Goal: Task Accomplishment & Management: Manage account settings

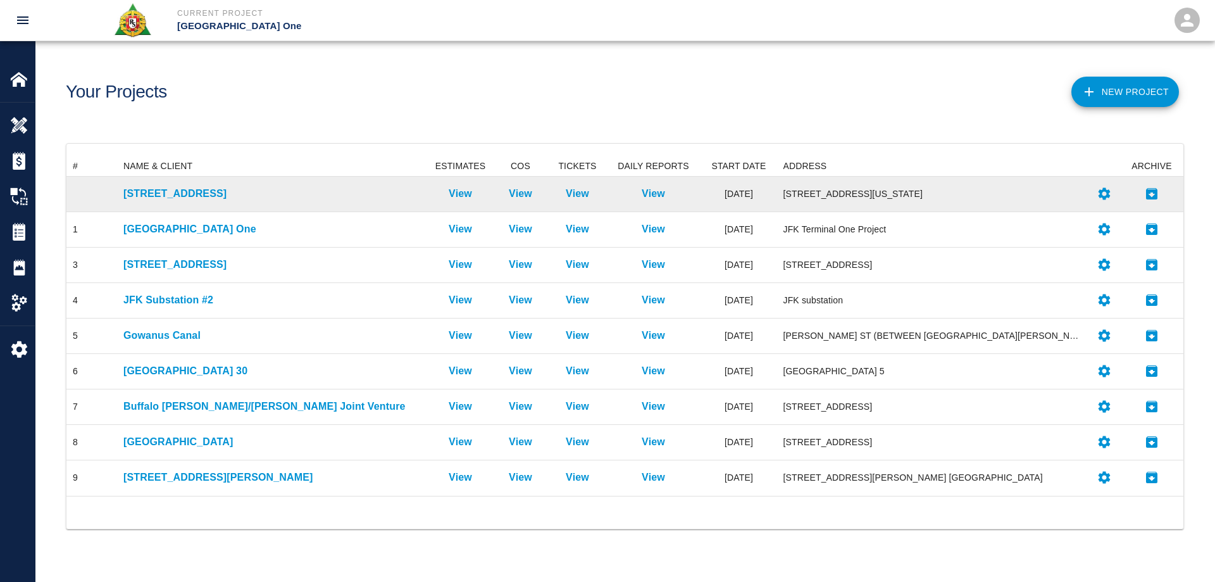
scroll to position [330, 1108]
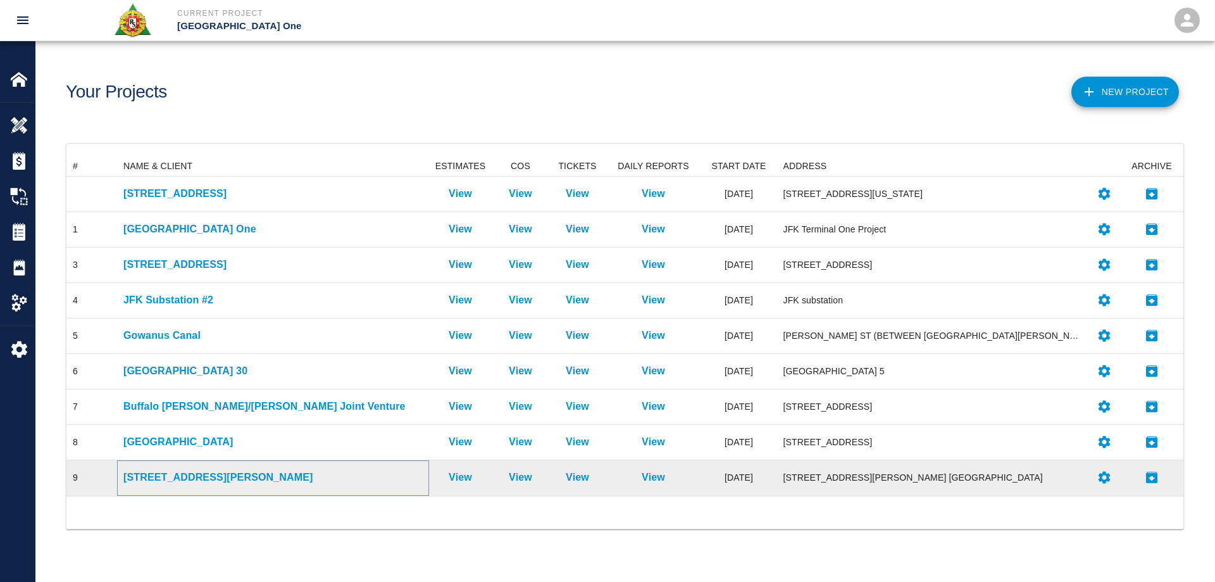
click at [173, 474] on p "[STREET_ADDRESS][PERSON_NAME]" at bounding box center [272, 477] width 299 height 15
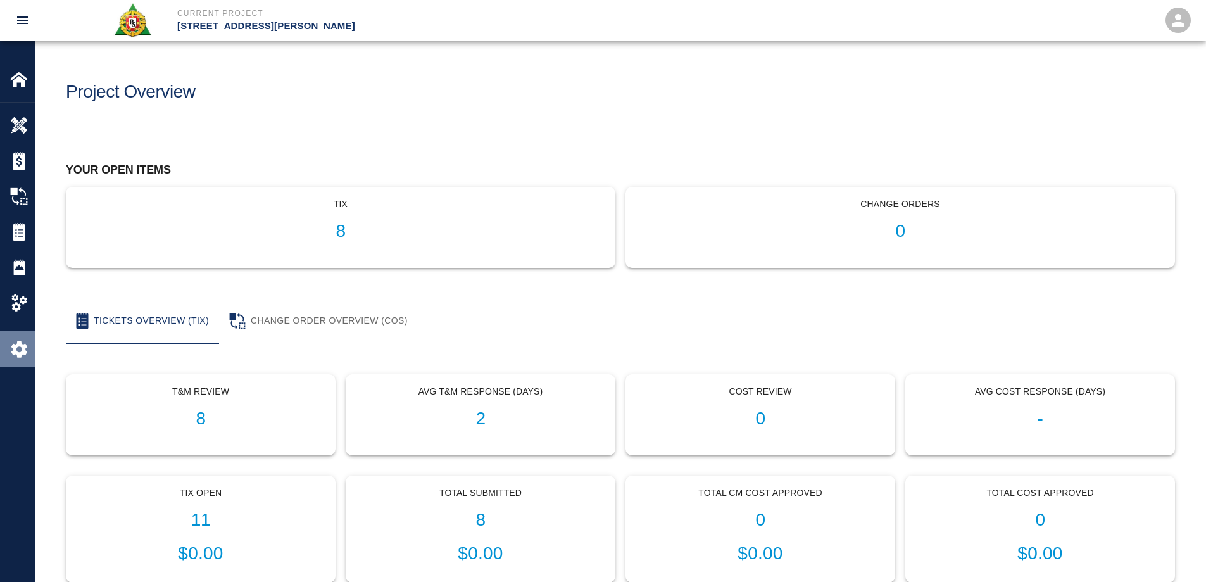
click at [23, 347] on img at bounding box center [19, 349] width 18 height 18
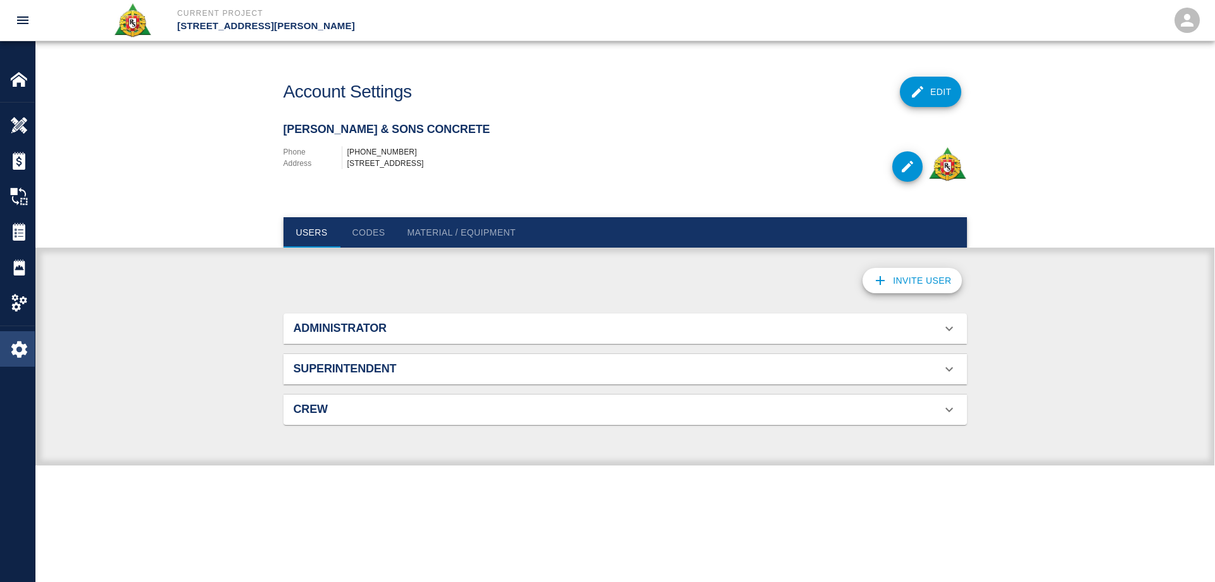
scroll to position [82, 654]
click at [17, 311] on div "Project Settings" at bounding box center [17, 302] width 35 height 35
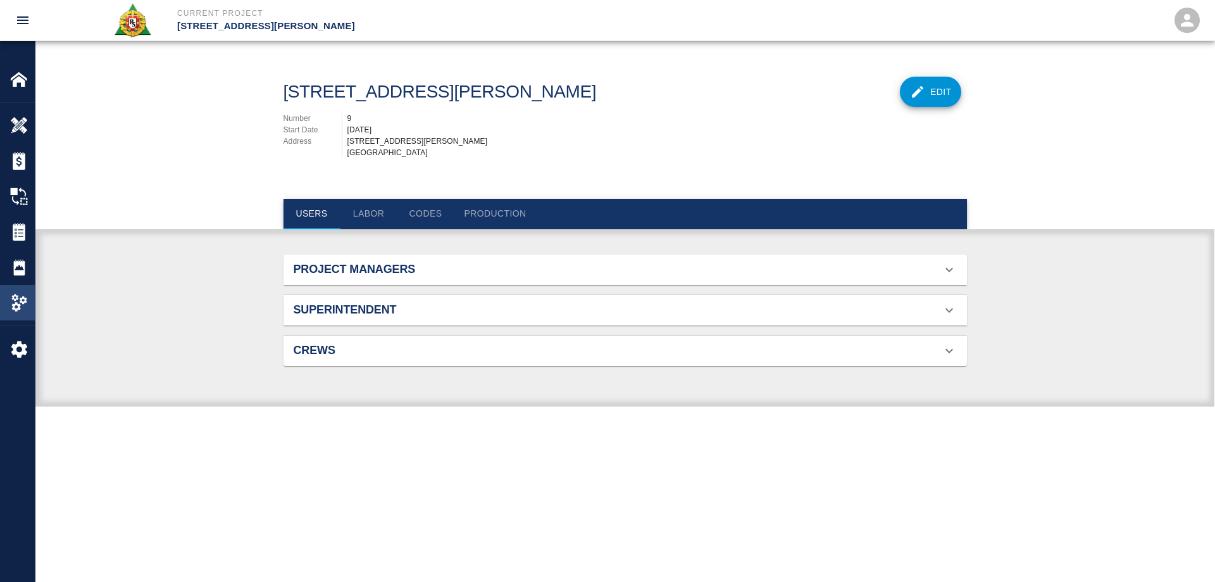
scroll to position [82, 654]
click at [373, 226] on button "Labor" at bounding box center [368, 214] width 57 height 30
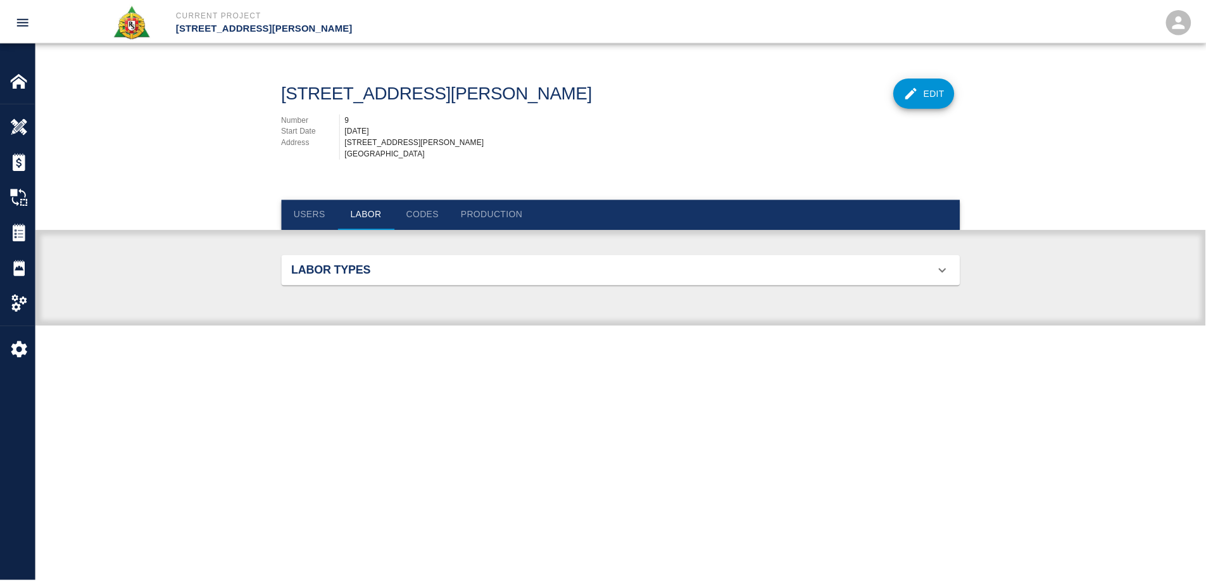
scroll to position [330, 654]
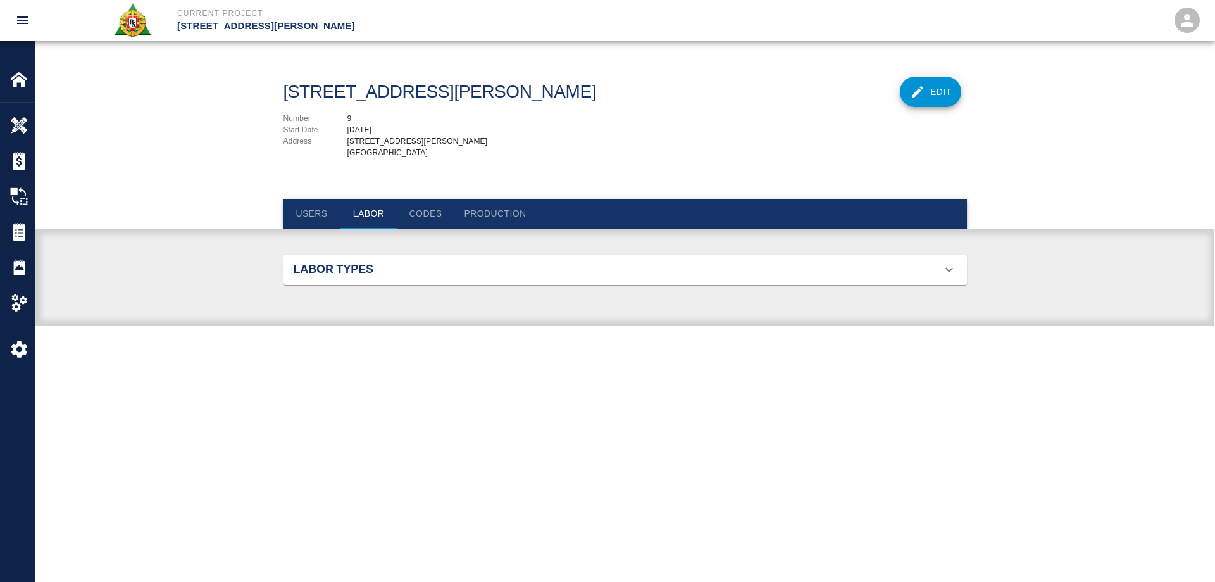
click at [584, 277] on div "Labor Types" at bounding box center [618, 270] width 648 height 14
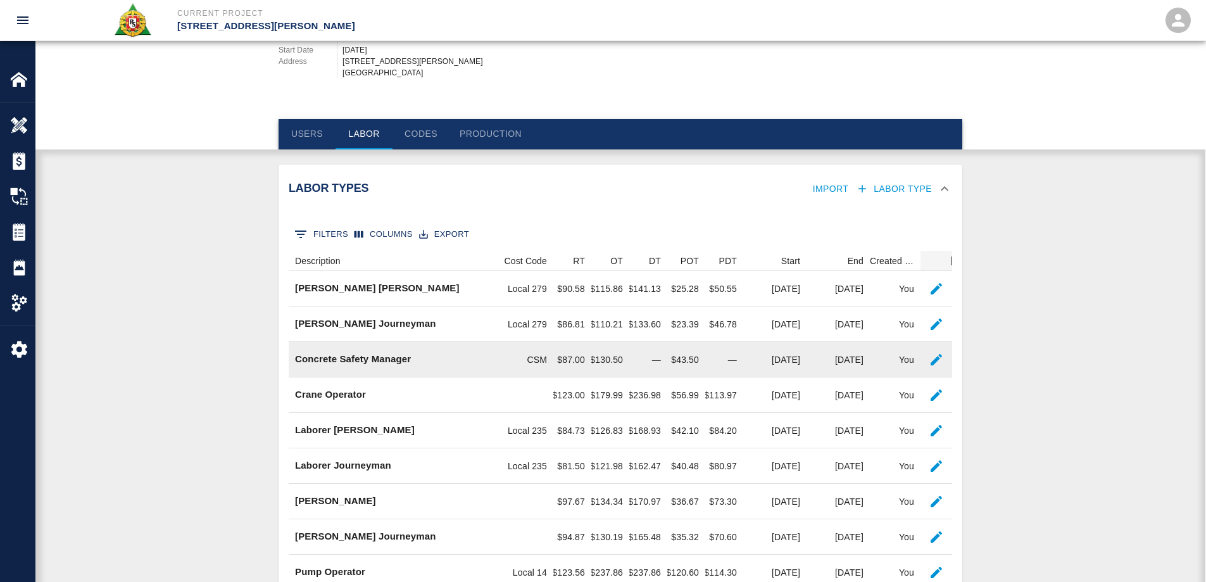
scroll to position [0, 0]
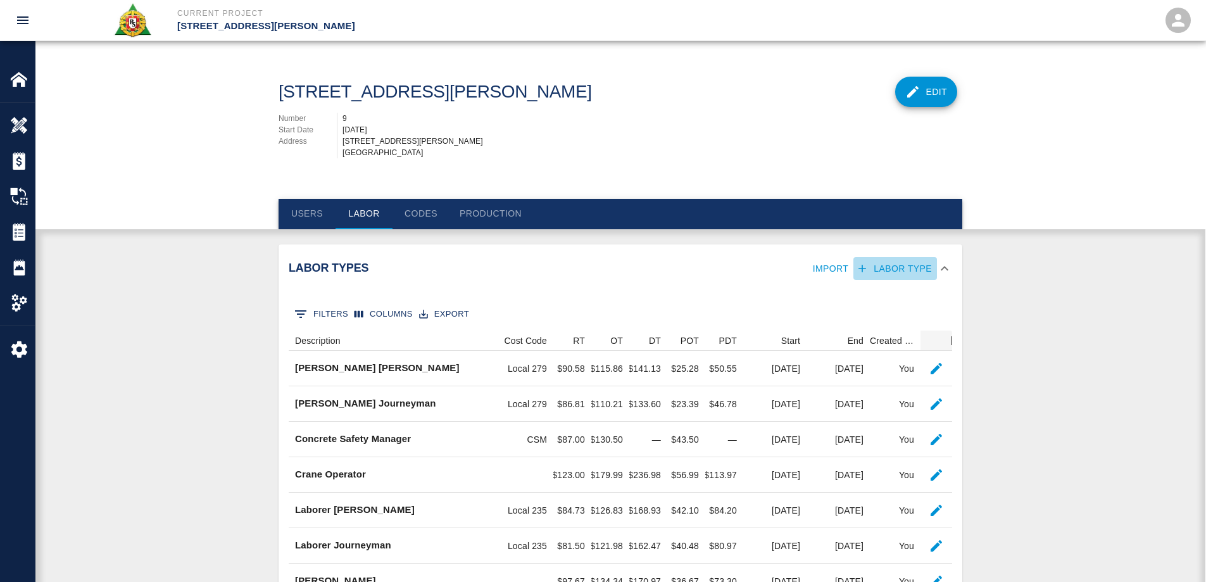
click at [864, 272] on icon "button" at bounding box center [862, 269] width 8 height 8
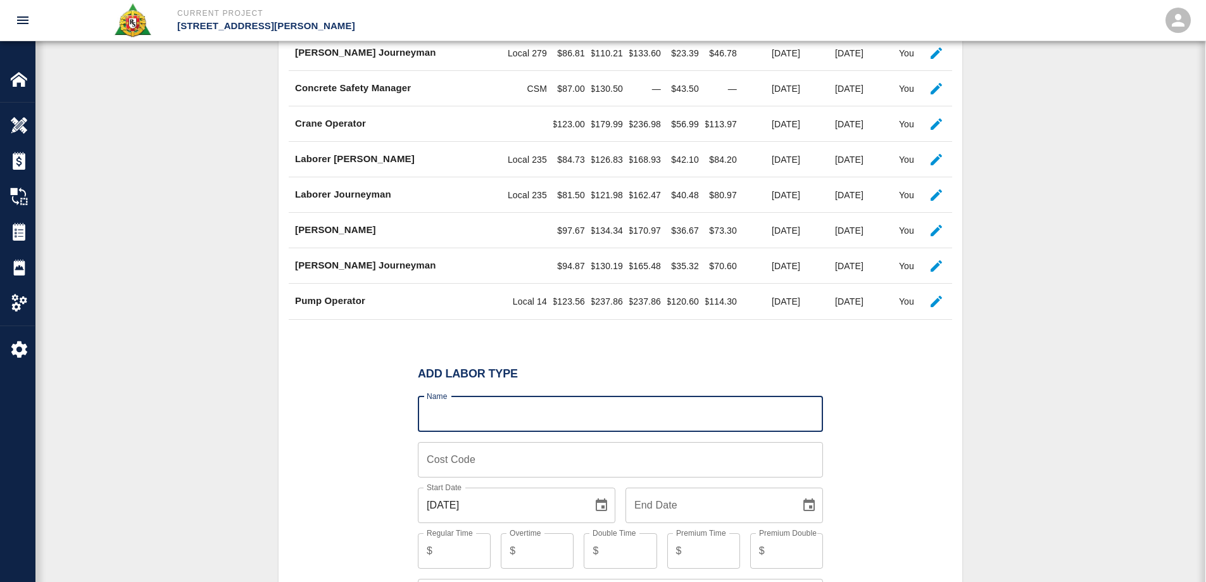
scroll to position [363, 0]
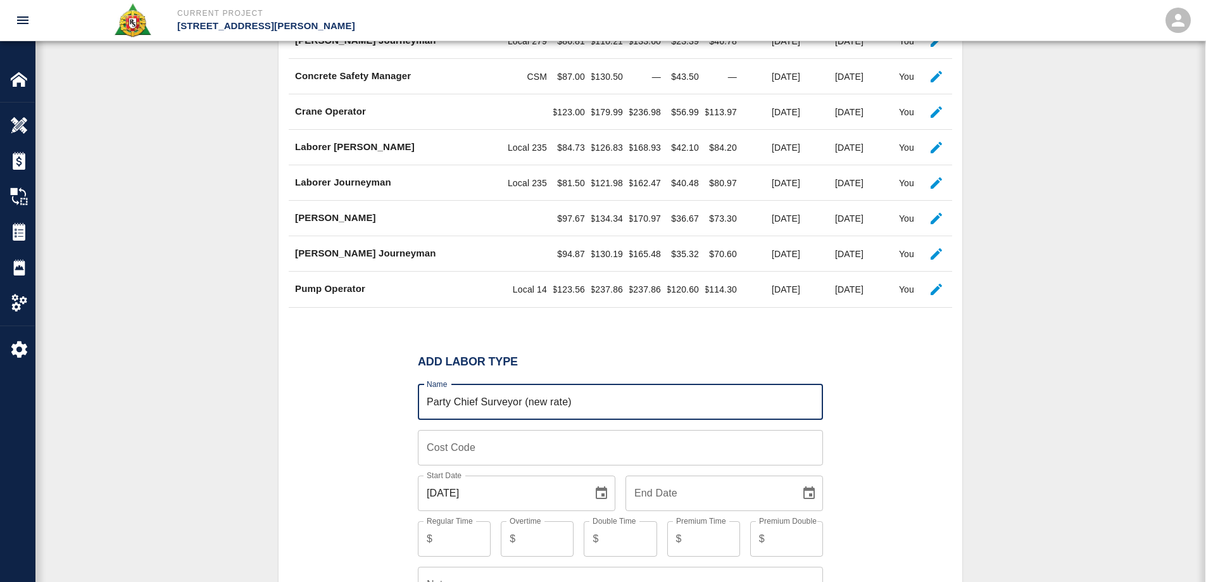
drag, startPoint x: 584, startPoint y: 416, endPoint x: 528, endPoint y: 415, distance: 55.7
click at [528, 415] on input "Party Chief Surveyor (new rate)" at bounding box center [620, 401] width 405 height 35
type input "Party Chief Surveyor"
click at [441, 465] on input "Cost Code" at bounding box center [620, 447] width 405 height 35
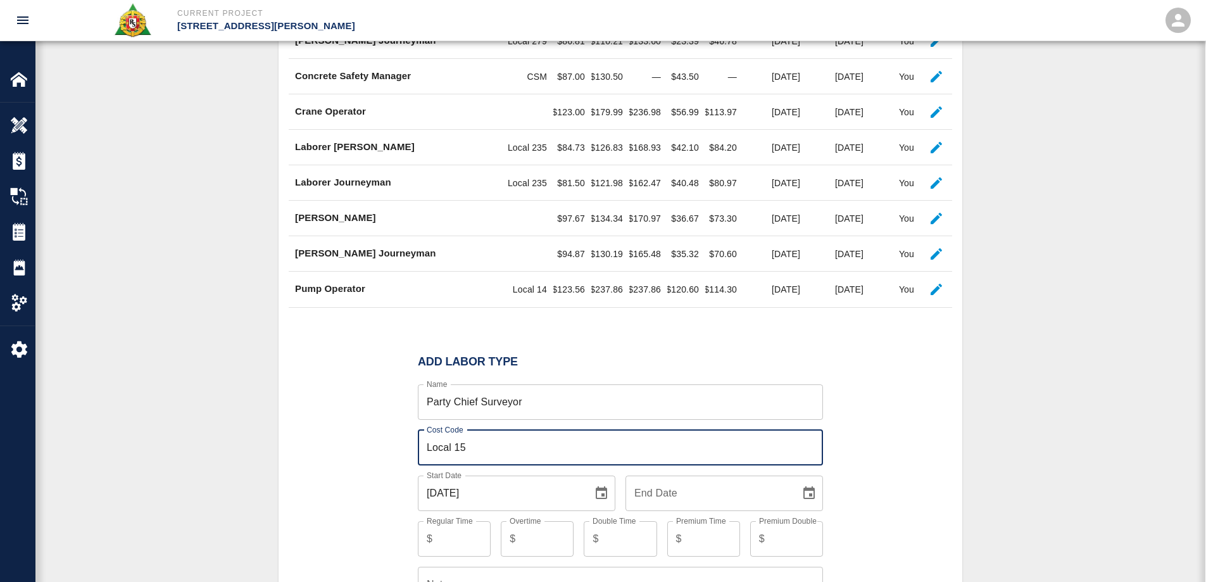
type input "Local 15"
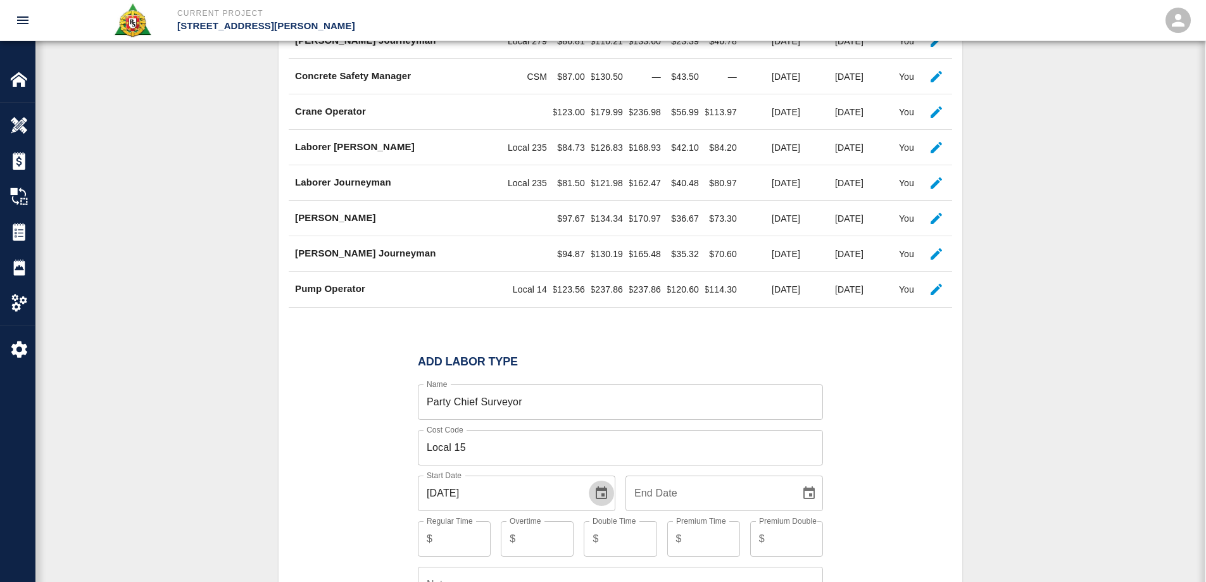
click at [606, 499] on icon "Choose date, selected date is Sep 5, 2025" at bounding box center [601, 492] width 11 height 13
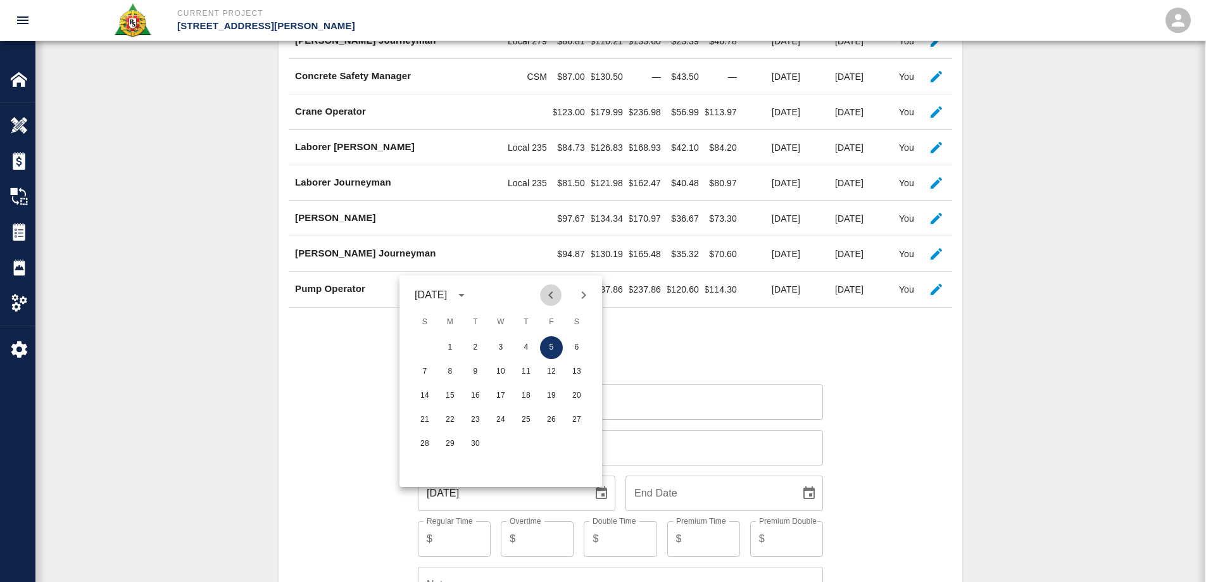
click at [550, 299] on icon "Previous month" at bounding box center [550, 294] width 15 height 15
click at [585, 295] on icon "Next month" at bounding box center [584, 295] width 4 height 8
click at [482, 345] on button "1" at bounding box center [475, 347] width 23 height 23
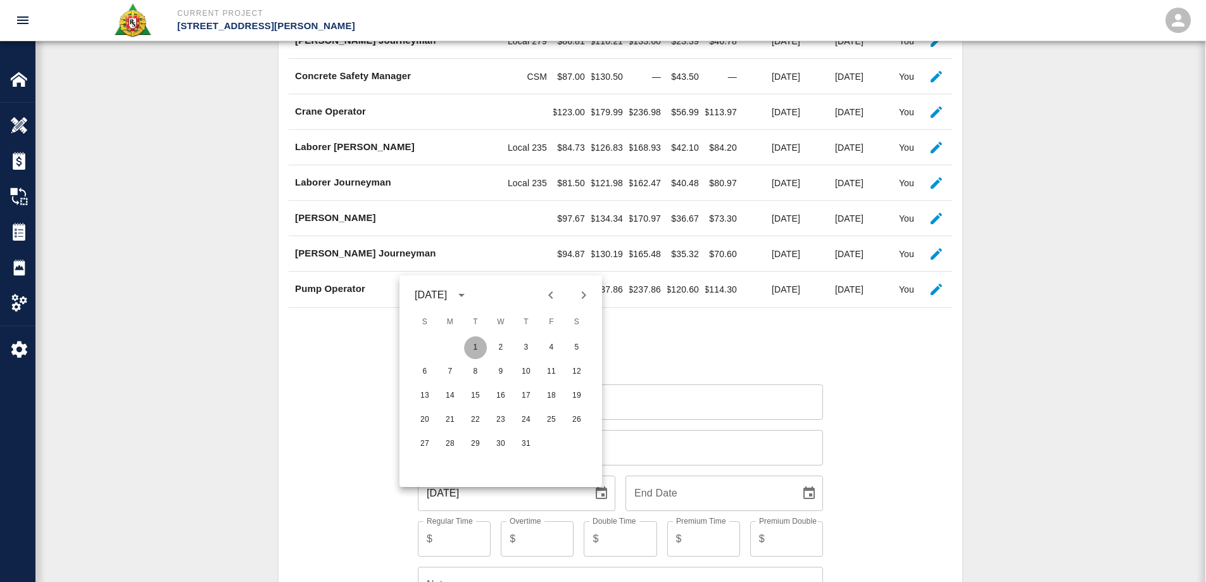
type input "[DATE]"
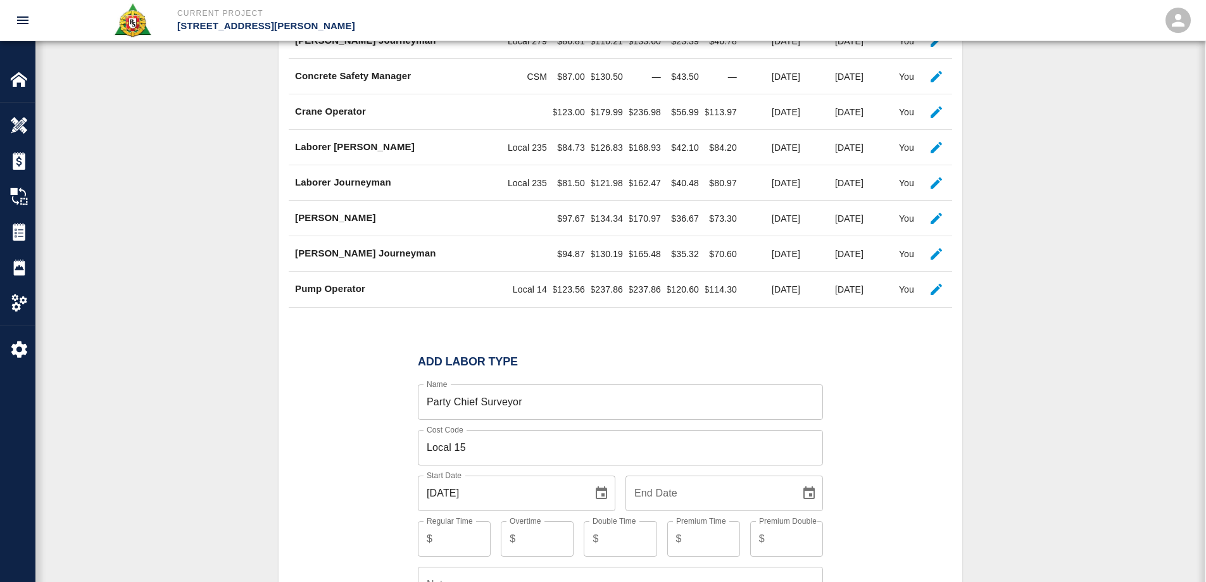
click at [810, 499] on icon "Choose date" at bounding box center [808, 492] width 11 height 13
click at [788, 292] on icon "Next month" at bounding box center [790, 294] width 15 height 15
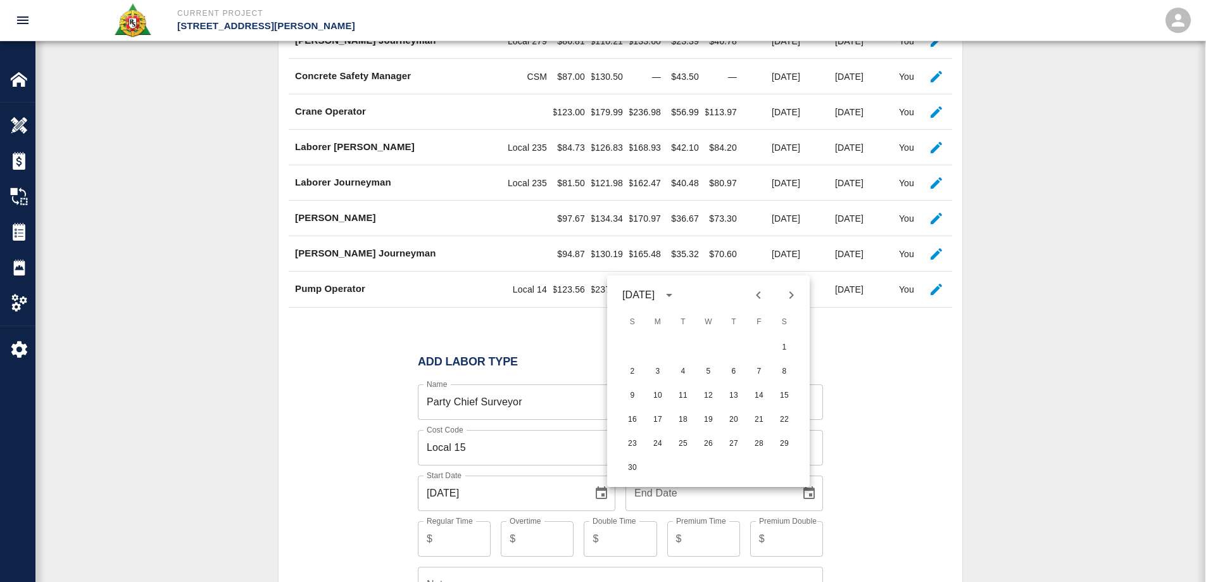
click at [788, 292] on icon "Next month" at bounding box center [790, 294] width 15 height 15
click at [796, 296] on icon "Next month" at bounding box center [790, 294] width 15 height 15
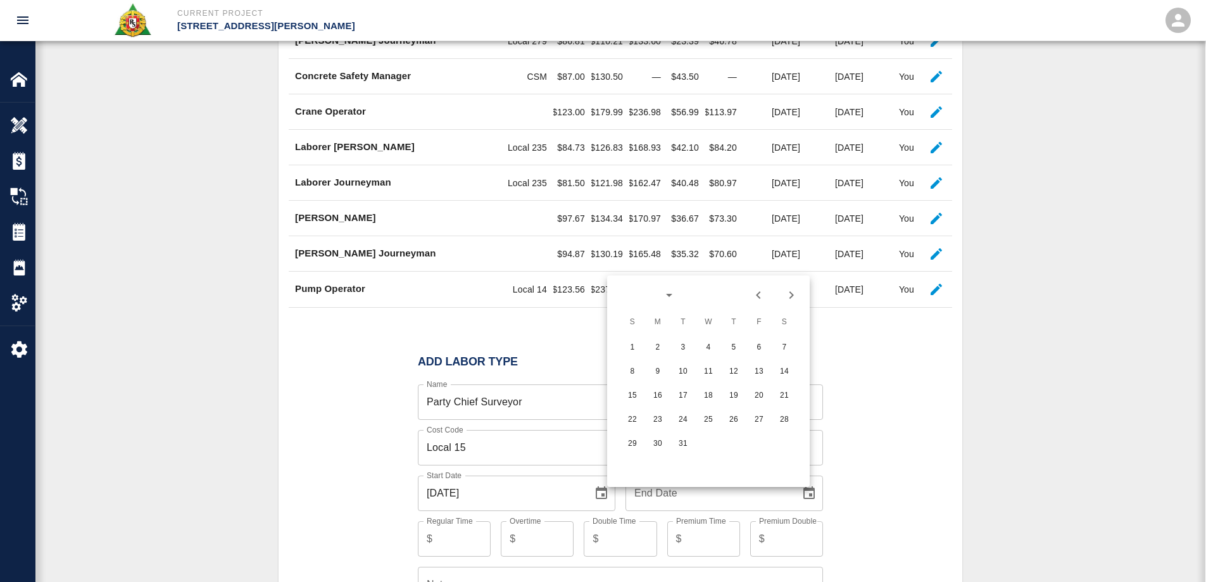
click at [790, 297] on icon "Next month" at bounding box center [791, 295] width 4 height 8
click at [791, 292] on icon "Next month" at bounding box center [790, 294] width 15 height 15
click at [791, 301] on icon "Next month" at bounding box center [790, 294] width 15 height 15
click at [758, 301] on icon "Previous month" at bounding box center [758, 294] width 15 height 15
click at [782, 306] on button "Next month" at bounding box center [791, 295] width 22 height 22
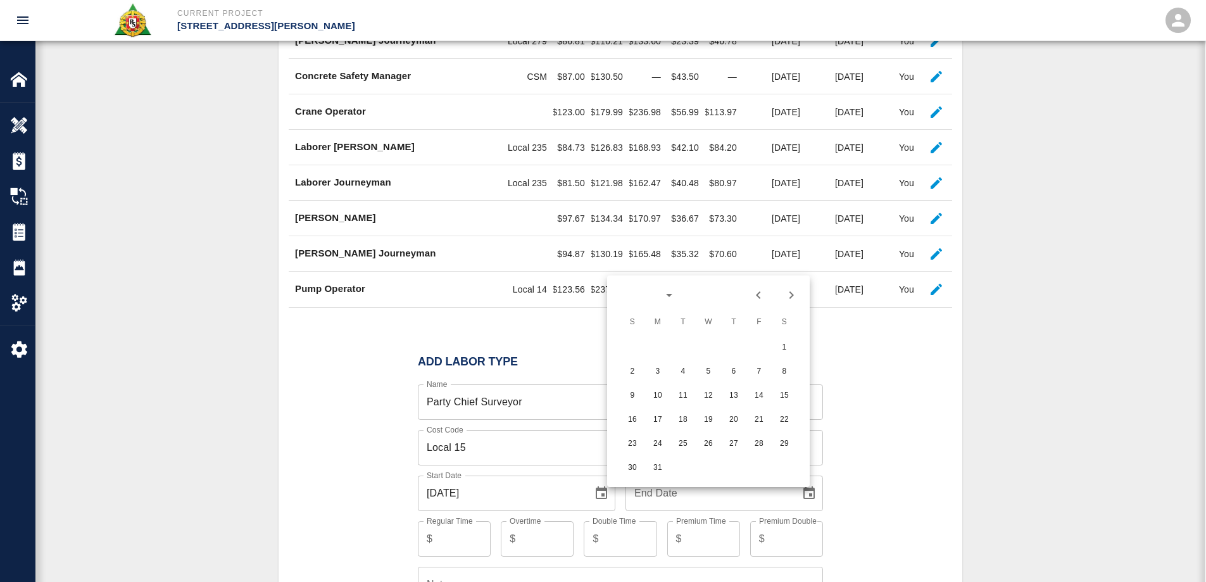
click at [796, 303] on icon "Next month" at bounding box center [790, 294] width 15 height 15
click at [789, 303] on icon "Next month" at bounding box center [790, 294] width 15 height 15
click at [682, 351] on div "[DATE] [DATE] [DATE] [DATE] S M T W T F S 1 2 3 4 5 6 7 8 9 10 11 12 13 14 15 1…" at bounding box center [708, 380] width 203 height 211
click at [889, 340] on div at bounding box center [620, 323] width 663 height 33
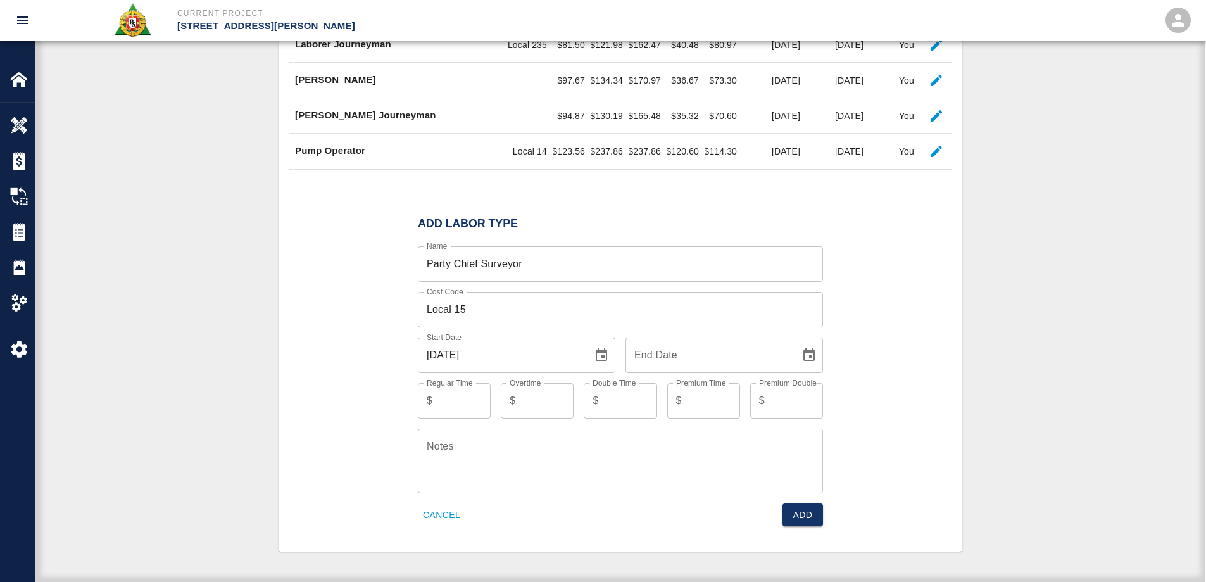
click at [668, 360] on div "End Date End Date" at bounding box center [723, 354] width 197 height 35
type input "[DATE]"
click at [454, 402] on input "Regular Time" at bounding box center [463, 400] width 53 height 35
click at [451, 401] on input "Regular Time" at bounding box center [463, 400] width 53 height 35
click at [443, 411] on input "Regular Time" at bounding box center [463, 400] width 53 height 35
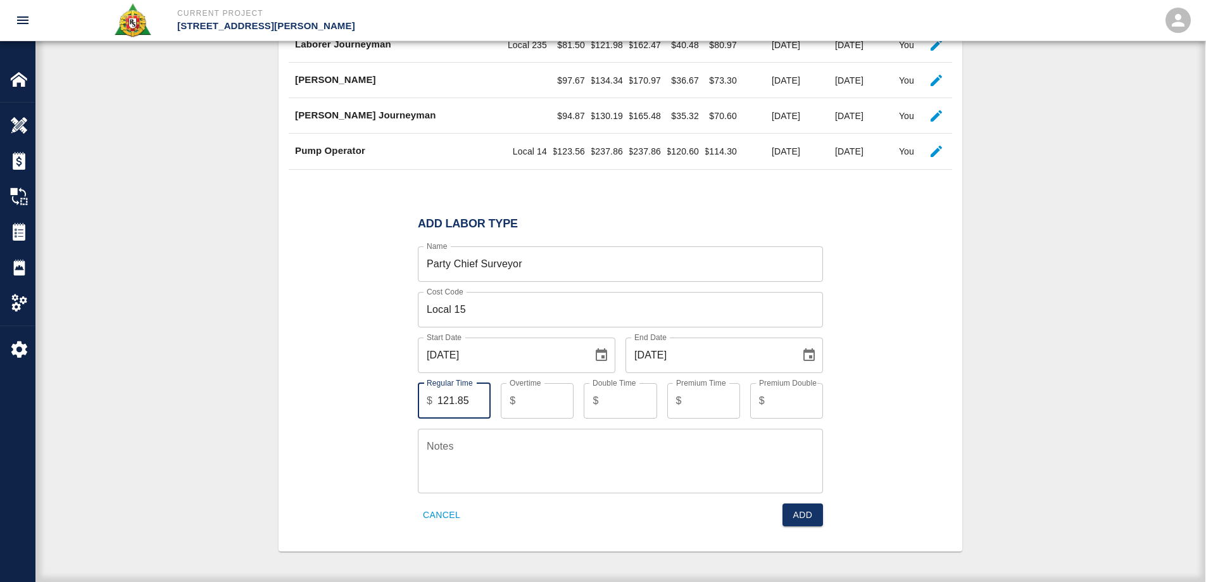
type input "121.85"
type input "179.08"
type input "240.31"
type input "58.23"
type input "116.45"
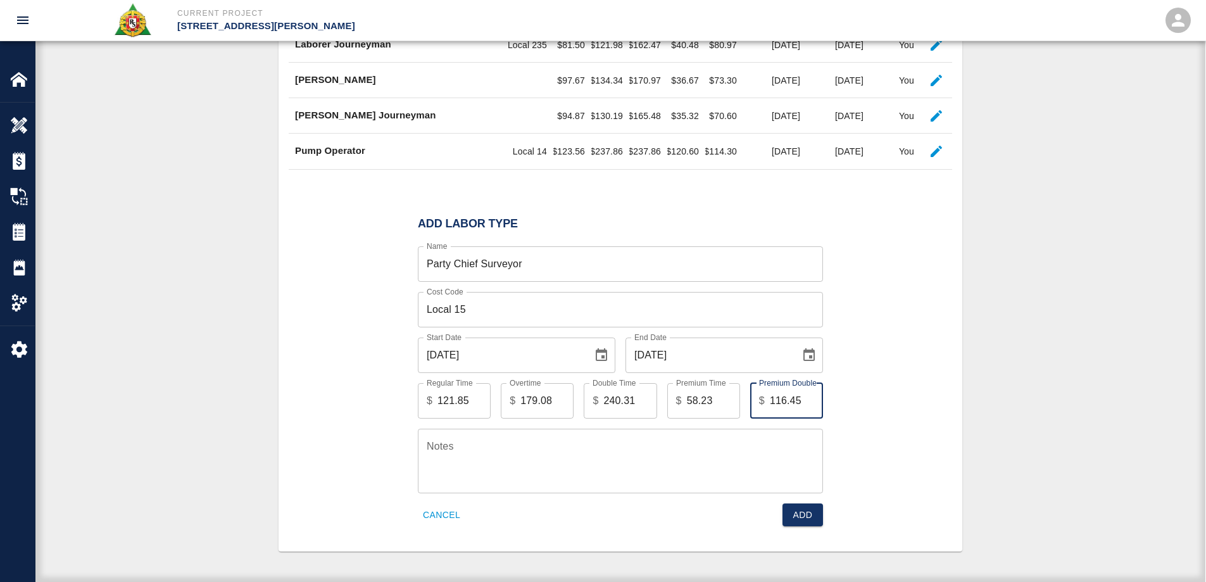
click at [782, 503] on button "Add" at bounding box center [802, 514] width 41 height 23
click at [916, 315] on div "Add Labor Type Name Party Chief Surveyor Name Cost Code Local 15 Cost Code Star…" at bounding box center [620, 371] width 663 height 339
click at [802, 519] on button "Add" at bounding box center [802, 514] width 41 height 23
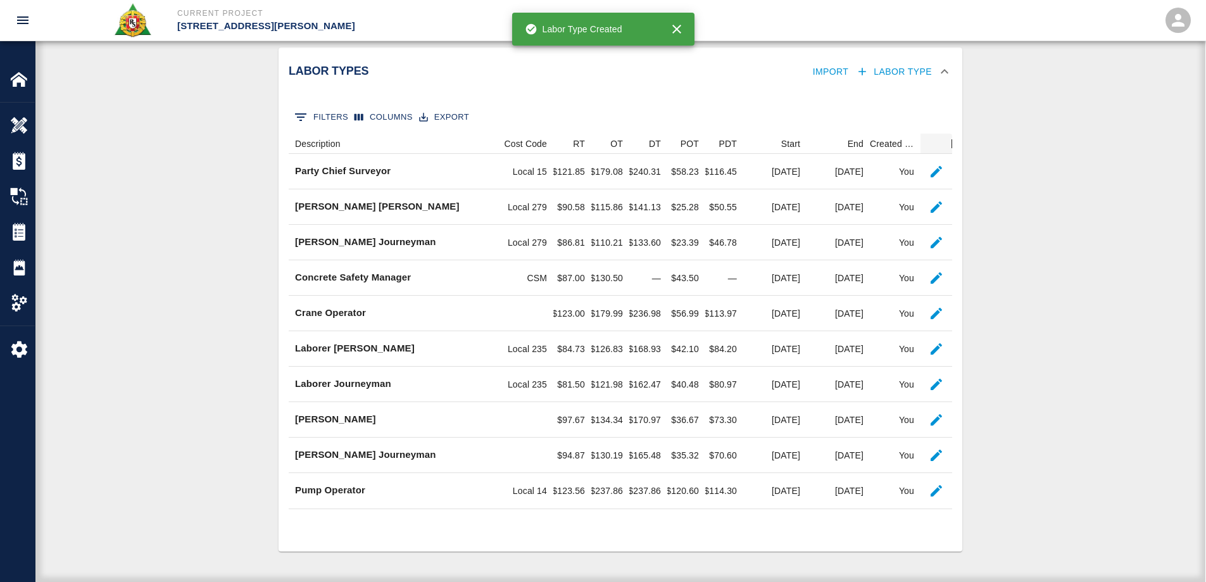
scroll to position [208, 0]
click at [858, 72] on icon "button" at bounding box center [862, 71] width 13 height 13
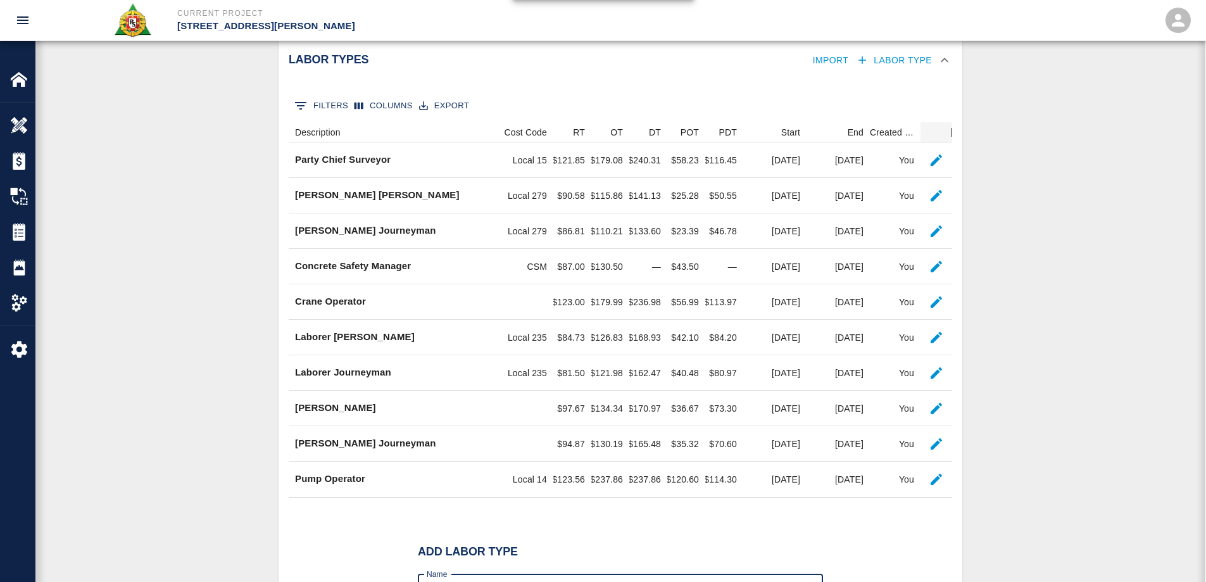
scroll to position [398, 0]
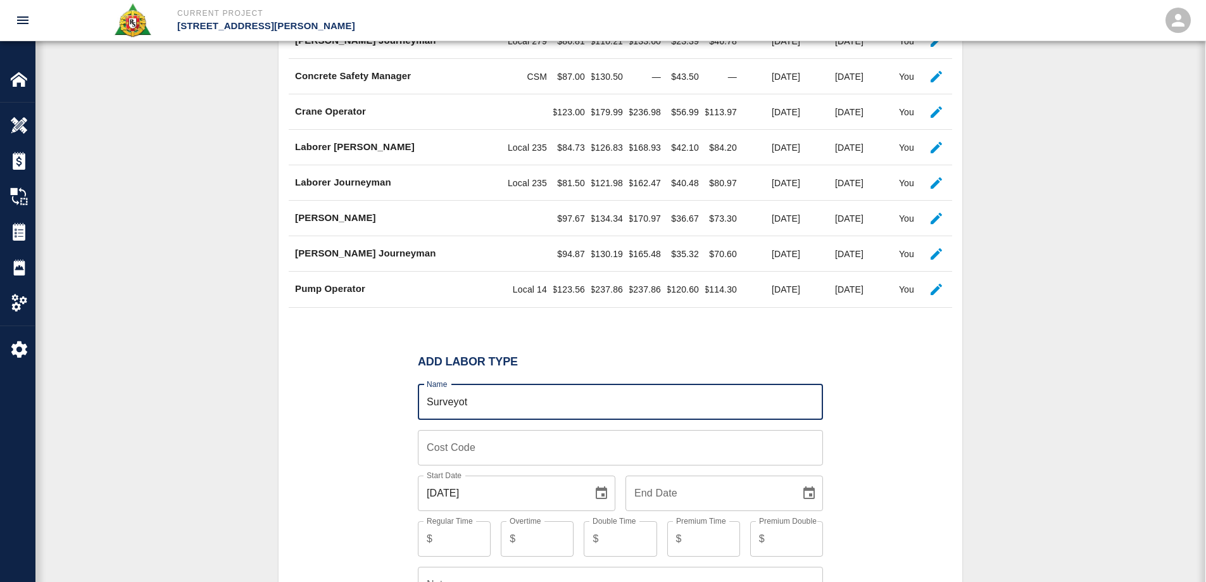
type input "Surveyor Instrument Man"
click at [604, 501] on icon "Choose date, selected date is Sep 5, 2025" at bounding box center [601, 492] width 15 height 15
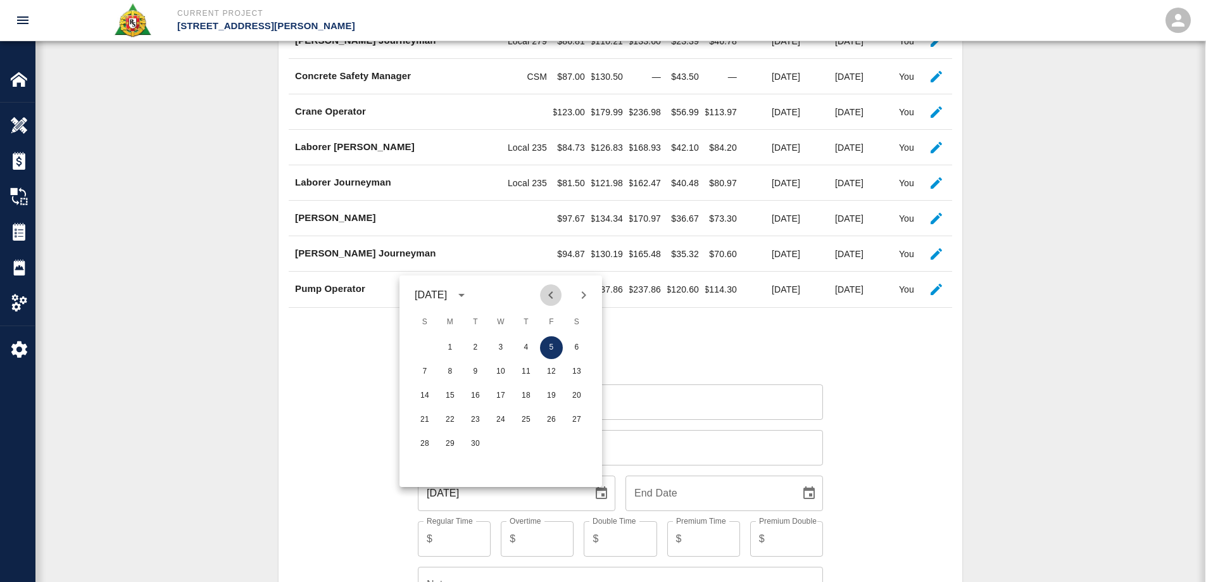
click at [556, 296] on icon "Previous month" at bounding box center [550, 294] width 15 height 15
click at [580, 293] on icon "Next month" at bounding box center [583, 294] width 15 height 15
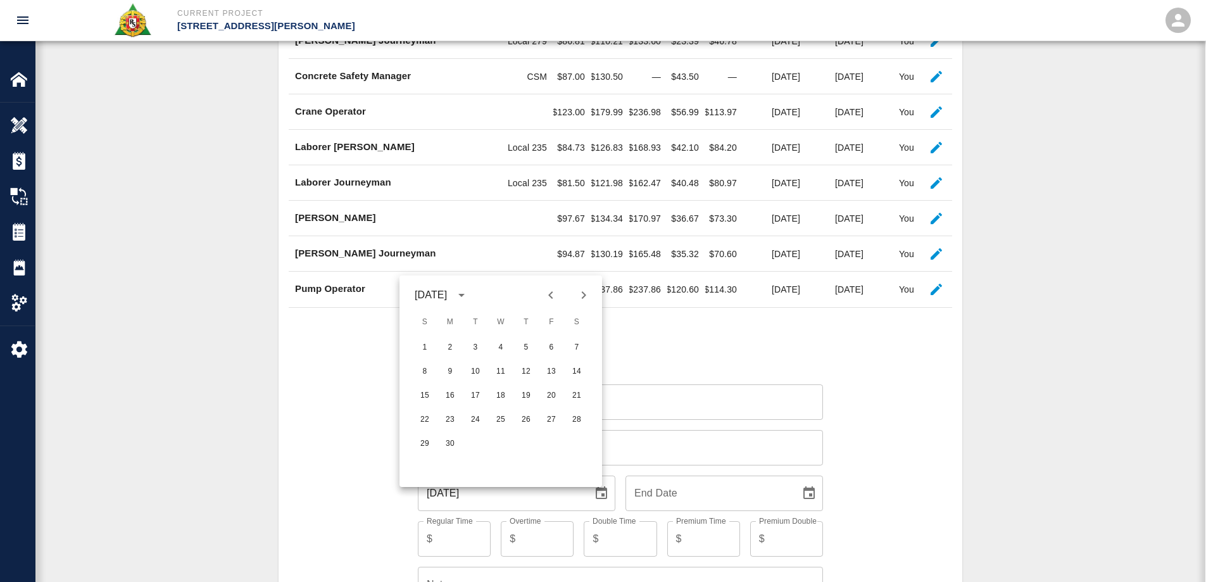
click at [580, 293] on icon "Next month" at bounding box center [583, 294] width 15 height 15
click at [475, 353] on button "1" at bounding box center [475, 347] width 23 height 23
type input "[DATE]"
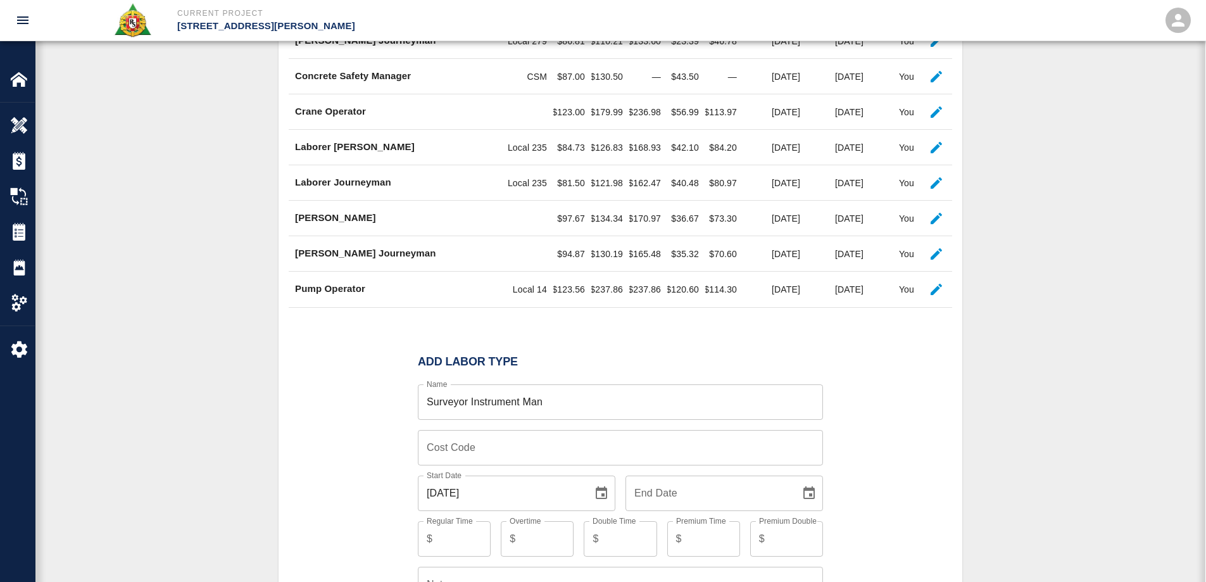
drag, startPoint x: 884, startPoint y: 417, endPoint x: 875, endPoint y: 440, distance: 24.7
click at [885, 418] on div "Add Labor Type Name Surveyor Instrument Man Name Cost Code Cost Code Start Date…" at bounding box center [620, 509] width 663 height 339
click at [809, 501] on icon "Choose date" at bounding box center [808, 492] width 15 height 15
click at [787, 292] on icon "Next month" at bounding box center [790, 294] width 15 height 15
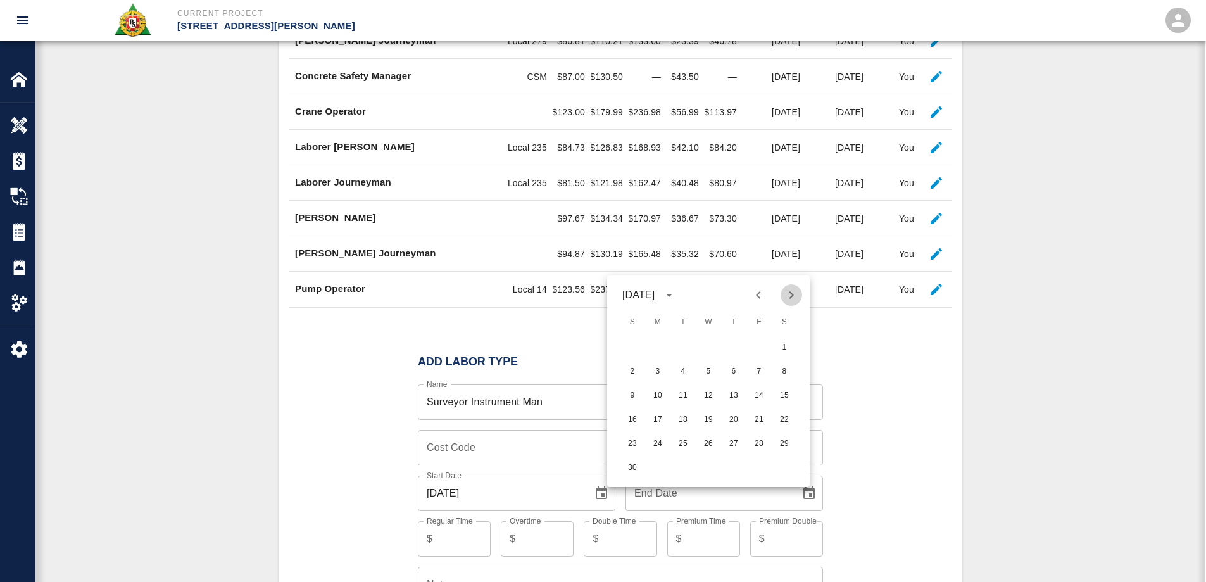
click at [787, 292] on icon "Next month" at bounding box center [790, 294] width 15 height 15
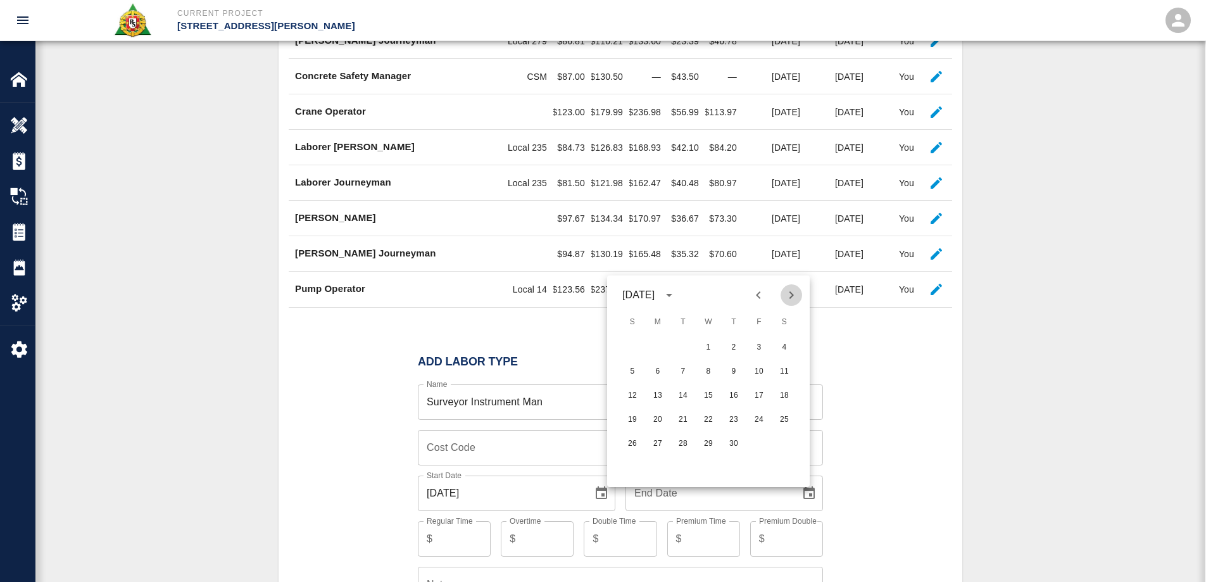
click at [787, 292] on icon "Next month" at bounding box center [790, 294] width 15 height 15
click at [687, 439] on button "30" at bounding box center [682, 443] width 23 height 23
type input "[DATE]"
click at [260, 485] on div "Labor Types Import Labor Type 0 Filters Columns Export Description Cost Code RT…" at bounding box center [620, 283] width 1170 height 874
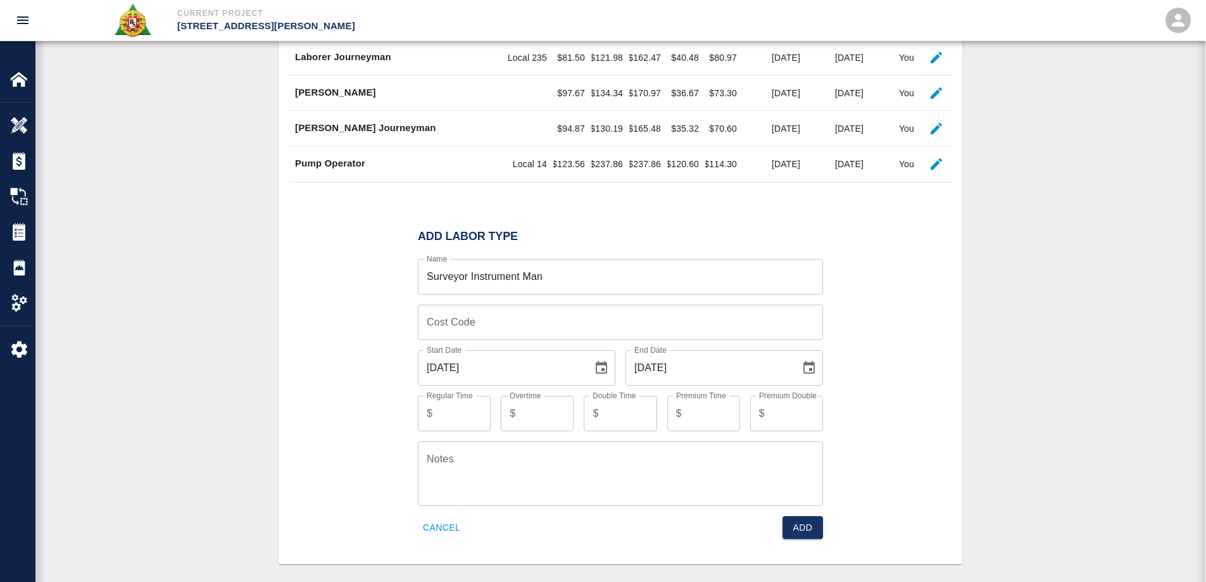
scroll to position [525, 0]
click at [447, 430] on input "Regular Time" at bounding box center [463, 411] width 53 height 35
click at [441, 423] on input "Regular Time" at bounding box center [463, 411] width 53 height 35
type input "102.30"
type input "4"
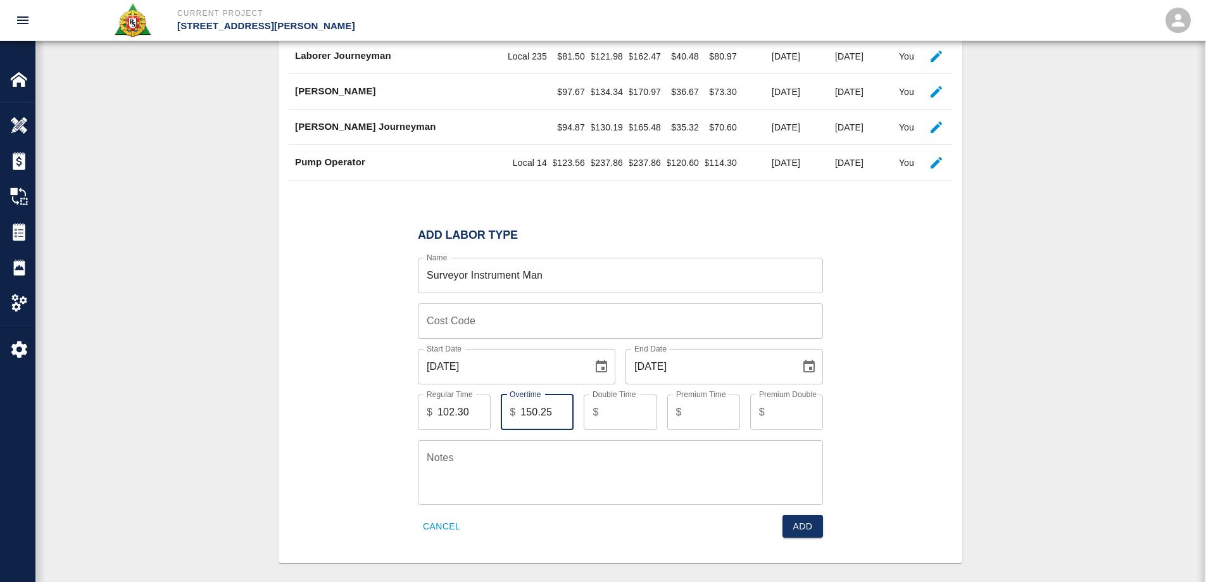
type input "150.25"
type input "200.20"
type input "49.95"
click at [782, 515] on button "Add" at bounding box center [802, 526] width 41 height 23
type input "96.90"
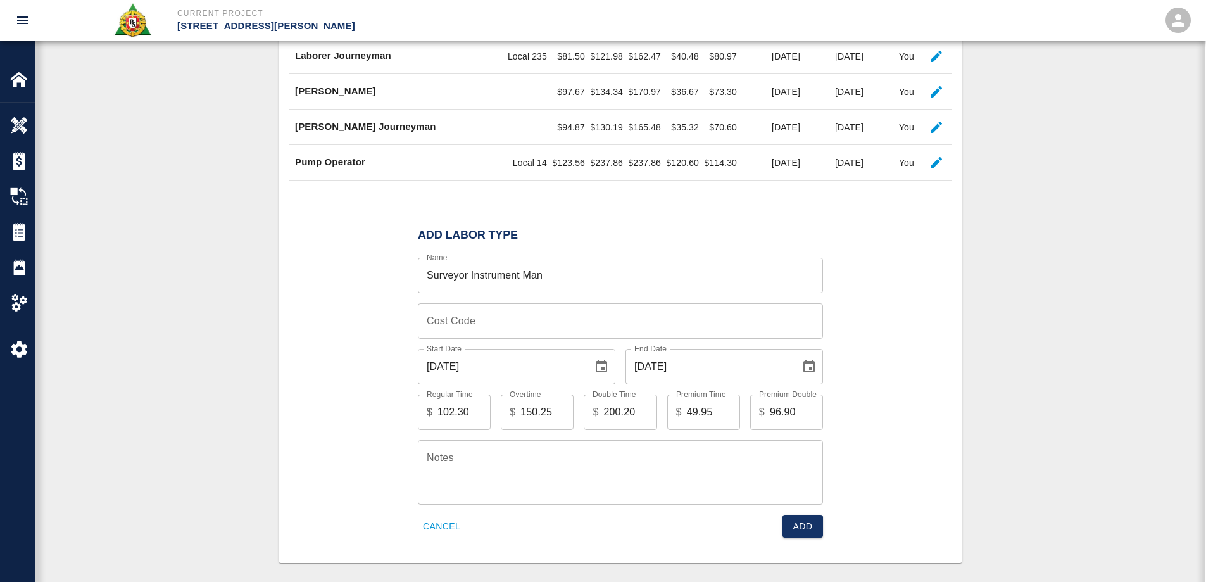
click at [875, 344] on div "Add Labor Type Name Surveyor Instrument Man Name Cost Code Cost Code Start Date…" at bounding box center [620, 382] width 663 height 339
click at [787, 538] on button "Add" at bounding box center [802, 526] width 41 height 23
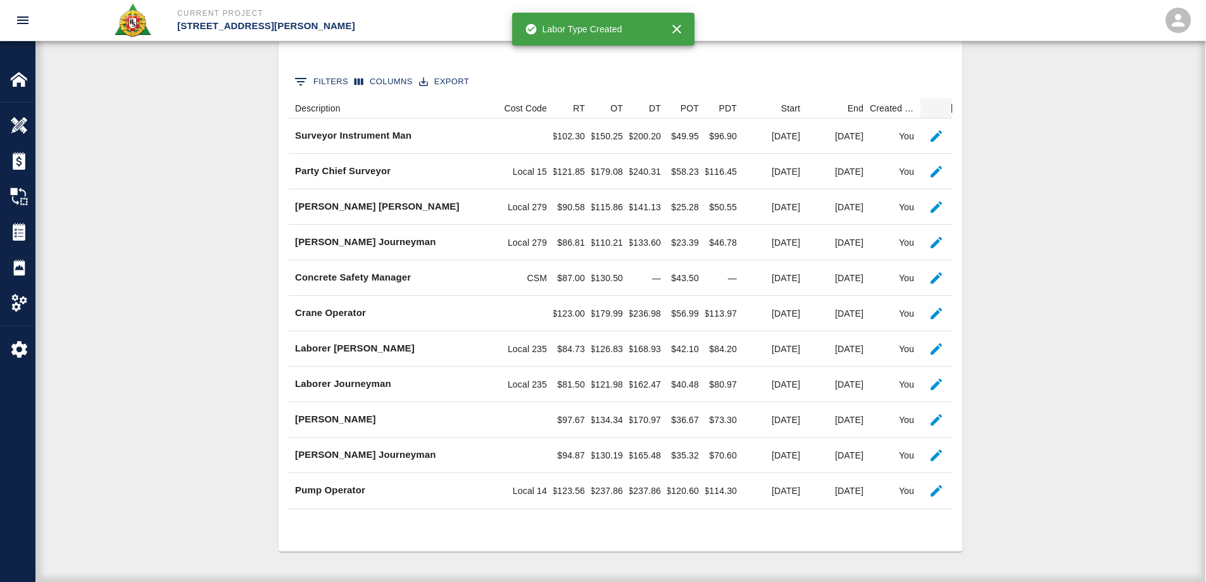
scroll to position [244, 0]
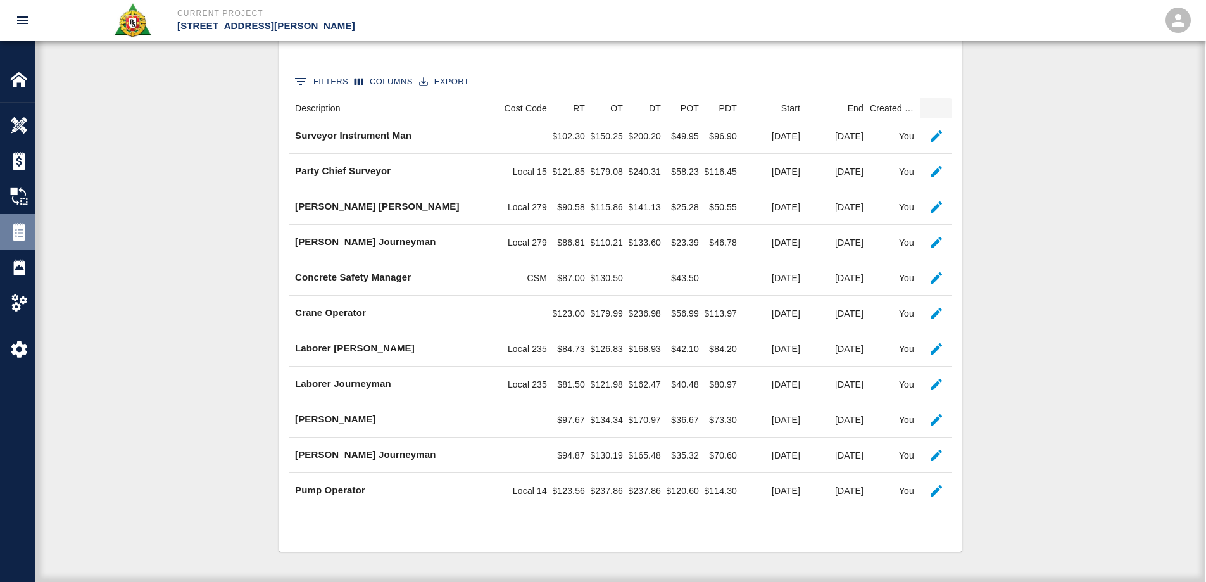
click at [16, 234] on img at bounding box center [19, 232] width 18 height 18
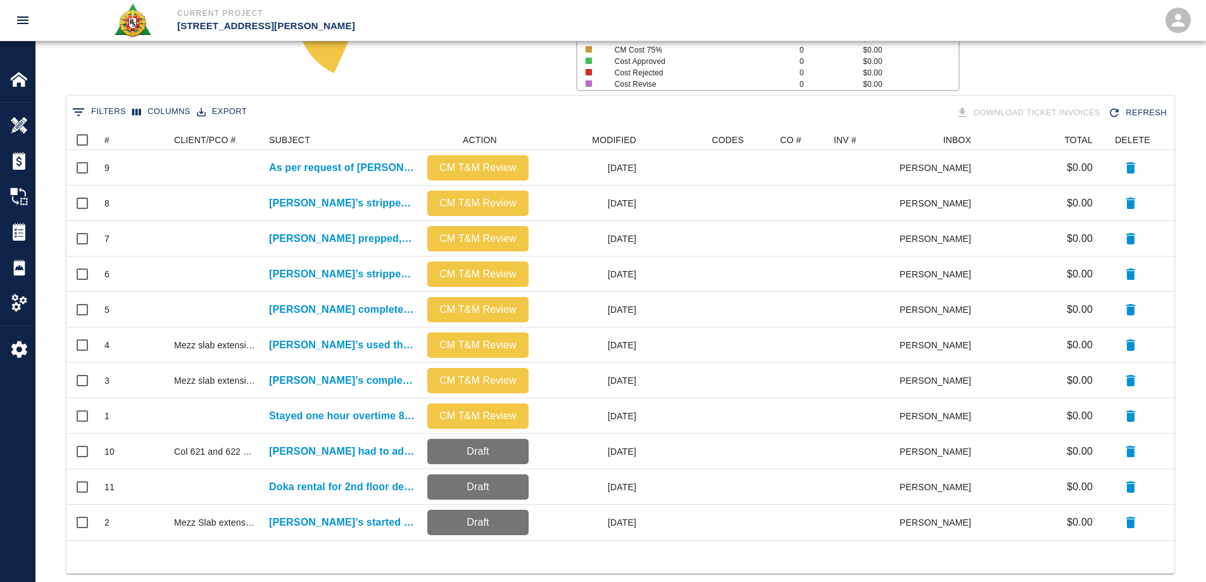
scroll to position [218, 0]
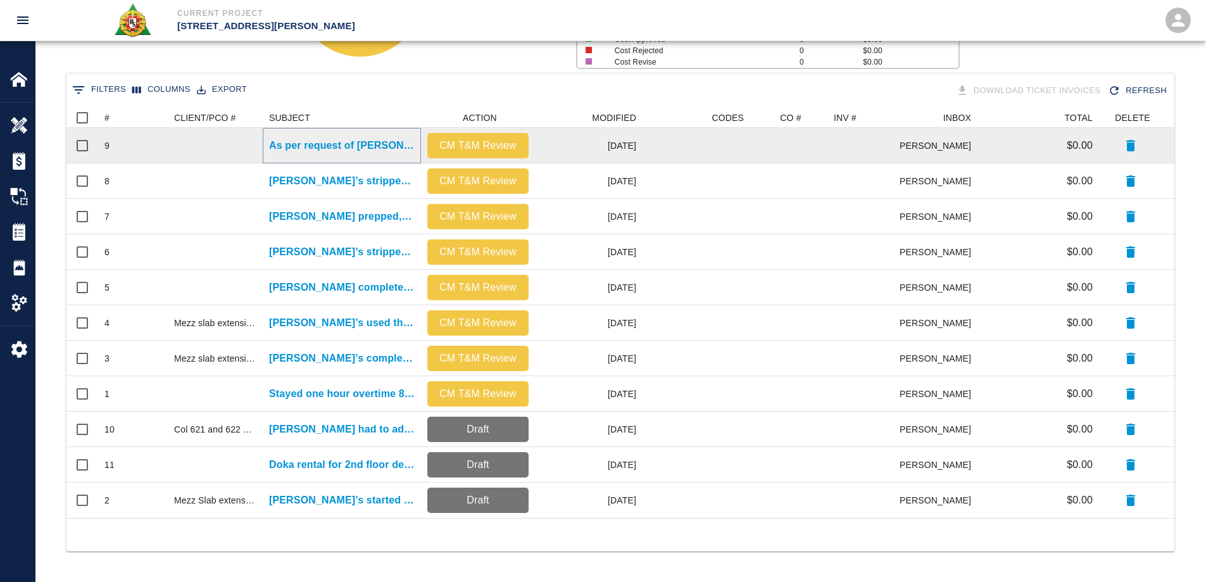
click at [385, 151] on p "As per request of [PERSON_NAME], [PERSON_NAME] is [PERSON_NAME] the [PERSON_NAM…" at bounding box center [342, 145] width 146 height 15
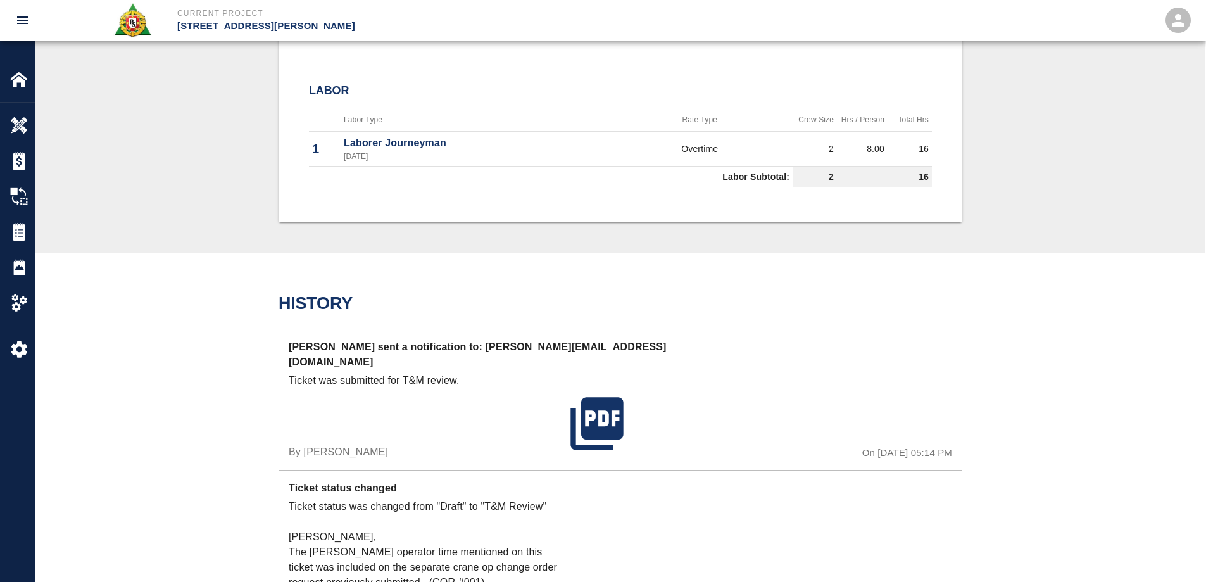
scroll to position [506, 0]
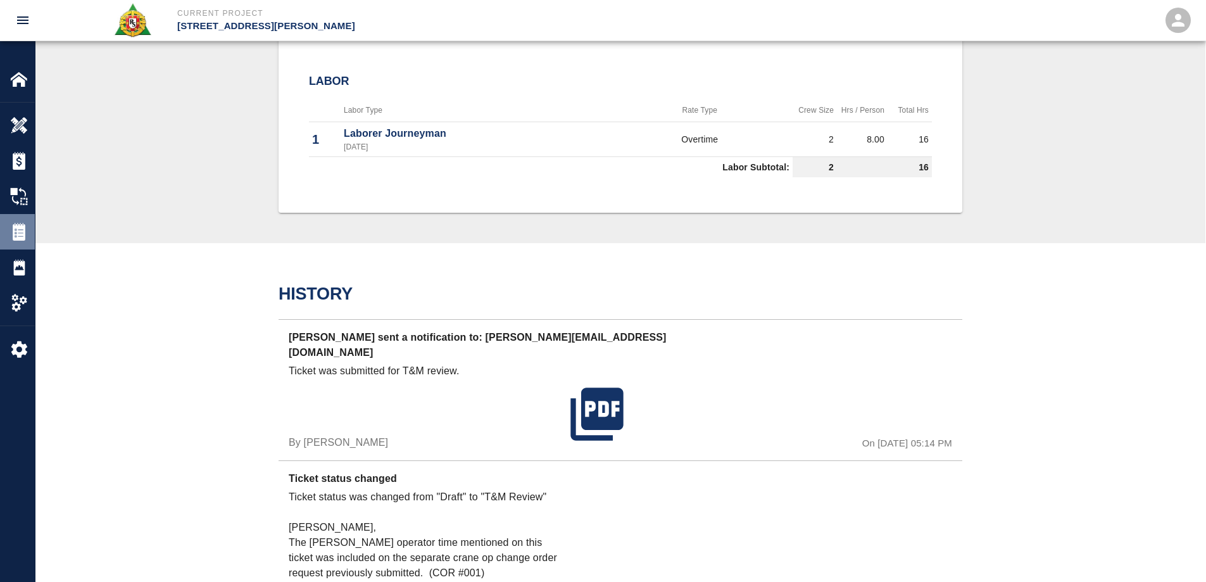
click at [19, 227] on img at bounding box center [19, 232] width 18 height 18
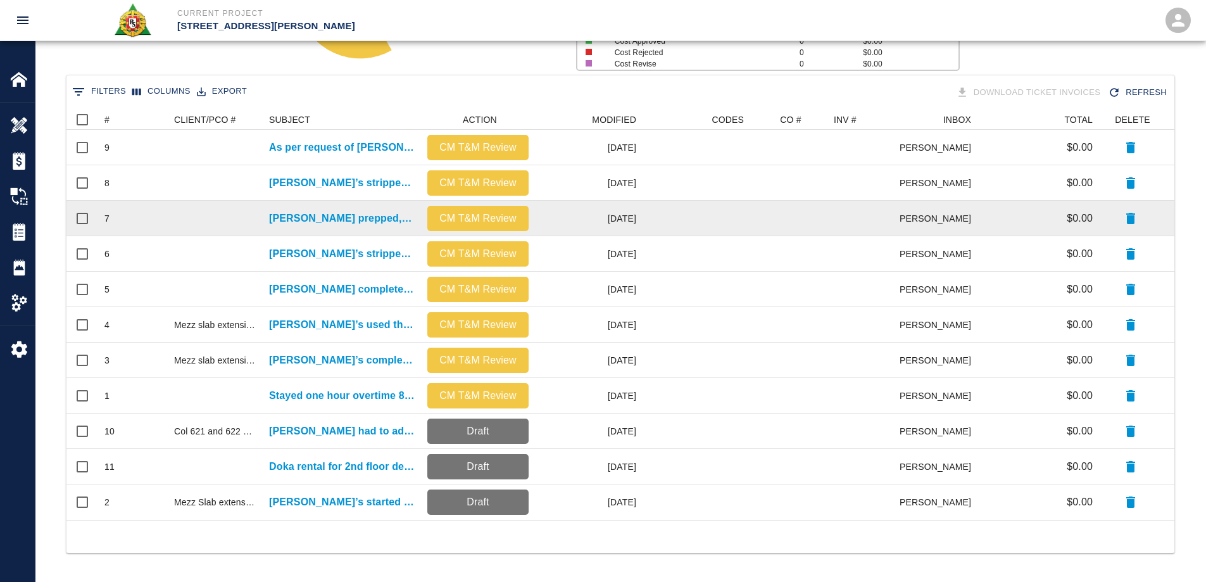
scroll to position [218, 0]
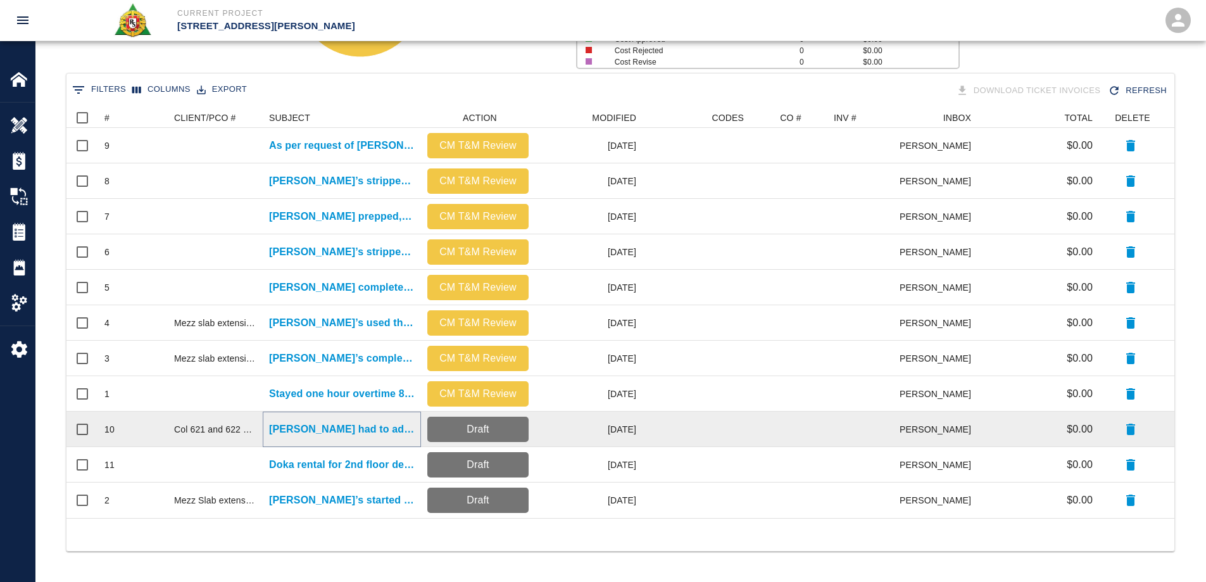
click at [311, 425] on p "[PERSON_NAME] had to adjust formwork in columns 621 and..." at bounding box center [342, 428] width 146 height 15
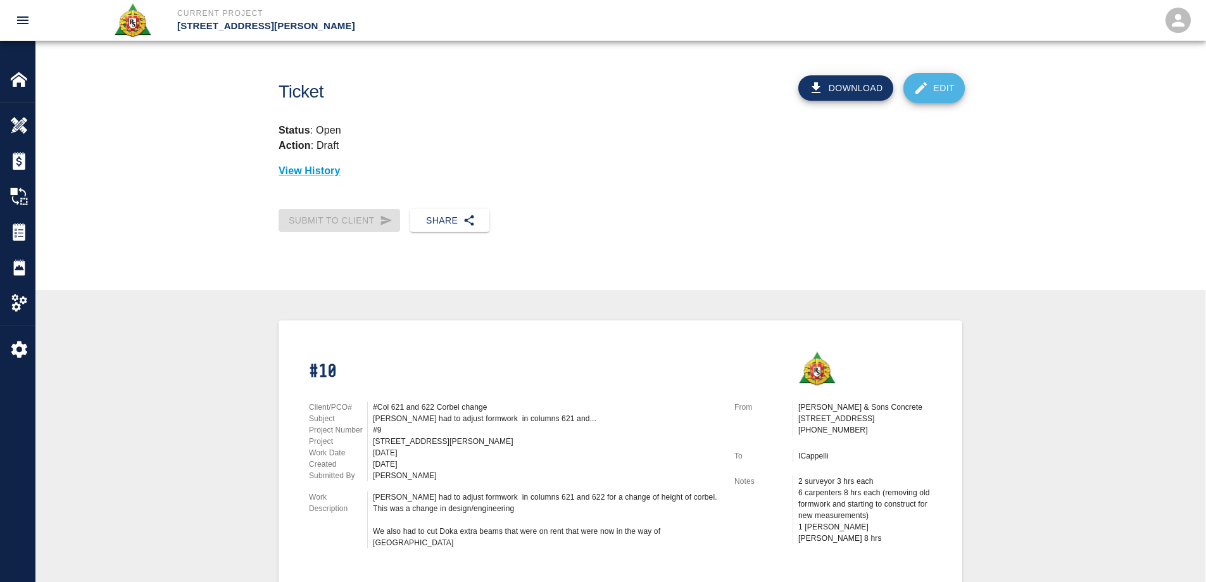
click at [940, 85] on link "Edit" at bounding box center [934, 88] width 62 height 30
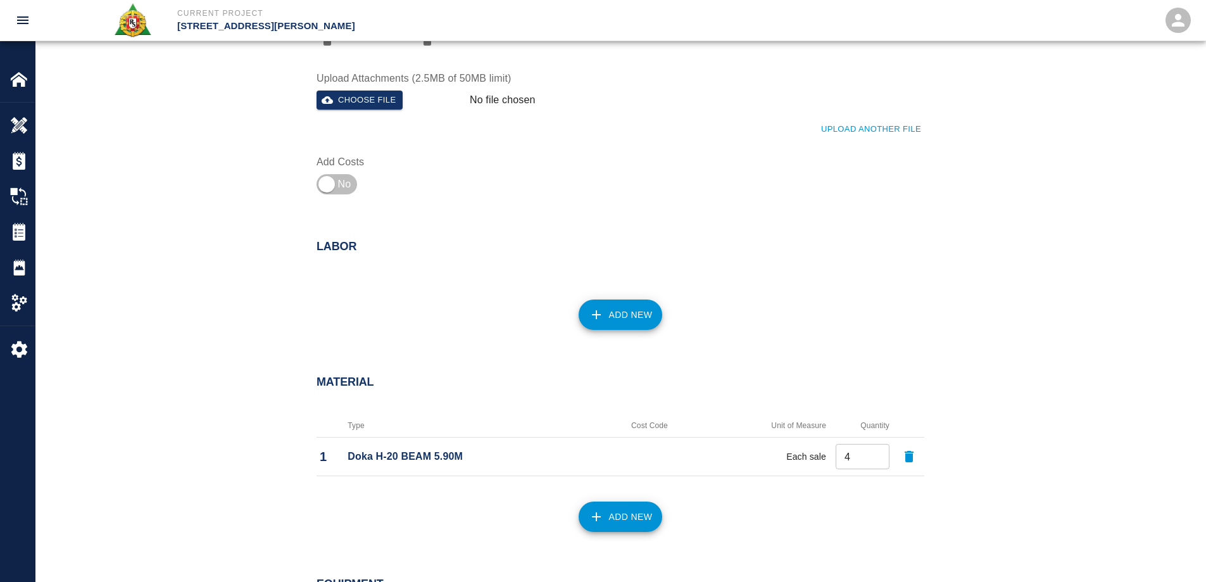
scroll to position [633, 0]
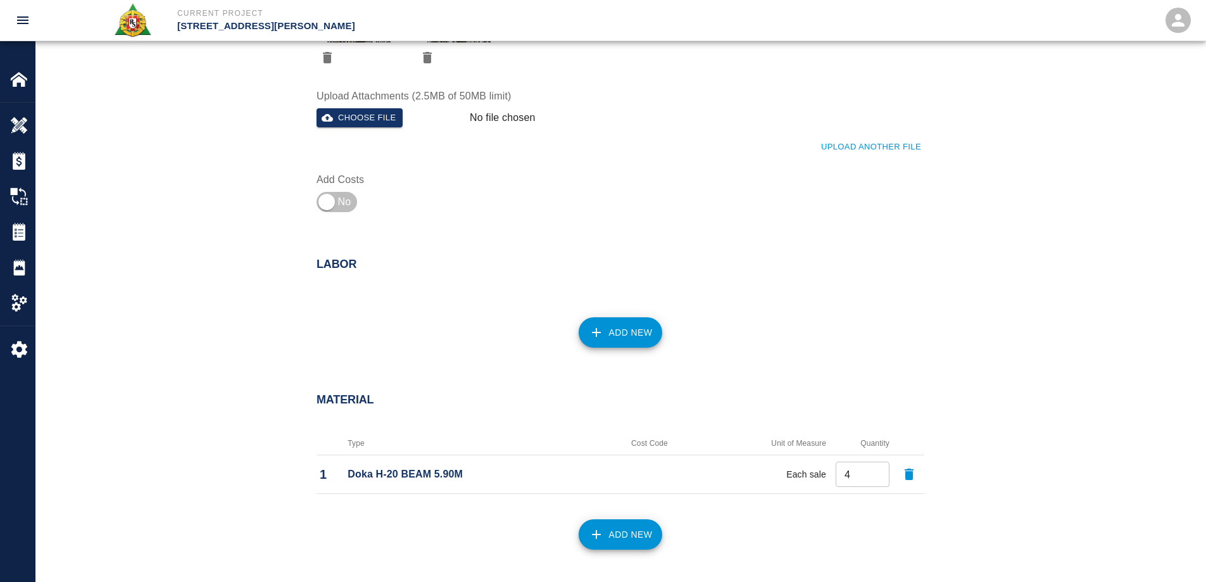
click at [613, 330] on button "Add New" at bounding box center [620, 332] width 84 height 30
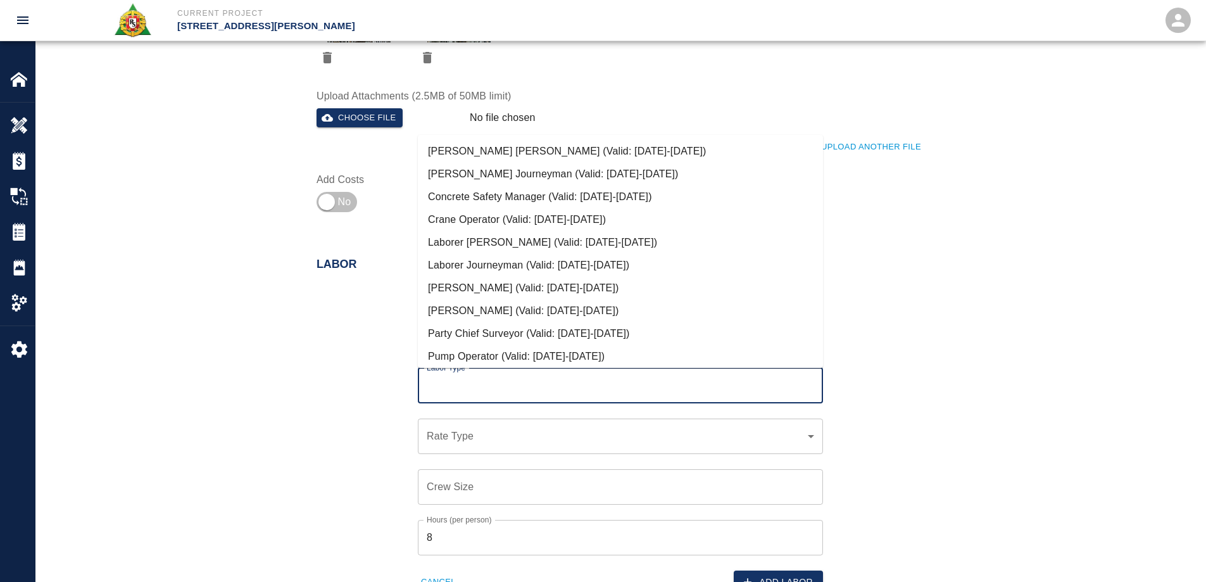
click at [511, 385] on input "Labor Type" at bounding box center [620, 385] width 394 height 24
click at [495, 337] on li "Party Chief Surveyor (Valid: [DATE]-[DATE])" at bounding box center [620, 333] width 405 height 23
type input "Party Chief Surveyor"
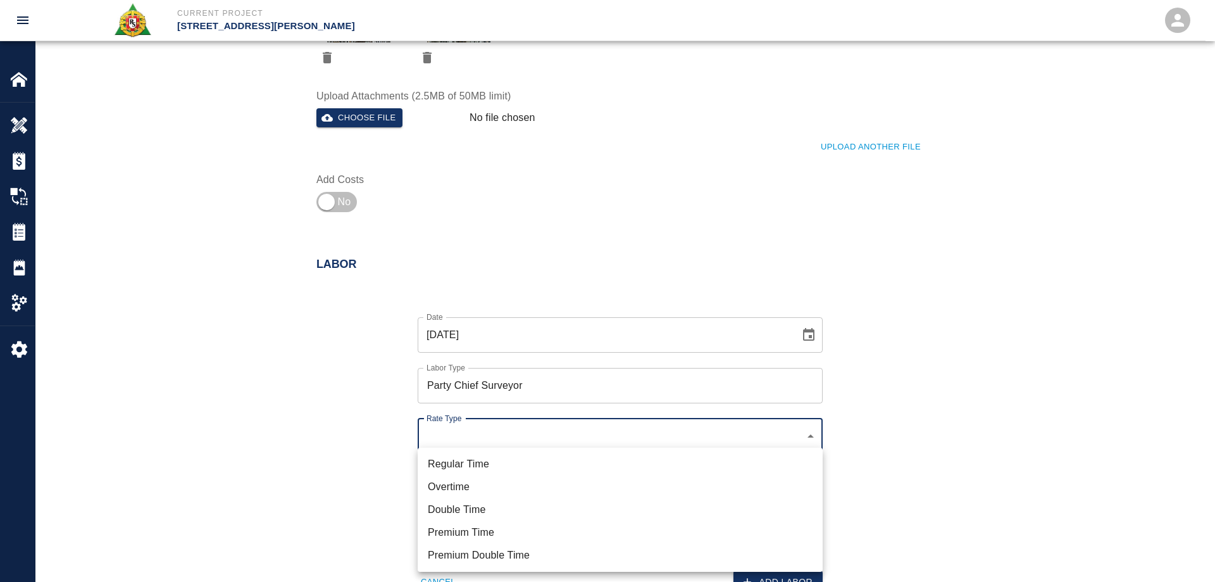
drag, startPoint x: 486, startPoint y: 463, endPoint x: 474, endPoint y: 449, distance: 18.9
click at [485, 463] on li "Regular Time" at bounding box center [620, 463] width 405 height 23
type input "rate_rt"
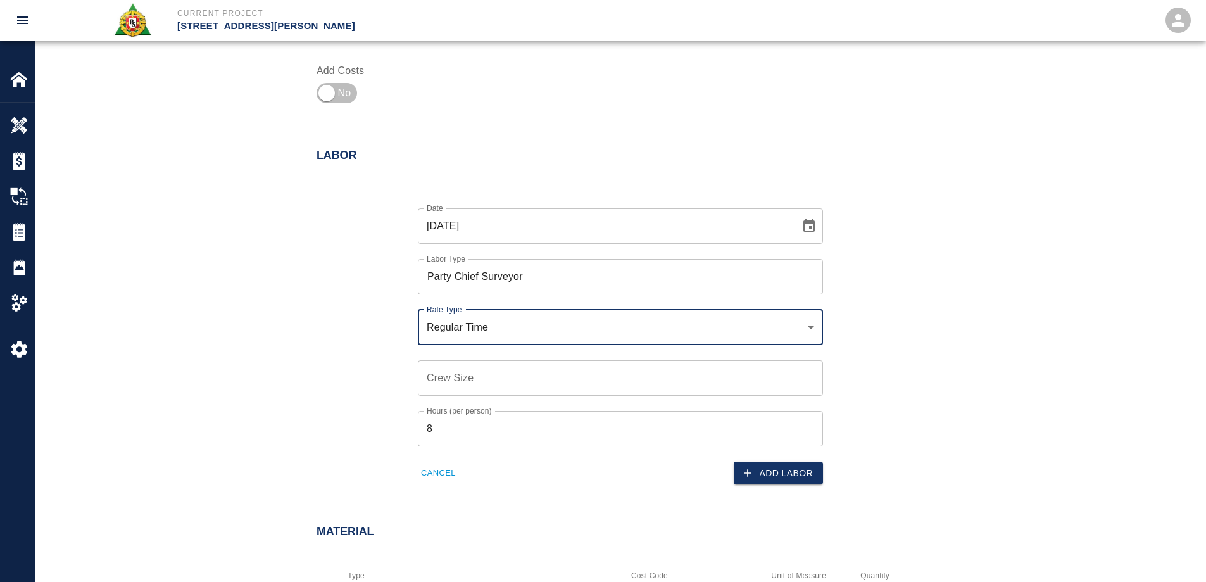
scroll to position [886, 0]
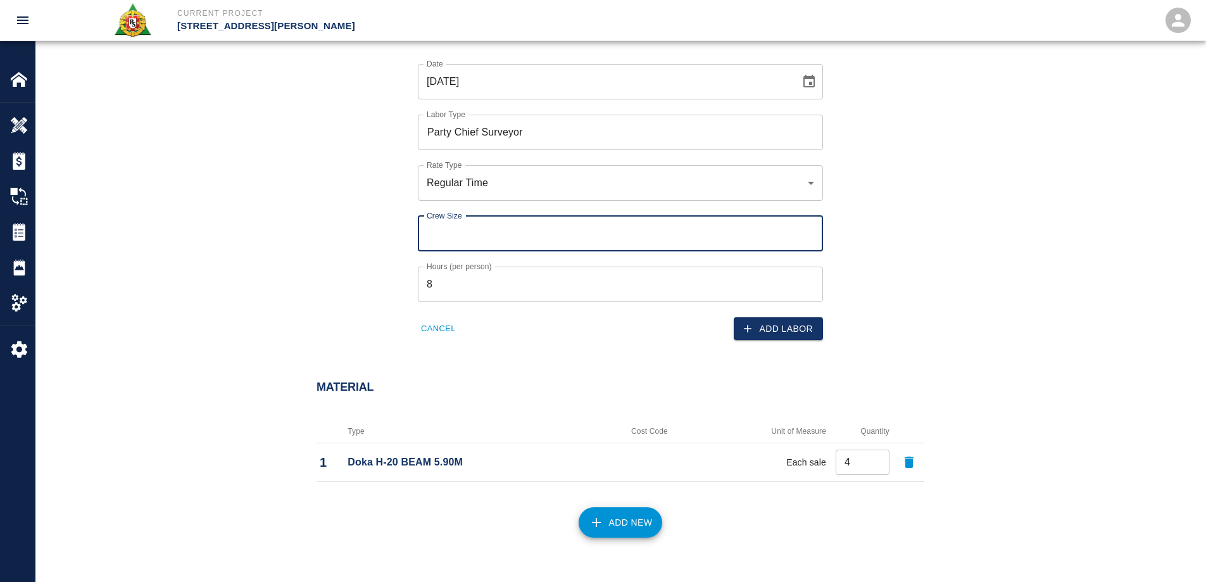
click at [464, 240] on input "Crew Size" at bounding box center [620, 233] width 405 height 35
type input "1"
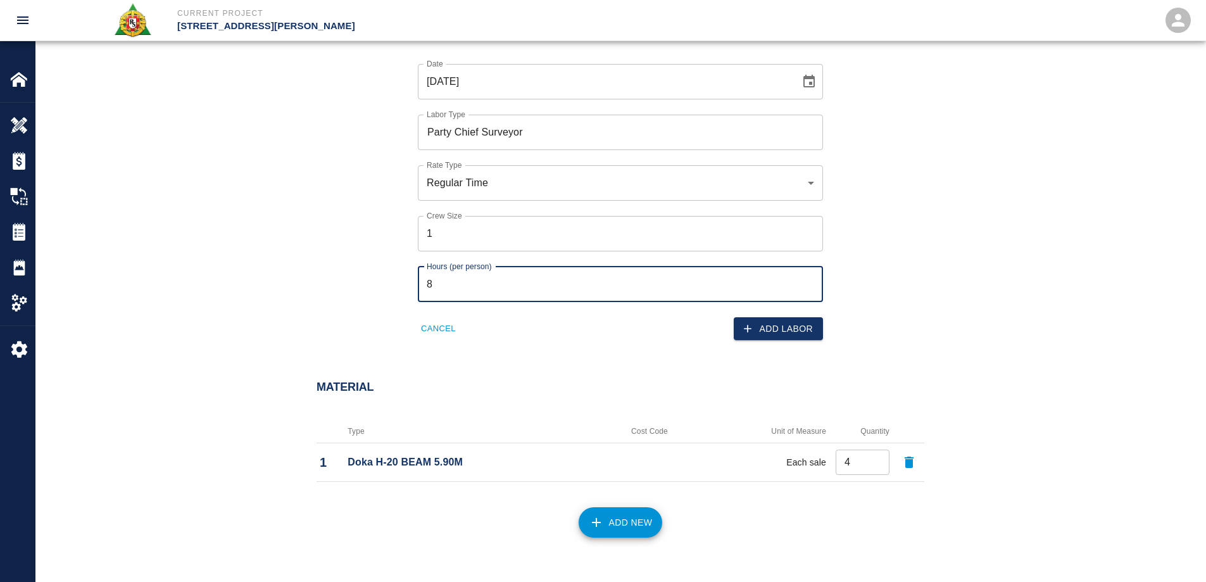
drag, startPoint x: 469, startPoint y: 285, endPoint x: 413, endPoint y: 285, distance: 55.7
click at [413, 285] on div "Hours (per person) 8 Hours (per person)" at bounding box center [612, 276] width 420 height 51
type input "3"
click at [735, 321] on button "Add Labor" at bounding box center [777, 328] width 89 height 23
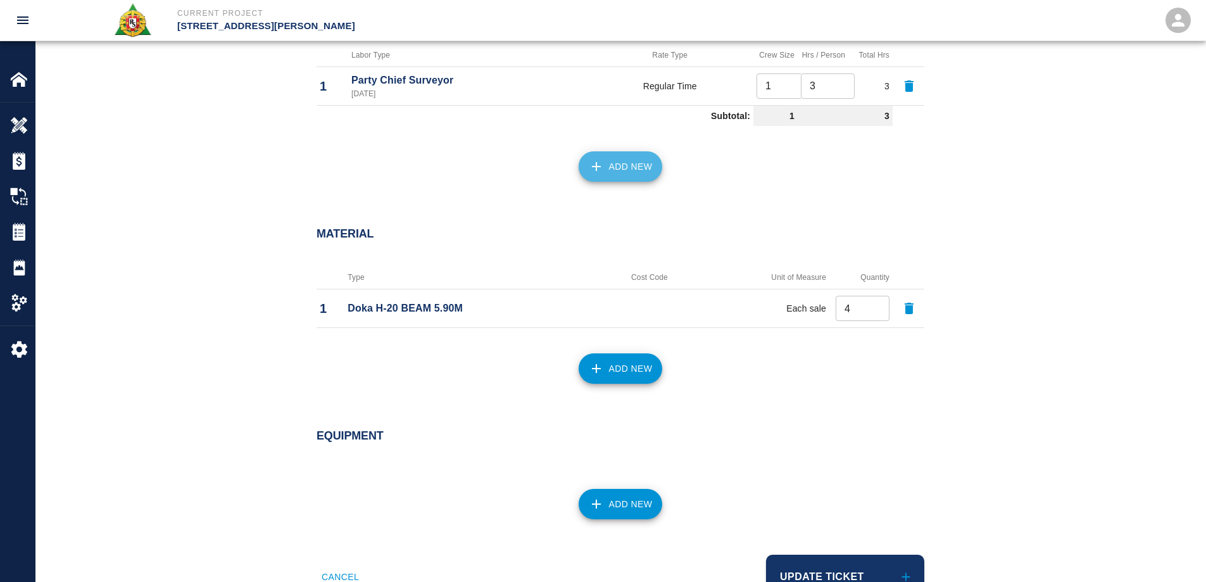
click at [613, 170] on button "Add New" at bounding box center [620, 166] width 84 height 30
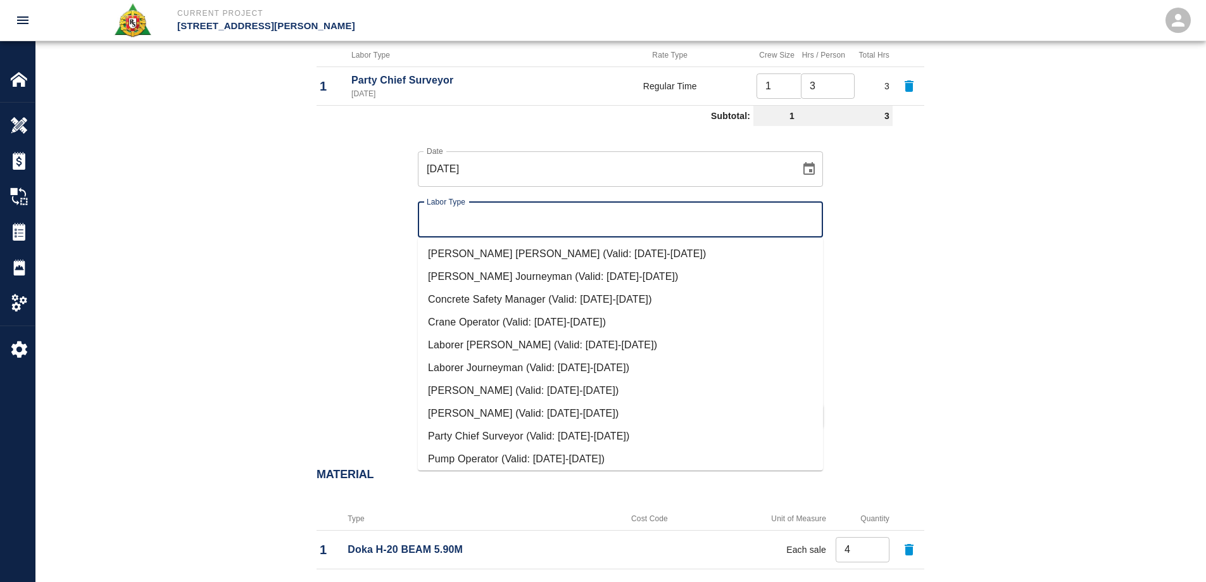
click at [557, 222] on input "Labor Type" at bounding box center [620, 220] width 394 height 24
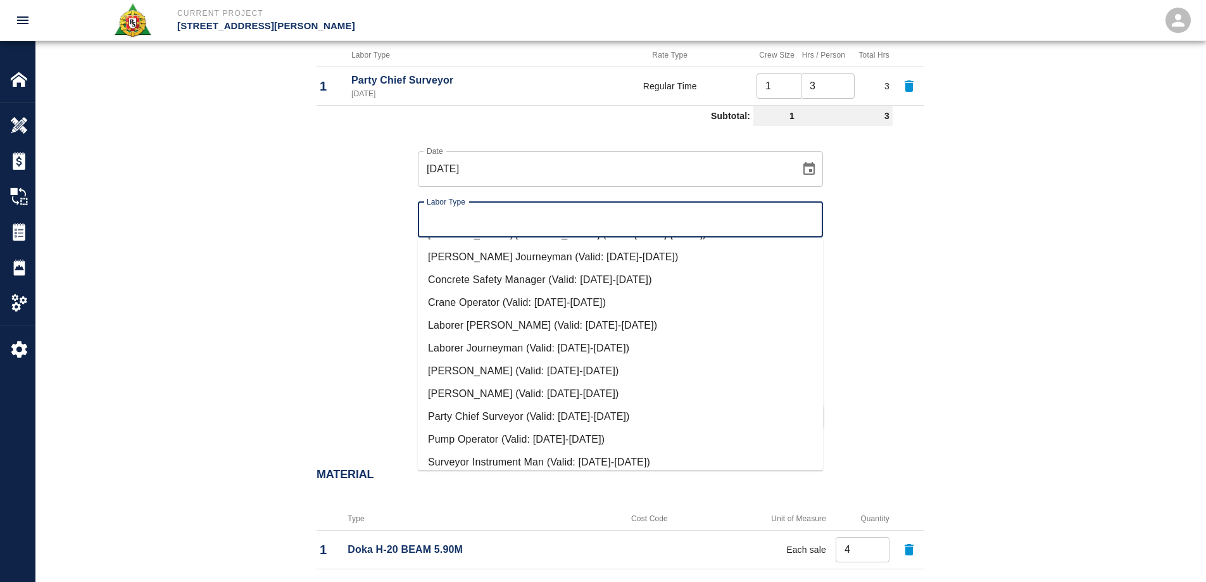
scroll to position [28, 0]
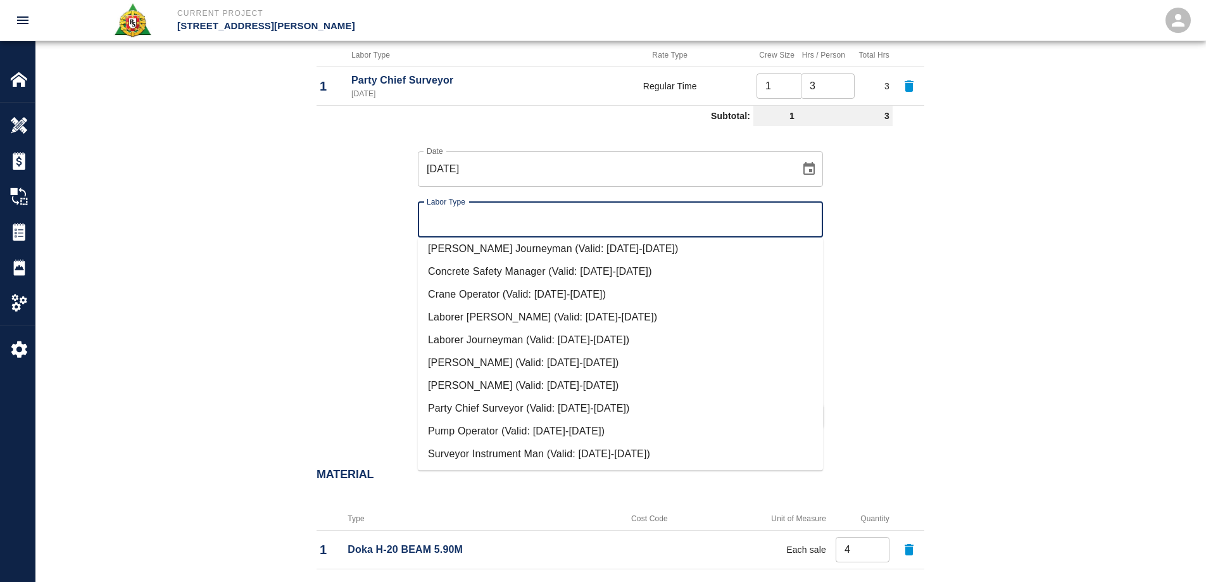
click at [516, 455] on li "Surveyor Instrument Man (Valid: [DATE]-[DATE])" at bounding box center [620, 453] width 405 height 23
type input "Surveyor Instrument Man"
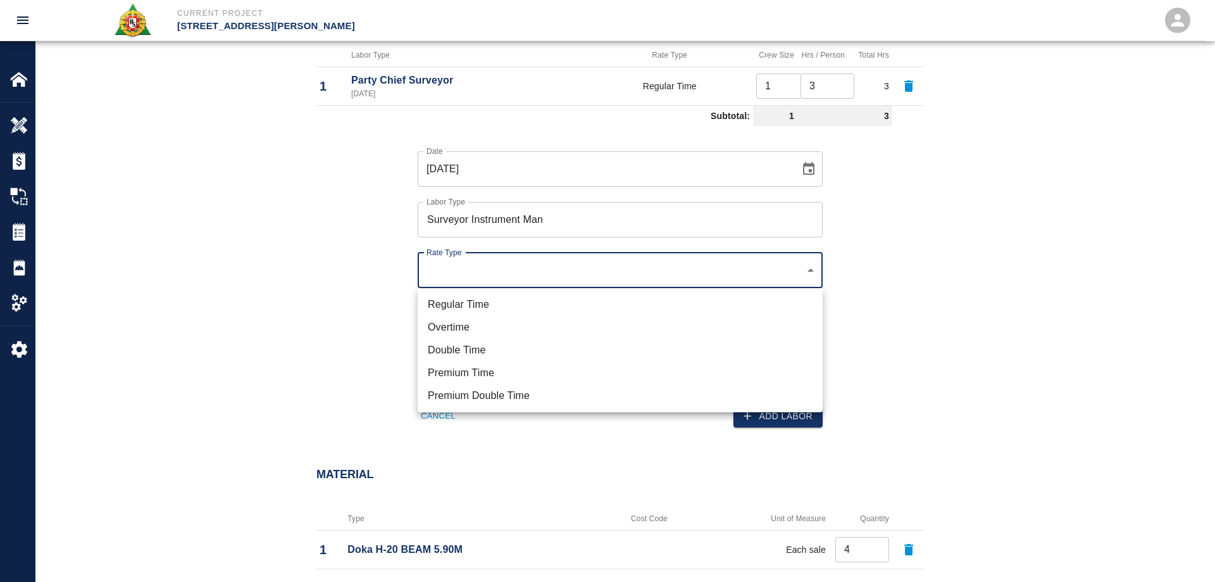
click at [477, 303] on li "Regular Time" at bounding box center [620, 304] width 405 height 23
type input "rate_rt"
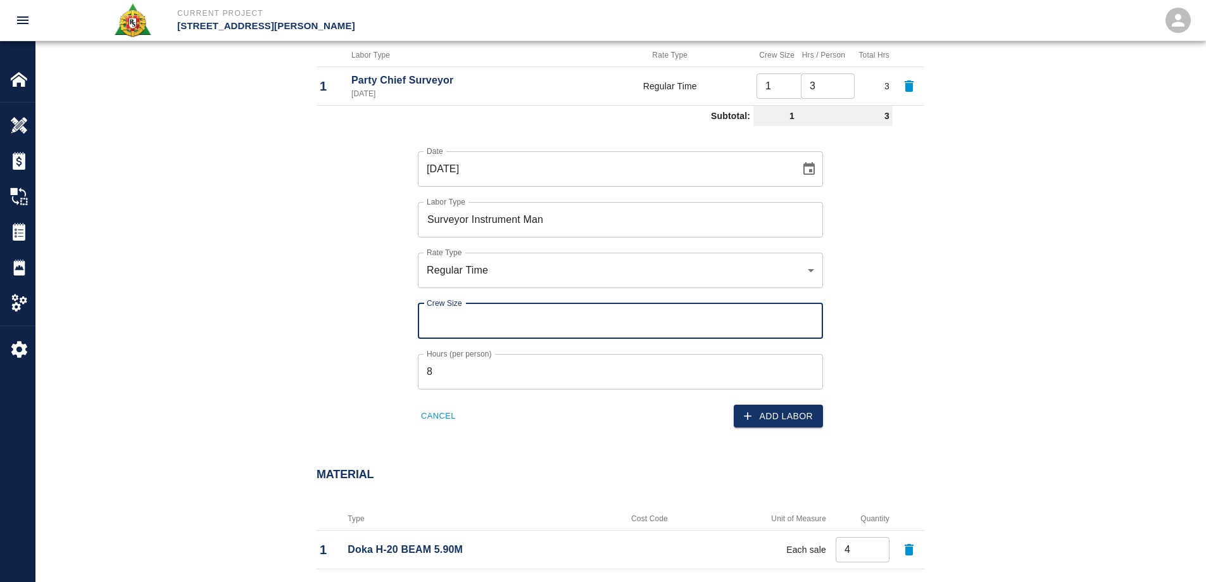
click at [477, 316] on input "Crew Size" at bounding box center [620, 320] width 405 height 35
type input "1"
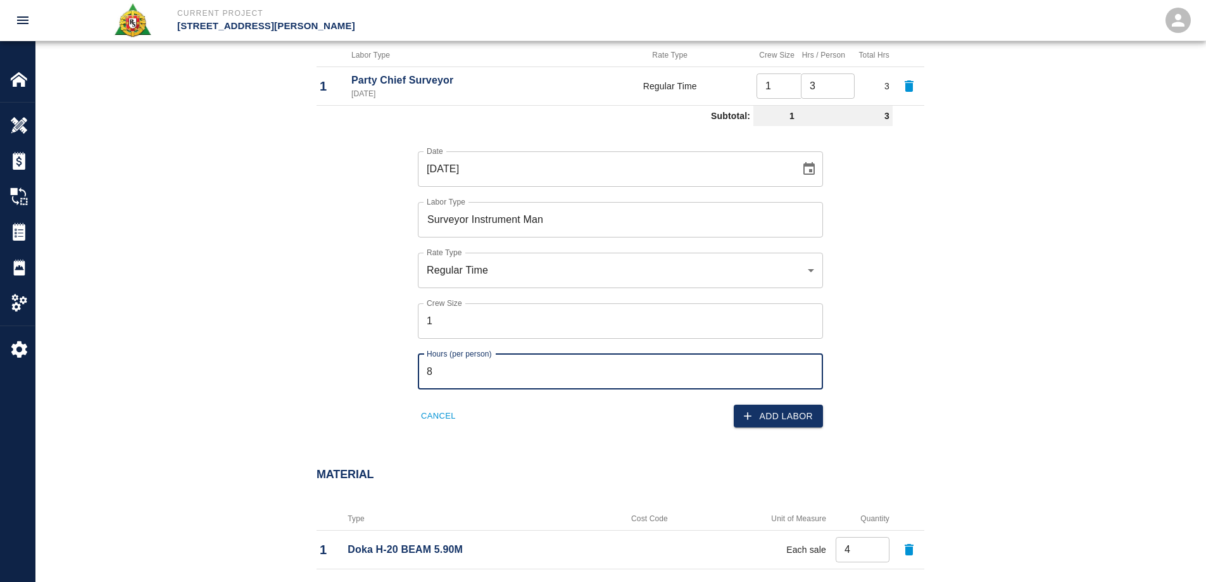
drag, startPoint x: 454, startPoint y: 367, endPoint x: 384, endPoint y: 372, distance: 70.4
click at [384, 372] on div "Date [DATE] Date Labor Type Surveyor Instrument Man Labor Type Rate Type Regula…" at bounding box center [612, 279] width 623 height 297
type input "3"
click at [764, 411] on button "Add Labor" at bounding box center [777, 415] width 89 height 23
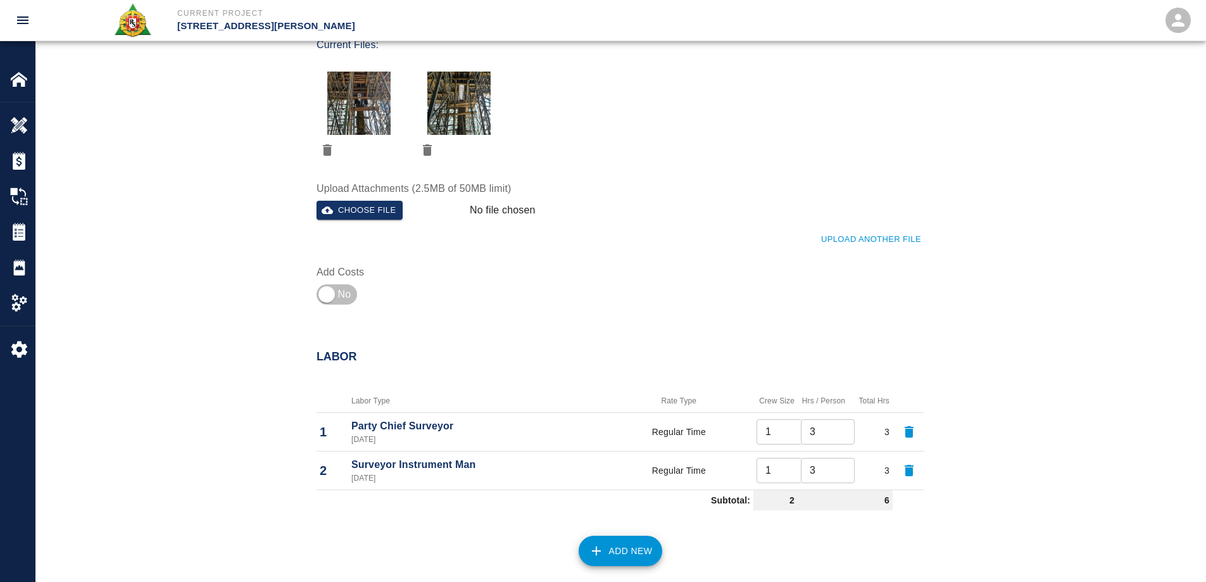
scroll to position [759, 0]
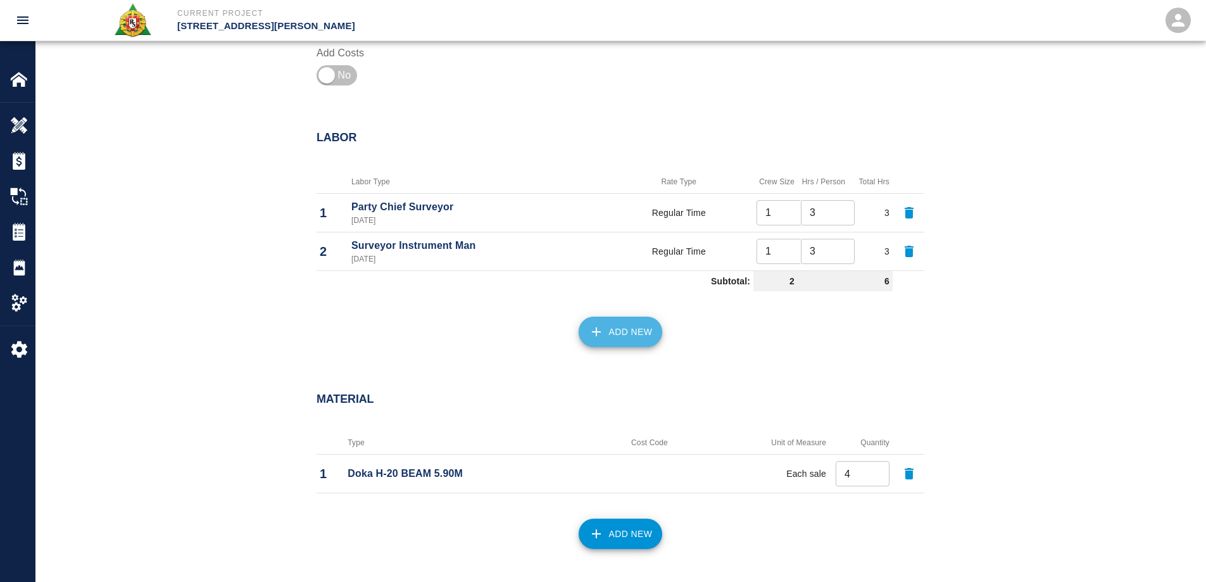
click at [612, 331] on button "Add New" at bounding box center [620, 331] width 84 height 30
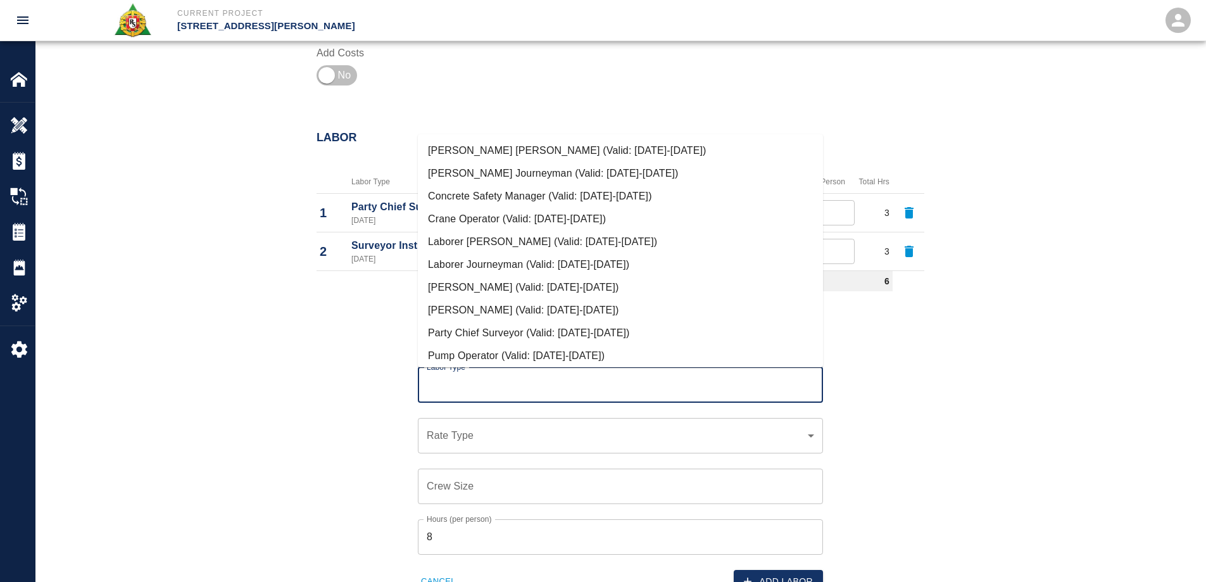
click at [537, 378] on input "Labor Type" at bounding box center [620, 385] width 394 height 24
click at [477, 171] on li "[PERSON_NAME] Journeyman (Valid: [DATE]-[DATE])" at bounding box center [620, 173] width 405 height 23
type input "[PERSON_NAME] Journeyman"
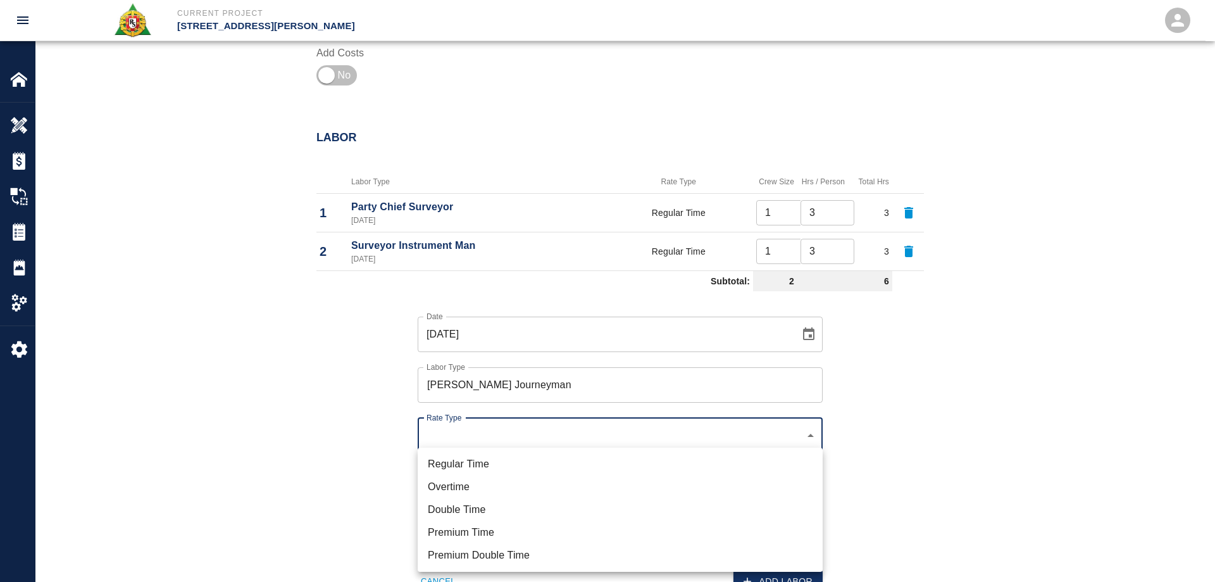
drag, startPoint x: 482, startPoint y: 458, endPoint x: 322, endPoint y: 454, distance: 159.5
click at [481, 458] on li "Regular Time" at bounding box center [620, 463] width 405 height 23
type input "rate_rt"
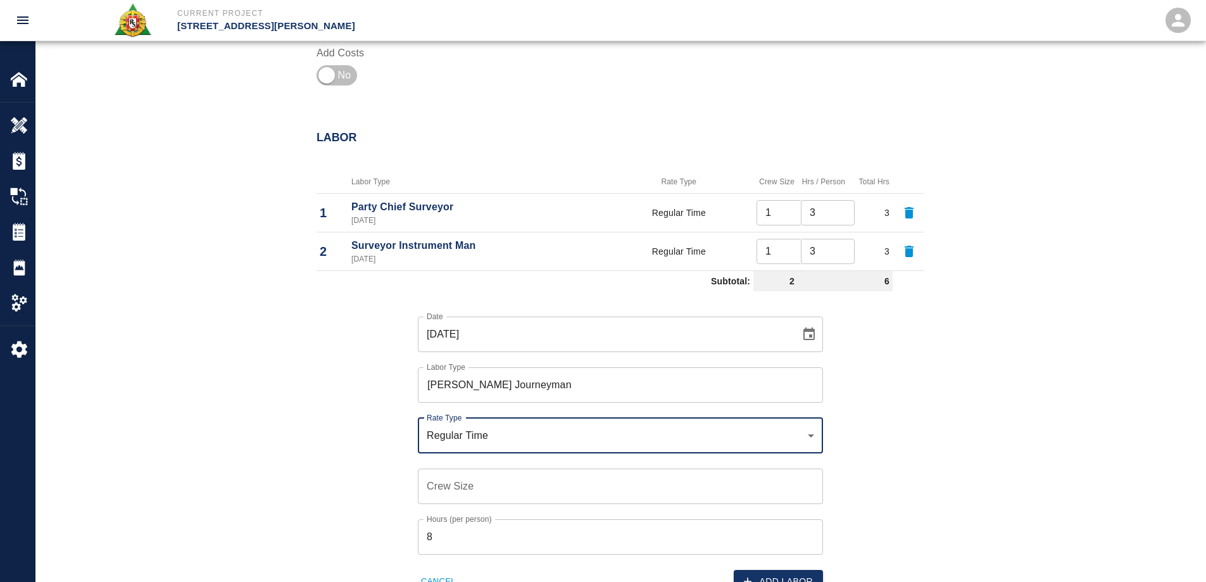
click at [322, 454] on div "Regular Time Overtime Double Time Premium Time Premium Double Time" at bounding box center [603, 291] width 1206 height 582
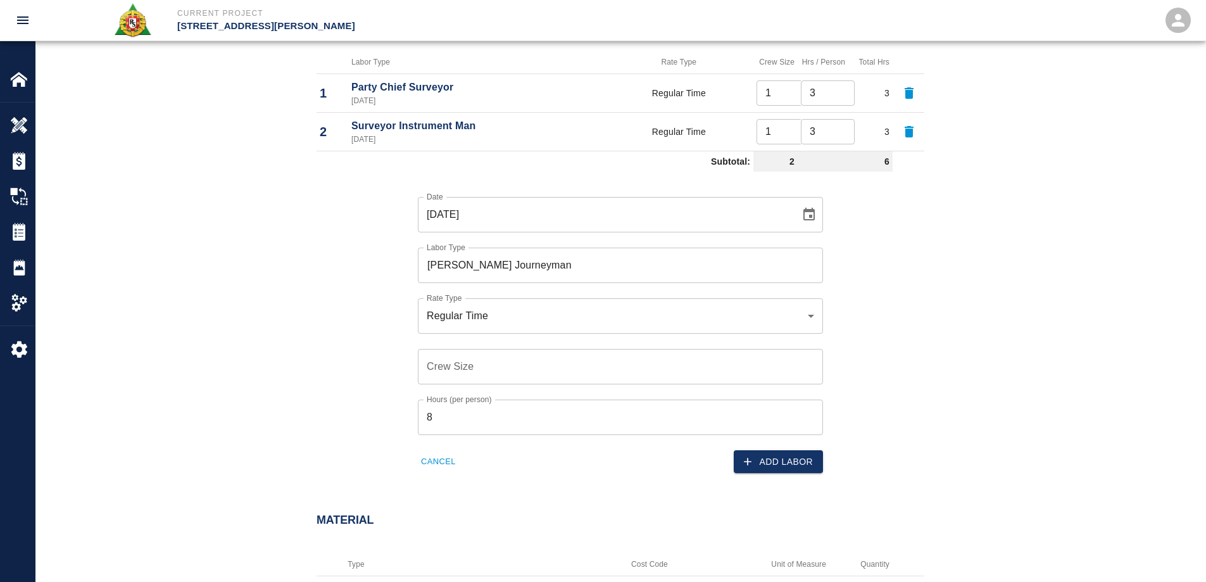
scroll to position [886, 0]
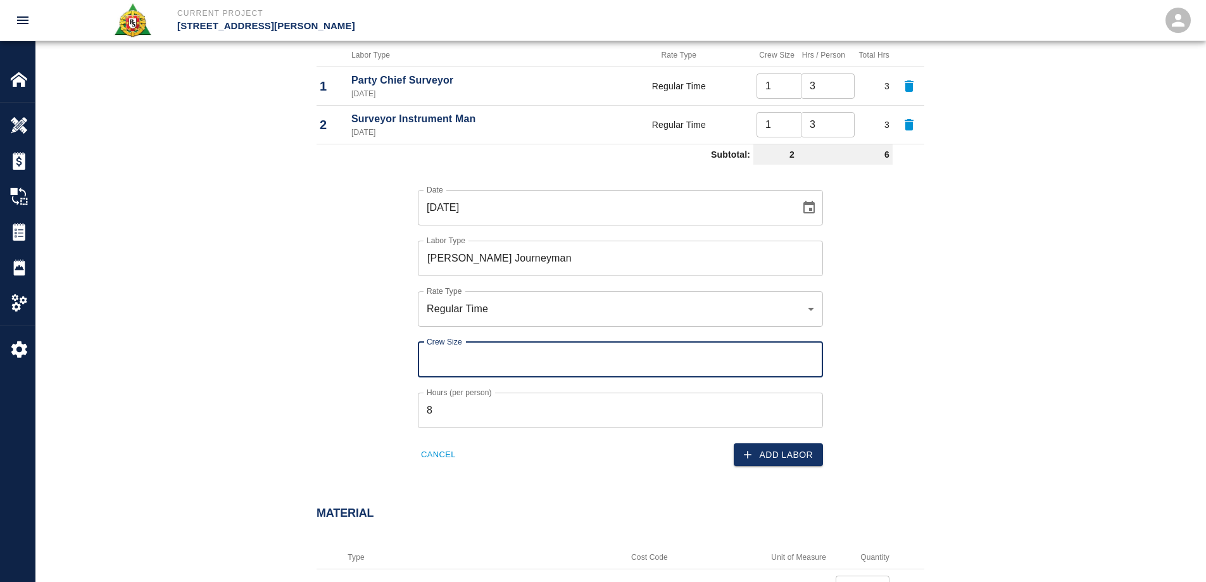
click at [470, 363] on input "Crew Size" at bounding box center [620, 359] width 405 height 35
type input "1"
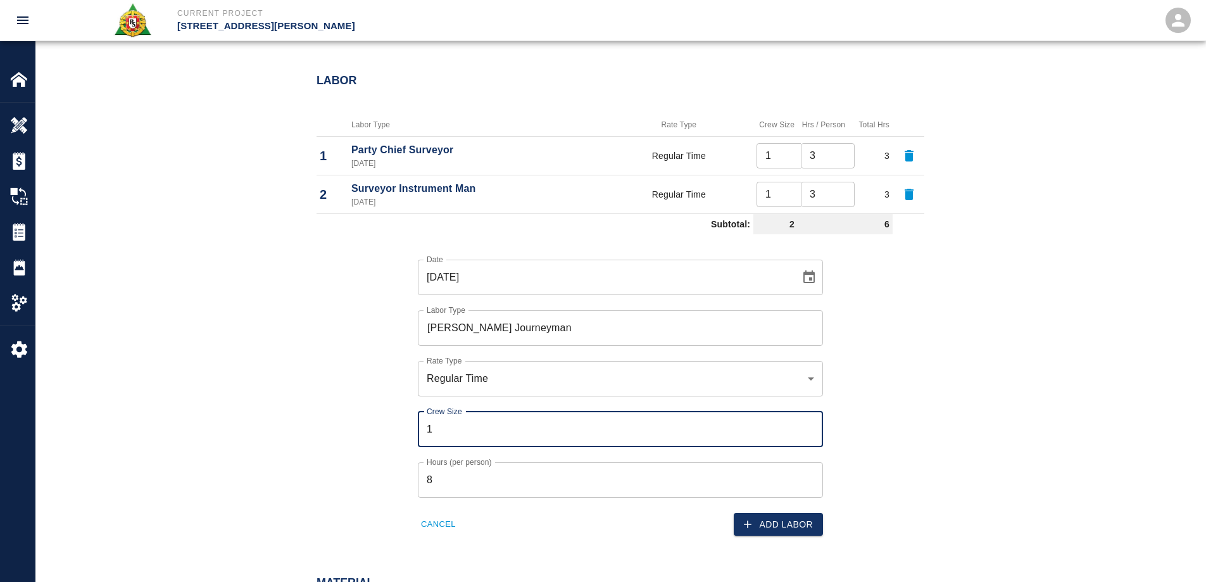
scroll to position [823, 0]
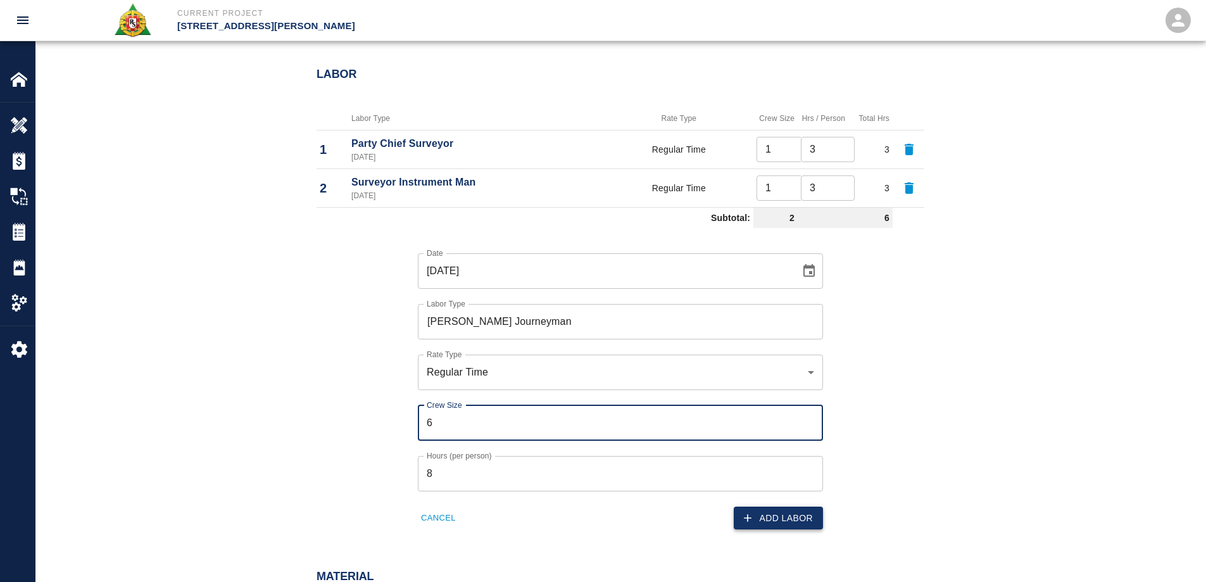
type input "6"
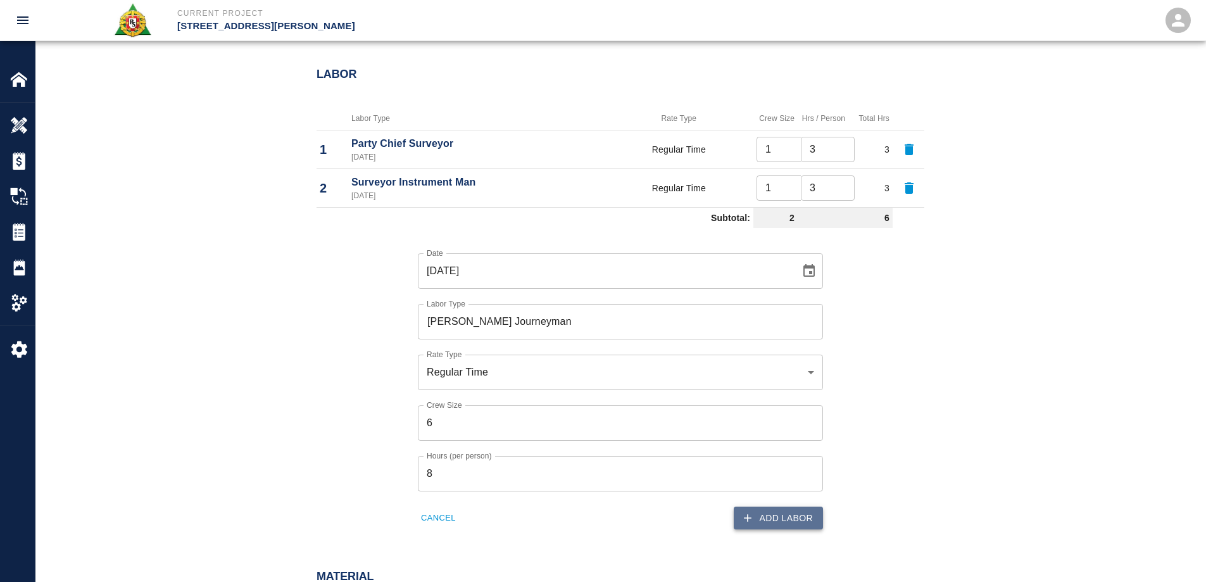
click at [785, 510] on button "Add Labor" at bounding box center [777, 517] width 89 height 23
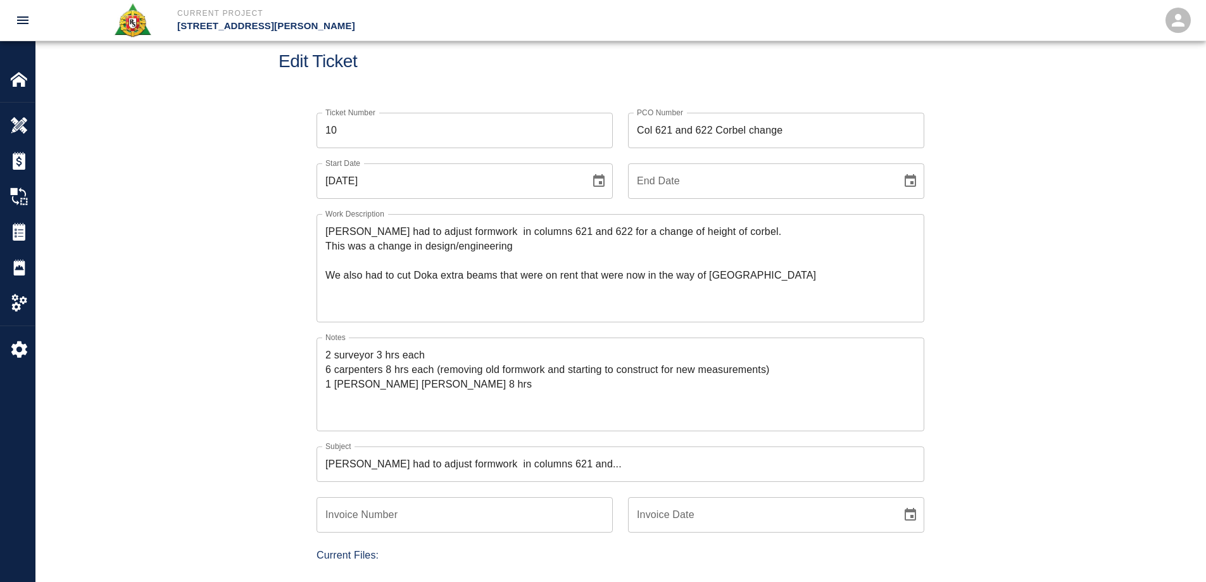
scroll to position [0, 0]
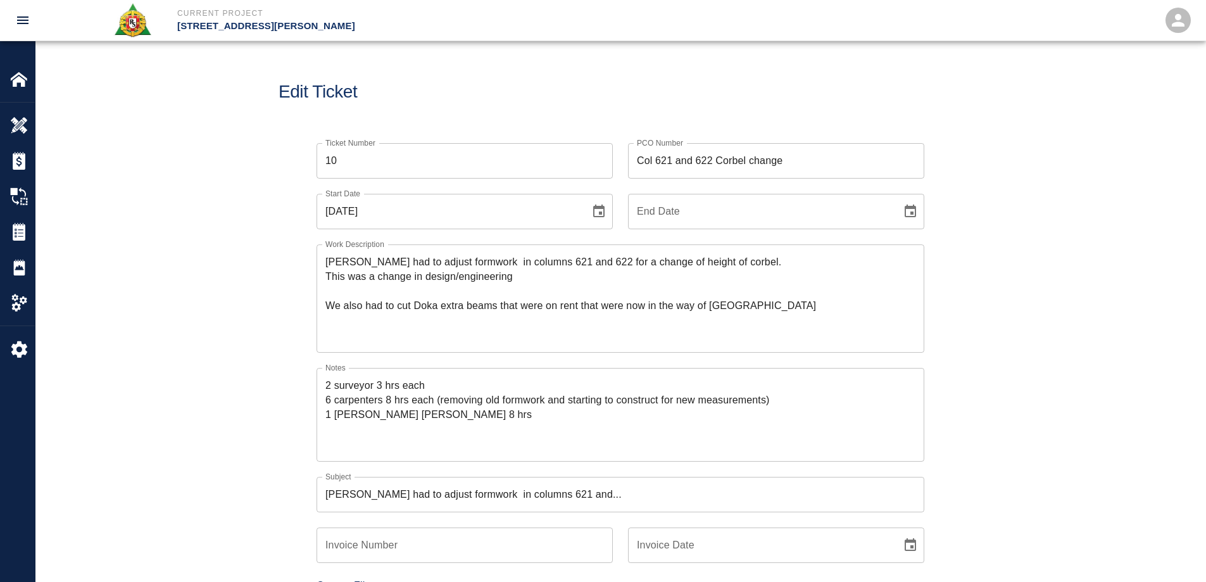
click at [794, 311] on textarea "[PERSON_NAME] had to adjust formwork in columns 621 and 622 for a change of hei…" at bounding box center [620, 297] width 590 height 87
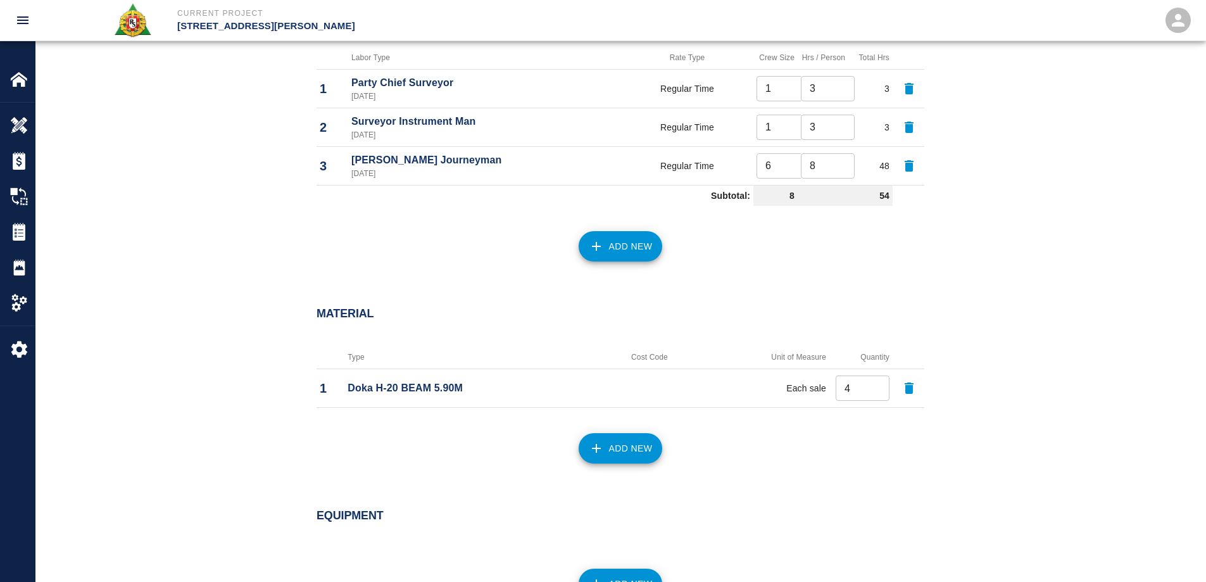
scroll to position [886, 0]
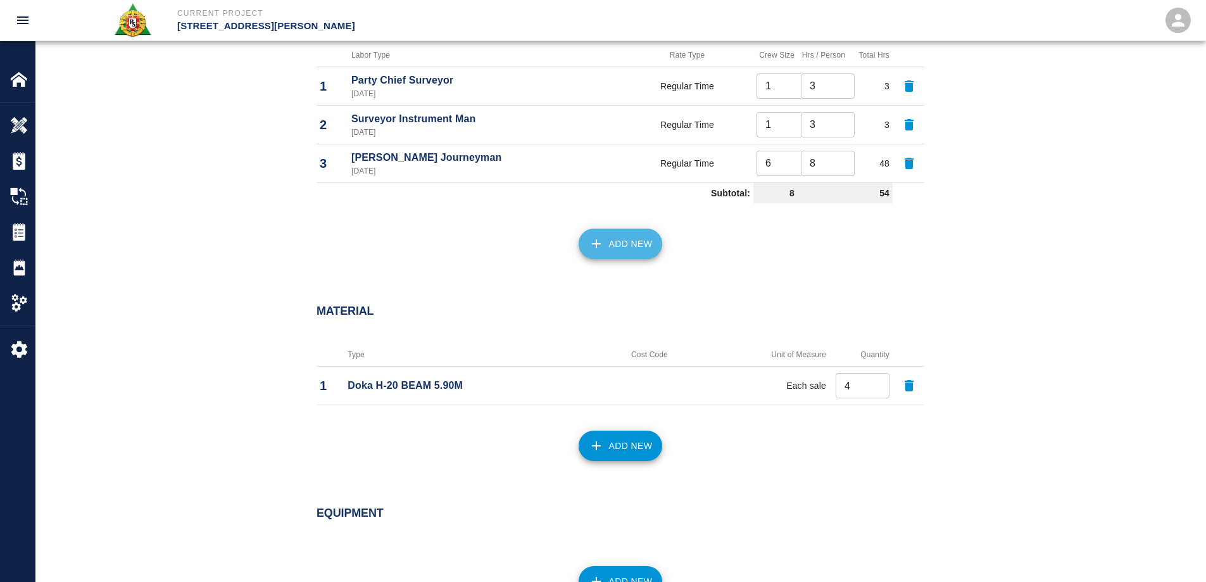
click at [612, 240] on button "Add New" at bounding box center [620, 243] width 84 height 30
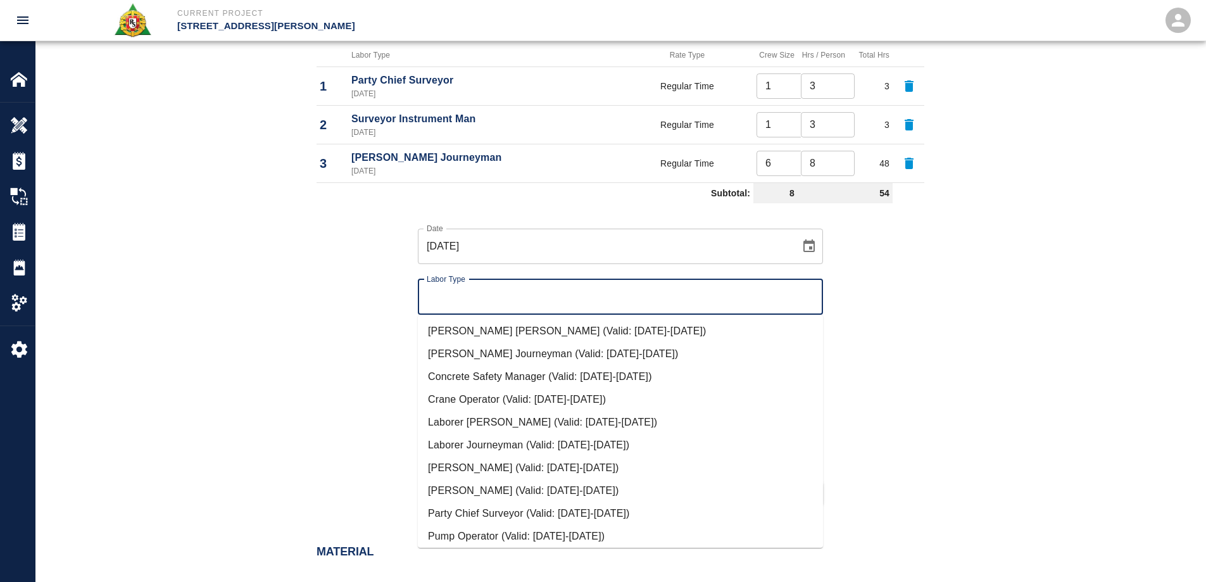
click at [497, 299] on input "Labor Type" at bounding box center [620, 297] width 394 height 24
click at [494, 351] on li "[PERSON_NAME] Journeyman (Valid: [DATE]-[DATE])" at bounding box center [620, 353] width 405 height 23
click at [556, 299] on input "[PERSON_NAME] Journeyman" at bounding box center [620, 297] width 394 height 24
click at [542, 337] on li "[PERSON_NAME] [PERSON_NAME] (Valid: [DATE]-[DATE])" at bounding box center [620, 331] width 405 height 23
type input "[PERSON_NAME] [PERSON_NAME]"
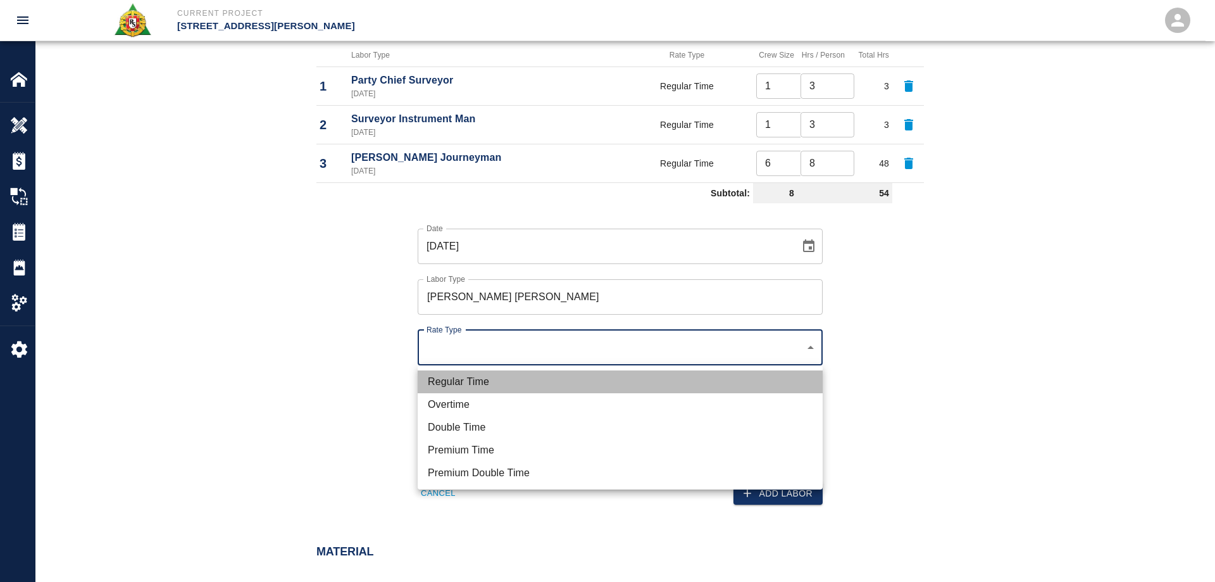
click at [477, 378] on li "Regular Time" at bounding box center [620, 381] width 405 height 23
type input "rate_rt"
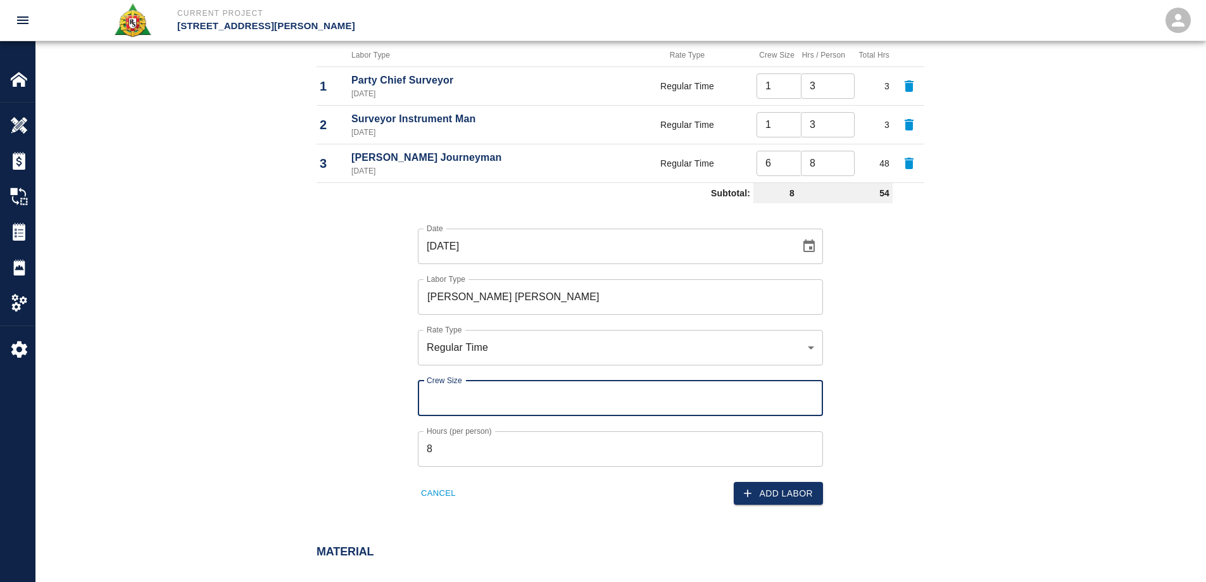
click at [446, 396] on input "Crew Size" at bounding box center [620, 397] width 405 height 35
type input "1"
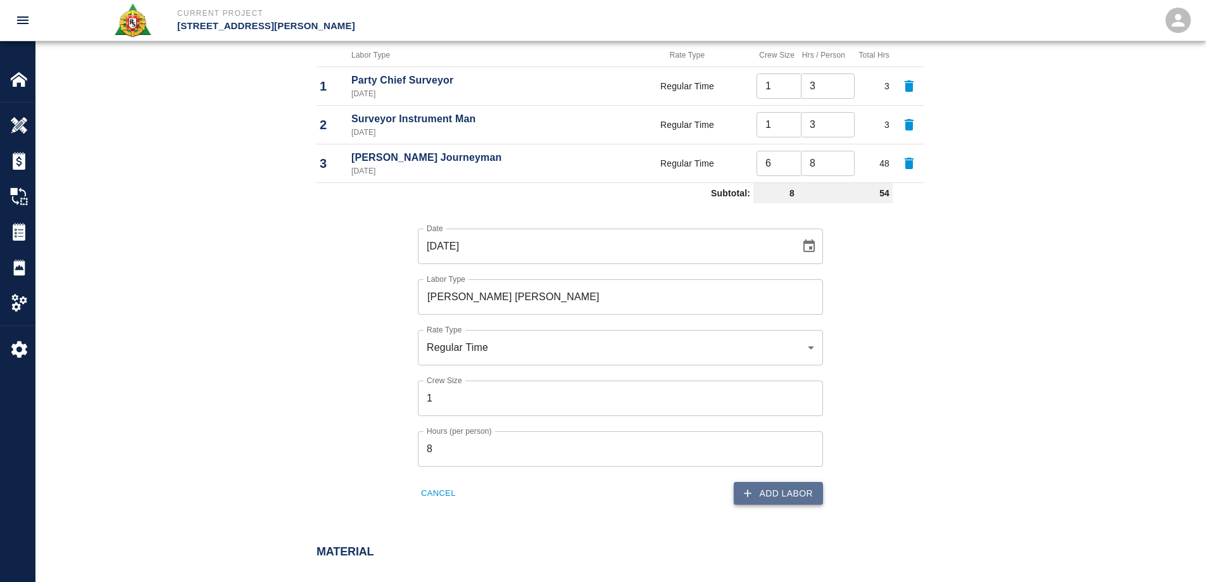
click at [779, 492] on button "Add Labor" at bounding box center [777, 493] width 89 height 23
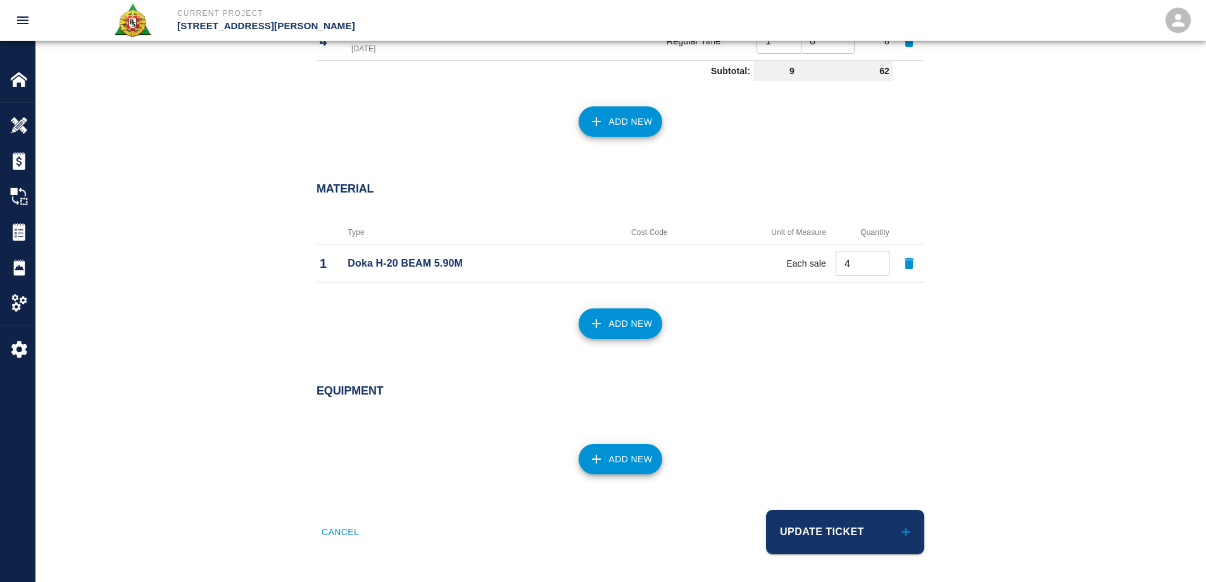
scroll to position [1049, 0]
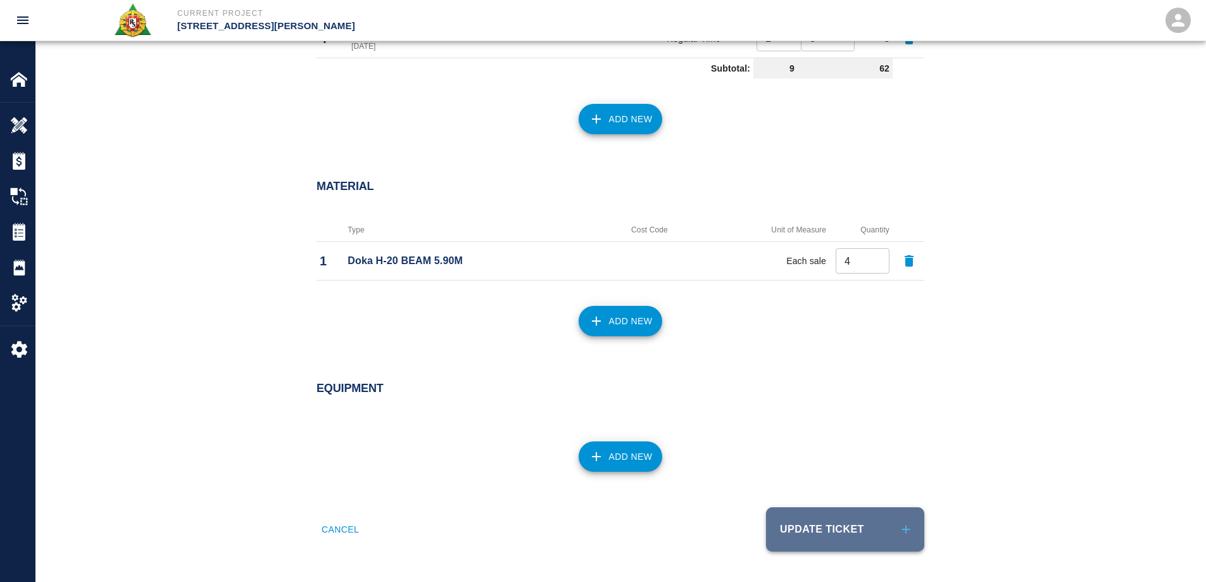
click at [819, 534] on button "Update Ticket" at bounding box center [845, 529] width 158 height 44
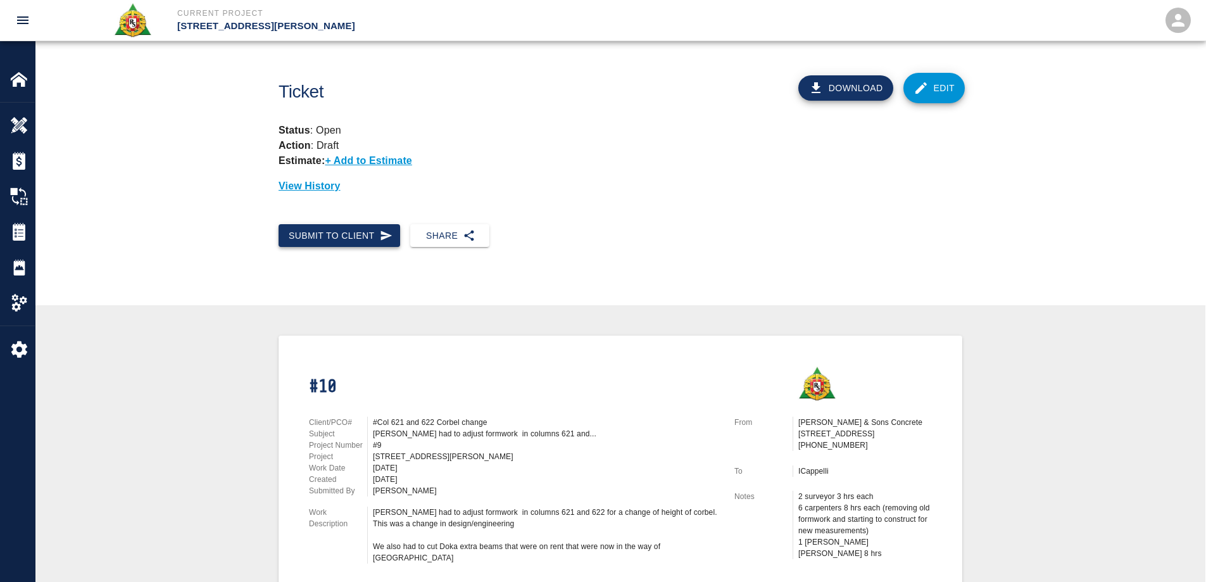
click at [337, 239] on button "Submit to Client" at bounding box center [339, 235] width 122 height 23
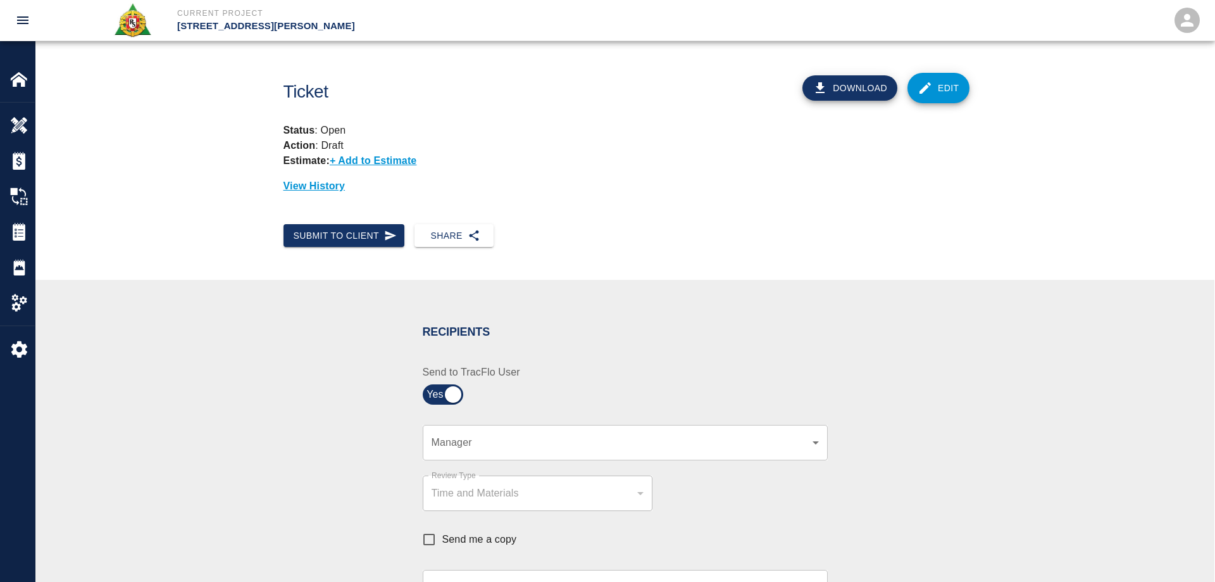
click at [475, 444] on body "Current Project [STREET_ADDRESS][PERSON_NAME] Home [STREET_ADDRESS][PERSON_NAME…" at bounding box center [607, 291] width 1215 height 582
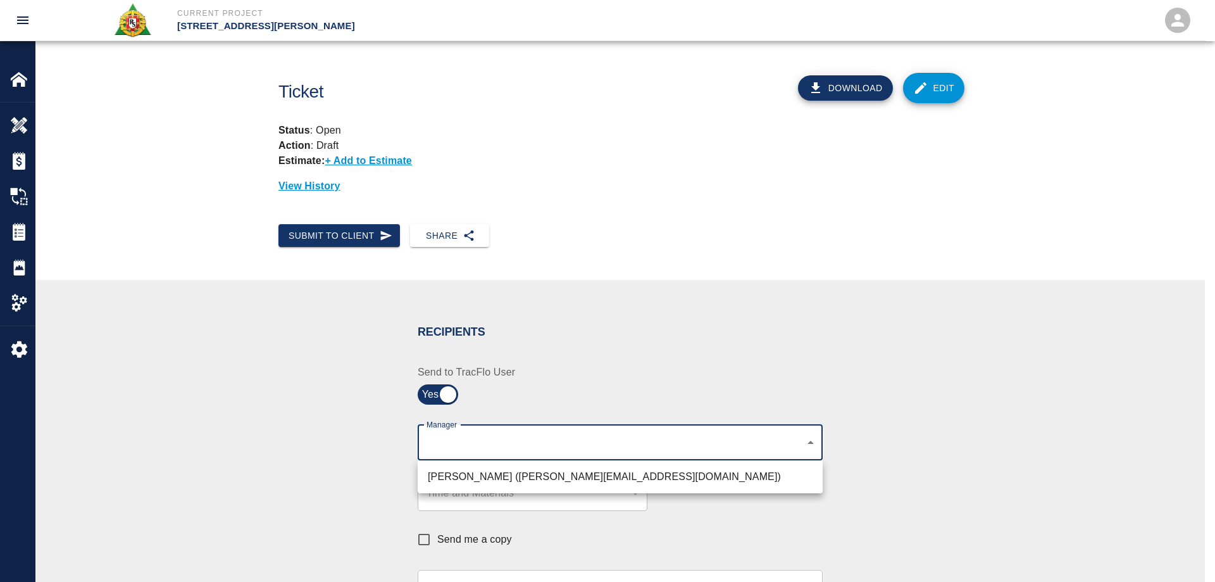
click at [578, 382] on div at bounding box center [607, 291] width 1215 height 582
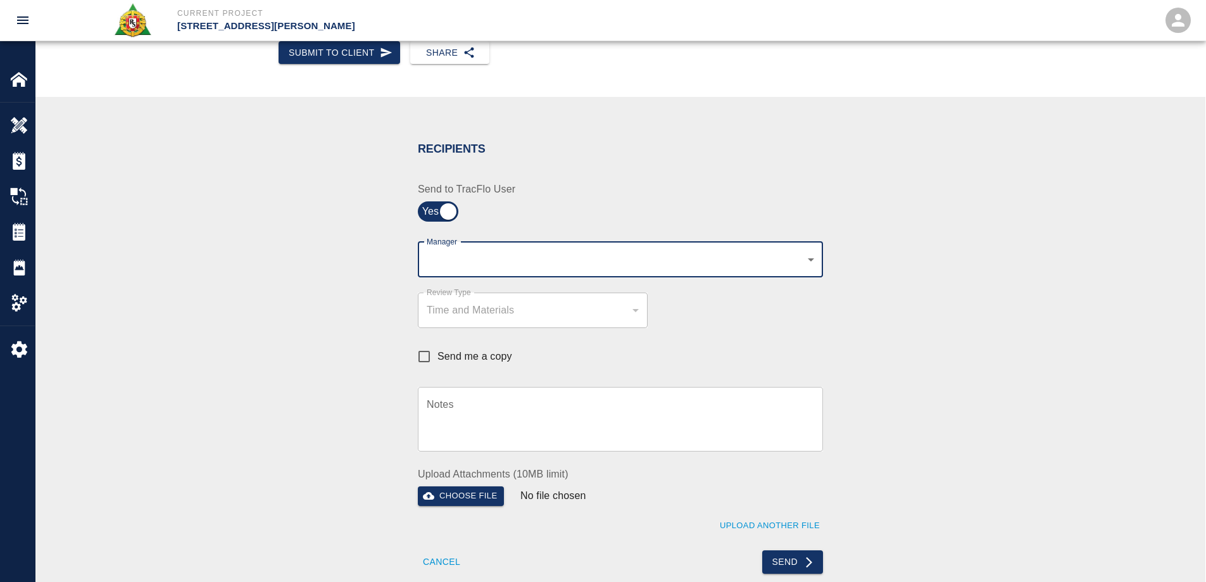
scroll to position [190, 0]
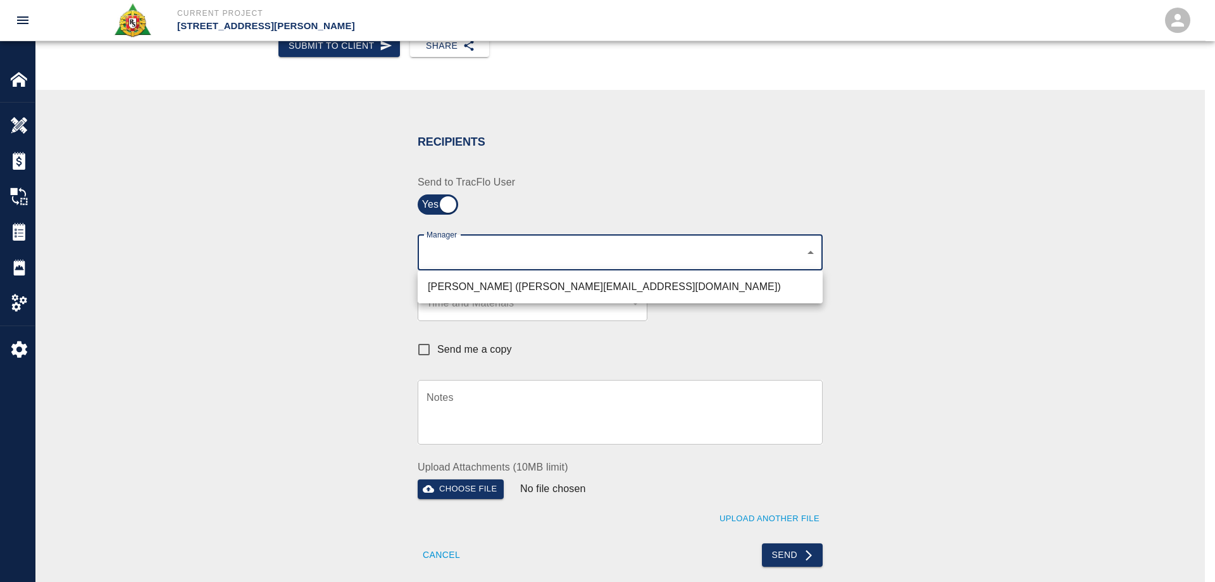
click at [701, 245] on body "Current Project [STREET_ADDRESS][PERSON_NAME] Home [STREET_ADDRESS][PERSON_NAME…" at bounding box center [607, 101] width 1215 height 582
click at [692, 194] on div at bounding box center [607, 291] width 1215 height 582
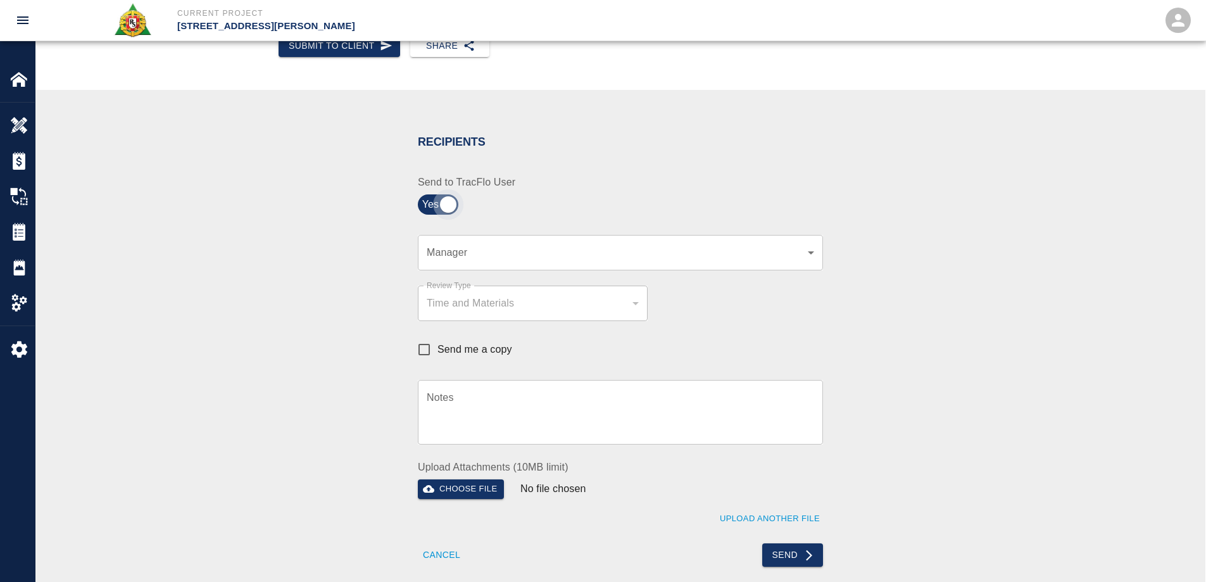
click at [447, 209] on input "checkbox" at bounding box center [447, 204] width 91 height 30
checkbox input "false"
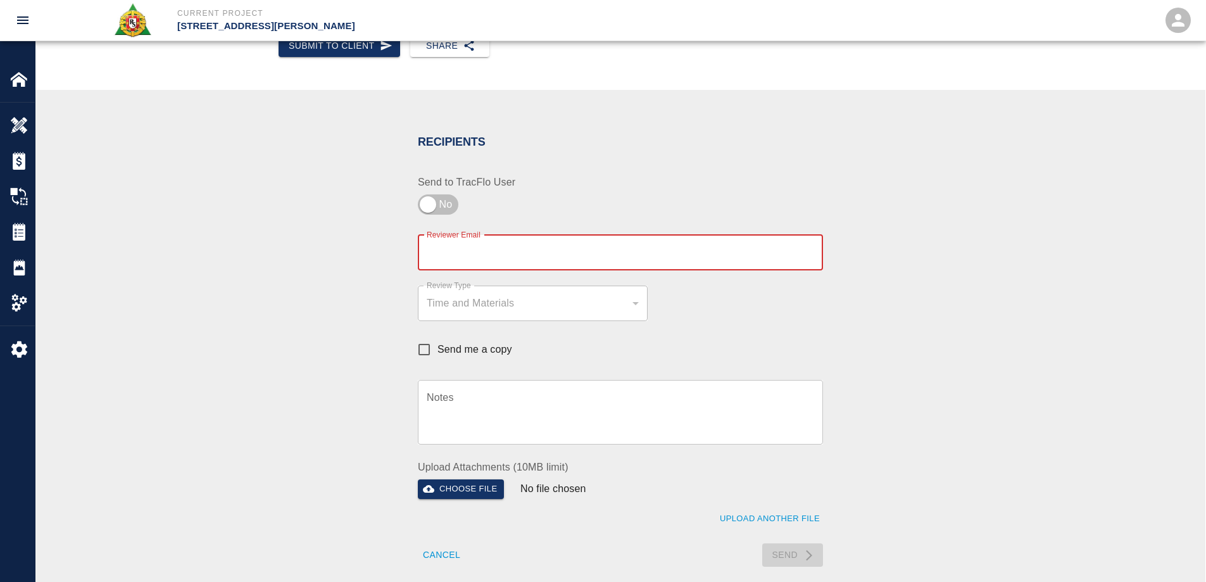
click at [470, 257] on input "Reviewer Email" at bounding box center [620, 252] width 405 height 35
type input "[EMAIL_ADDRESS][PERSON_NAME][DOMAIN_NAME]"
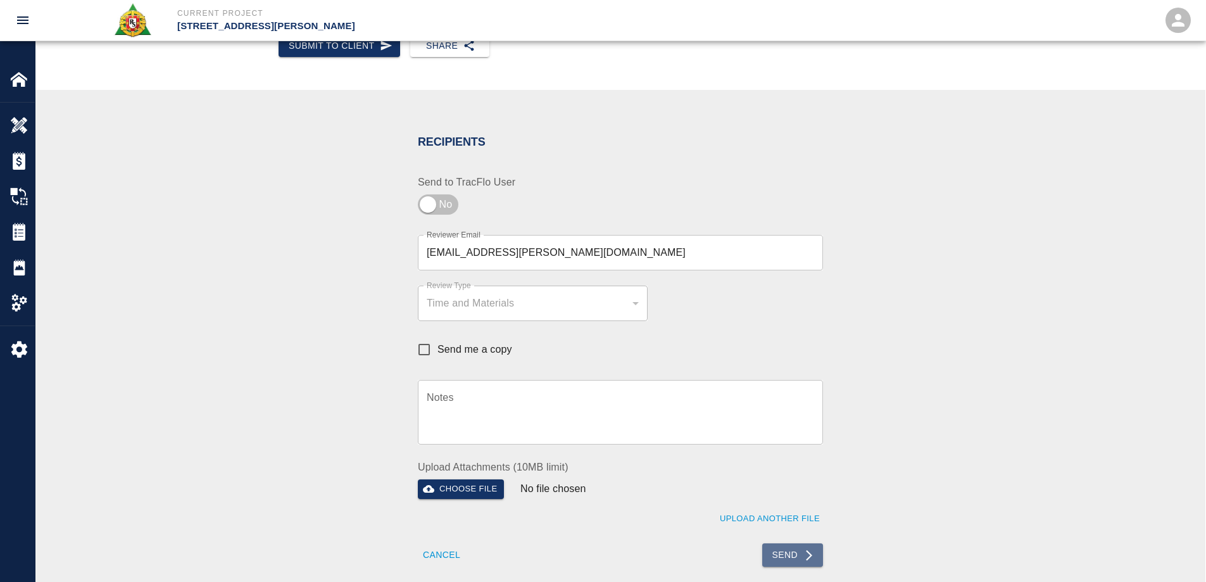
click at [794, 557] on button "Send" at bounding box center [792, 554] width 61 height 23
checkbox input "true"
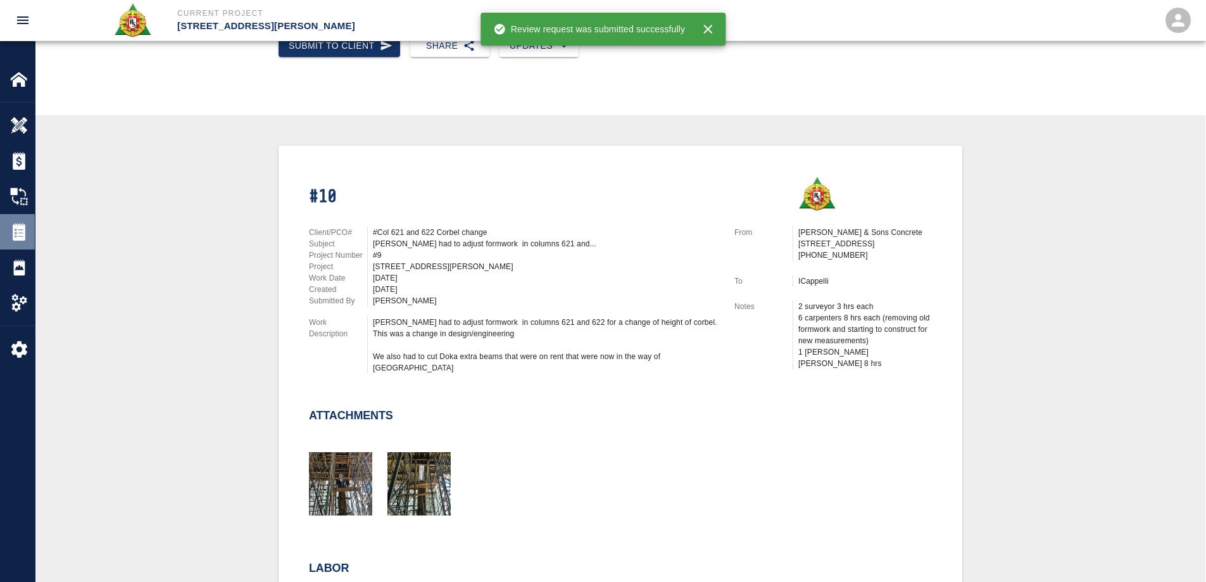
click at [22, 232] on img at bounding box center [19, 232] width 18 height 18
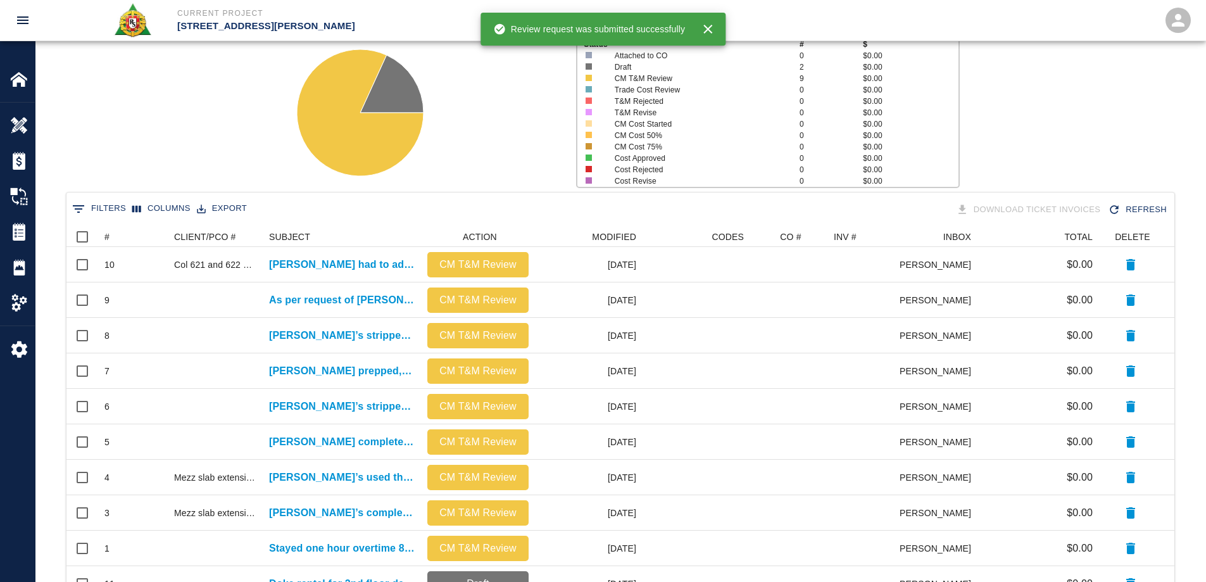
scroll to position [218, 0]
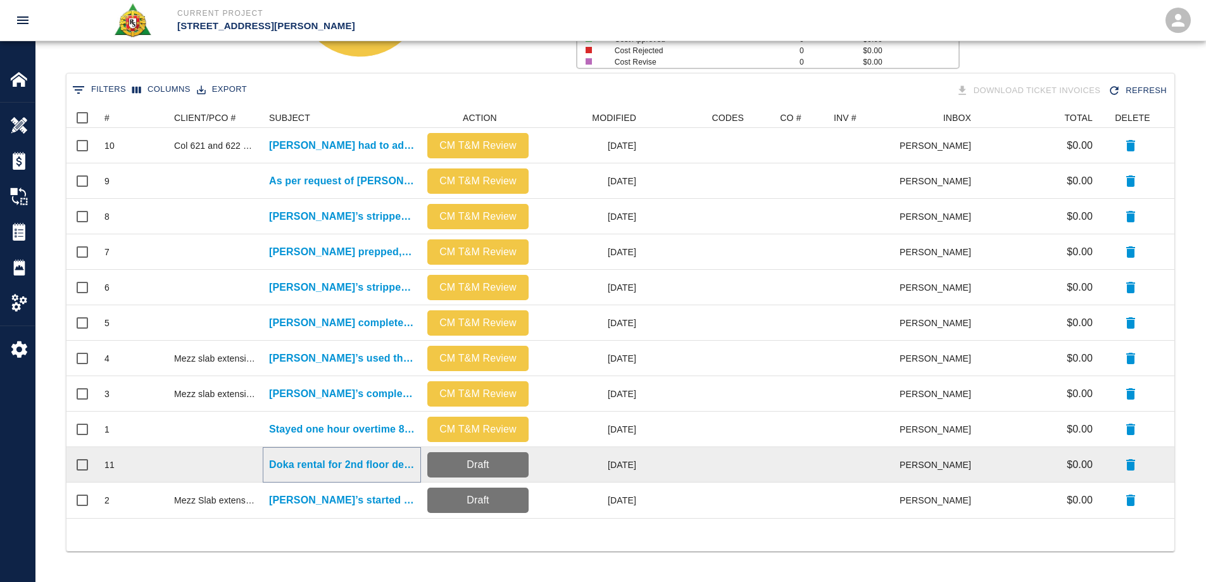
click at [373, 466] on p "Doka rental for 2nd floor deck . Scheduled to pour..." at bounding box center [342, 464] width 146 height 15
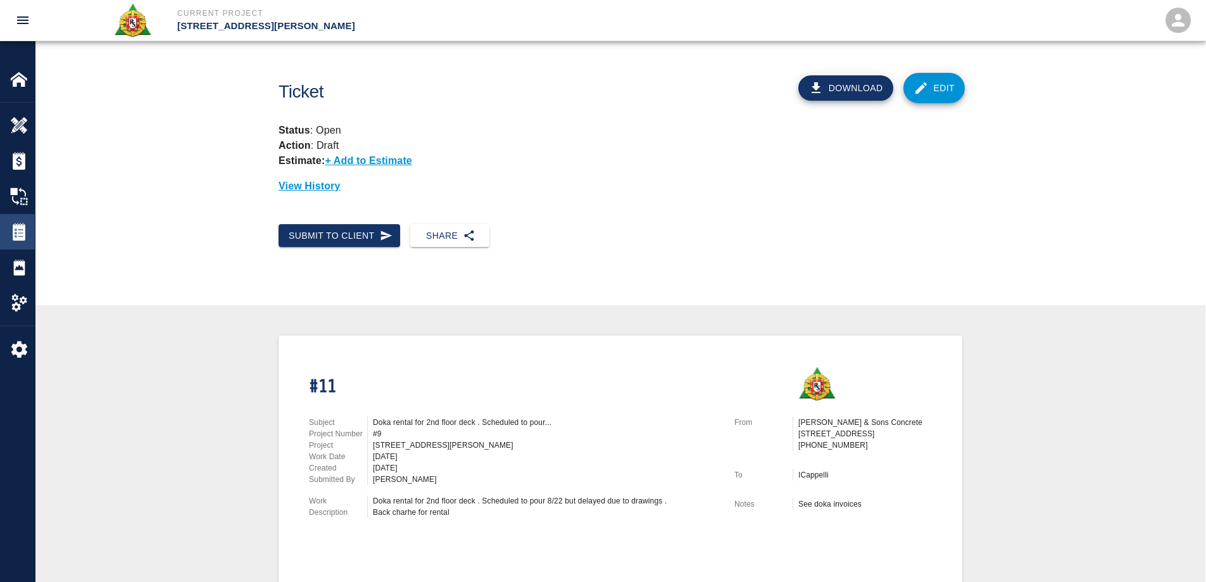
click at [27, 224] on img at bounding box center [19, 232] width 18 height 18
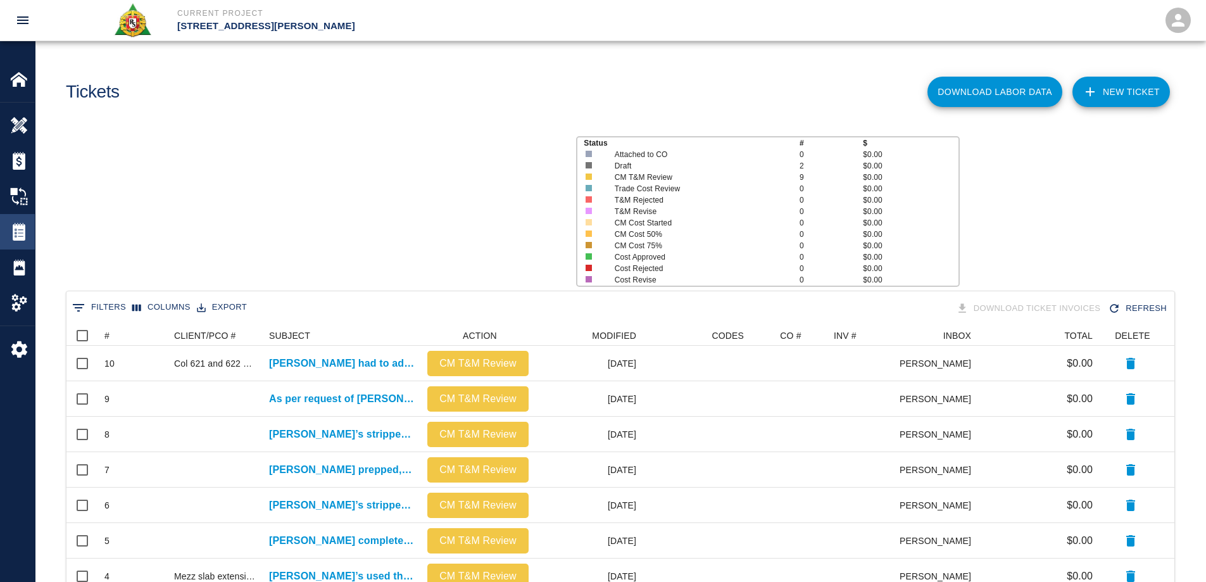
scroll to position [401, 1098]
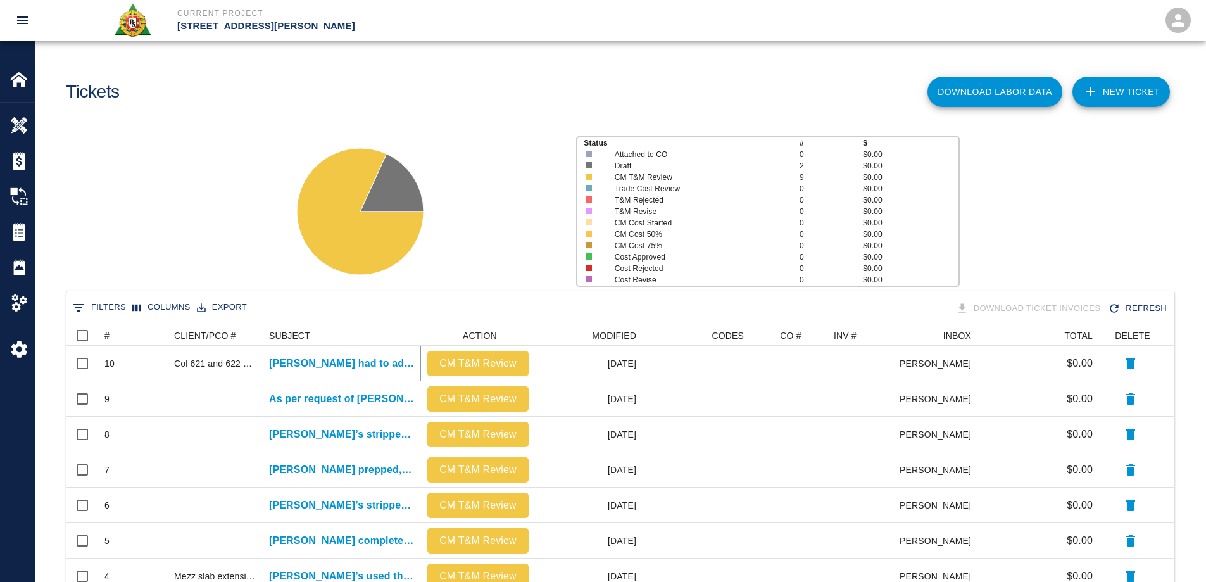
click at [368, 358] on p "[PERSON_NAME] had to adjust formwork in columns 621 and..." at bounding box center [342, 363] width 146 height 15
click at [370, 363] on main "Tickets Download Labor Data NEW TICKET Status # $ Attached to CO 0 $0.00 Draft …" at bounding box center [620, 291] width 1170 height 582
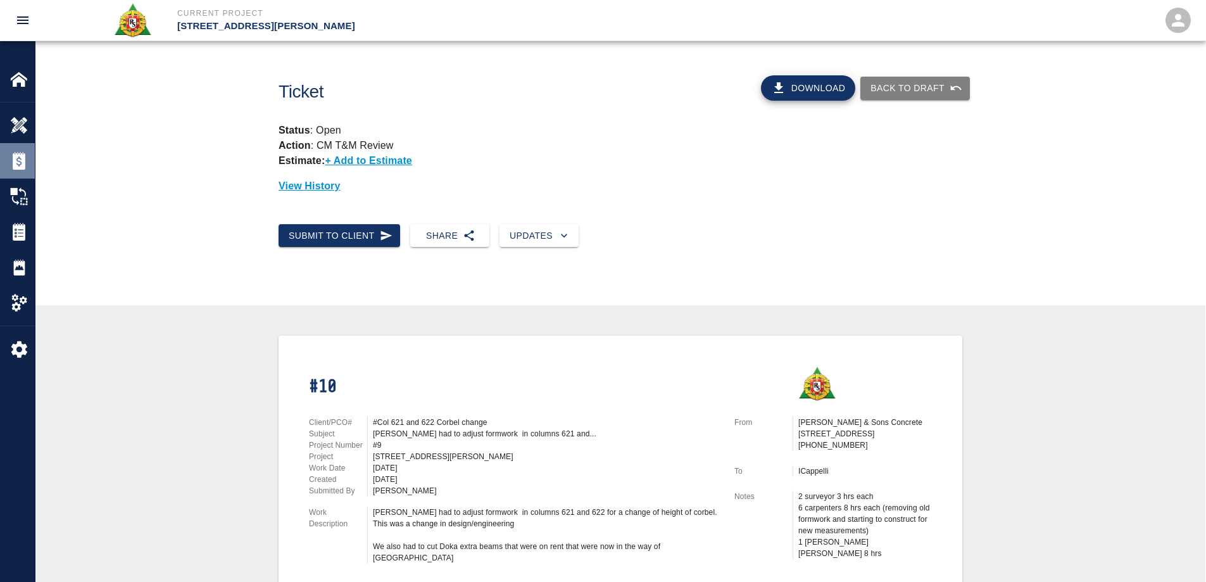
click at [22, 167] on img at bounding box center [19, 161] width 18 height 18
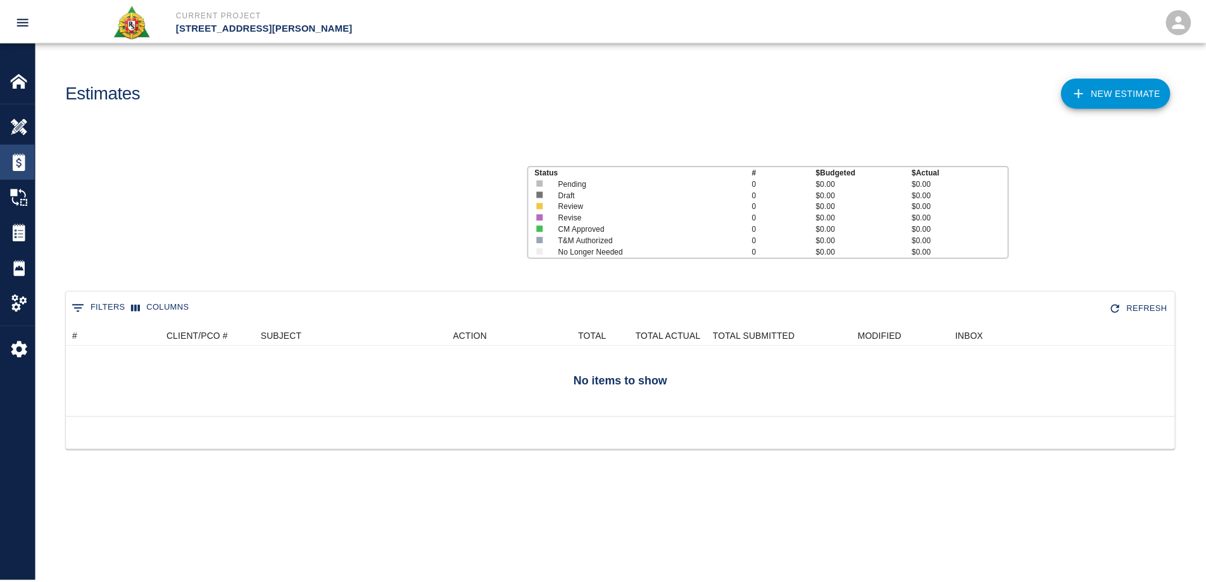
scroll to position [82, 1108]
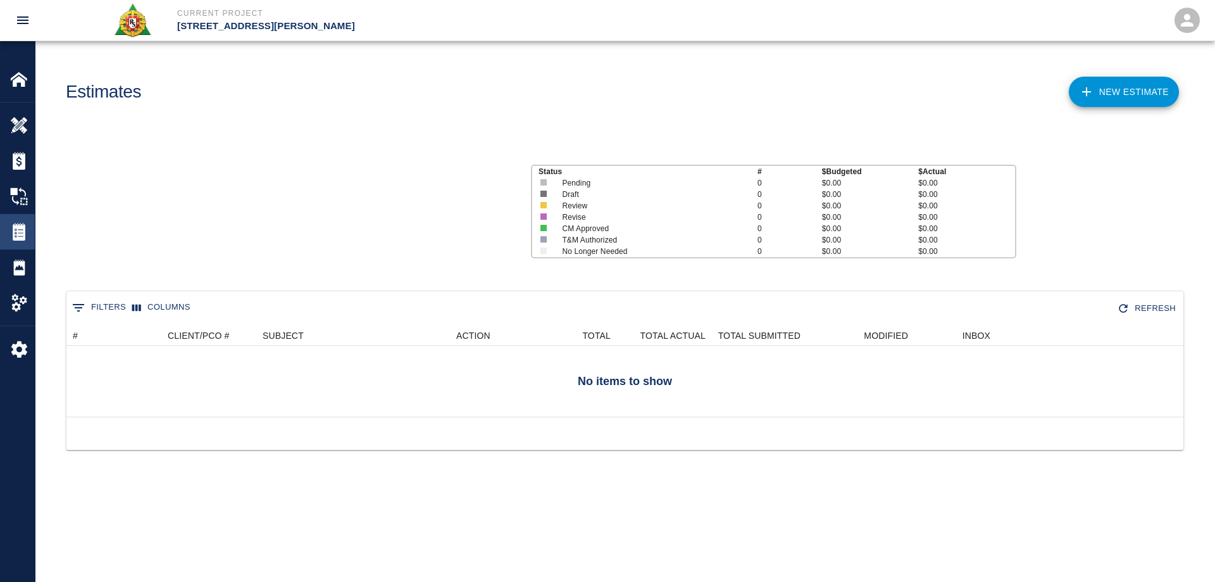
click at [27, 229] on img at bounding box center [19, 232] width 18 height 18
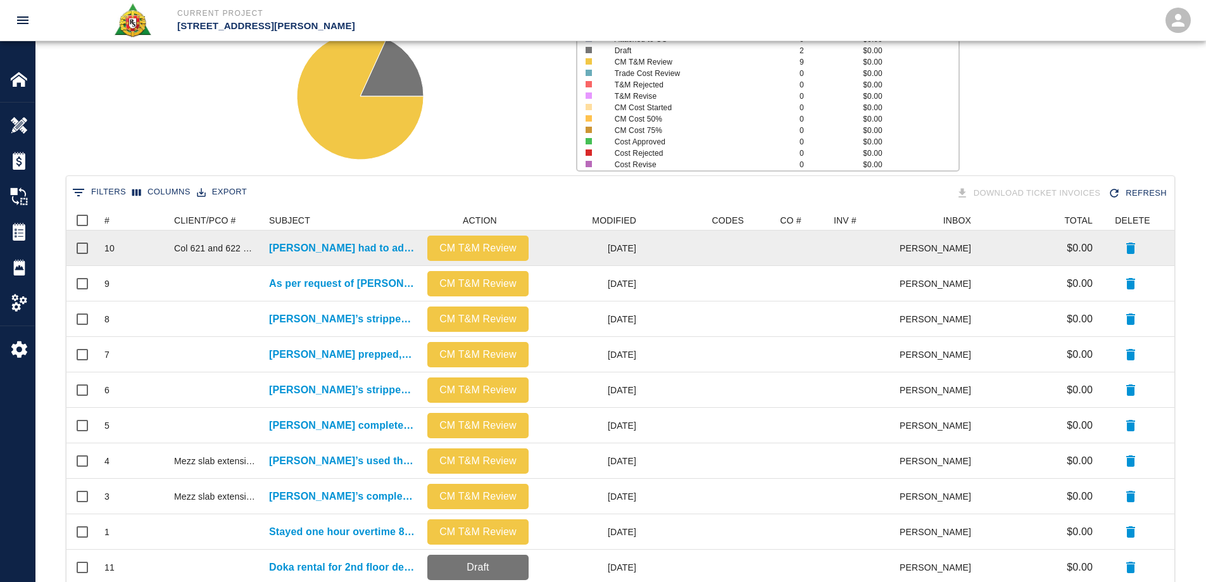
scroll to position [218, 0]
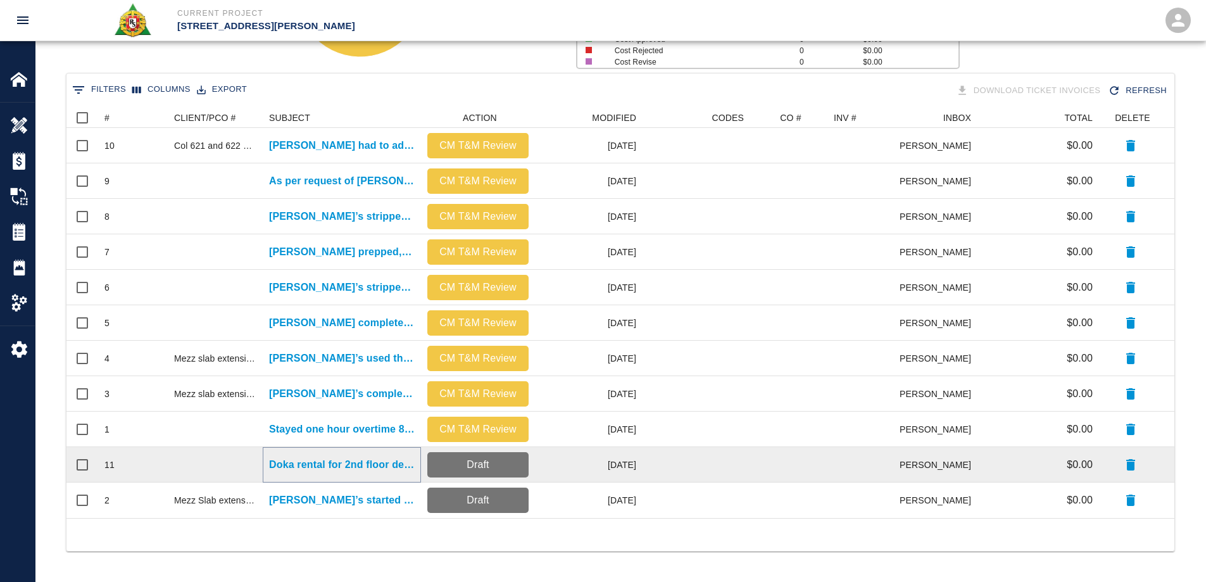
click at [351, 469] on p "Doka rental for 2nd floor deck . Scheduled to pour..." at bounding box center [342, 464] width 146 height 15
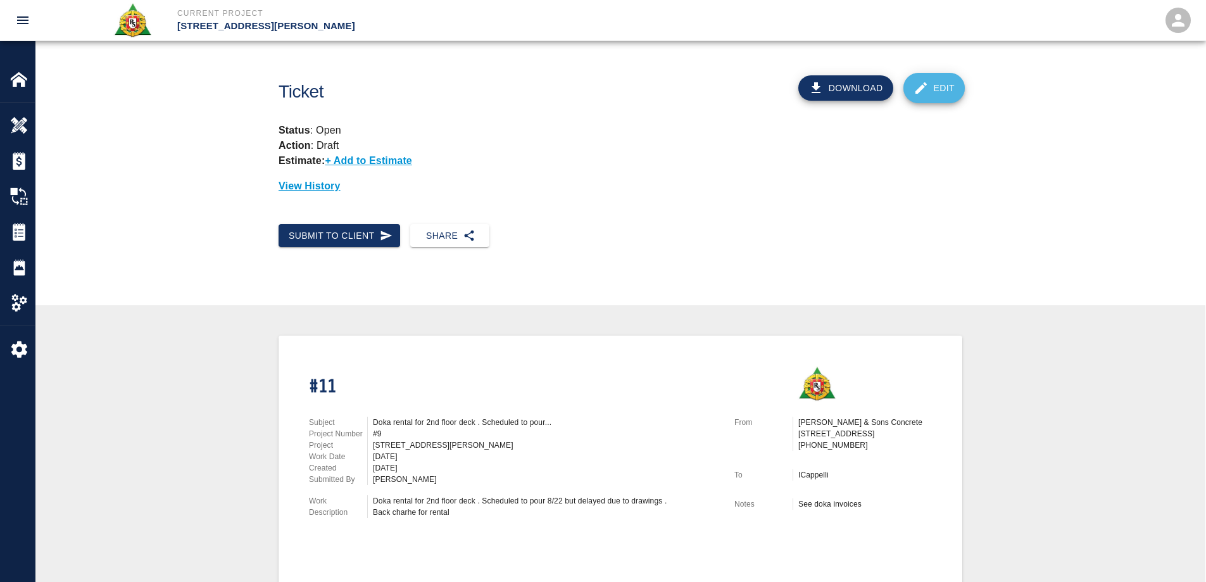
click at [937, 88] on link "Edit" at bounding box center [934, 88] width 62 height 30
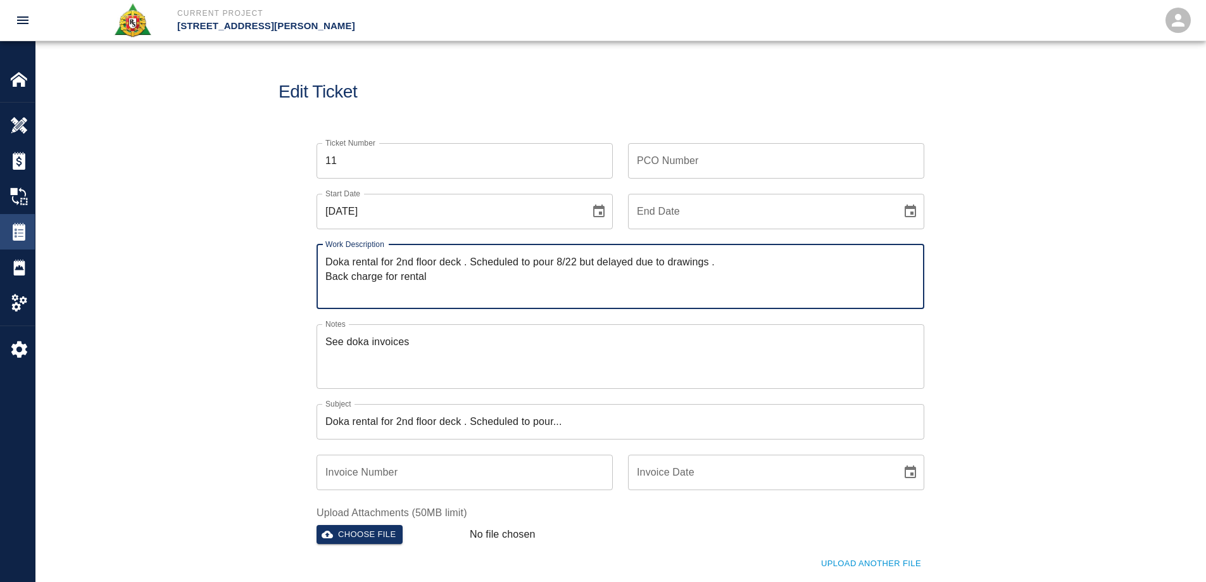
type textarea "Doka rental for 2nd floor deck . Scheduled to pour 8/22 but delayed due to draw…"
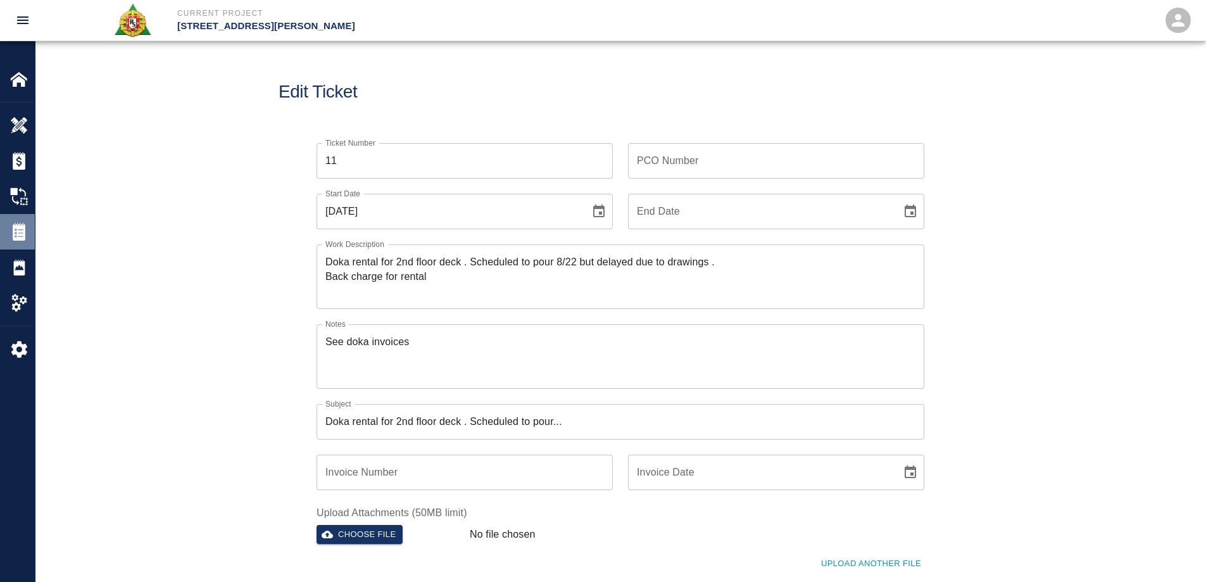
click at [23, 231] on img at bounding box center [19, 232] width 18 height 18
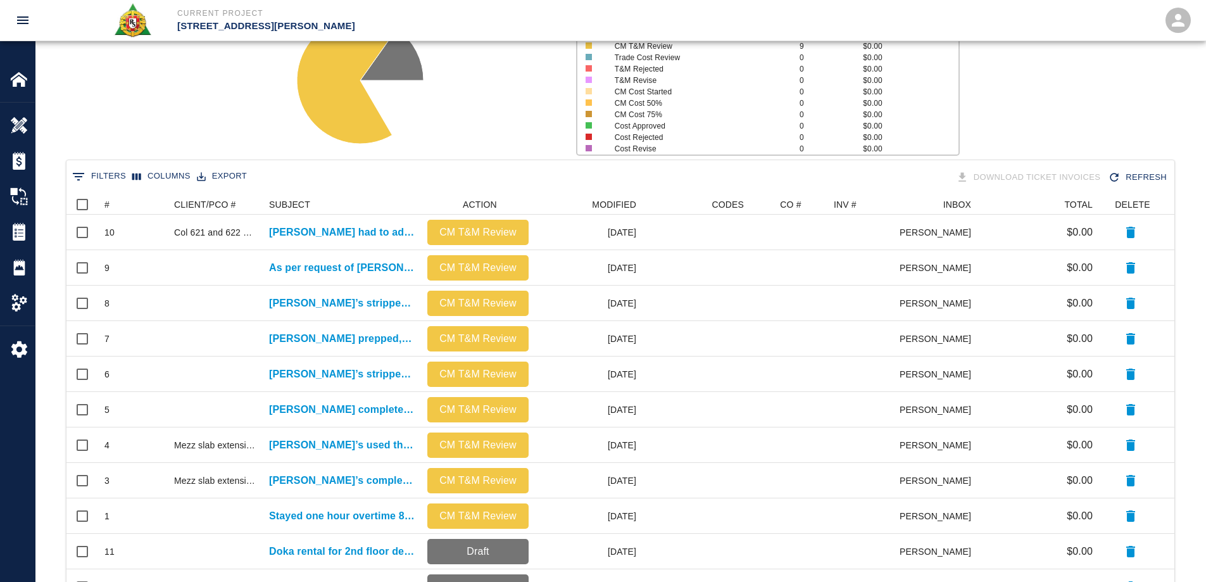
scroll to position [218, 0]
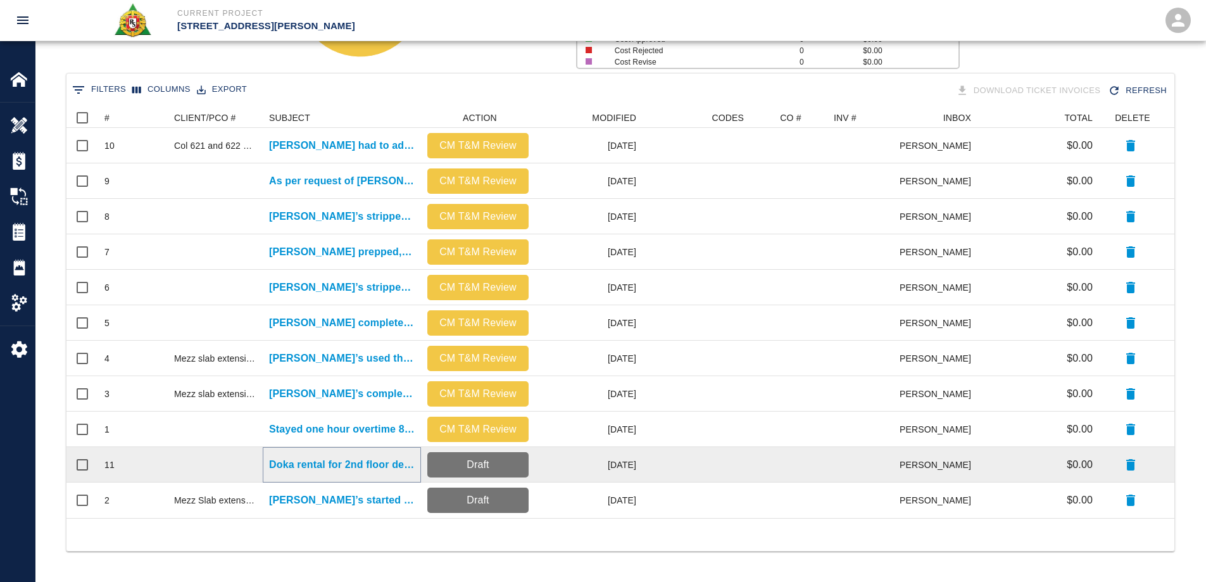
click at [330, 470] on p "Doka rental for 2nd floor deck . Scheduled to pour..." at bounding box center [342, 464] width 146 height 15
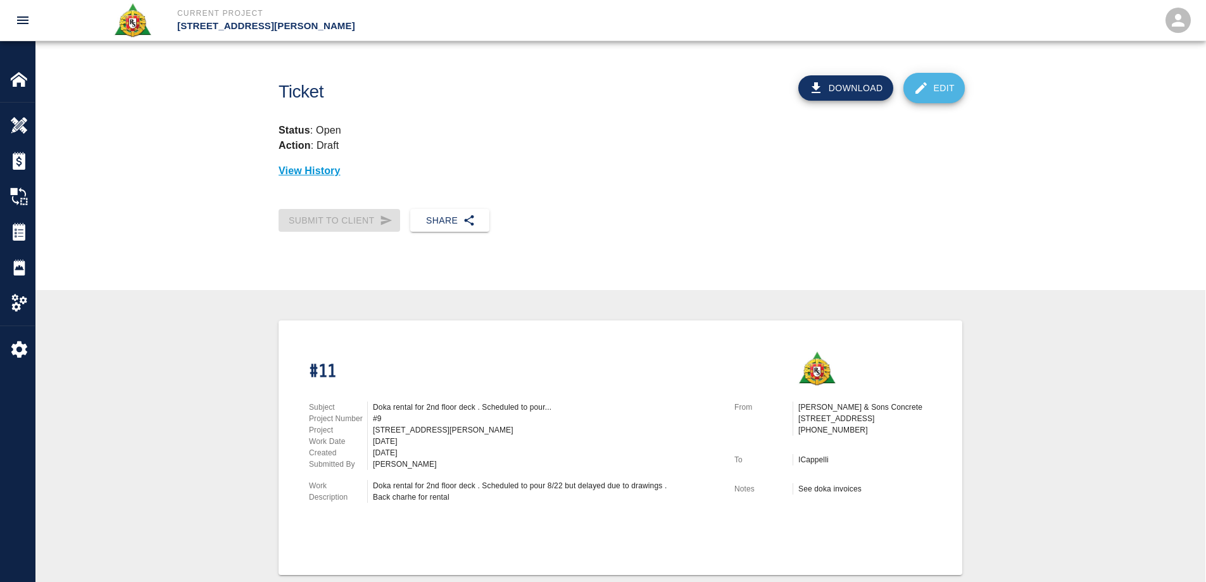
click at [945, 78] on link "Edit" at bounding box center [934, 88] width 62 height 30
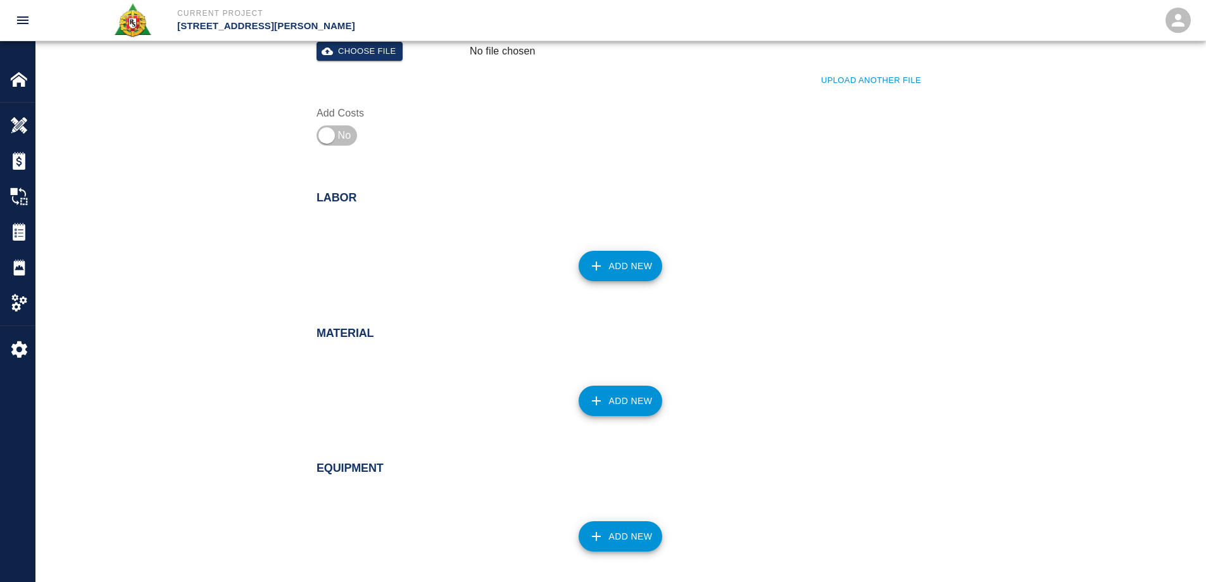
scroll to position [563, 0]
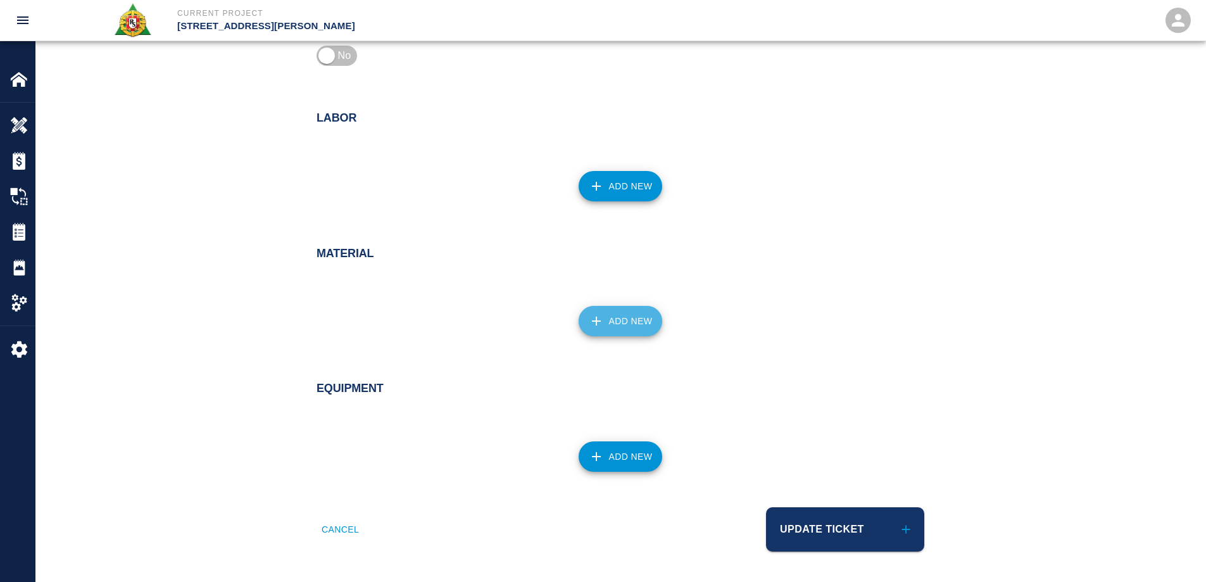
click at [620, 320] on button "Add New" at bounding box center [620, 321] width 84 height 30
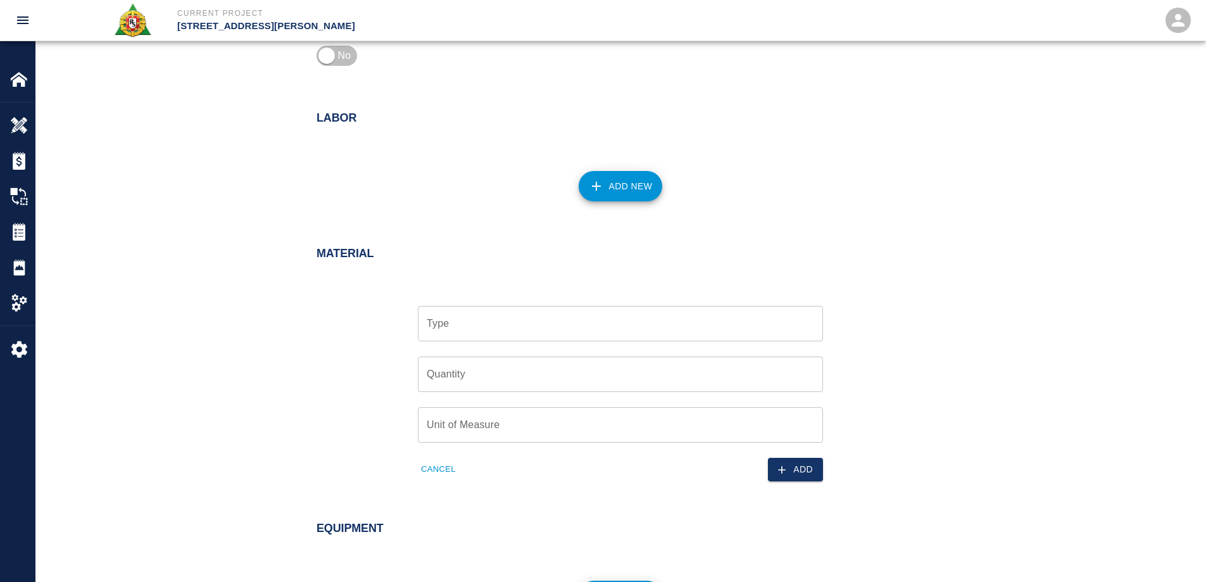
click at [539, 333] on input "Type" at bounding box center [620, 323] width 394 height 24
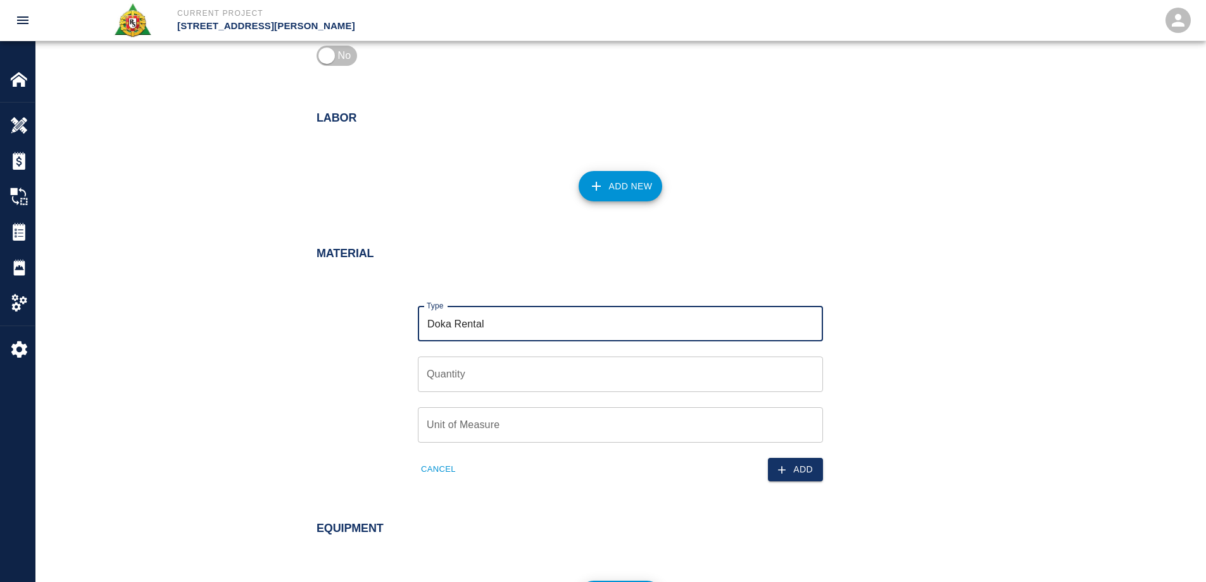
type input "Doka Rental"
click at [530, 377] on input "Quantity" at bounding box center [620, 373] width 405 height 35
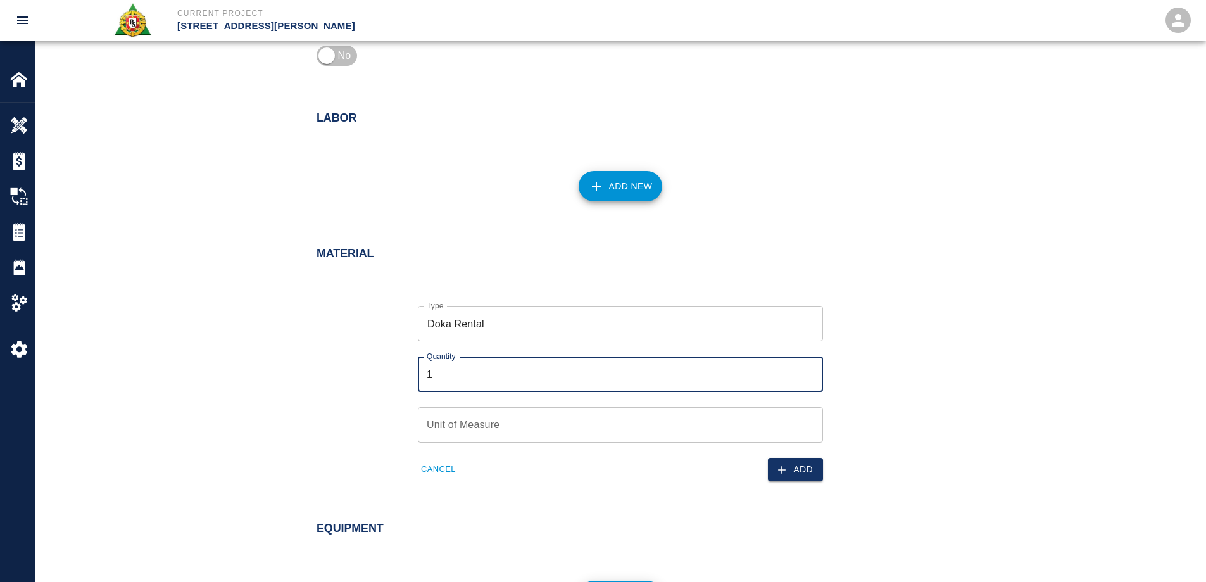
type input "1"
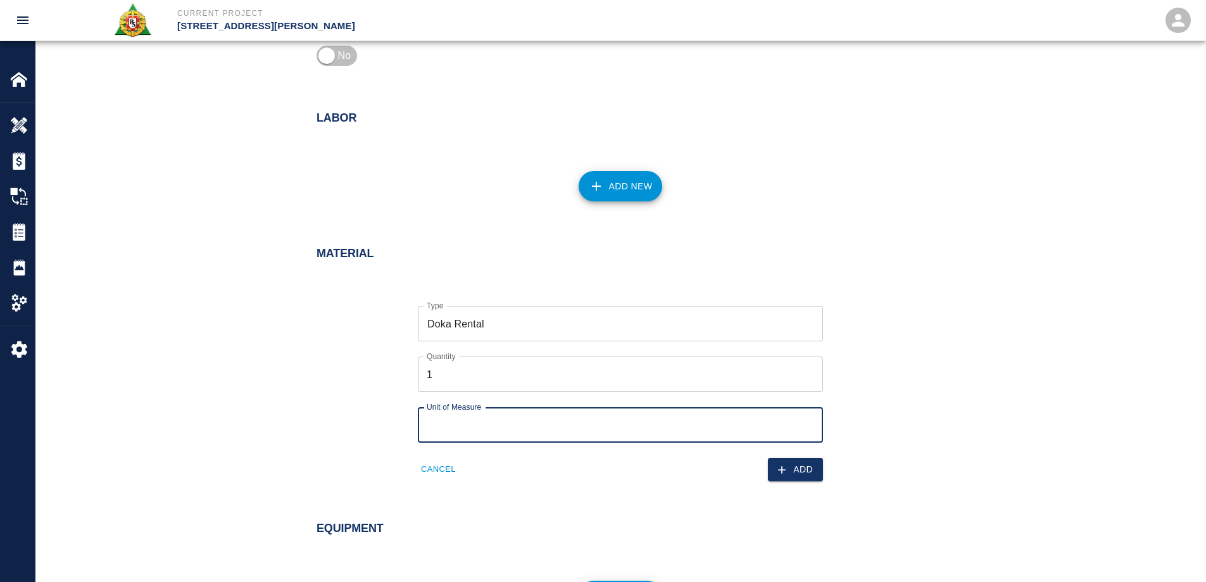
click at [572, 439] on input "Unit of Measure" at bounding box center [620, 424] width 405 height 35
type input "ea"
click at [928, 351] on div "Material Type Doka Rental Type Quantity 1 Quantity Unit of Measure ea Unit of M…" at bounding box center [619, 351] width 683 height 259
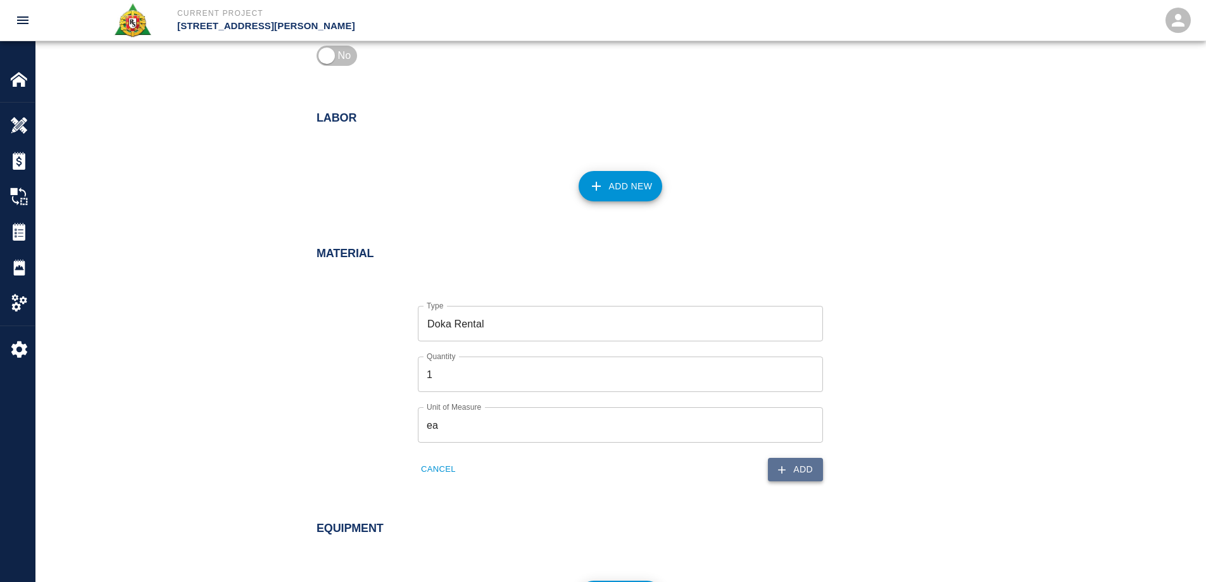
click at [806, 471] on button "Add" at bounding box center [795, 469] width 55 height 23
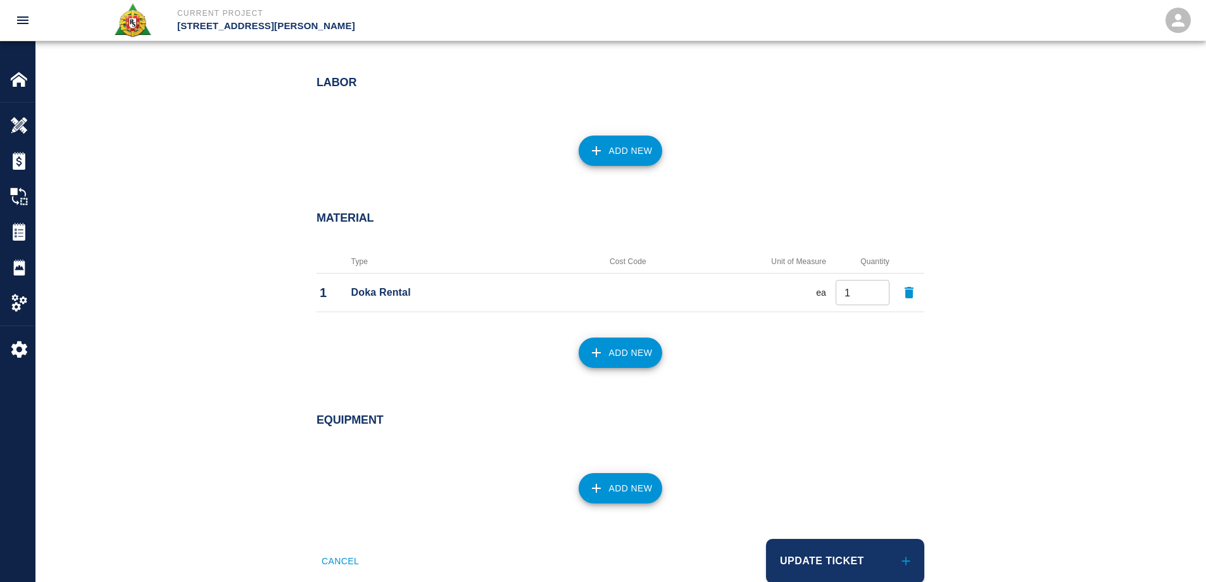
scroll to position [630, 0]
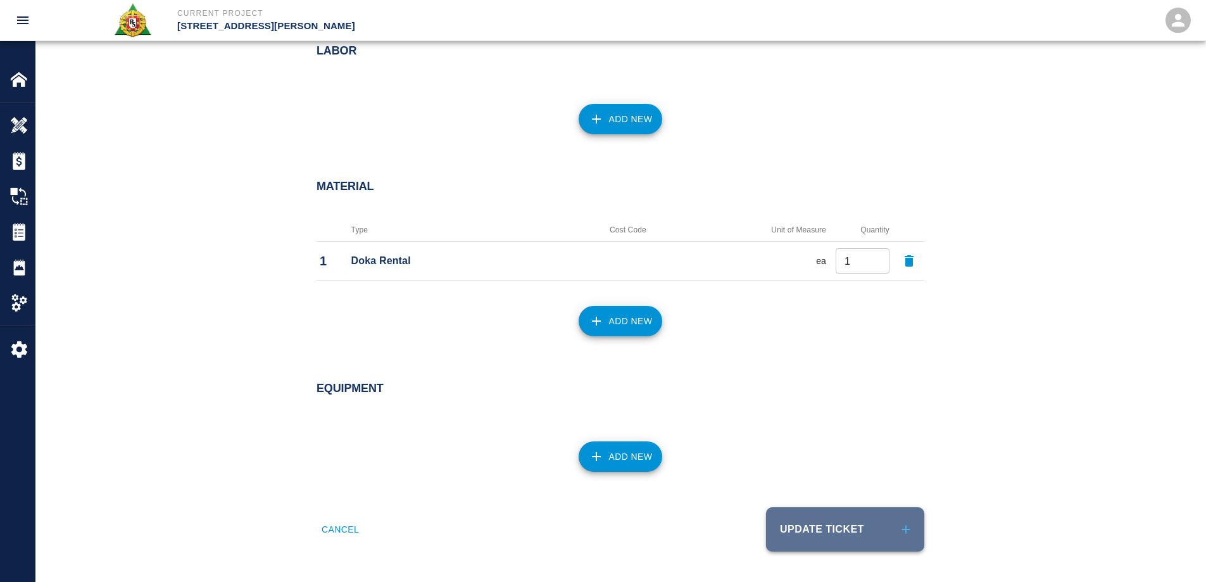
click at [819, 516] on button "Update Ticket" at bounding box center [845, 529] width 158 height 44
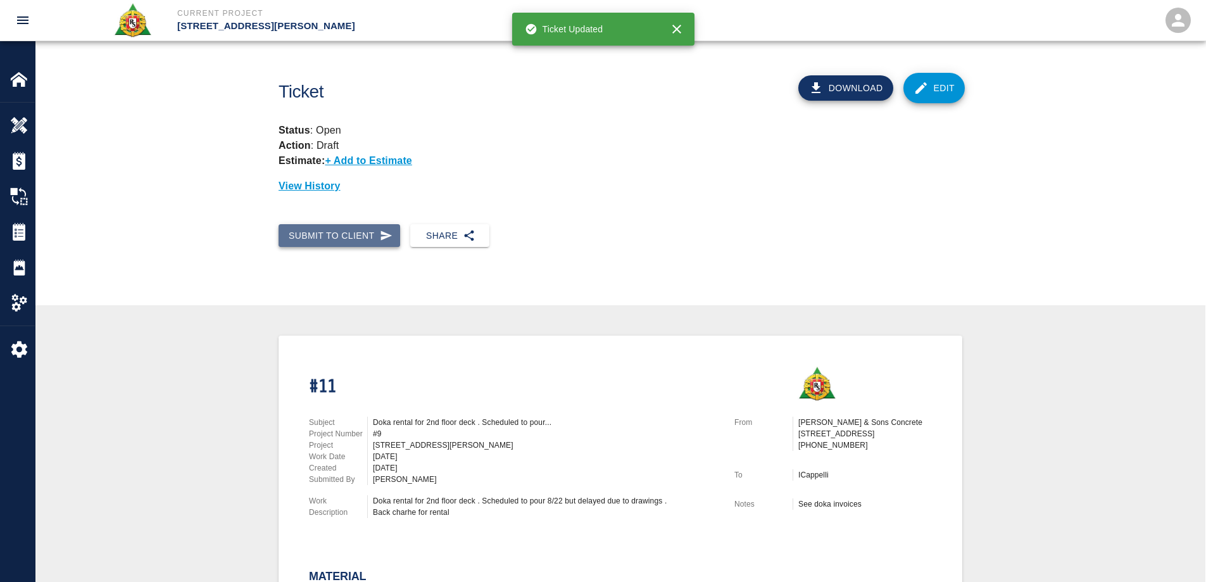
click at [343, 235] on button "Submit to Client" at bounding box center [339, 235] width 122 height 23
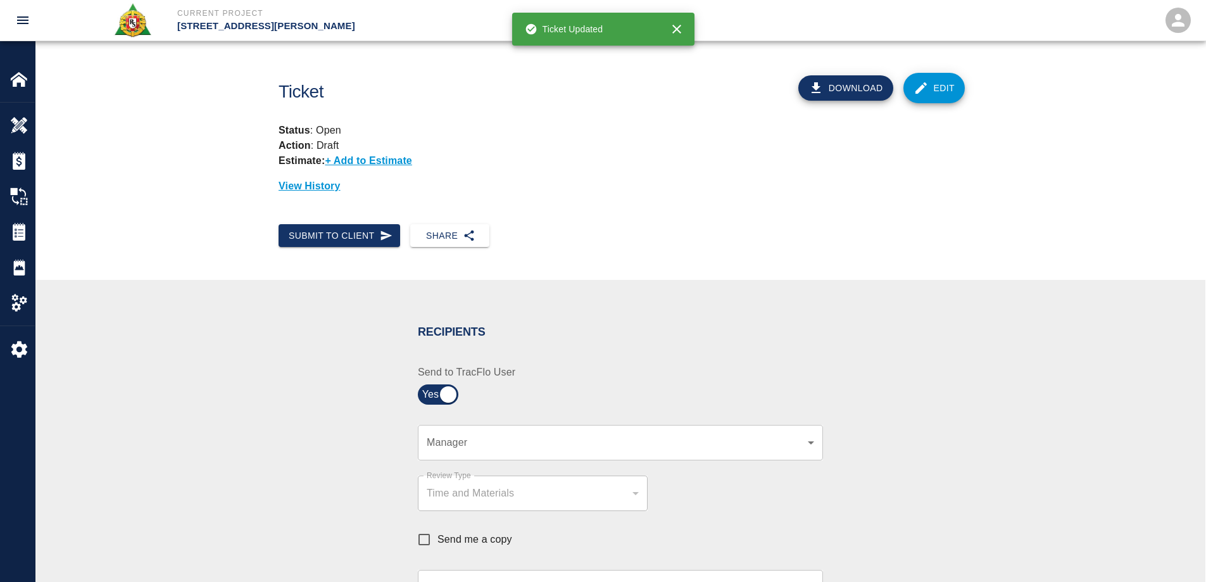
click at [506, 440] on body "Current Project [STREET_ADDRESS][PERSON_NAME] Home [STREET_ADDRESS][PERSON_NAME…" at bounding box center [603, 291] width 1206 height 582
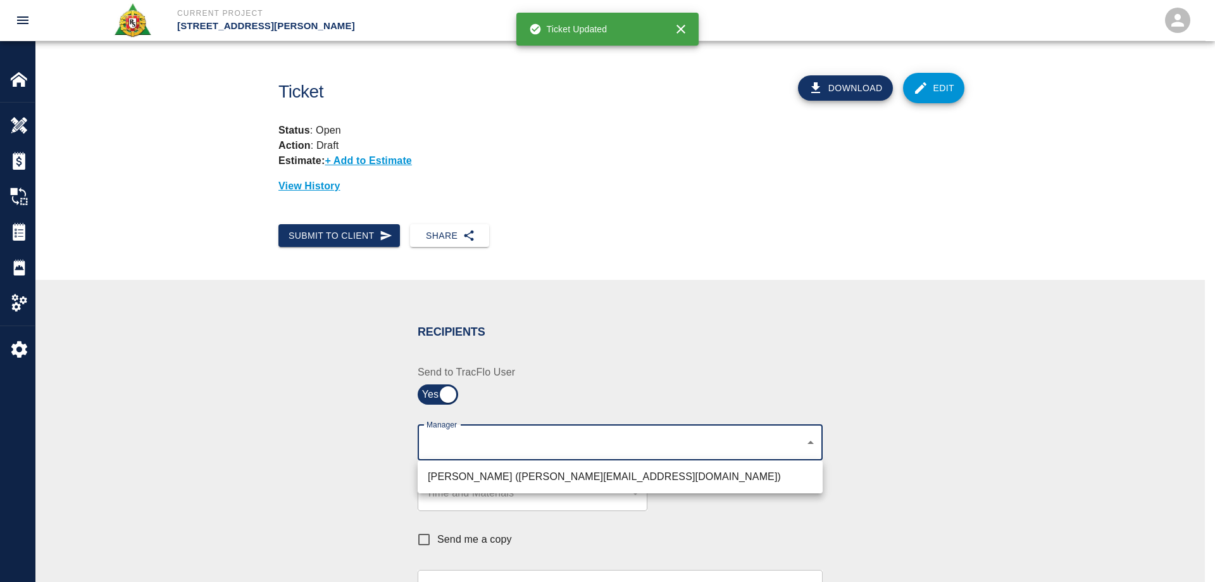
click at [506, 440] on div at bounding box center [607, 291] width 1215 height 582
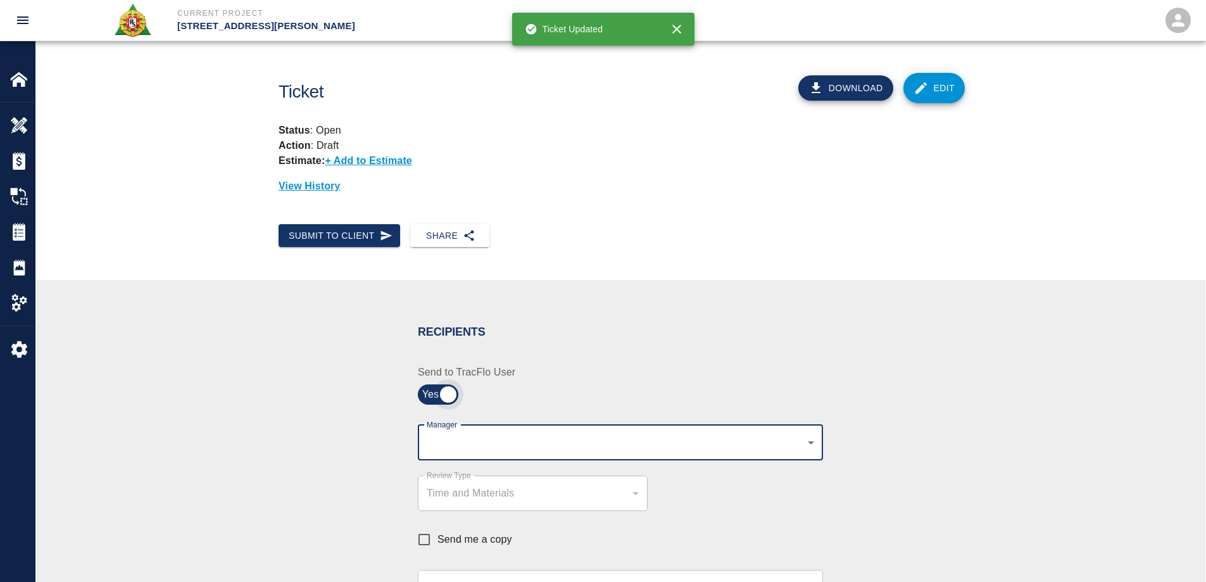
click at [438, 393] on input "checkbox" at bounding box center [447, 394] width 91 height 30
checkbox input "false"
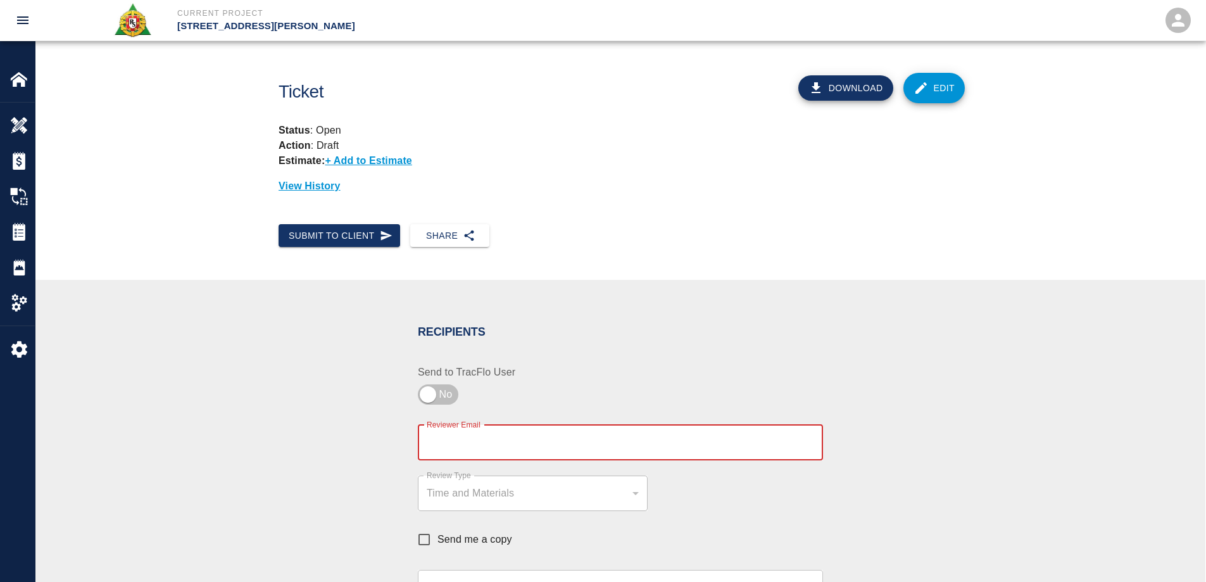
click at [472, 446] on input "Reviewer Email" at bounding box center [620, 442] width 405 height 35
type input "[EMAIL_ADDRESS][PERSON_NAME][DOMAIN_NAME]"
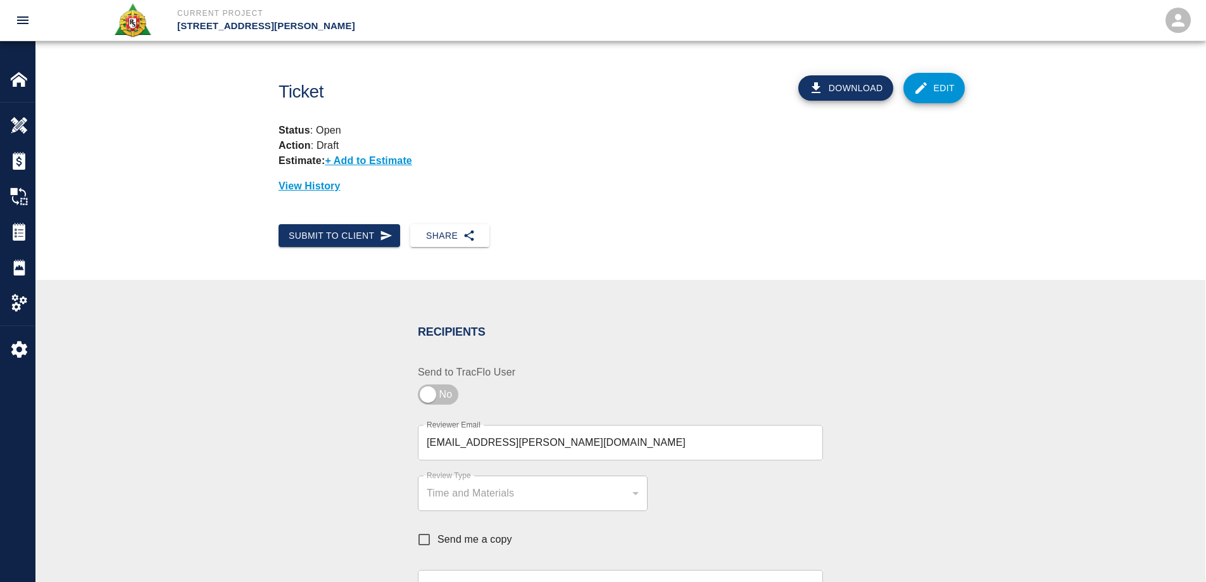
drag, startPoint x: 943, startPoint y: 480, endPoint x: 859, endPoint y: 480, distance: 84.2
click at [941, 481] on div "Recipients Send to TracFlo User Reviewer Email [EMAIL_ADDRESS][PERSON_NAME][DOM…" at bounding box center [619, 533] width 683 height 446
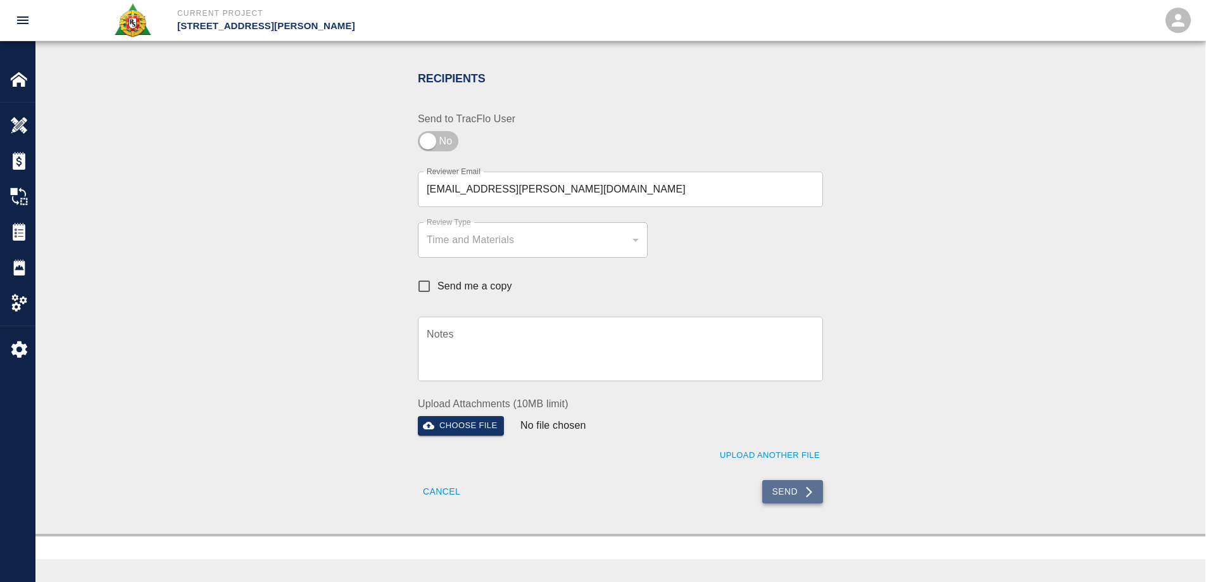
click at [792, 497] on button "Send" at bounding box center [792, 491] width 61 height 23
checkbox input "true"
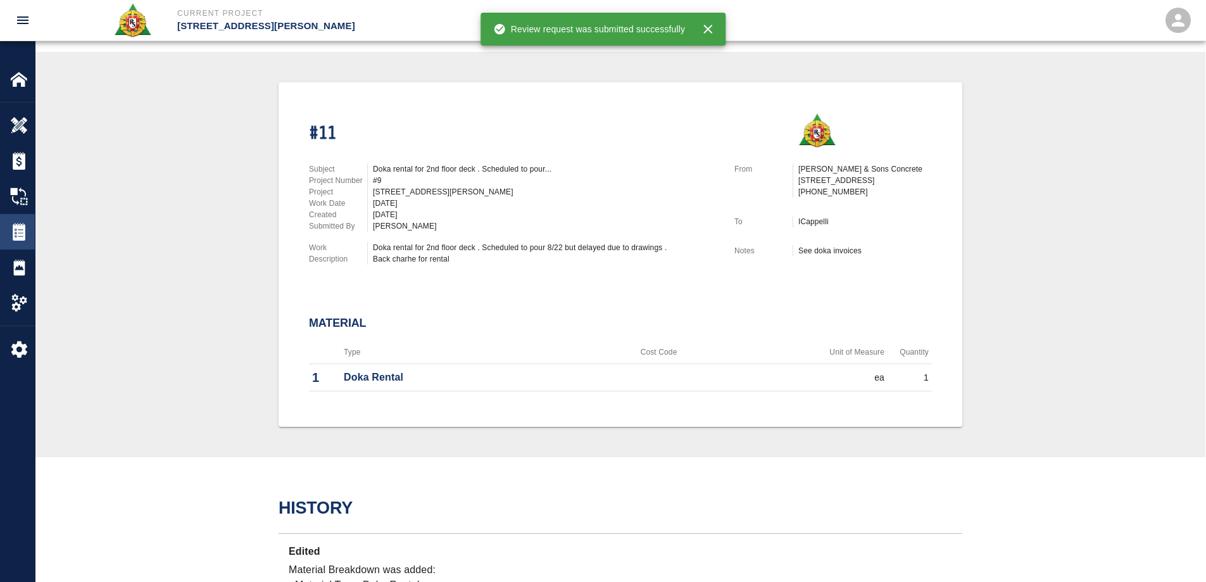
click at [18, 219] on div "Tickets" at bounding box center [17, 231] width 35 height 35
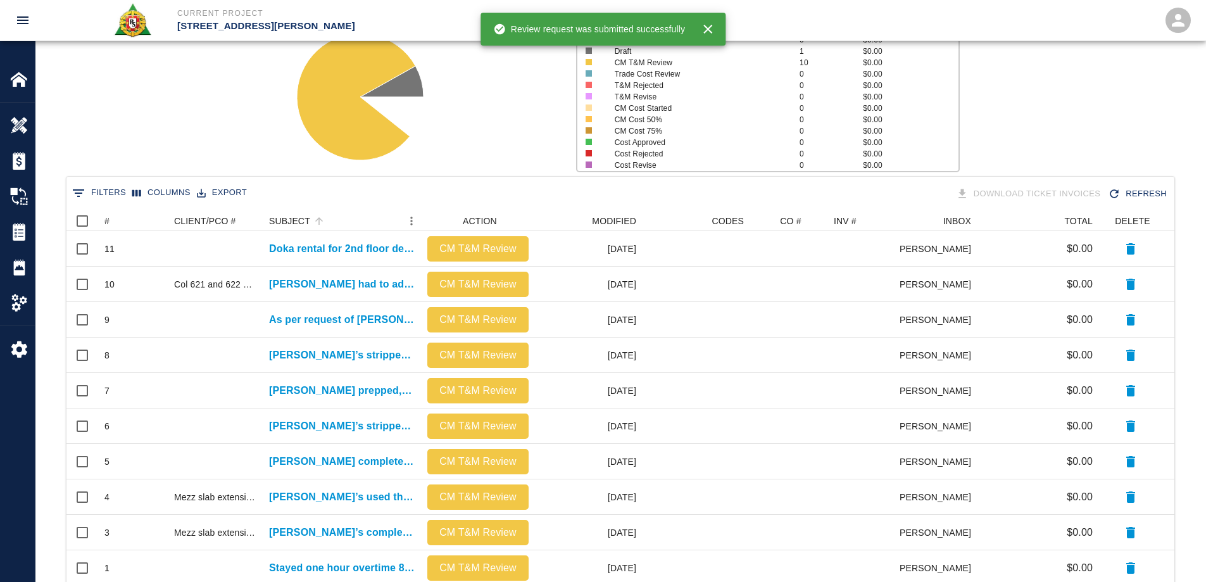
scroll to position [218, 0]
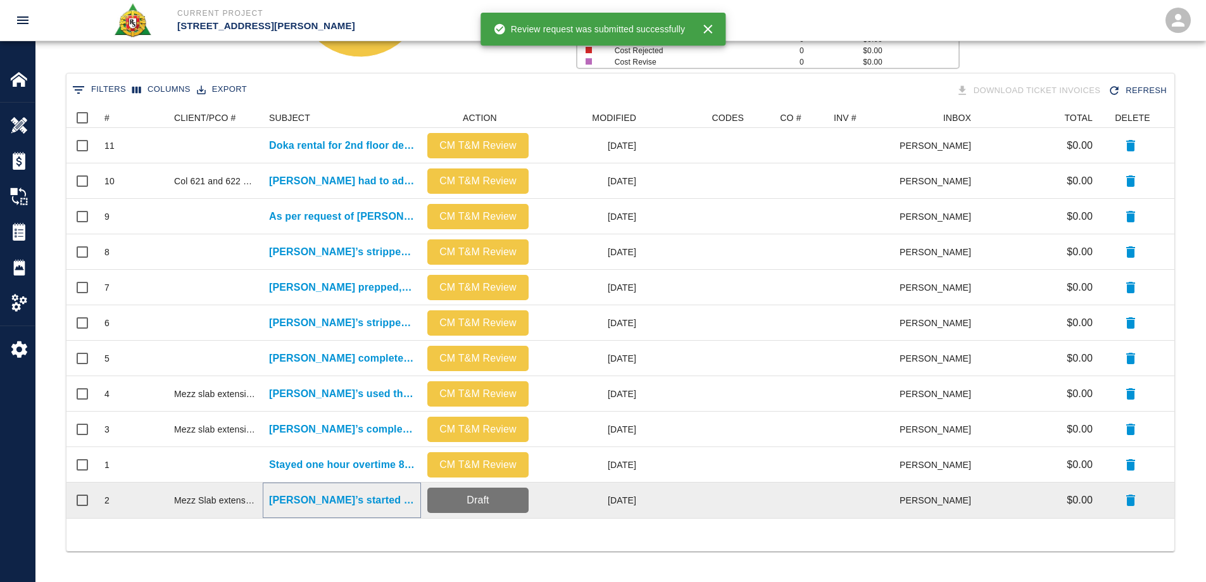
click at [342, 499] on p "[PERSON_NAME]’s started drilling dowels for added wall and and slab..." at bounding box center [342, 499] width 146 height 15
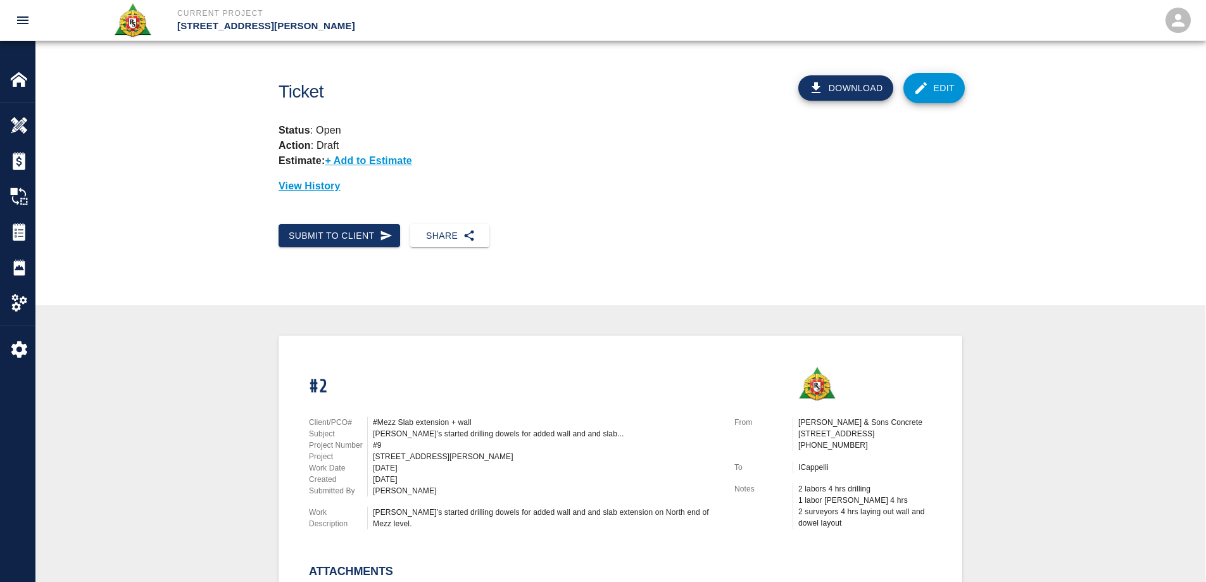
click at [847, 84] on button "Download" at bounding box center [845, 87] width 95 height 25
click at [923, 87] on icon at bounding box center [920, 87] width 11 height 11
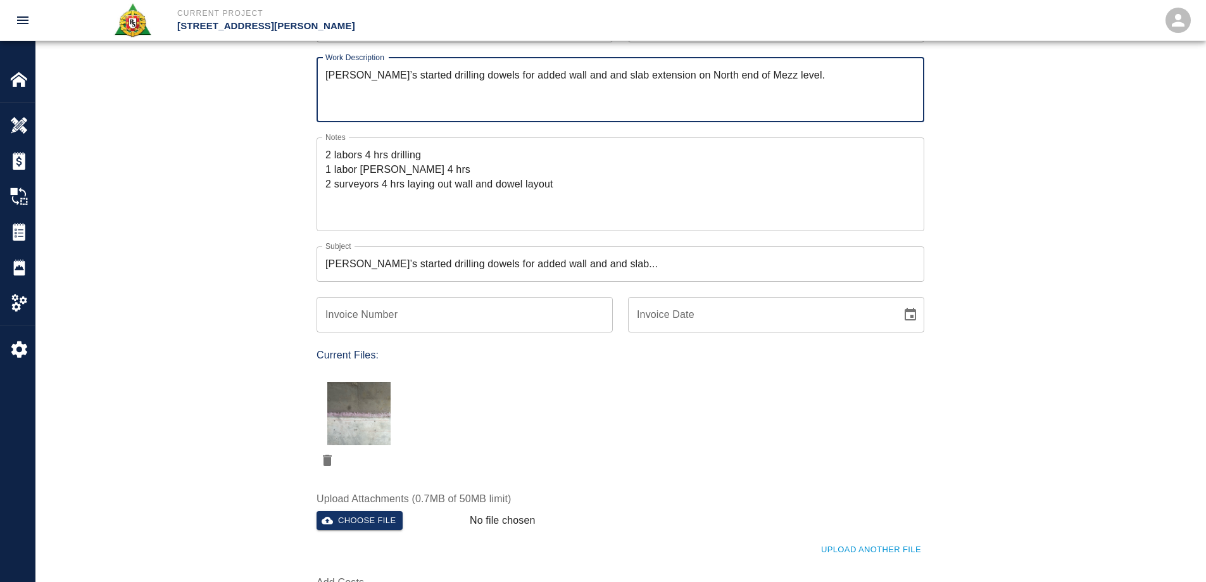
scroll to position [190, 0]
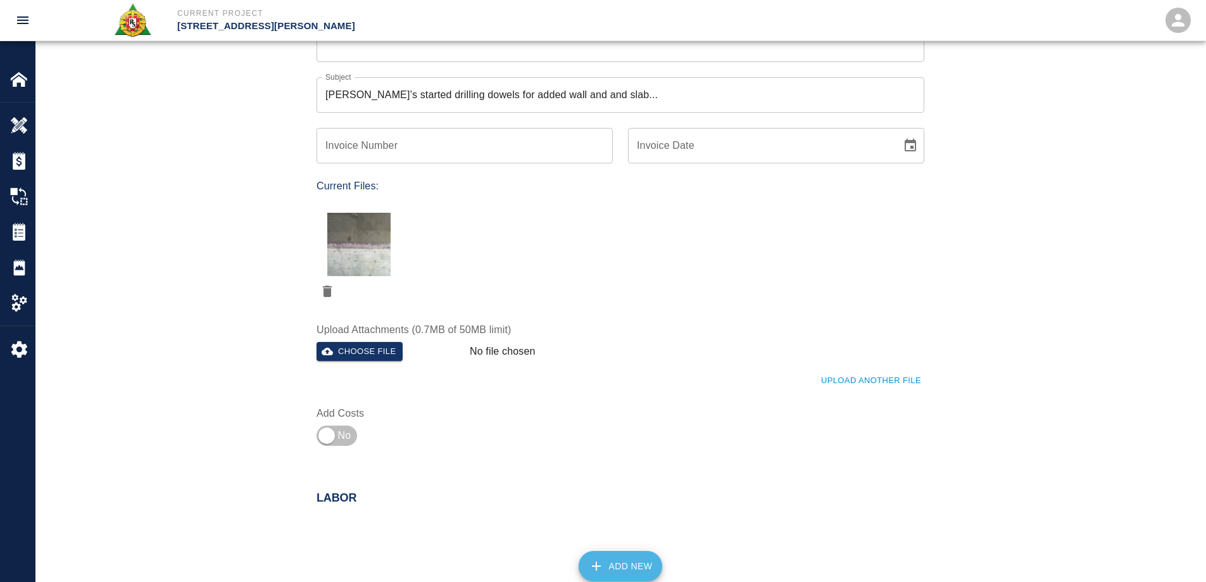
click at [602, 561] on icon "button" at bounding box center [596, 565] width 15 height 15
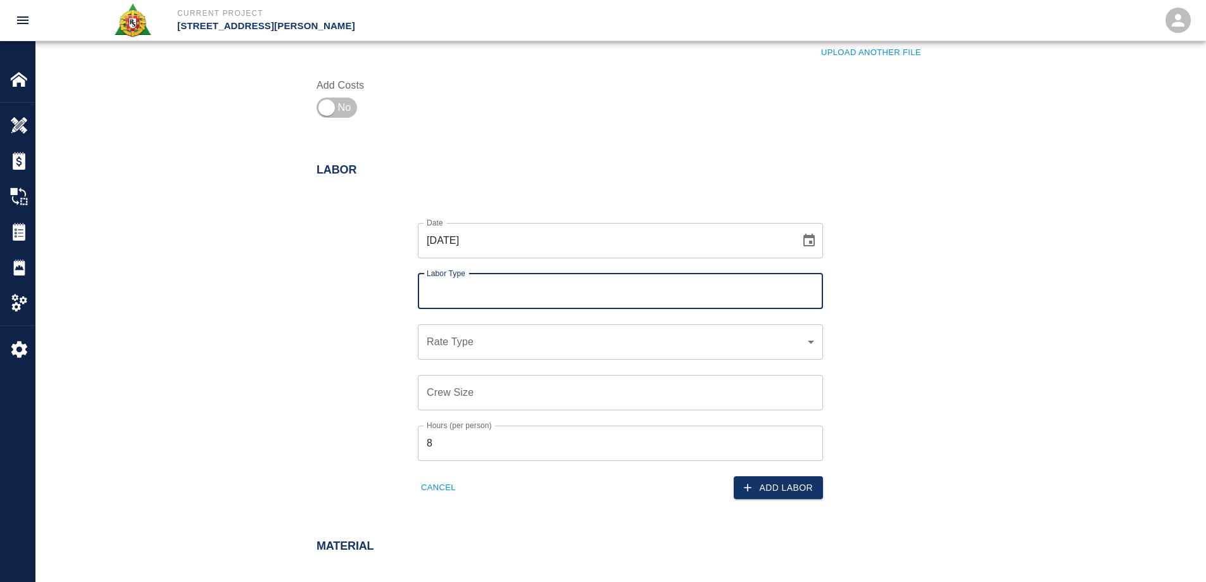
click at [539, 278] on div "Labor Type" at bounding box center [620, 290] width 405 height 35
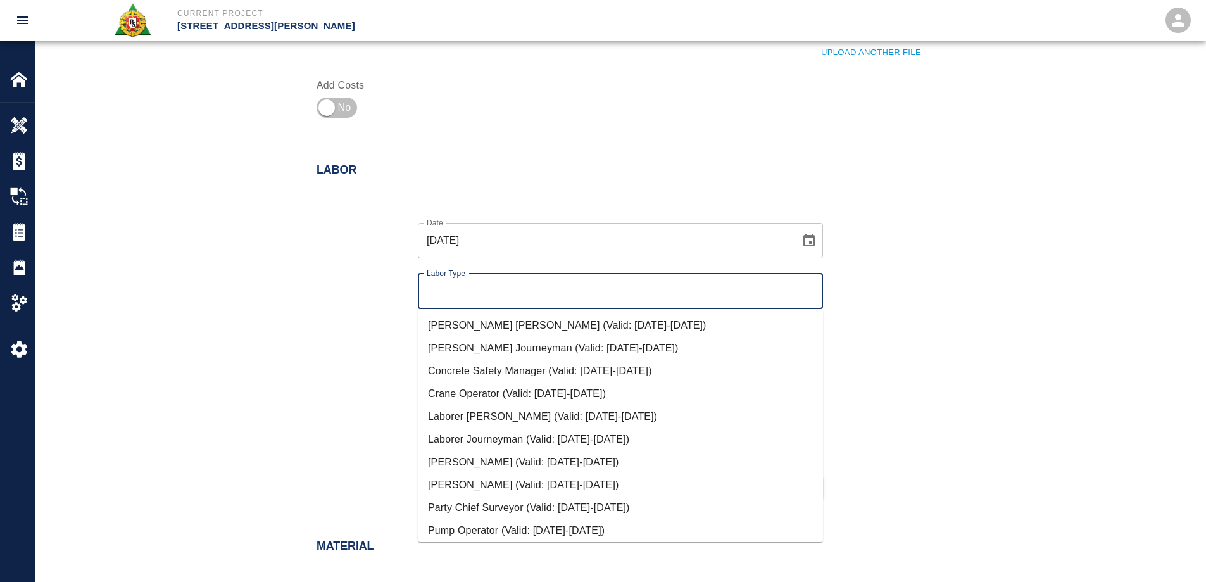
click at [538, 287] on input "Labor Type" at bounding box center [620, 291] width 394 height 24
click at [493, 442] on li "Laborer Journeyman (Valid: [DATE]-[DATE])" at bounding box center [620, 439] width 405 height 23
type input "Laborer Journeyman"
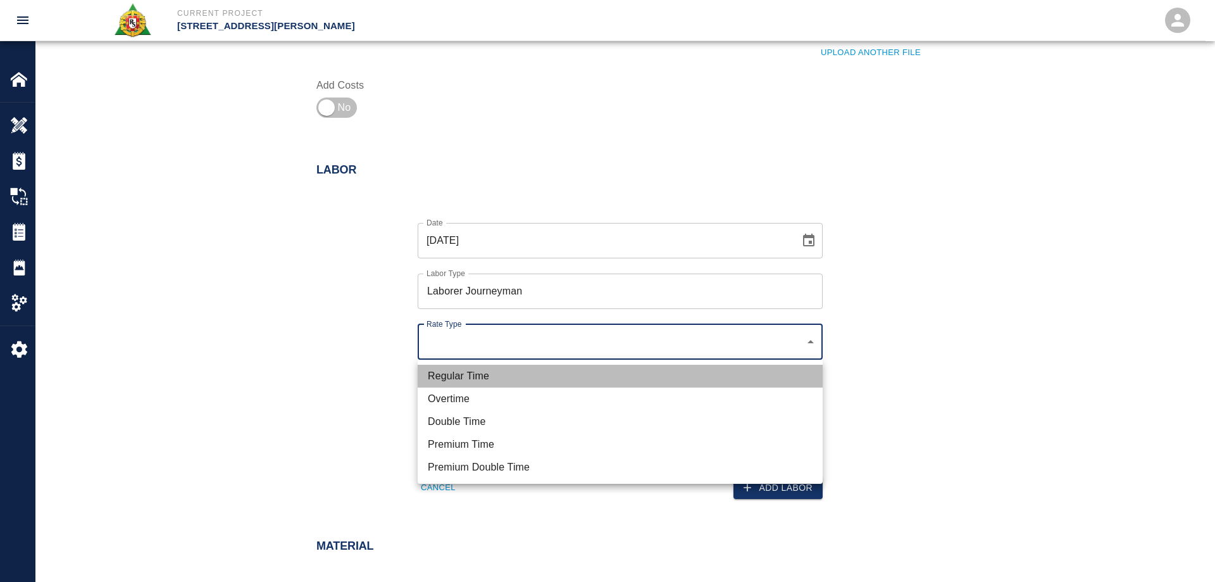
click at [485, 378] on li "Regular Time" at bounding box center [620, 376] width 405 height 23
type input "rate_rt"
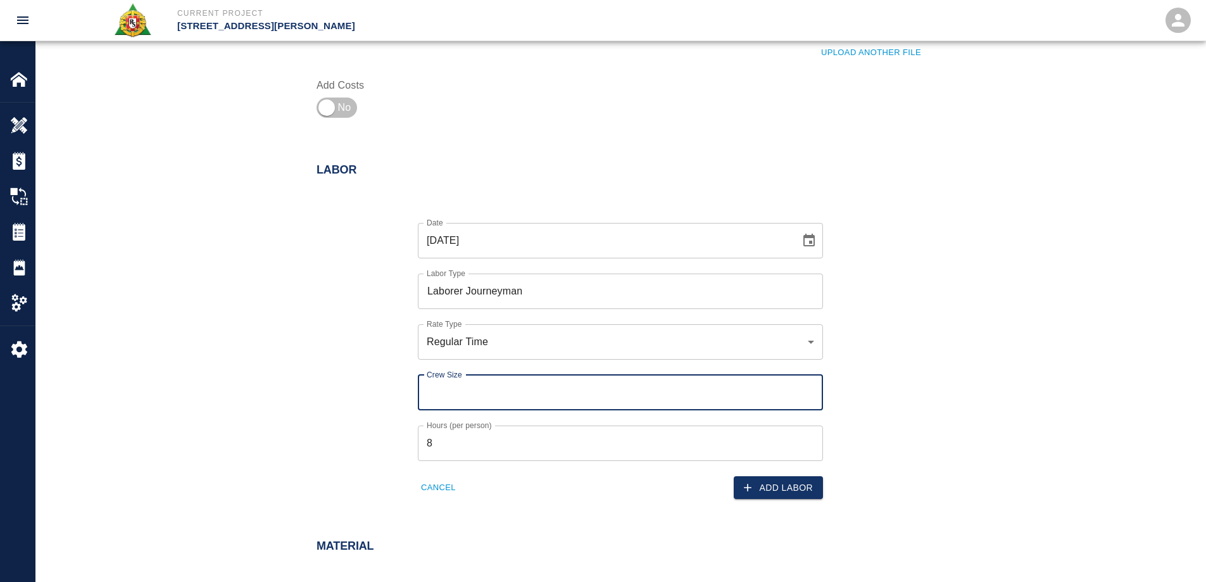
click at [485, 390] on input "Crew Size" at bounding box center [620, 392] width 405 height 35
type input "2"
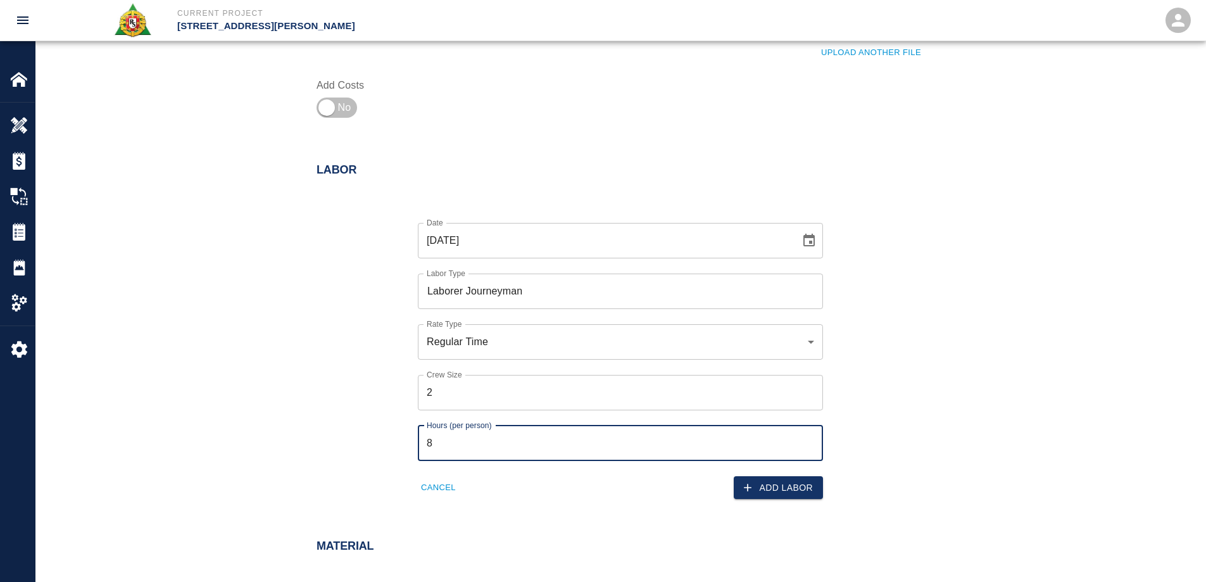
drag, startPoint x: 449, startPoint y: 451, endPoint x: 315, endPoint y: 459, distance: 133.7
click at [315, 459] on div "Date [DATE] Date Labor Type Laborer Journeyman Labor Type Rate Type Regular Tim…" at bounding box center [612, 351] width 623 height 297
type input "4"
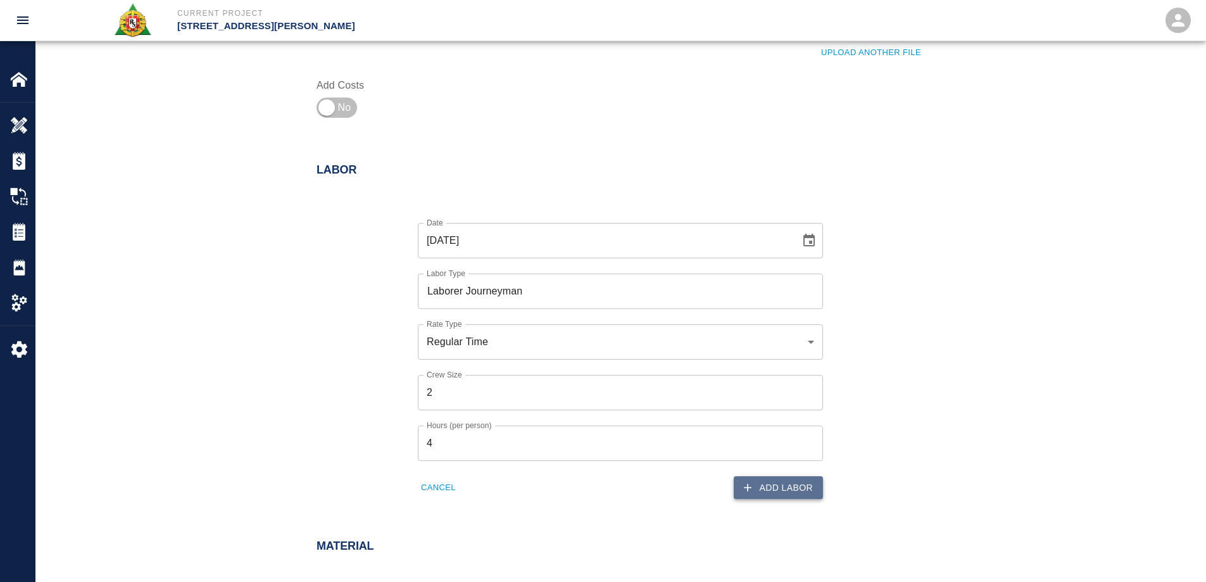
click at [761, 485] on button "Add Labor" at bounding box center [777, 487] width 89 height 23
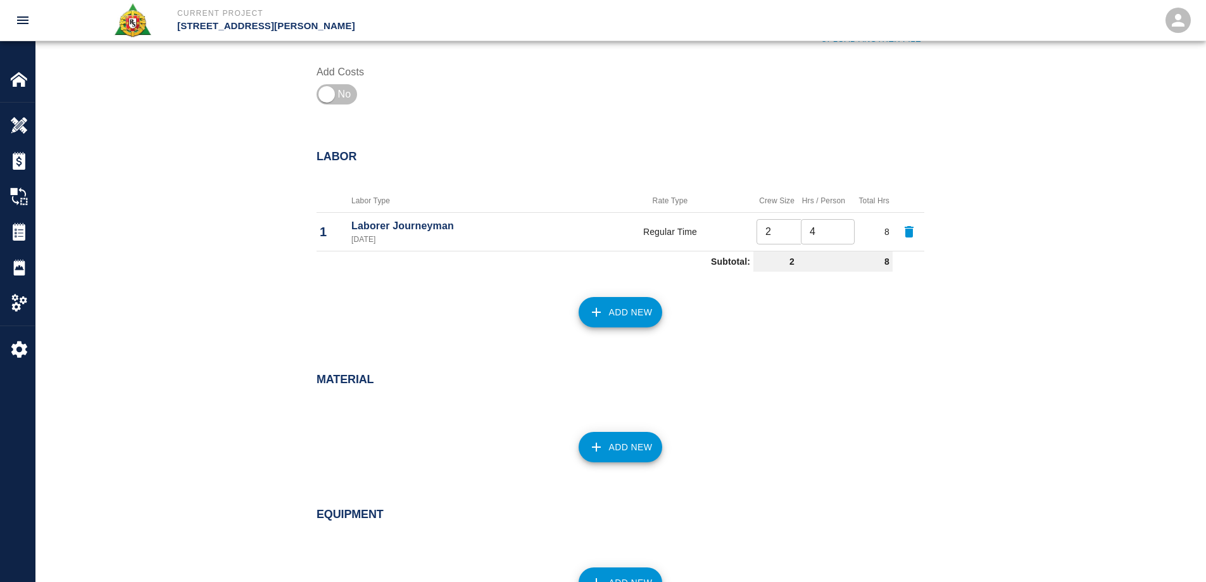
scroll to position [747, 0]
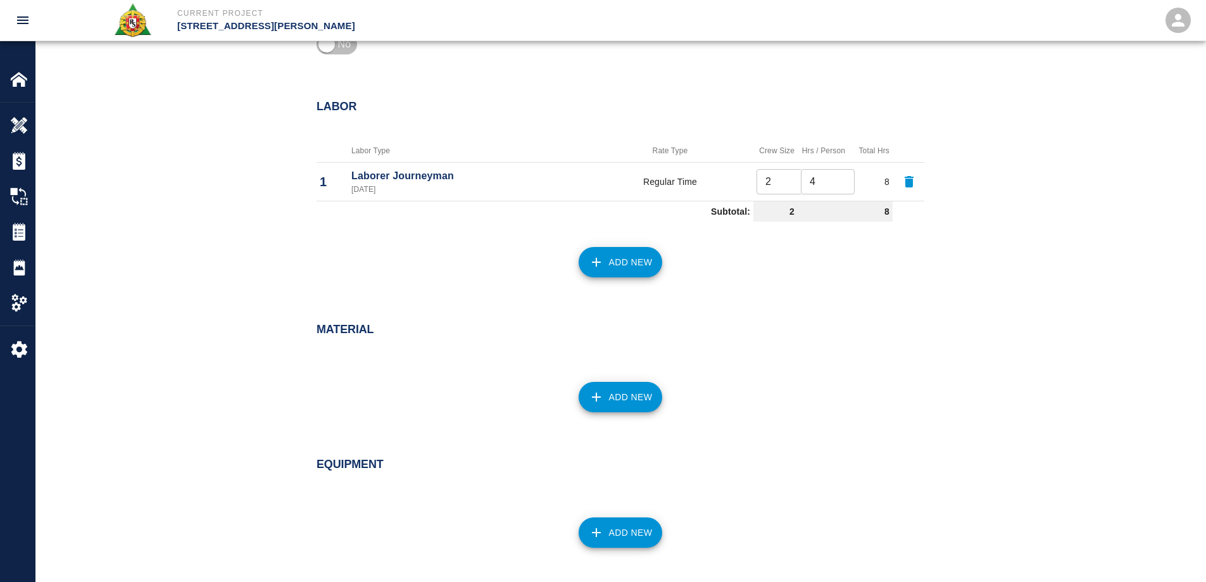
click at [597, 260] on icon "button" at bounding box center [596, 261] width 15 height 15
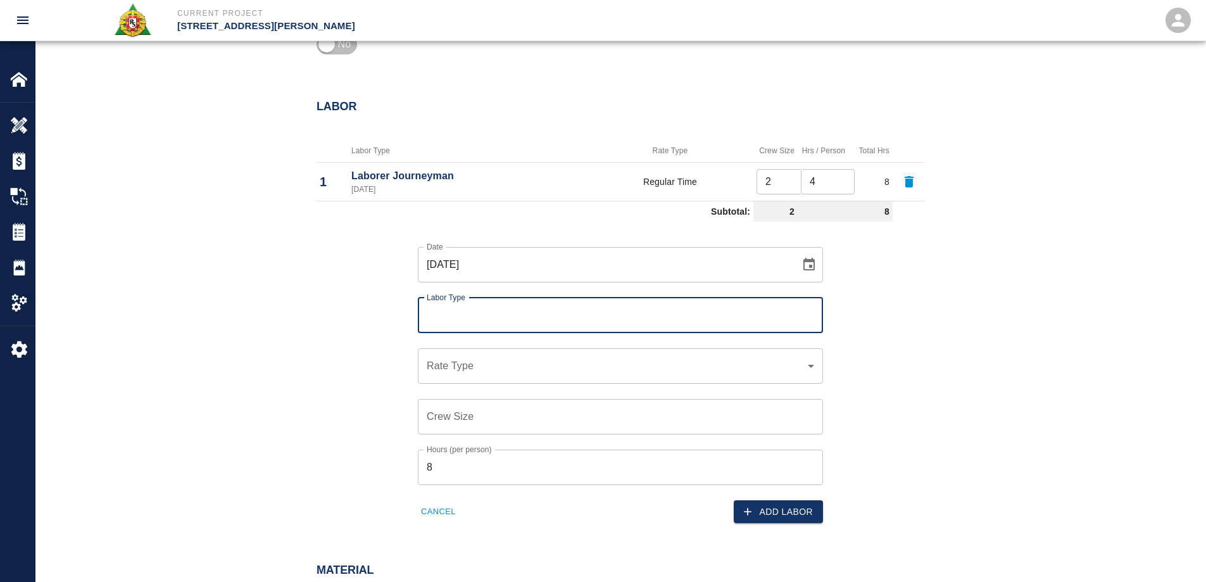
click at [519, 318] on input "Labor Type" at bounding box center [620, 315] width 394 height 24
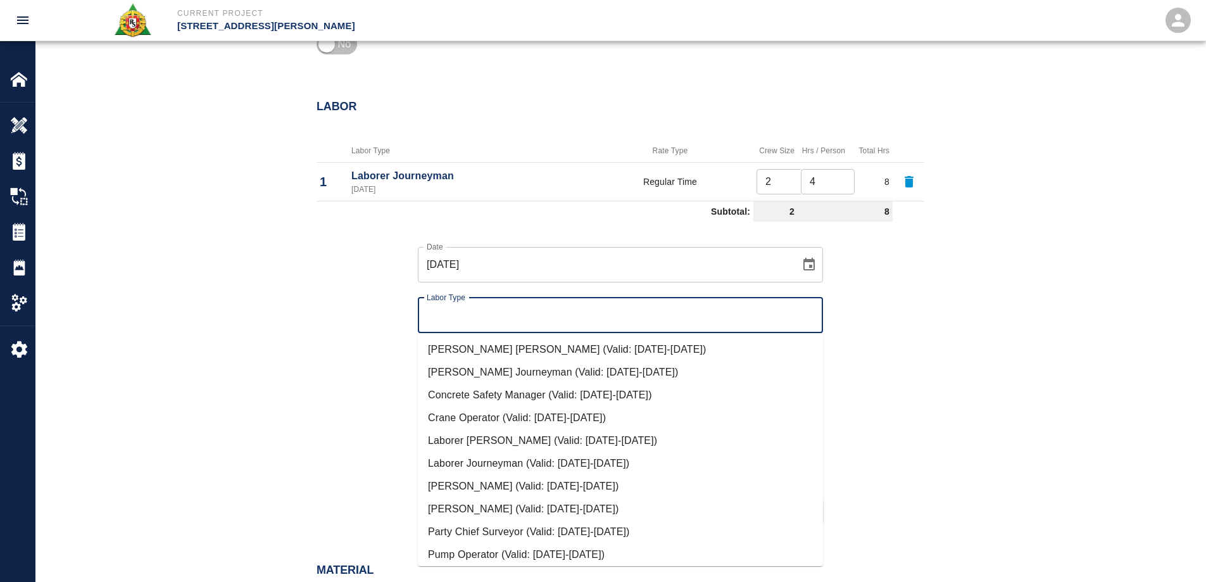
click at [507, 437] on li "Laborer [PERSON_NAME] (Valid: [DATE]-[DATE])" at bounding box center [620, 440] width 405 height 23
type input "Laborer [PERSON_NAME]"
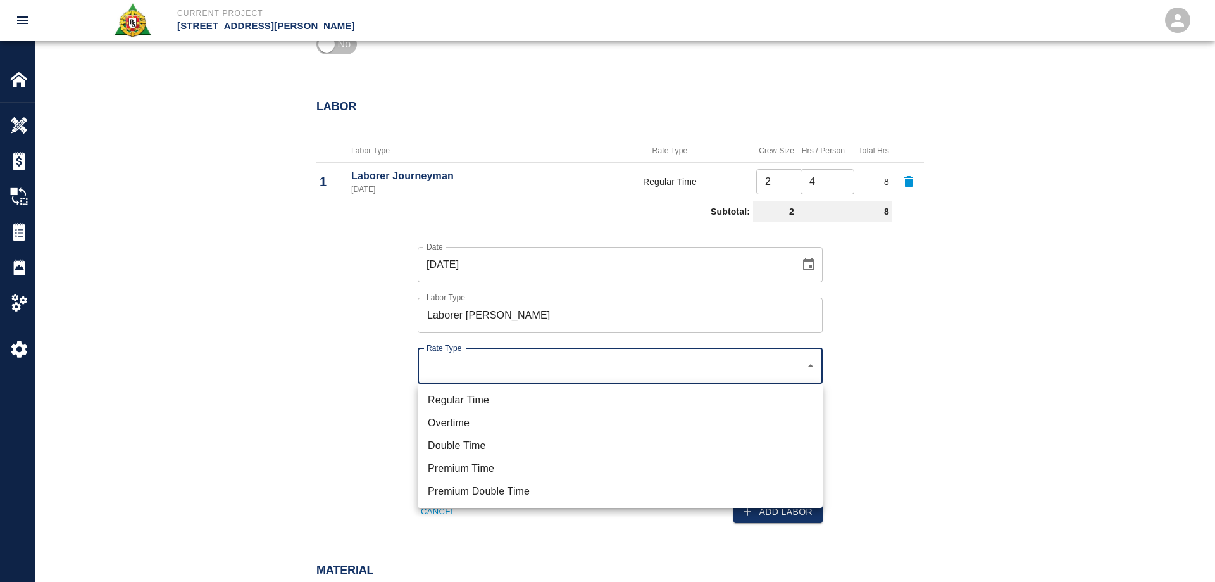
click at [485, 402] on li "Regular Time" at bounding box center [620, 400] width 405 height 23
type input "rate_rt"
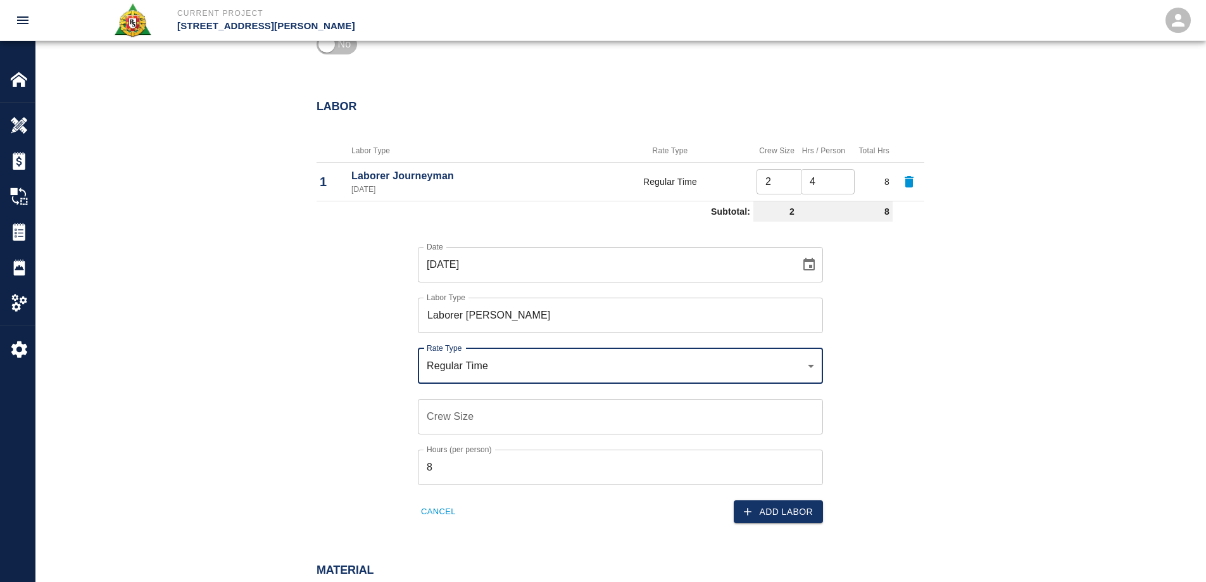
click at [485, 421] on input "Crew Size" at bounding box center [620, 416] width 405 height 35
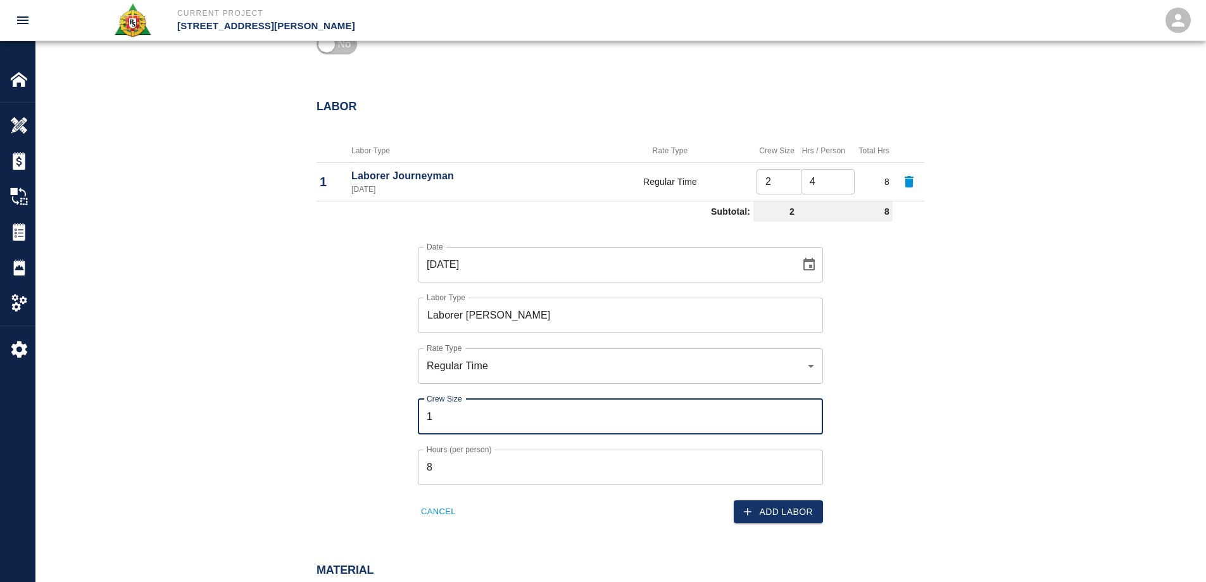
type input "1"
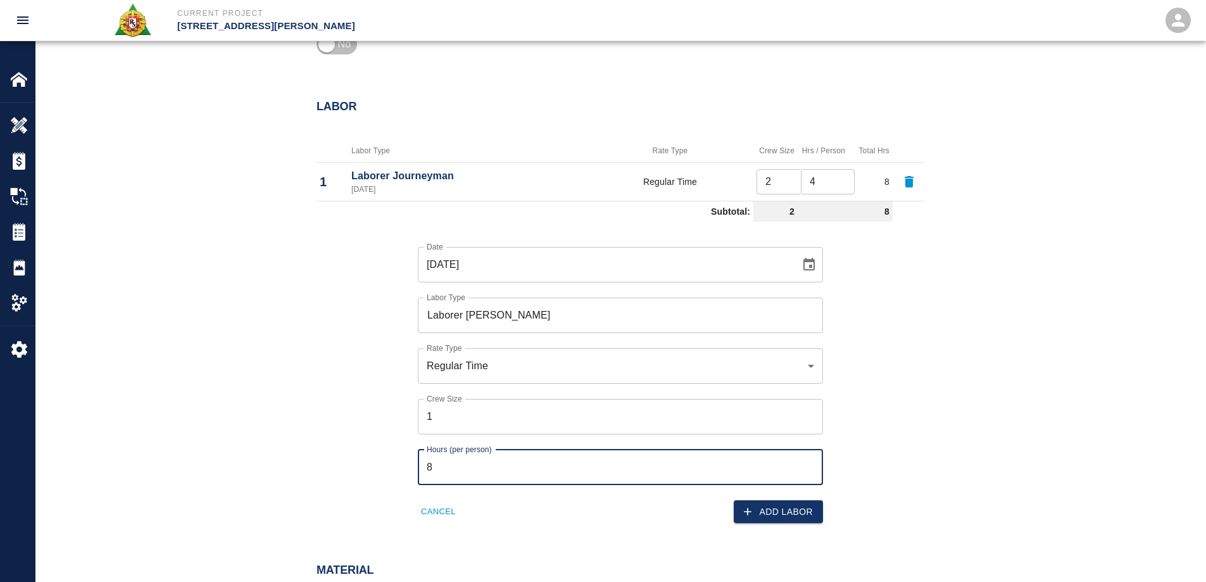
drag, startPoint x: 384, startPoint y: 470, endPoint x: 321, endPoint y: 478, distance: 63.7
click at [321, 478] on div "Date [DATE] Date Labor Type Laborer [PERSON_NAME] Labor Type Rate Type Regular …" at bounding box center [612, 375] width 623 height 297
type input "4"
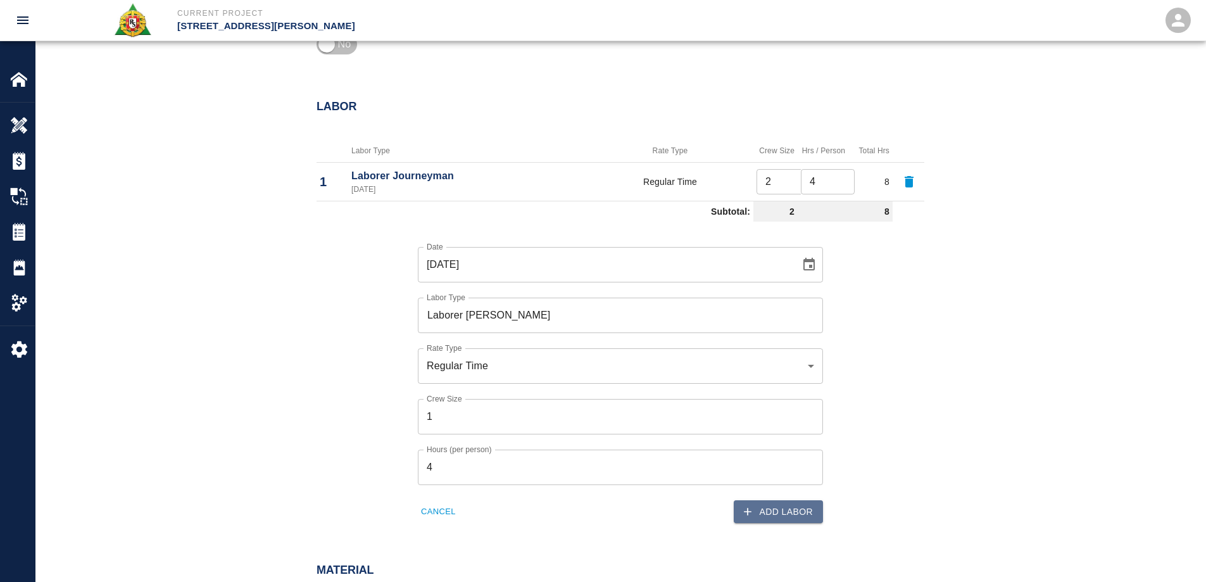
click at [797, 512] on button "Add Labor" at bounding box center [777, 511] width 89 height 23
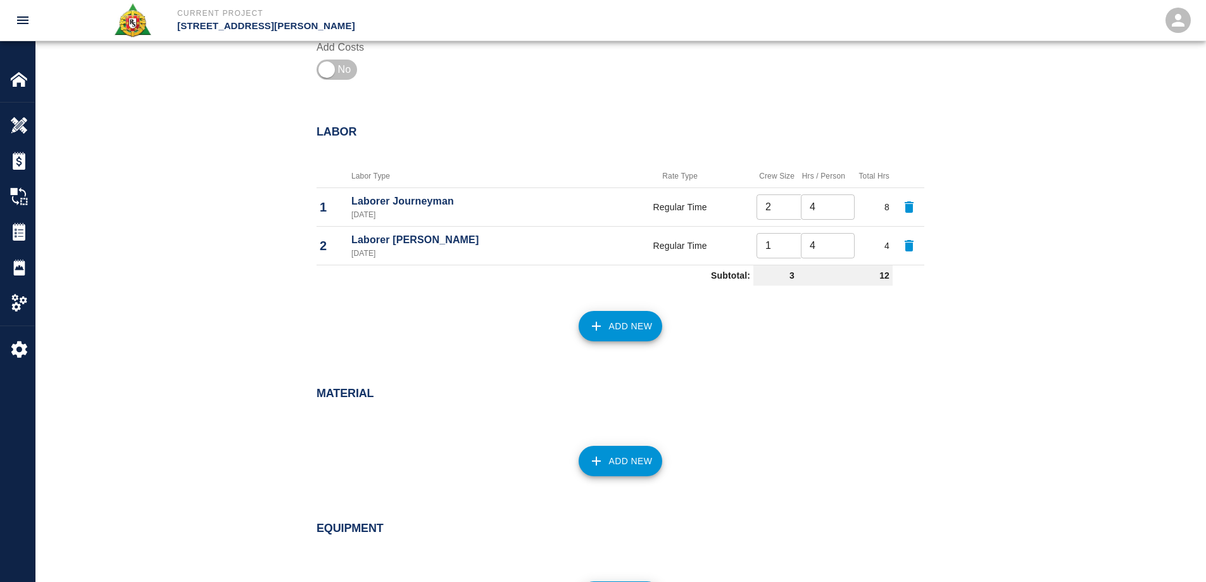
scroll to position [861, 0]
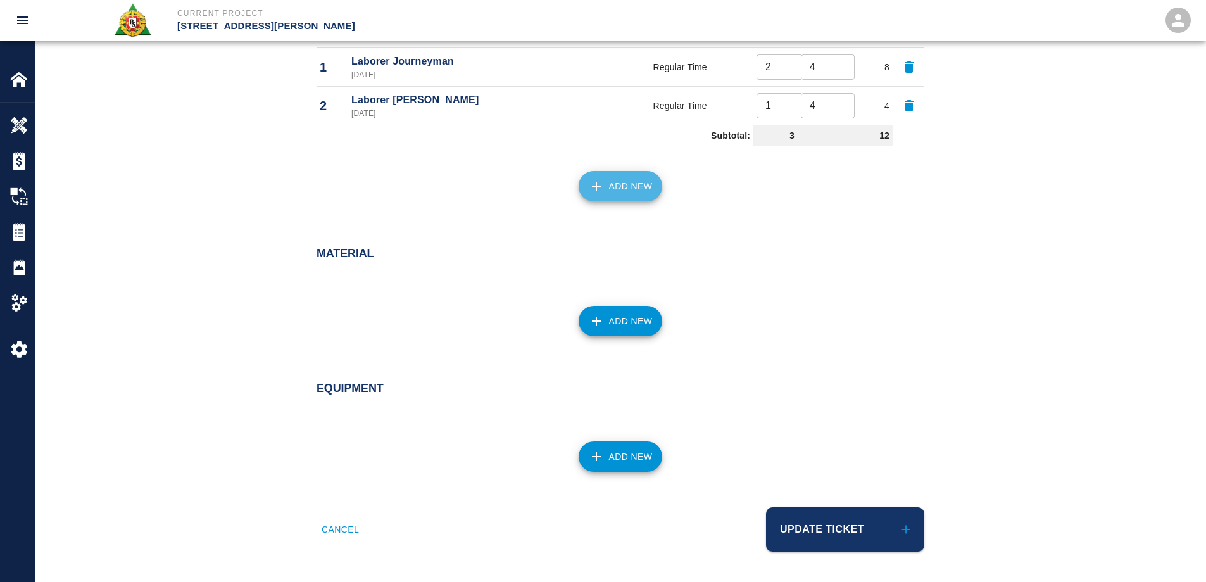
click at [601, 184] on icon "button" at bounding box center [596, 185] width 15 height 15
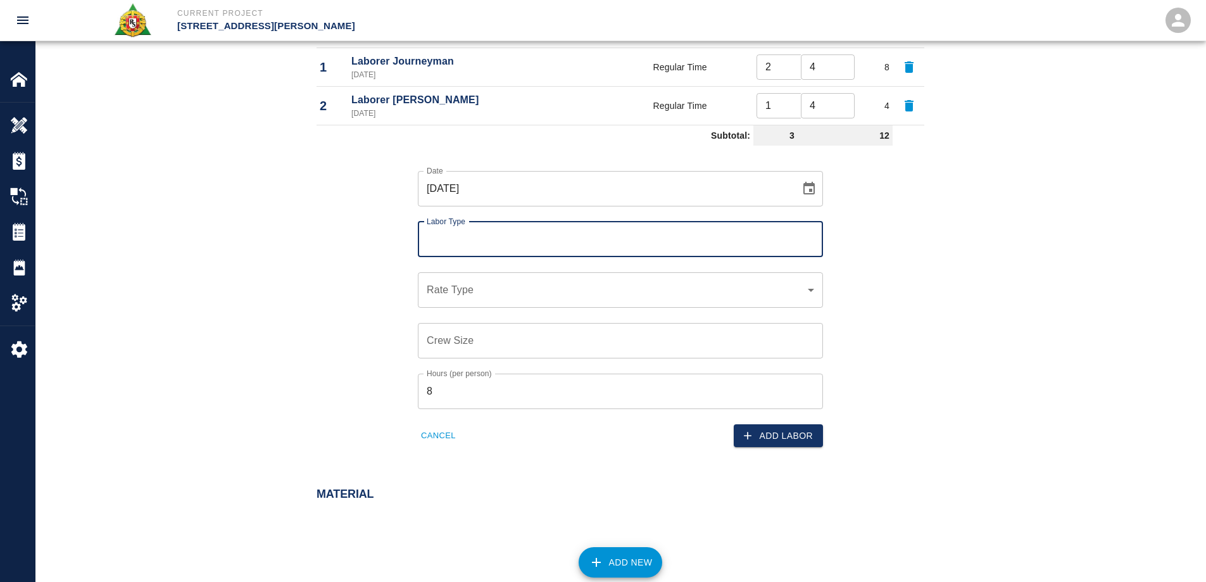
click at [482, 239] on input "Labor Type" at bounding box center [620, 239] width 394 height 24
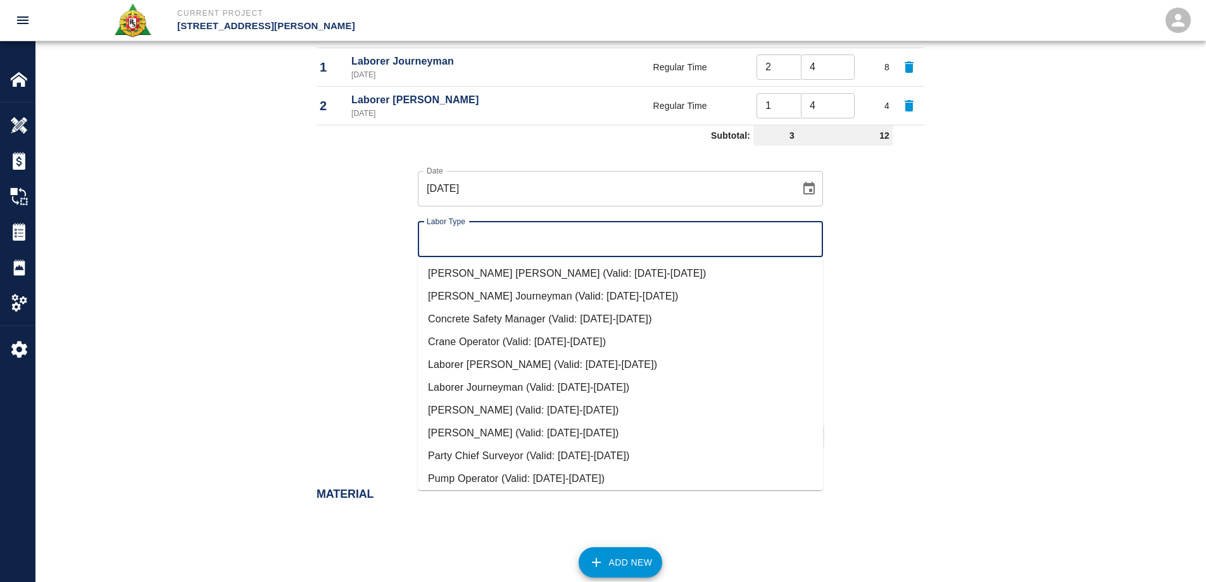
click at [496, 451] on li "Party Chief Surveyor (Valid: [DATE]-[DATE])" at bounding box center [620, 455] width 405 height 23
type input "Party Chief Surveyor"
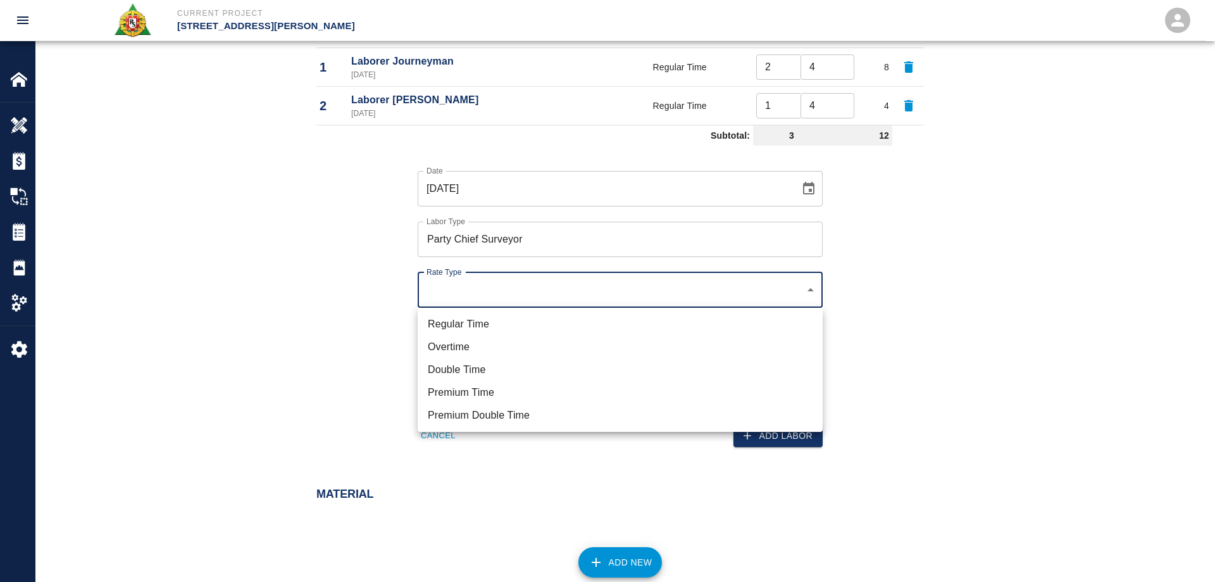
click at [478, 326] on li "Regular Time" at bounding box center [620, 324] width 405 height 23
type input "rate_rt"
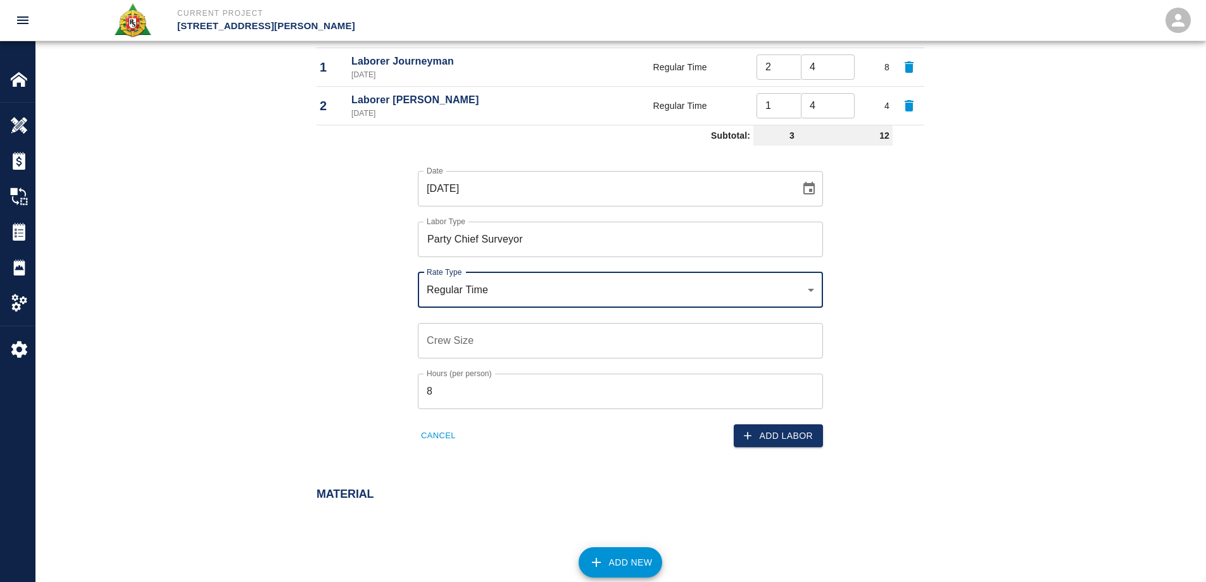
click at [478, 344] on input "Crew Size" at bounding box center [620, 340] width 405 height 35
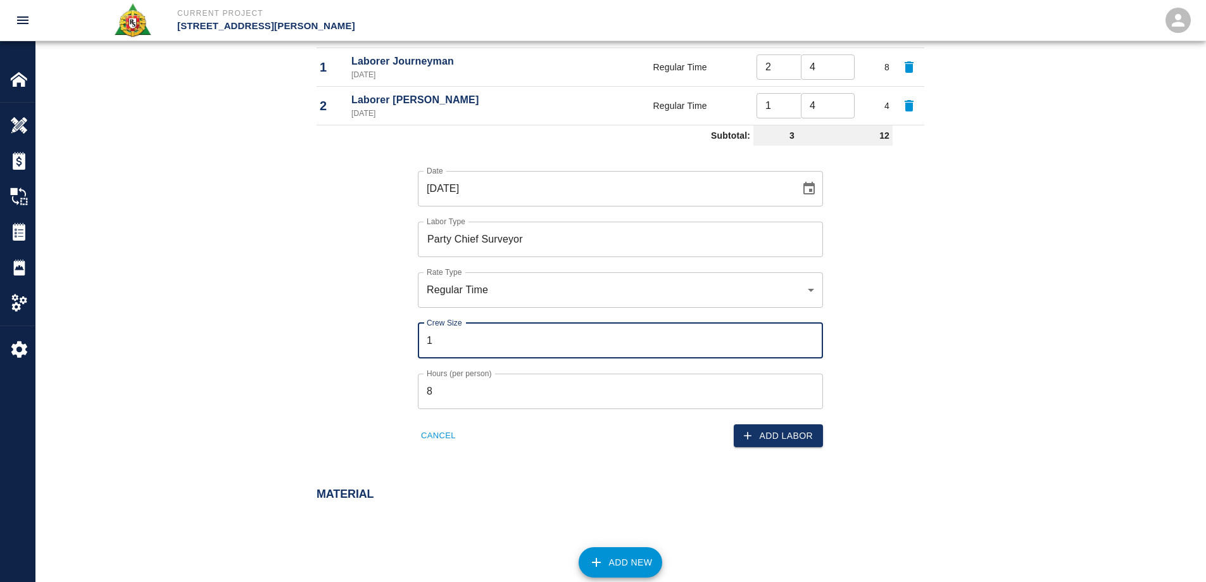
type input "1"
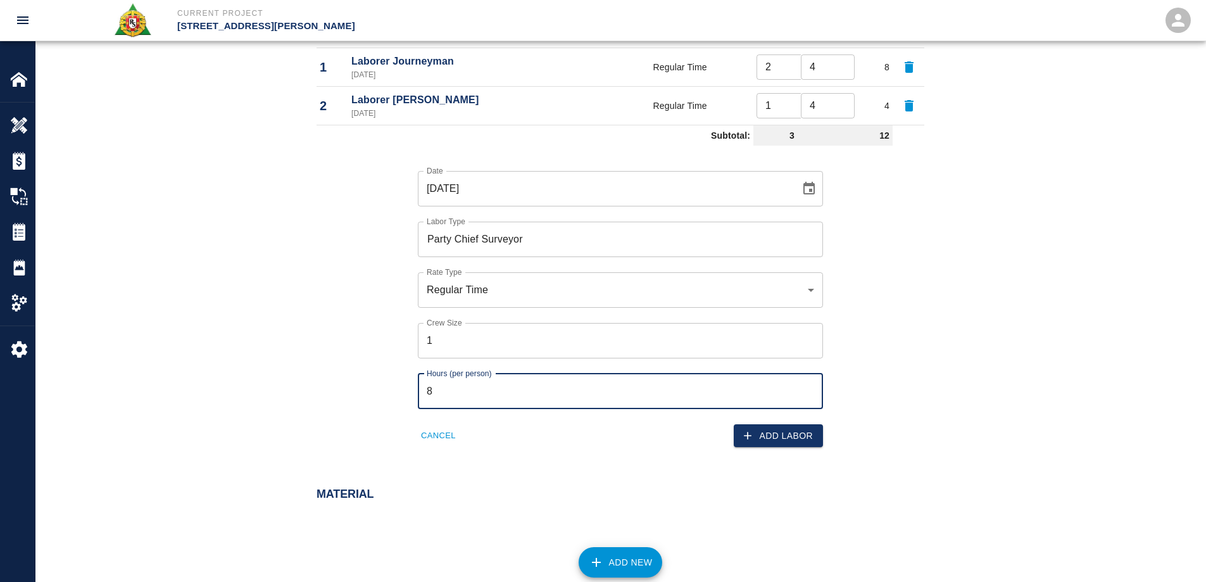
drag, startPoint x: 458, startPoint y: 391, endPoint x: 371, endPoint y: 391, distance: 87.3
click at [371, 391] on div "Date [DATE] Date Labor Type Party Chief Surveyor Labor Type Rate Type Regular T…" at bounding box center [612, 299] width 623 height 297
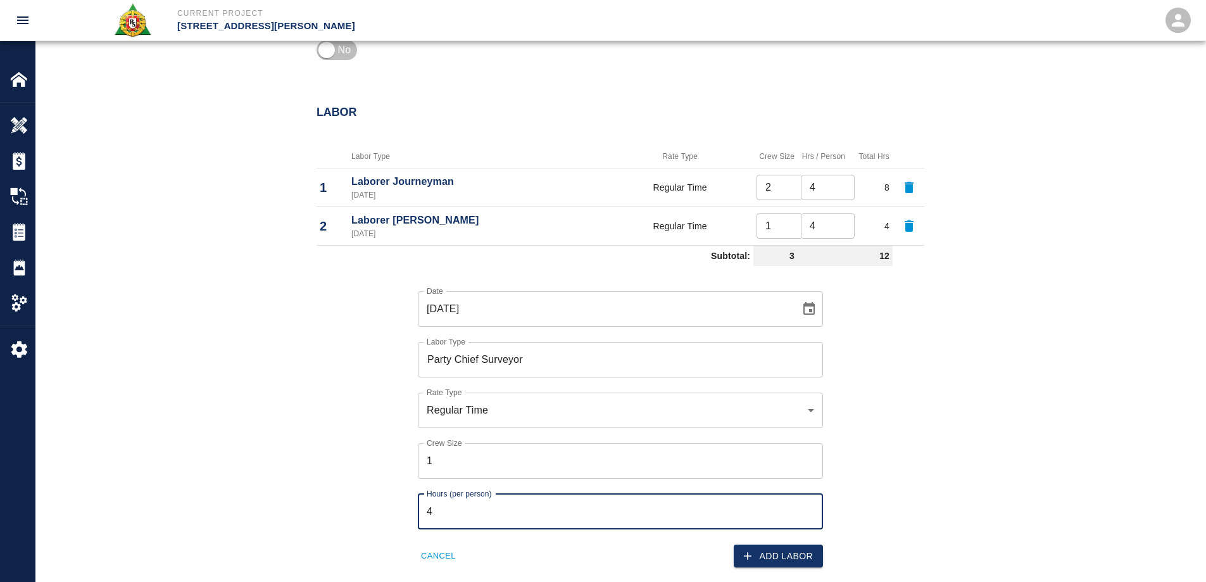
scroll to position [988, 0]
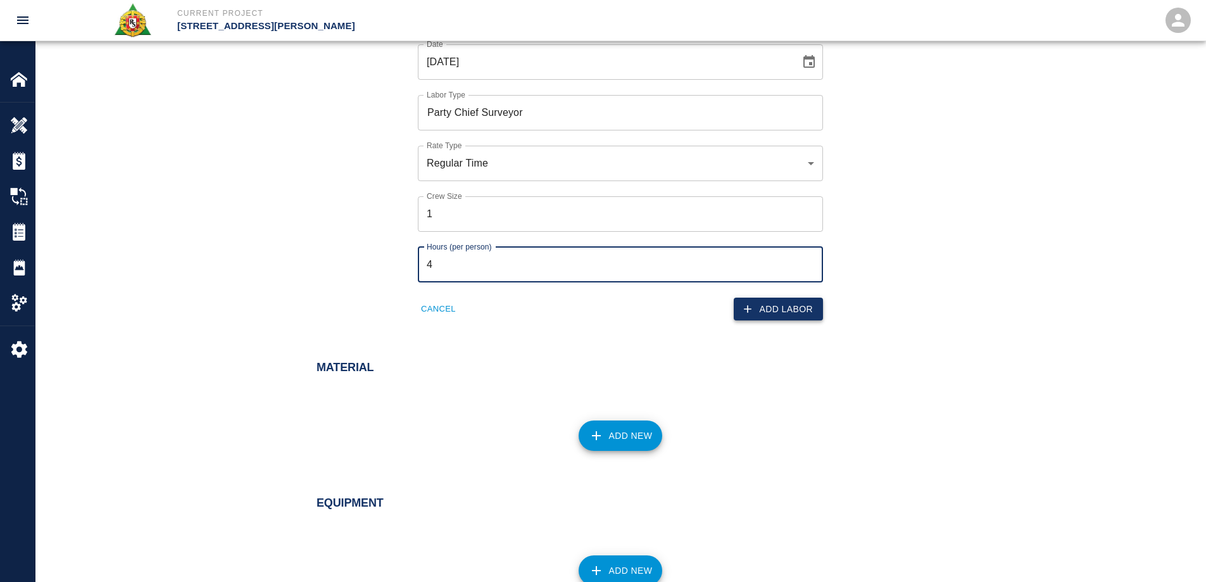
type input "4"
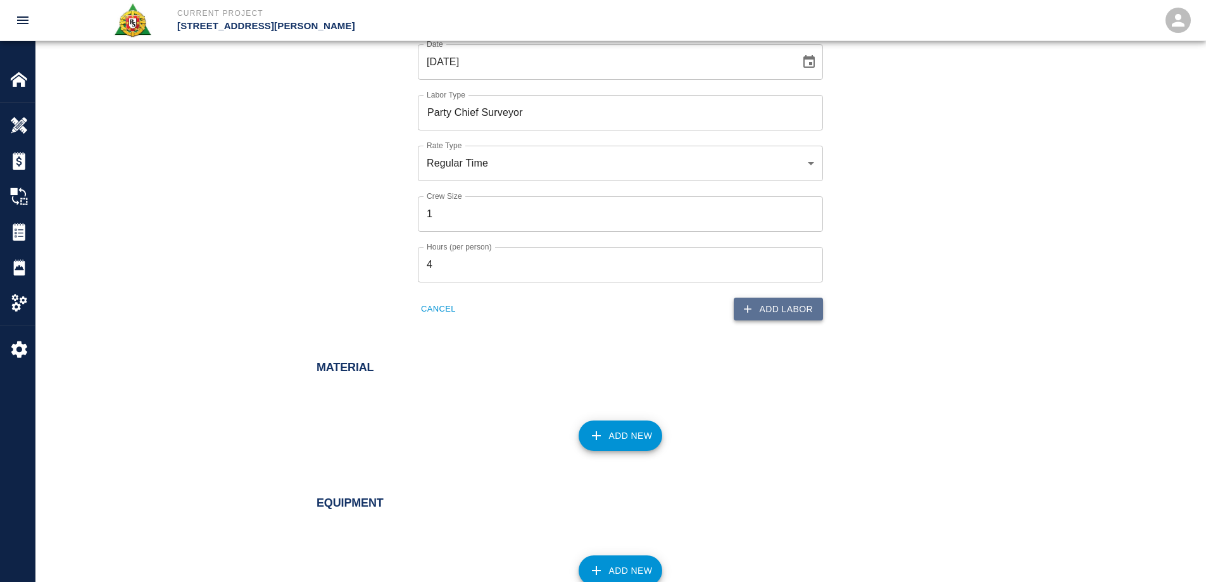
click at [776, 311] on button "Add Labor" at bounding box center [777, 308] width 89 height 23
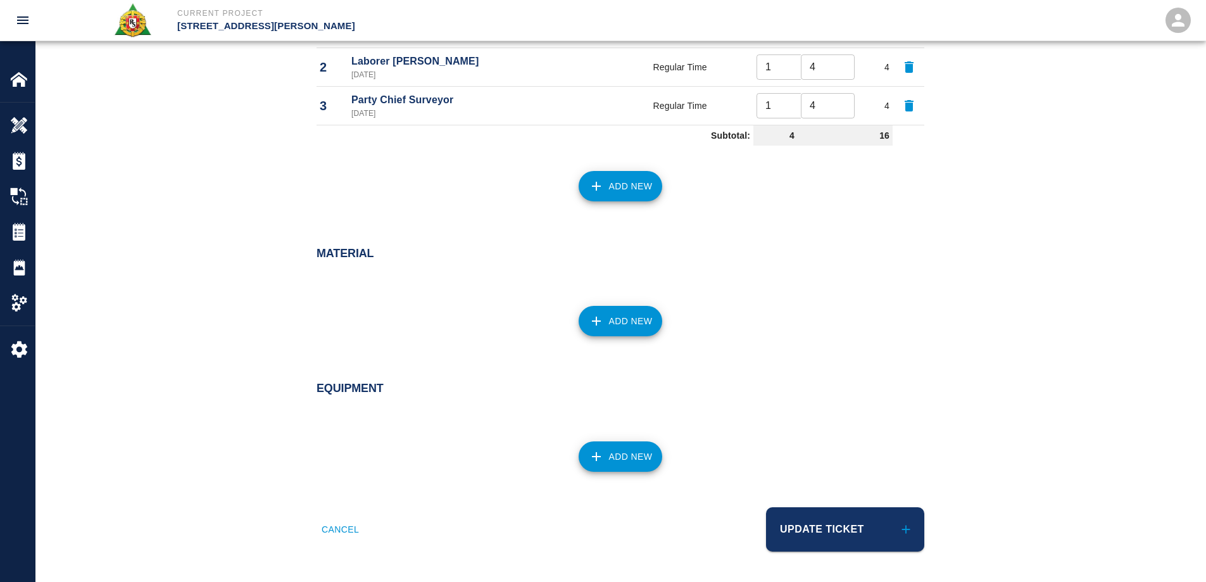
scroll to position [900, 0]
click at [627, 189] on button "Add New" at bounding box center [620, 186] width 84 height 30
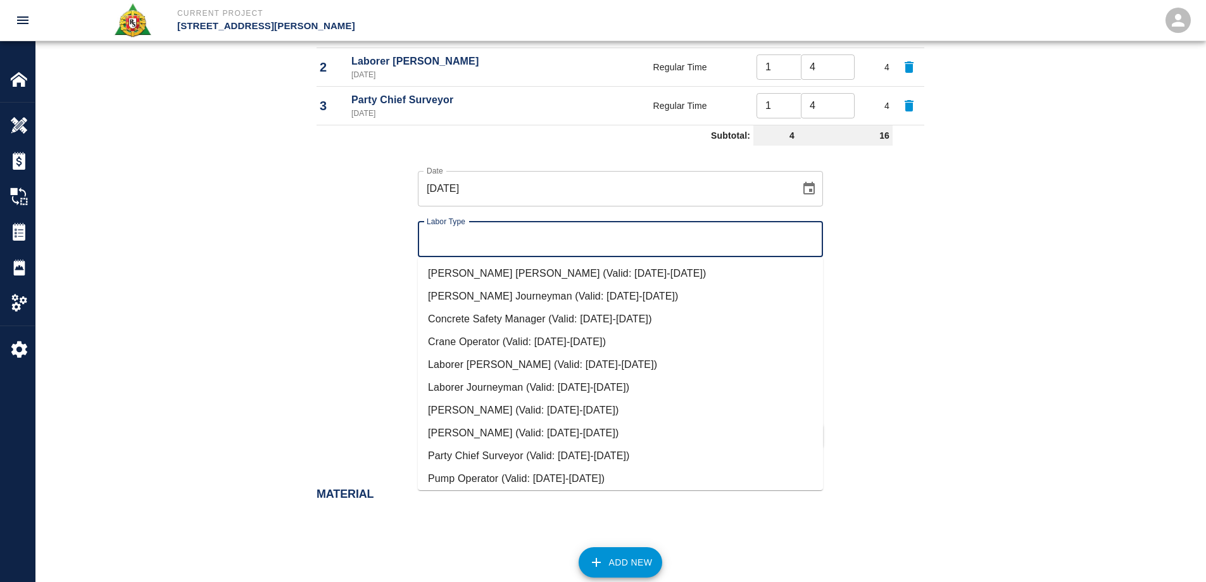
click at [466, 231] on input "Labor Type" at bounding box center [620, 239] width 394 height 24
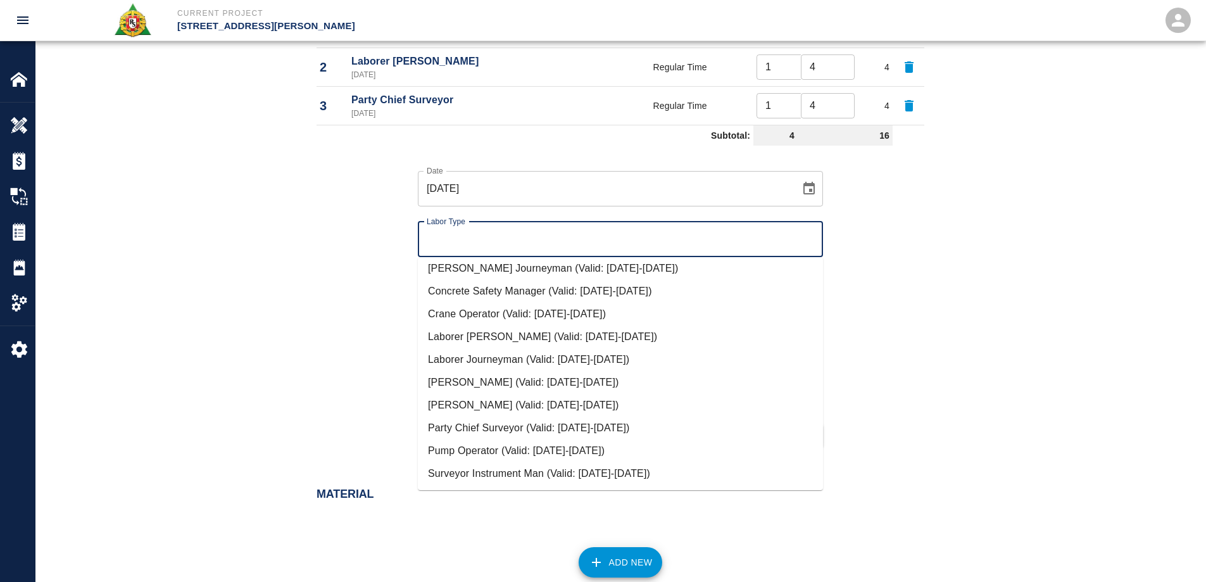
click at [502, 474] on li "Surveyor Instrument Man (Valid: [DATE]-[DATE])" at bounding box center [620, 473] width 405 height 23
type input "Surveyor Instrument Man"
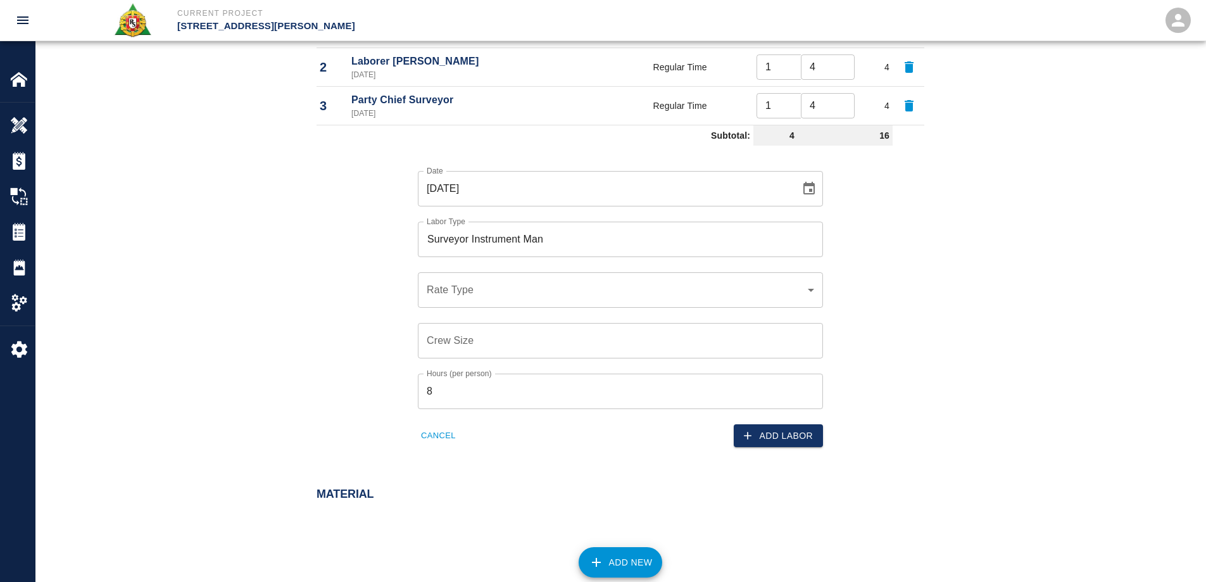
click at [492, 277] on div "​ Rate Type" at bounding box center [620, 289] width 405 height 35
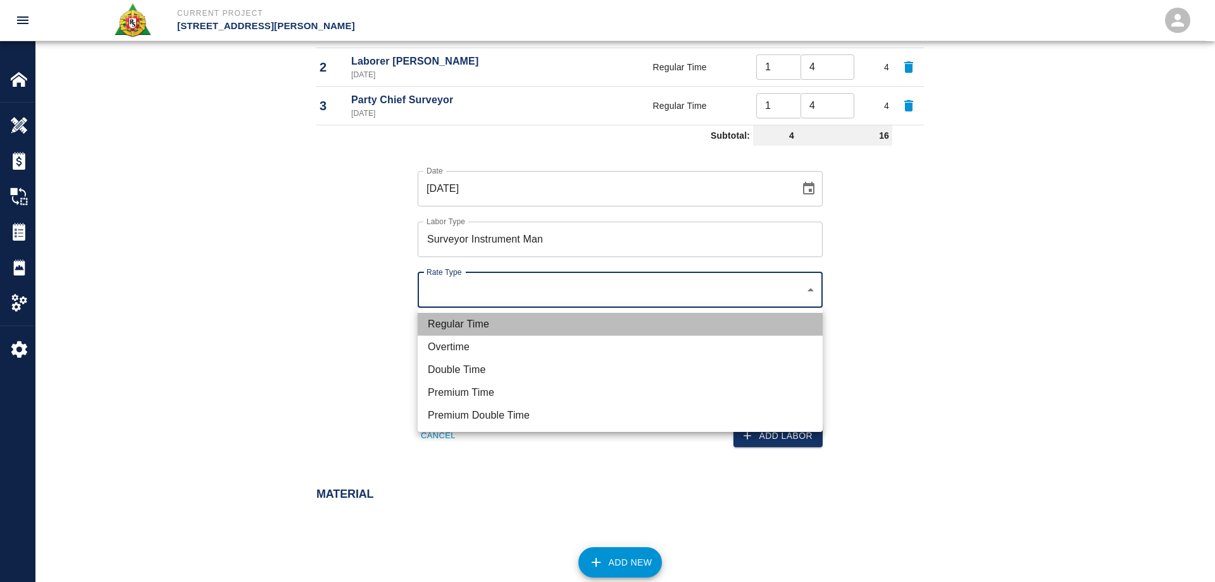
click at [463, 330] on li "Regular Time" at bounding box center [620, 324] width 405 height 23
type input "rate_rt"
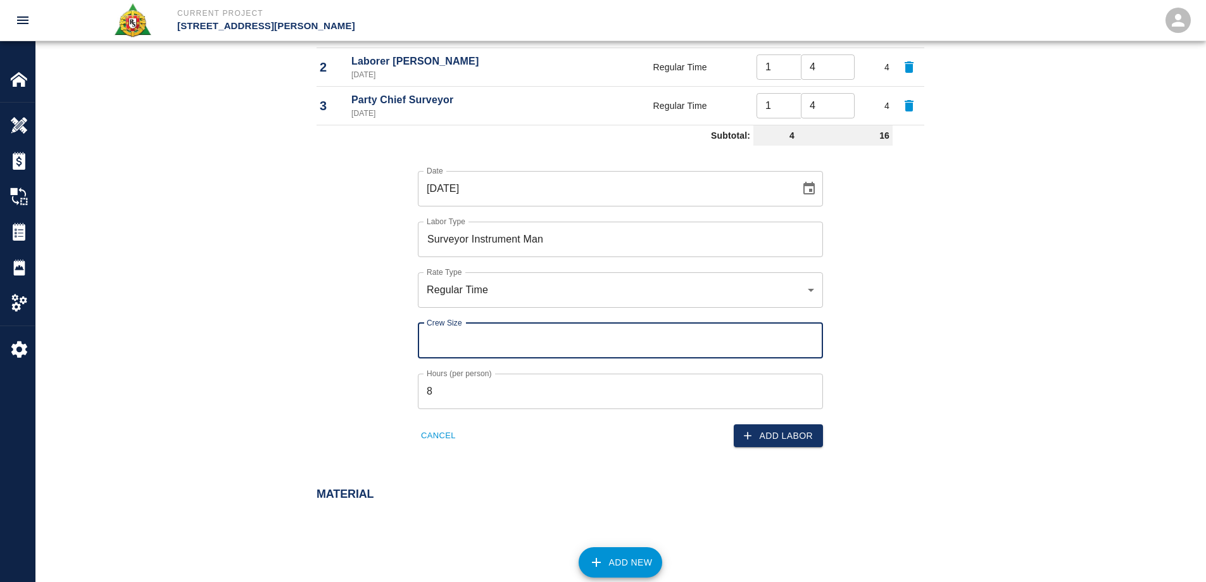
click at [466, 337] on input "Crew Size" at bounding box center [620, 340] width 405 height 35
type input "1"
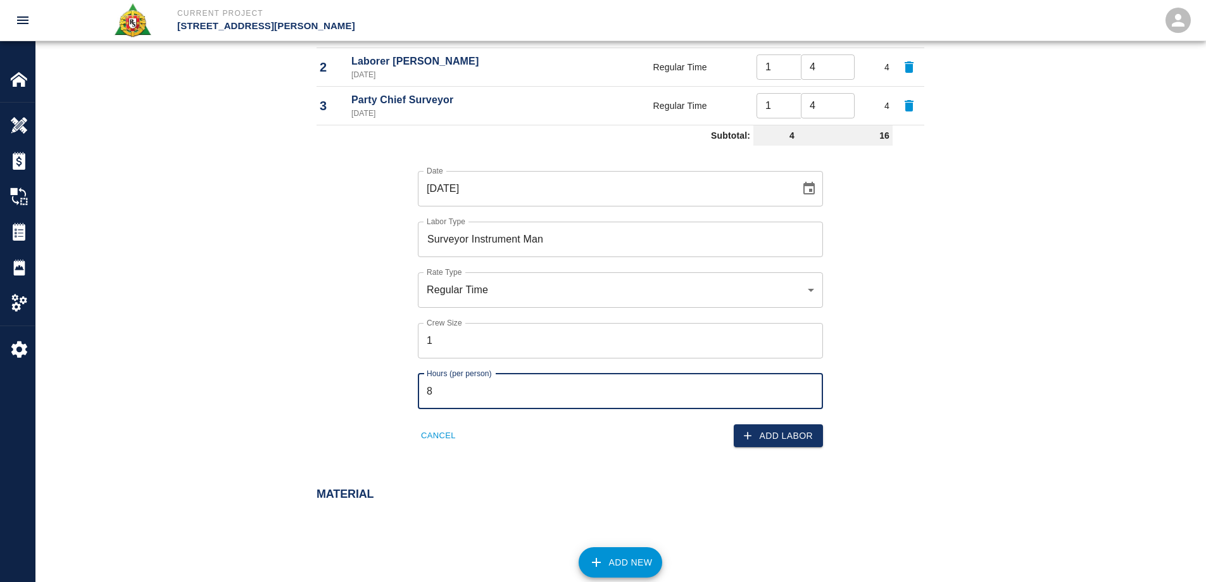
drag, startPoint x: 463, startPoint y: 390, endPoint x: 375, endPoint y: 389, distance: 88.0
click at [375, 389] on div "Date [DATE] Date Labor Type Surveyor Instrument Man Labor Type Rate Type Regula…" at bounding box center [612, 299] width 623 height 297
type input "4"
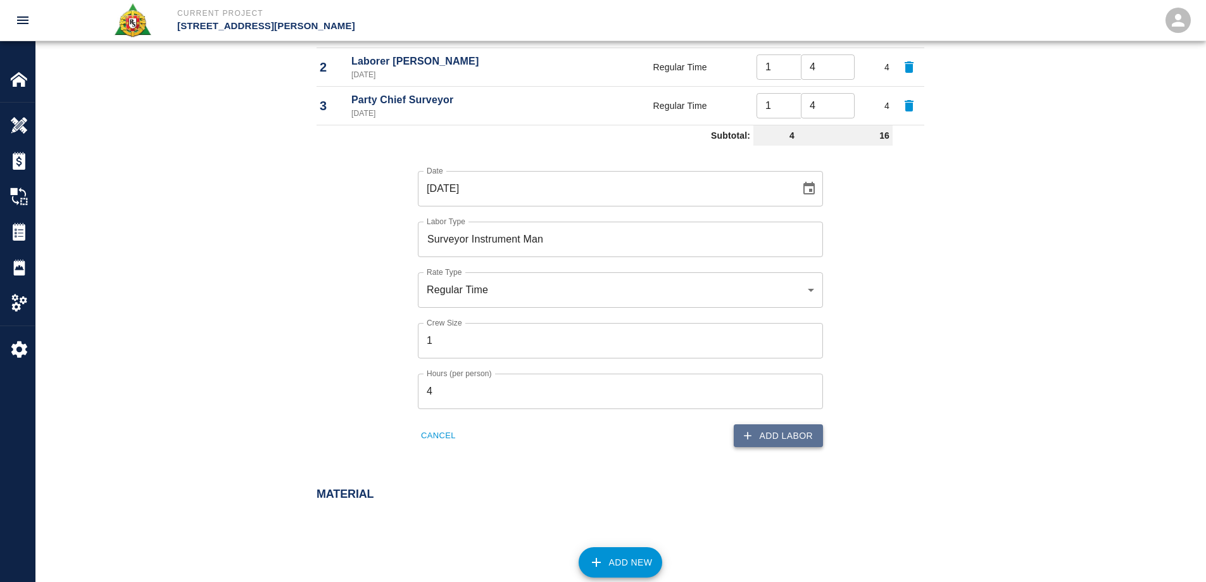
click at [794, 440] on button "Add Labor" at bounding box center [777, 435] width 89 height 23
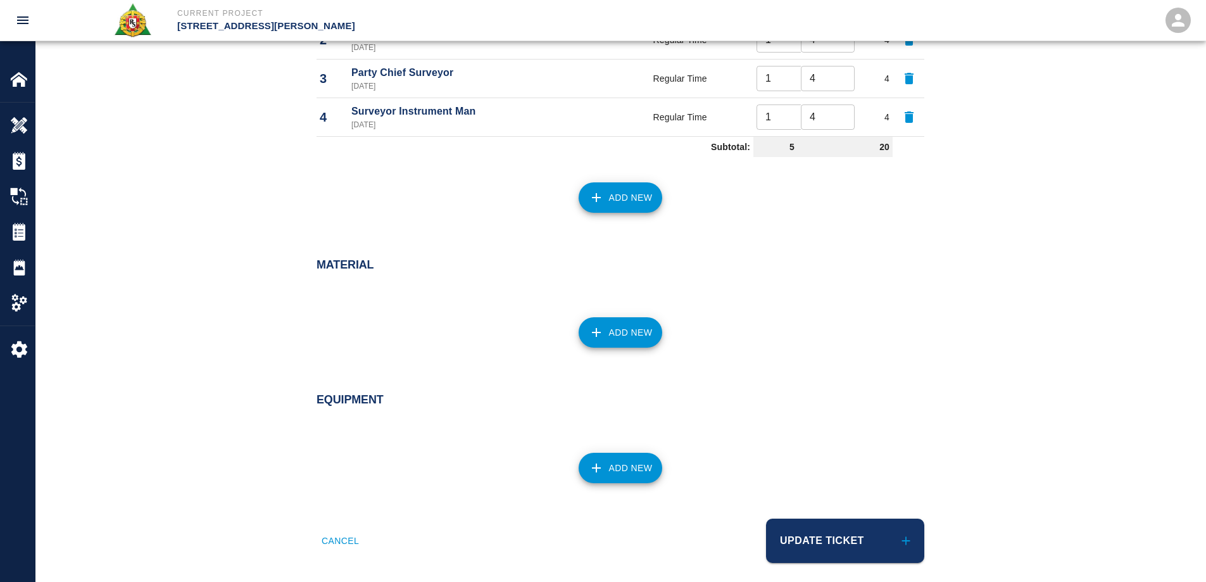
scroll to position [939, 0]
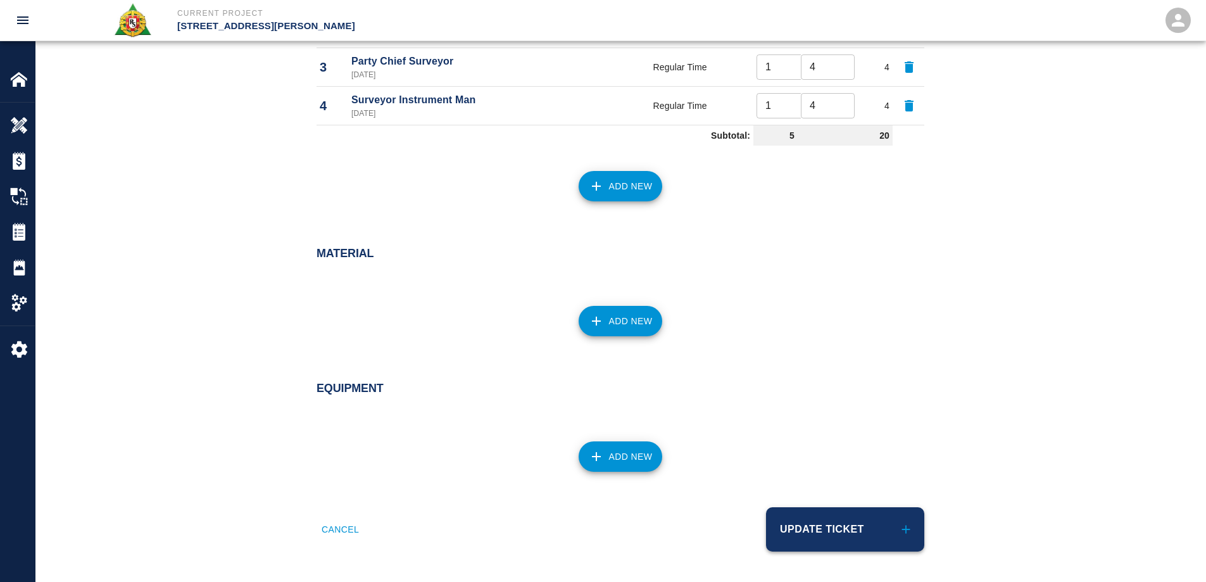
click at [841, 537] on button "Update Ticket" at bounding box center [845, 529] width 158 height 44
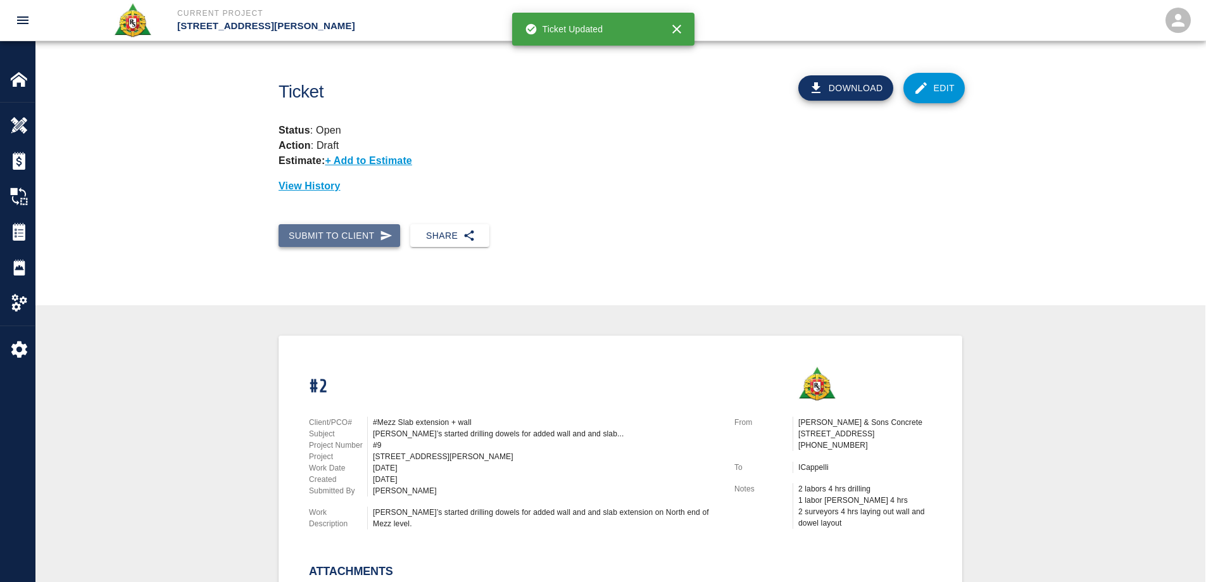
click at [323, 230] on button "Submit to Client" at bounding box center [339, 235] width 122 height 23
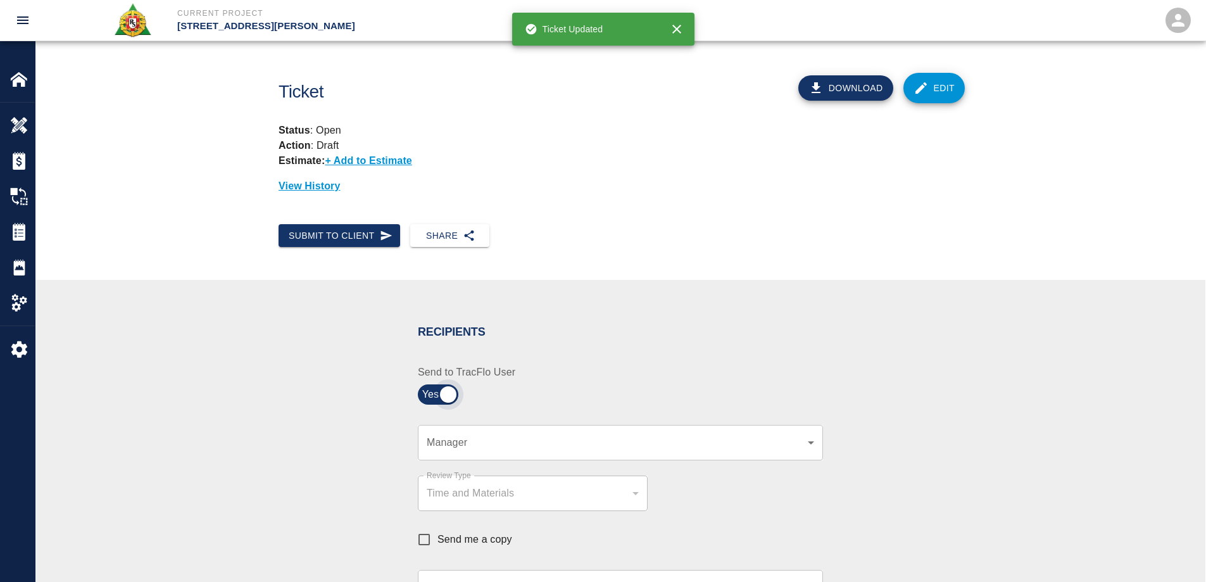
click at [451, 401] on input "checkbox" at bounding box center [447, 394] width 91 height 30
checkbox input "false"
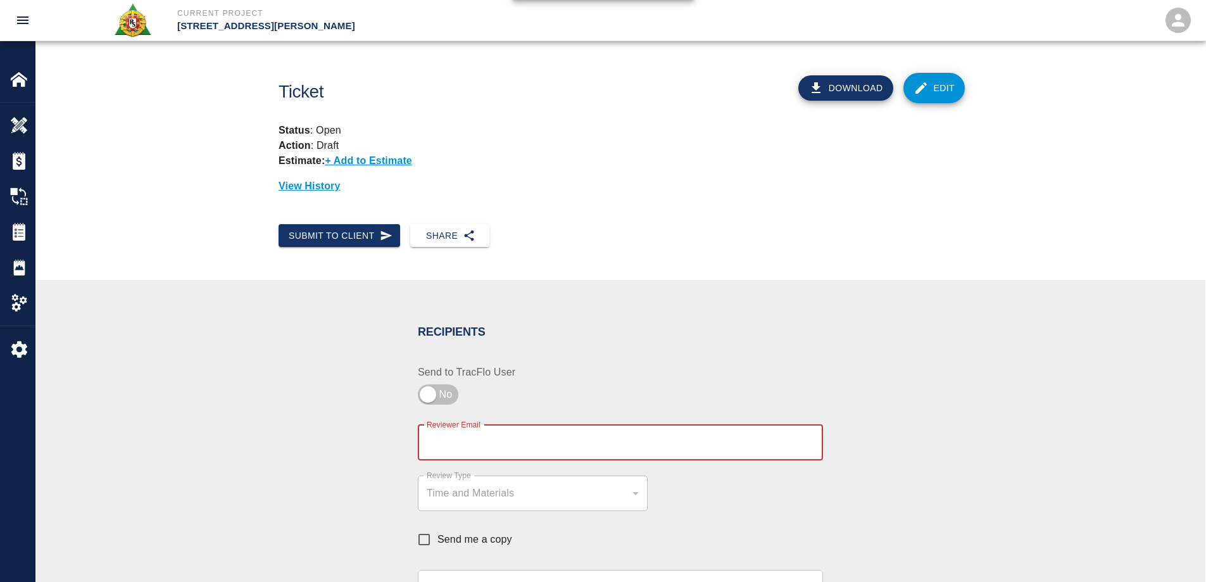
click at [477, 445] on input "Reviewer Email" at bounding box center [620, 442] width 405 height 35
type input "[EMAIL_ADDRESS][PERSON_NAME][DOMAIN_NAME]"
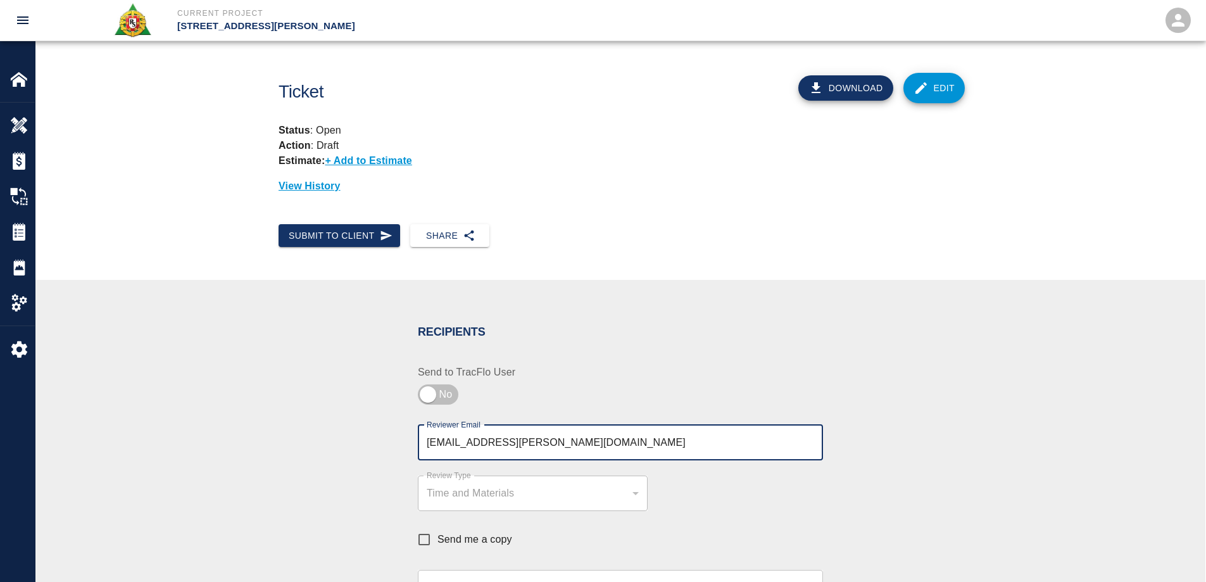
click at [193, 451] on div "Recipients Send to TracFlo User Reviewer Email [EMAIL_ADDRESS][PERSON_NAME][DOM…" at bounding box center [620, 533] width 1170 height 507
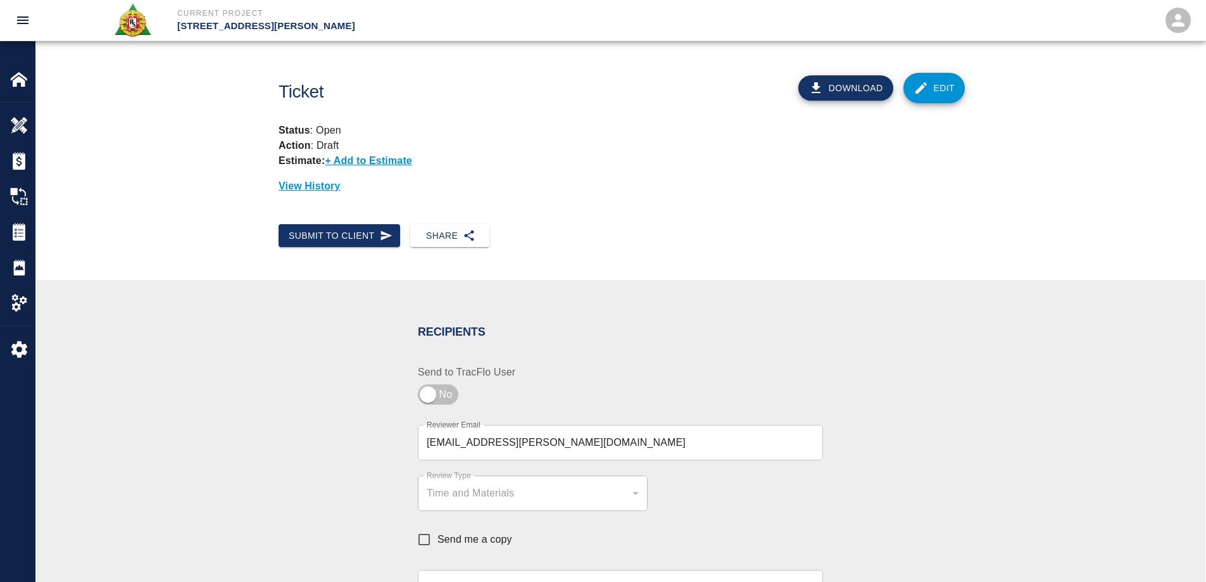
scroll to position [443, 0]
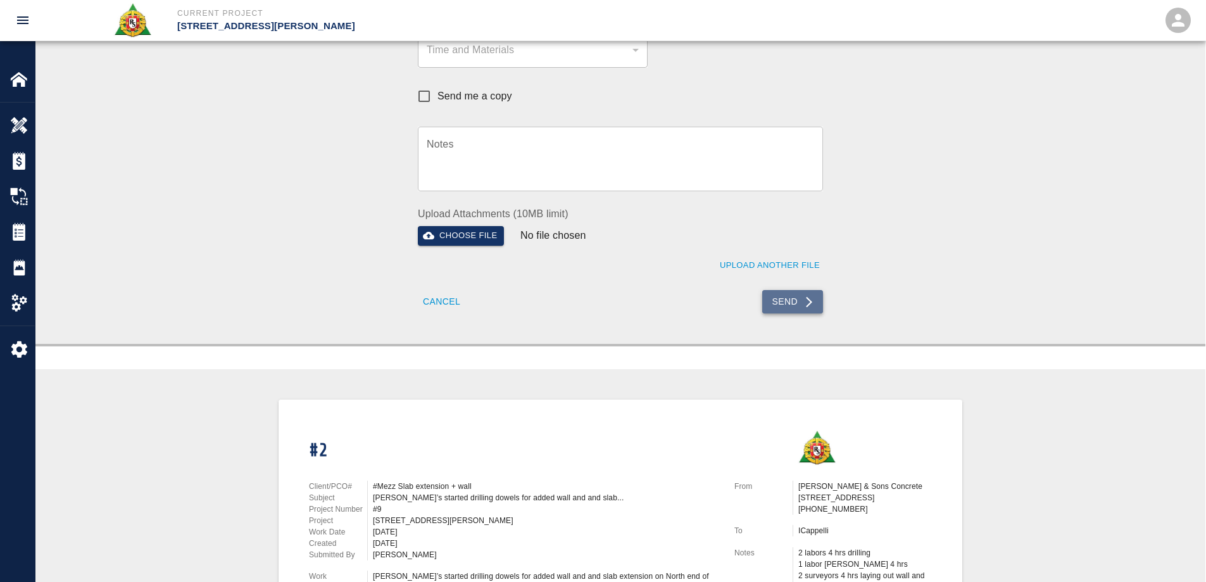
click at [780, 311] on button "Send" at bounding box center [792, 301] width 61 height 23
checkbox input "true"
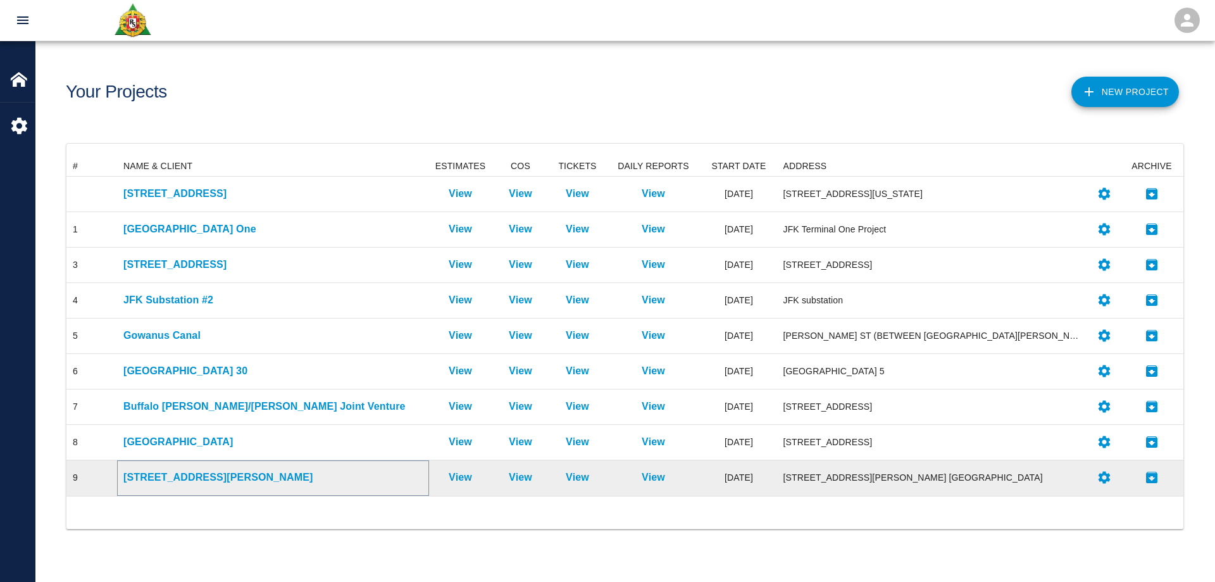
click at [182, 474] on p "[STREET_ADDRESS][PERSON_NAME]" at bounding box center [272, 477] width 299 height 15
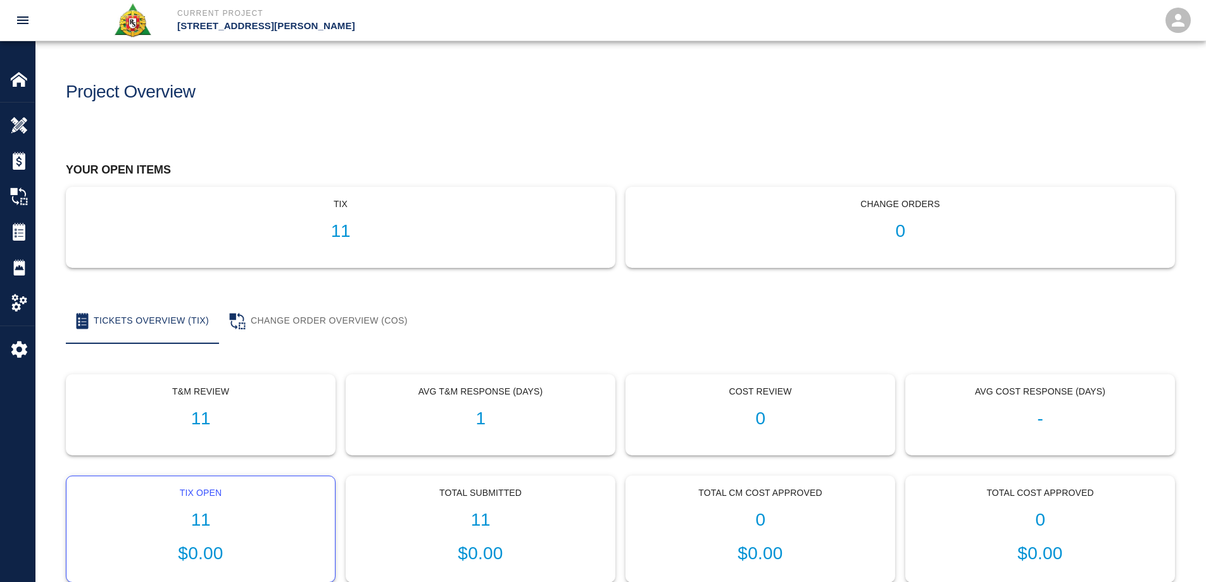
click at [203, 505] on div "Tix Open 11 $0.00" at bounding box center [200, 529] width 268 height 106
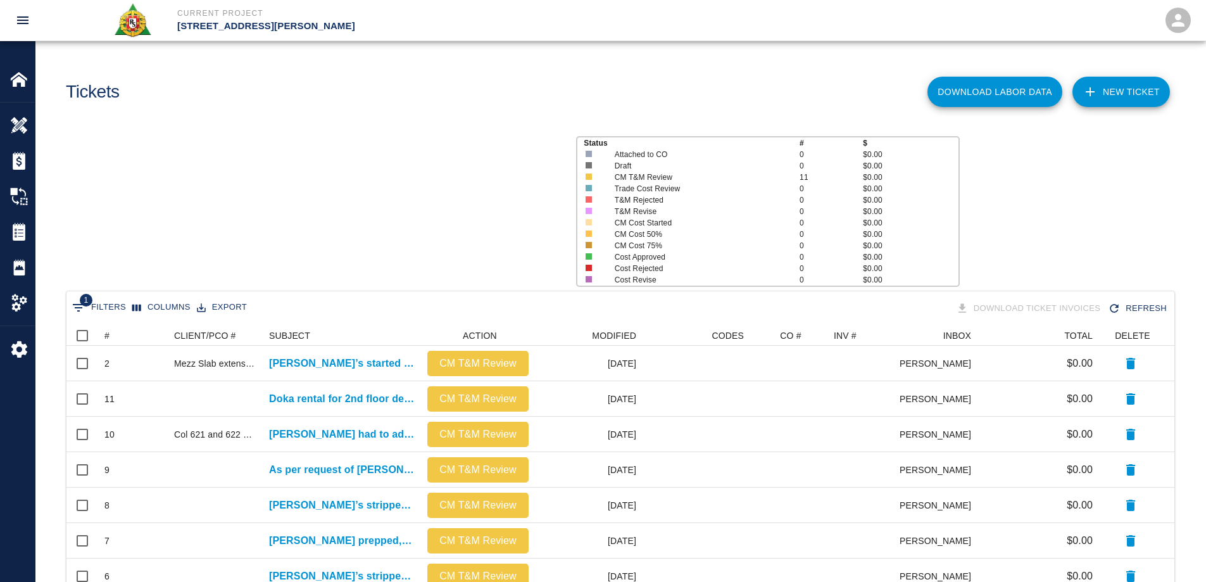
scroll to position [401, 1098]
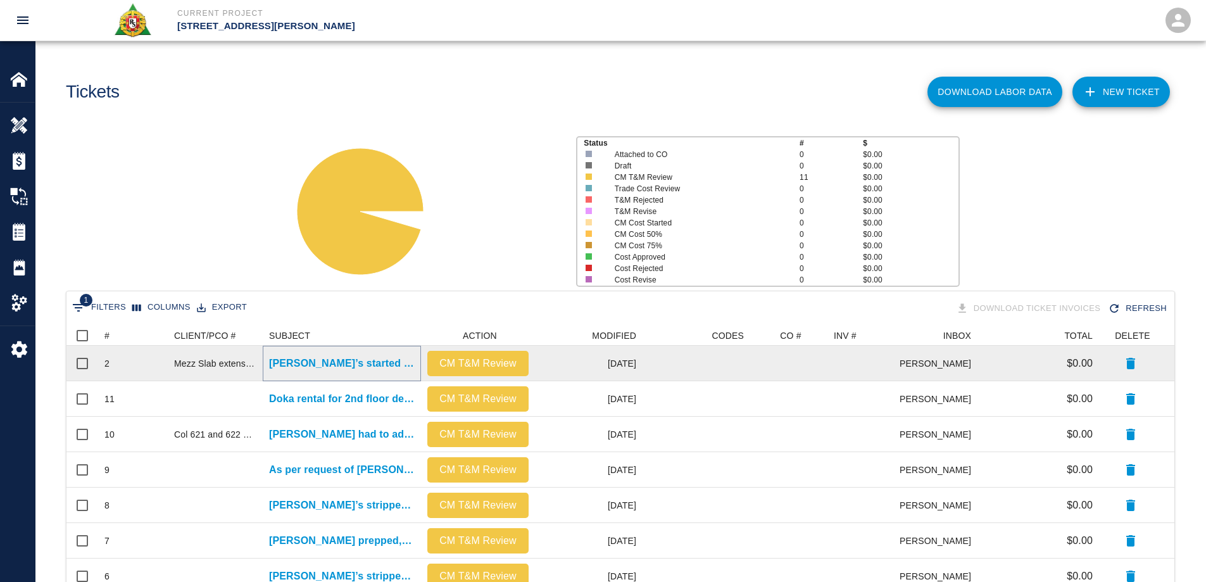
click at [337, 361] on p "[PERSON_NAME]’s started drilling dowels for added wall and and slab..." at bounding box center [342, 363] width 146 height 15
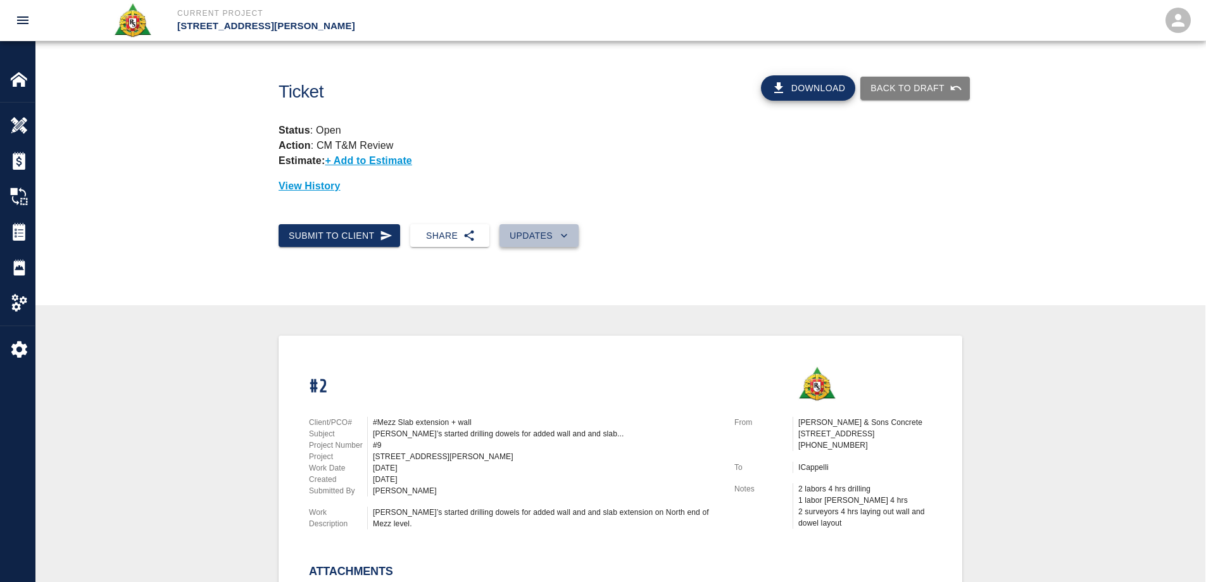
click at [547, 234] on button "Updates" at bounding box center [538, 235] width 79 height 23
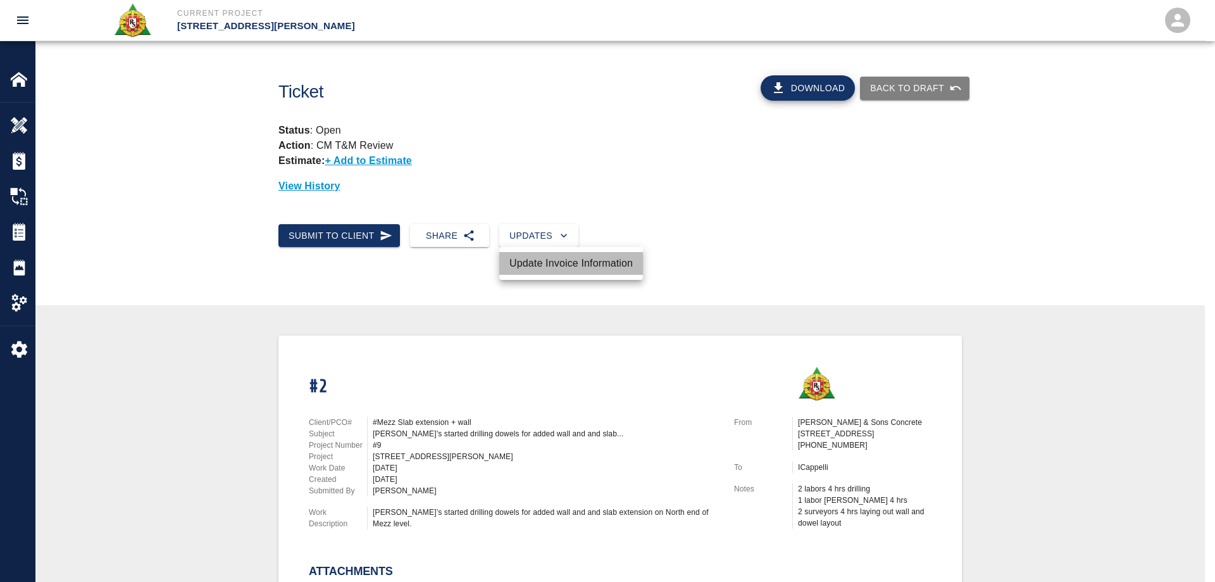
click at [554, 259] on li "Update Invoice Information" at bounding box center [571, 263] width 144 height 23
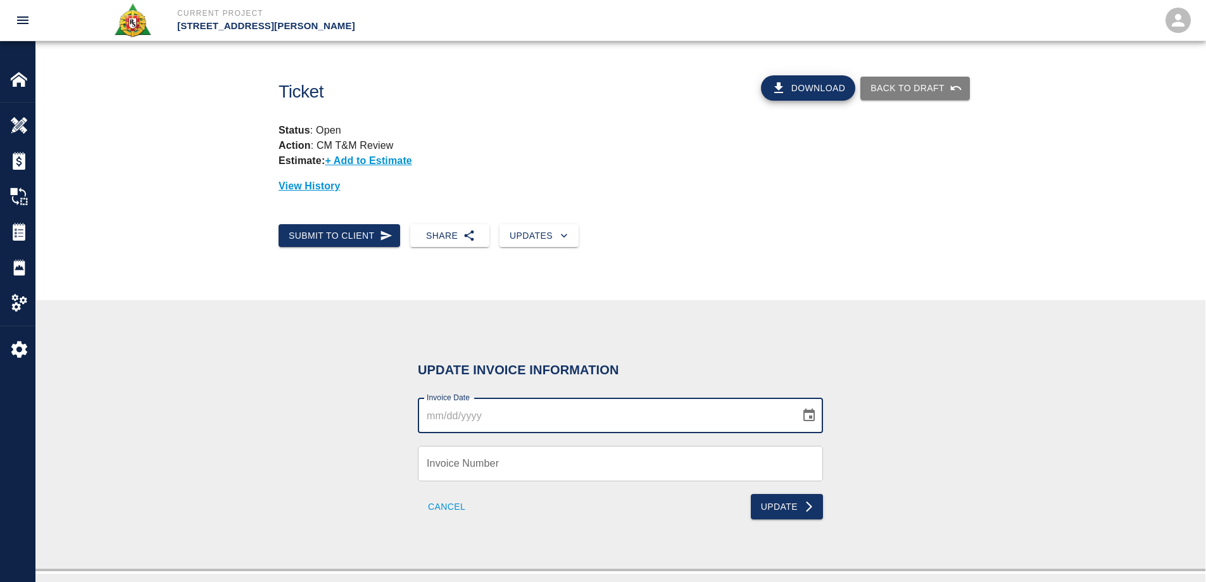
click at [506, 410] on input "Invoice Date" at bounding box center [604, 414] width 373 height 35
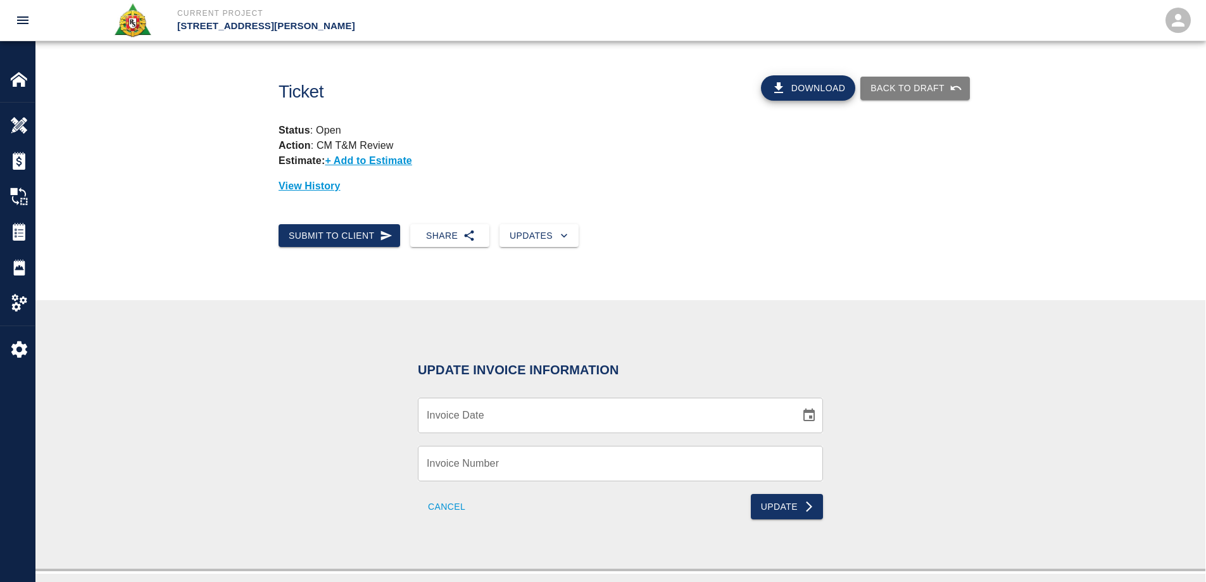
click at [637, 337] on div "Update Invoice Information Invoice Date Invoice Date Invoice Number Invoice Num…" at bounding box center [620, 436] width 405 height 203
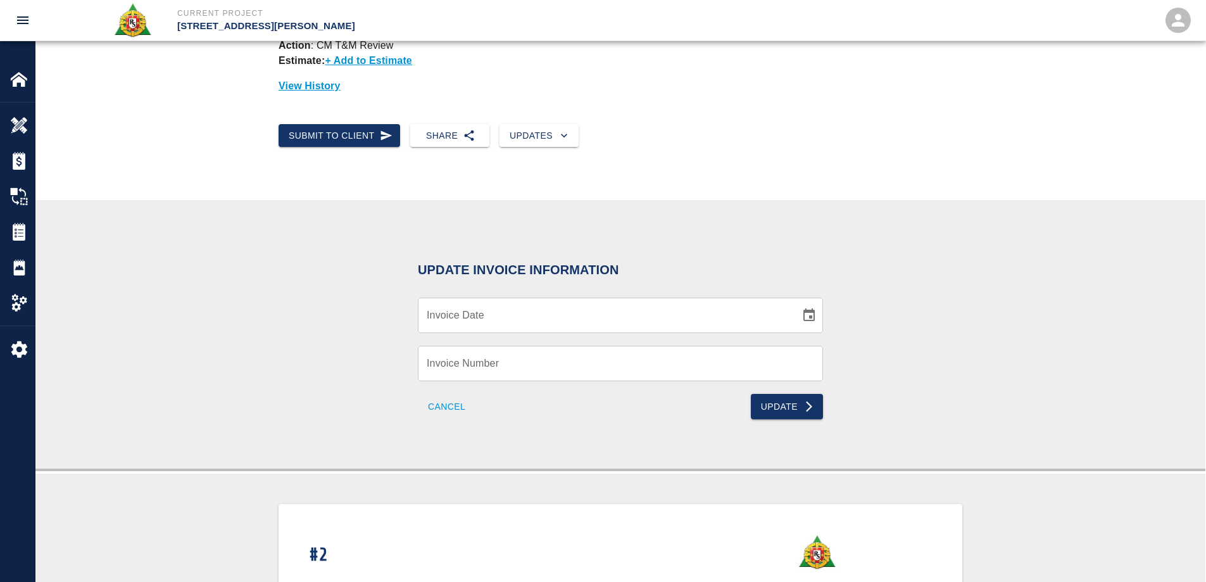
scroll to position [316, 0]
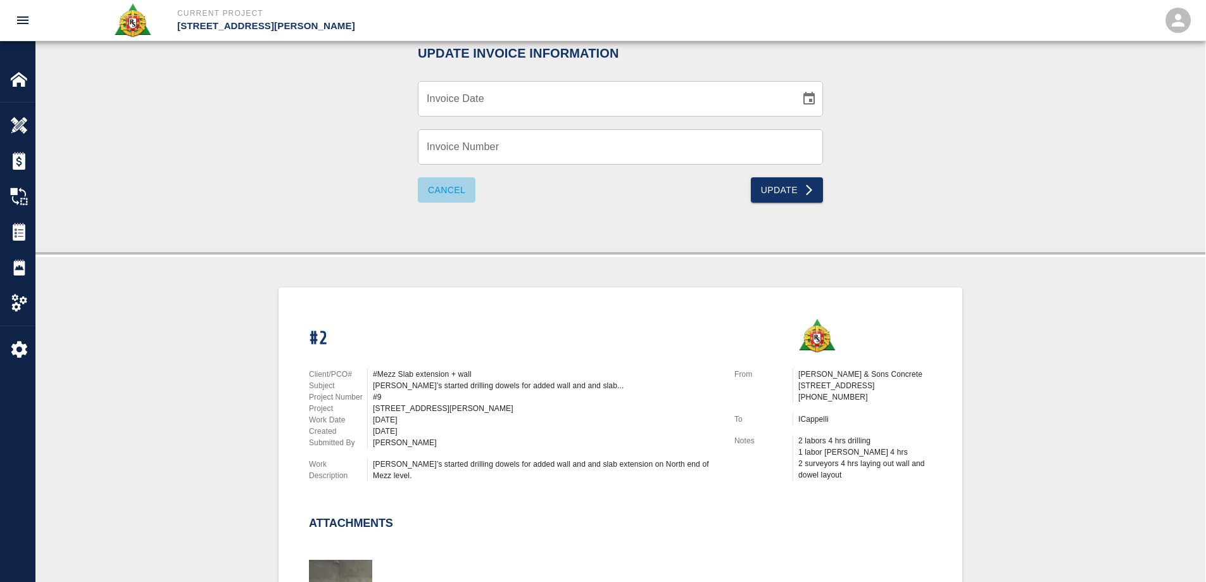
click at [437, 194] on button "Cancel" at bounding box center [447, 189] width 58 height 25
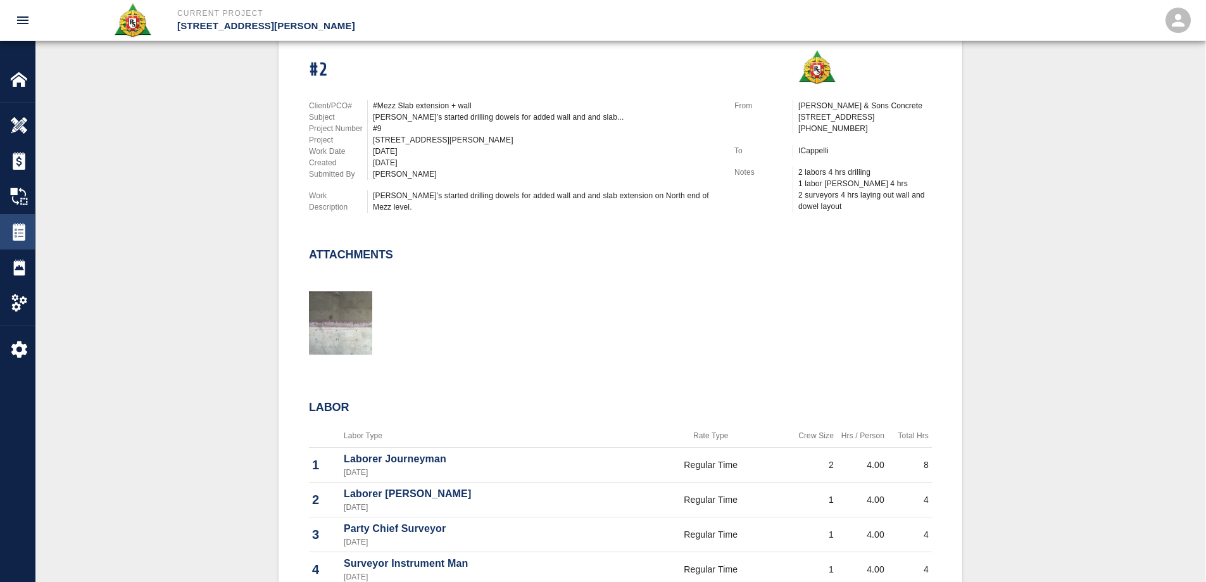
click at [20, 228] on img at bounding box center [19, 232] width 18 height 18
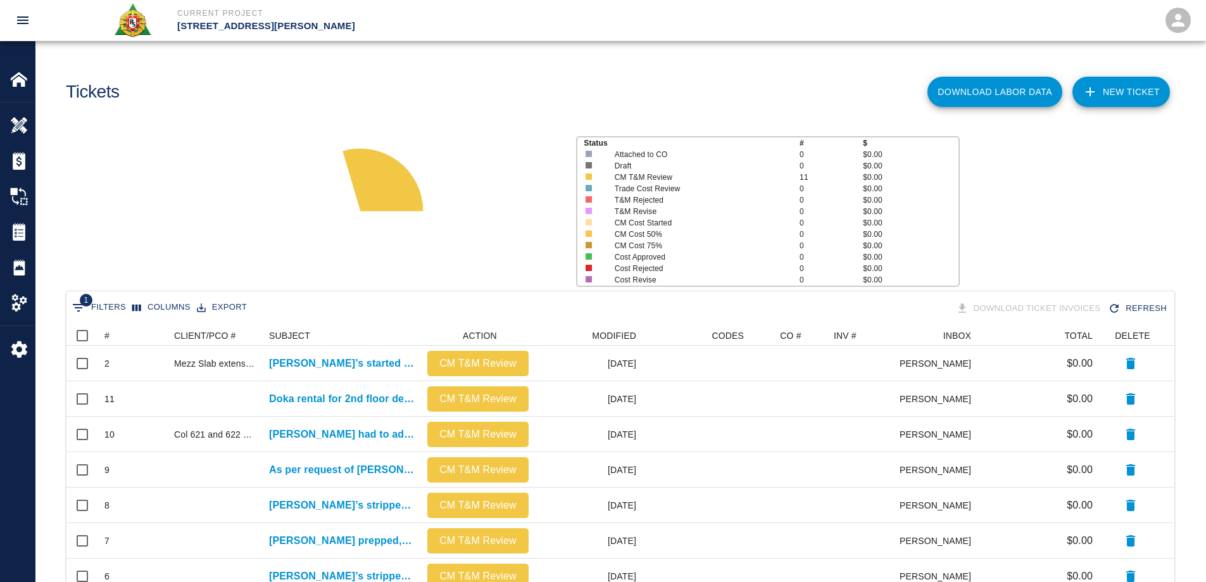
scroll to position [218, 0]
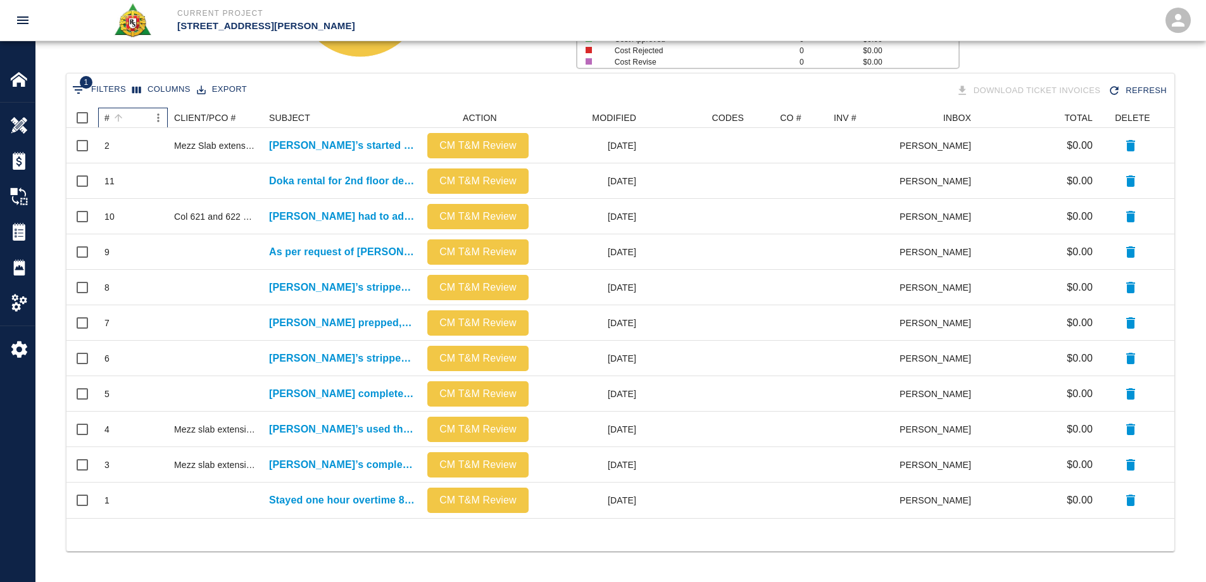
click at [108, 116] on div "#" at bounding box center [106, 118] width 5 height 20
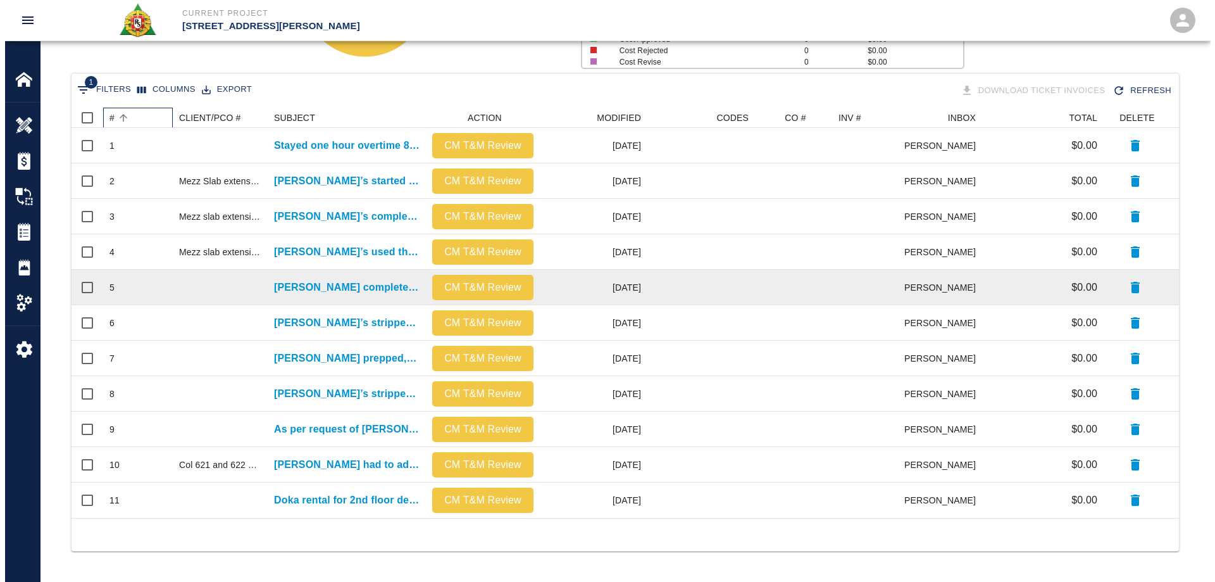
scroll to position [0, 0]
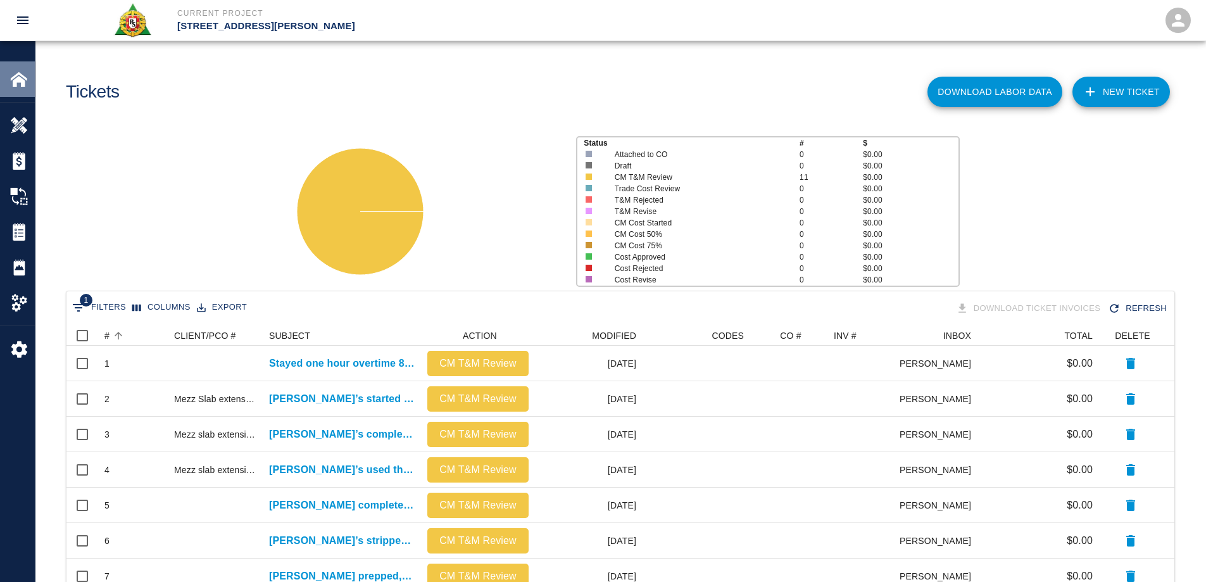
click at [21, 76] on img at bounding box center [19, 79] width 18 height 18
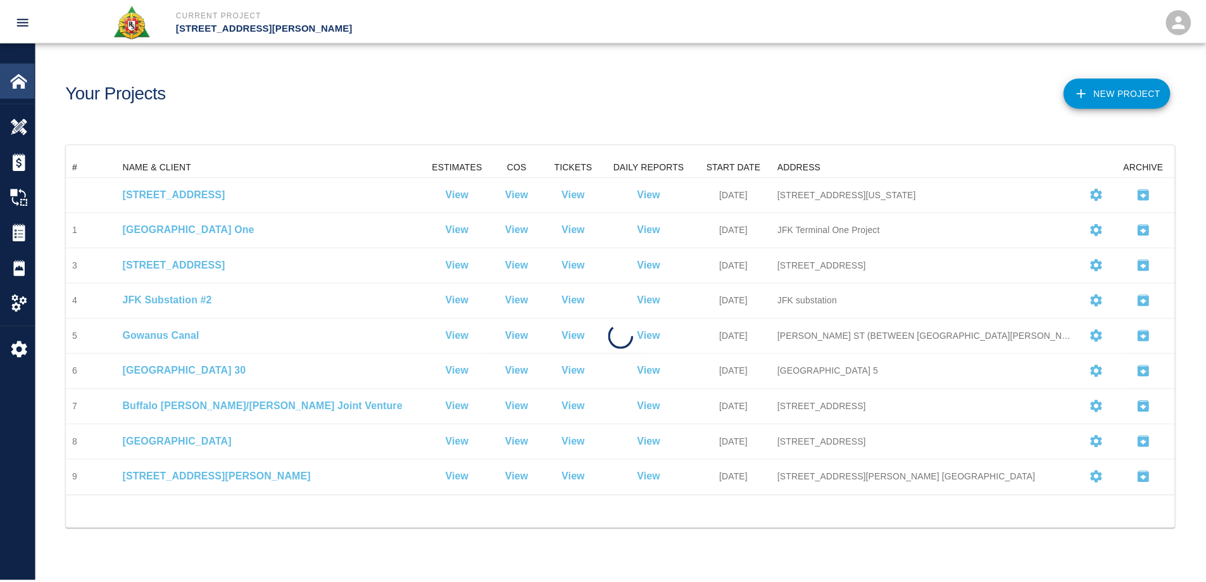
scroll to position [330, 1108]
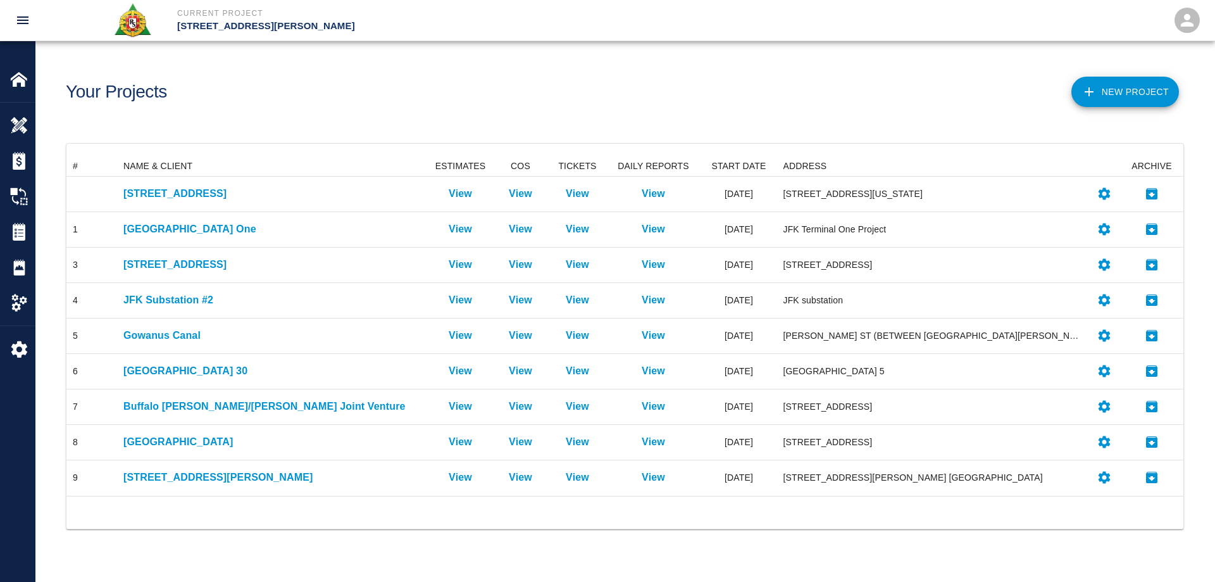
click at [359, 99] on div "Your Projects" at bounding box center [338, 86] width 565 height 51
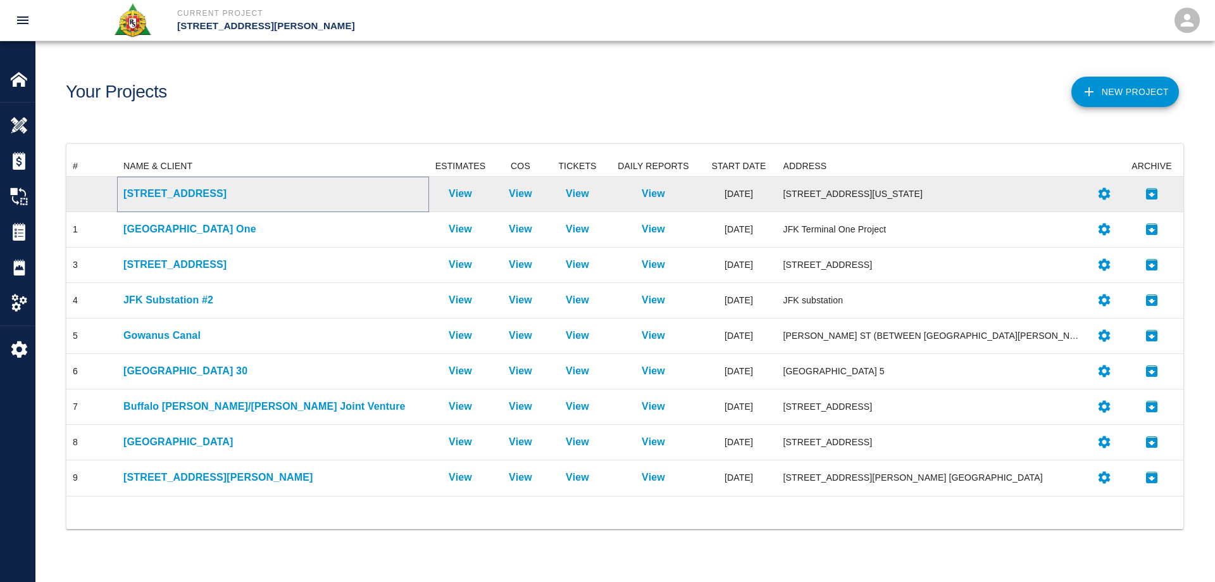
click at [169, 196] on p "[STREET_ADDRESS]" at bounding box center [272, 193] width 299 height 15
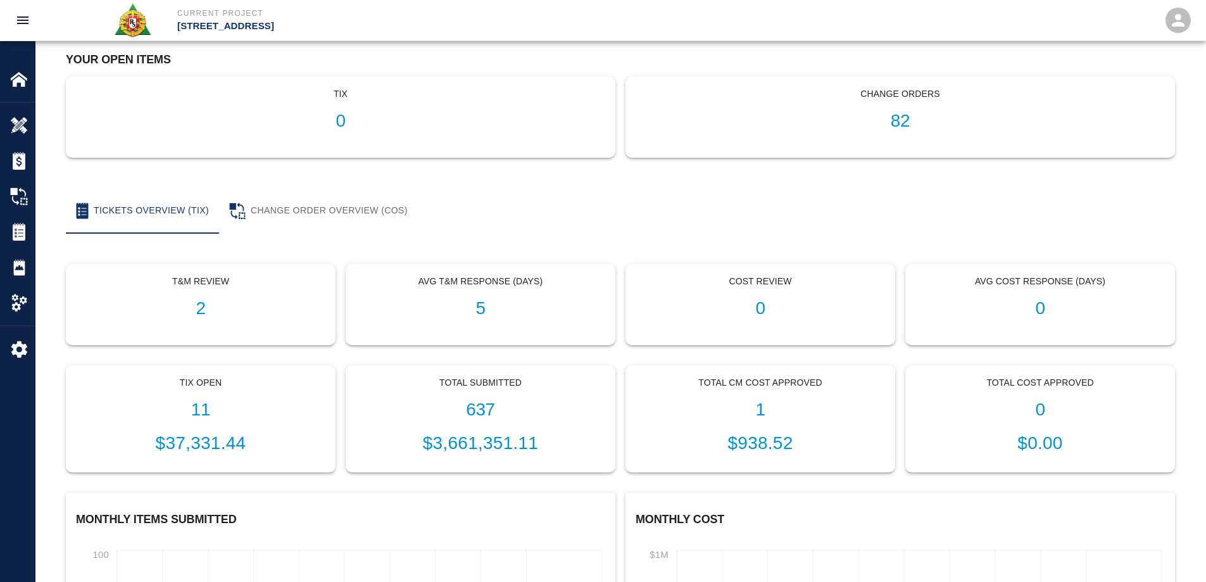
scroll to position [127, 0]
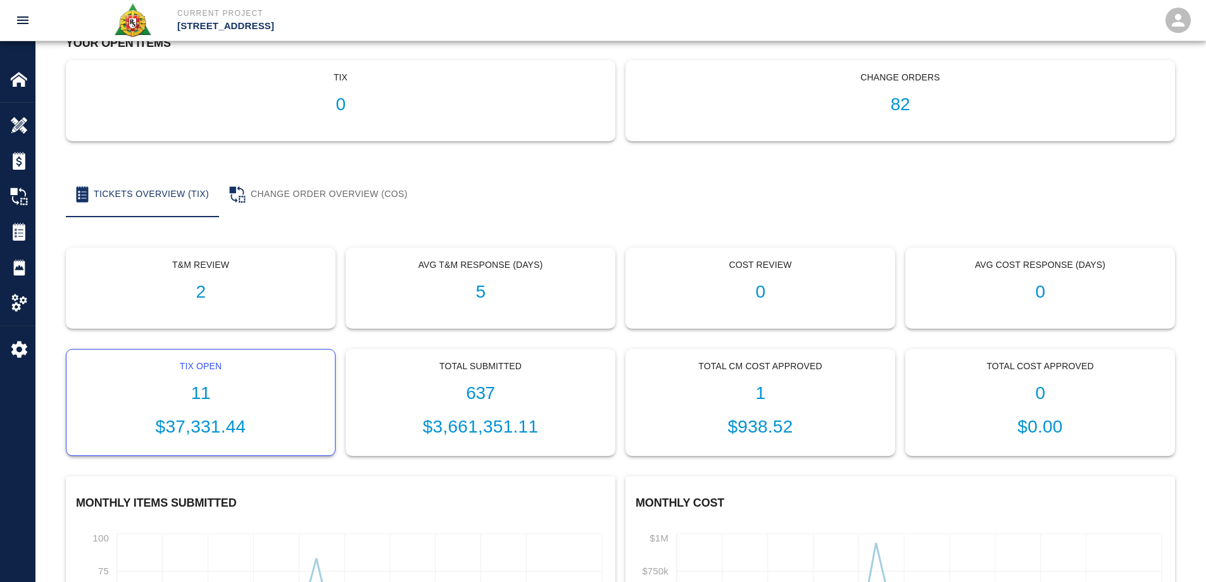
click at [199, 427] on p "$37,331.44" at bounding box center [201, 426] width 248 height 27
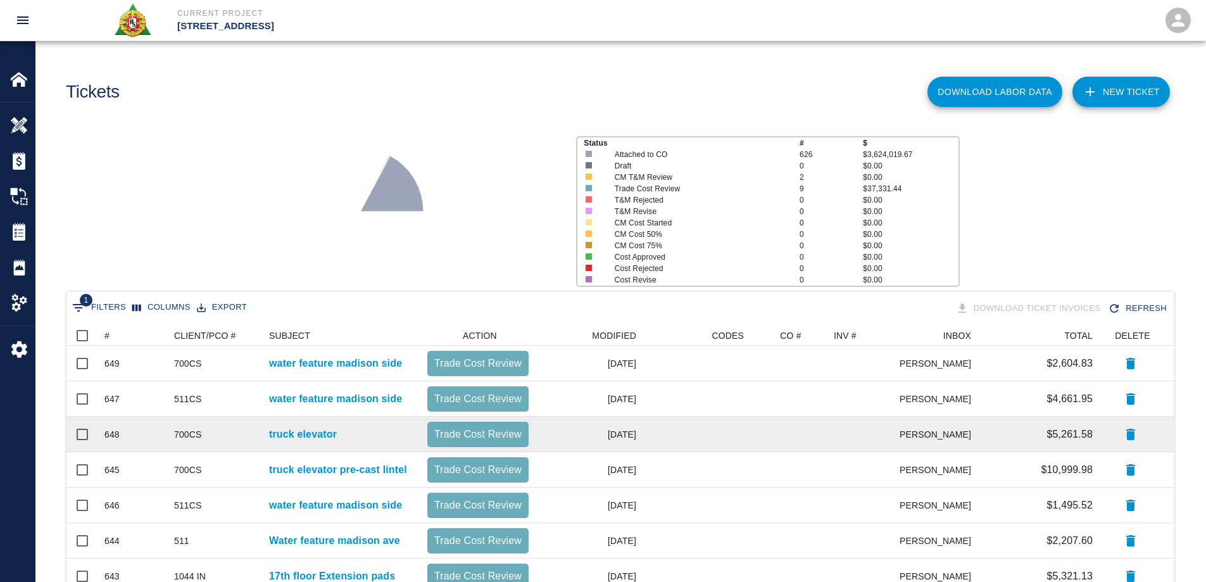
scroll to position [218, 0]
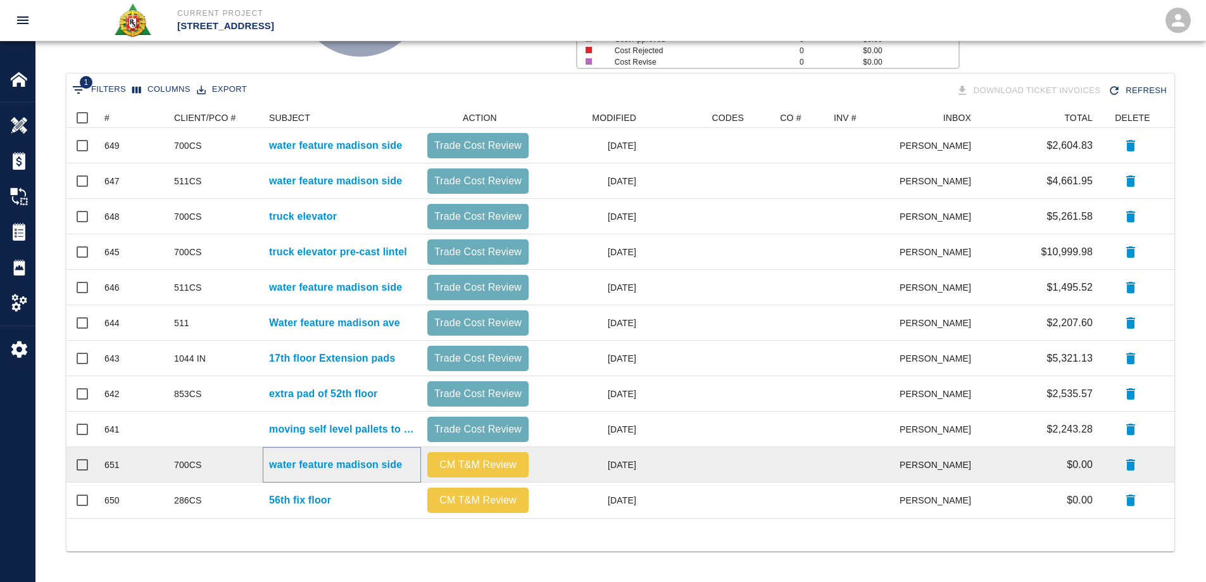
click at [321, 462] on p "water feature madison side" at bounding box center [335, 464] width 133 height 15
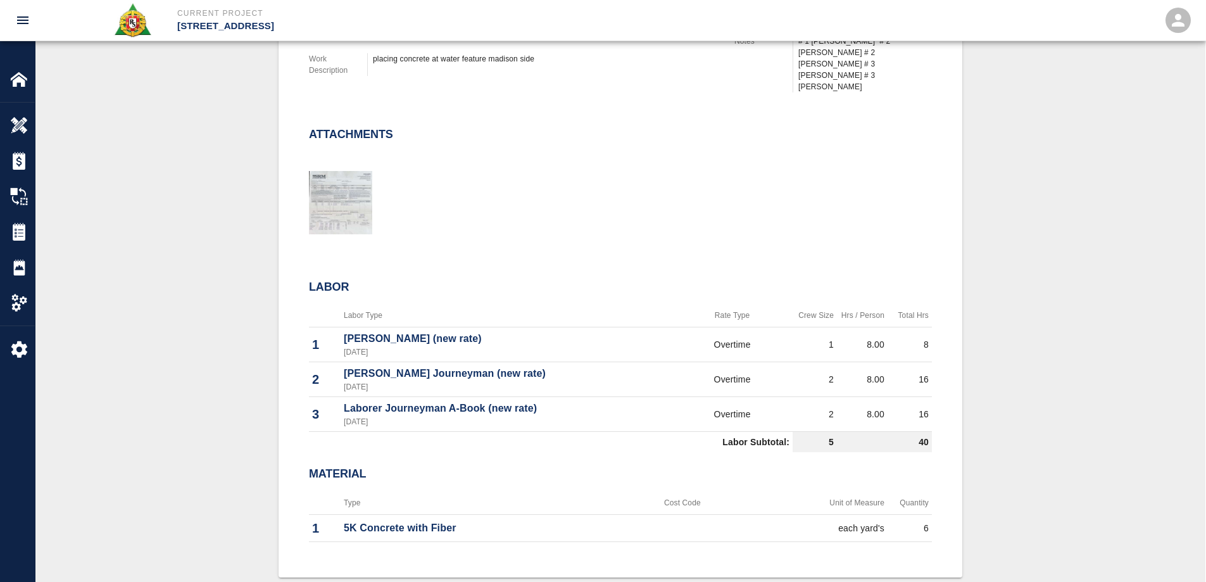
scroll to position [190, 0]
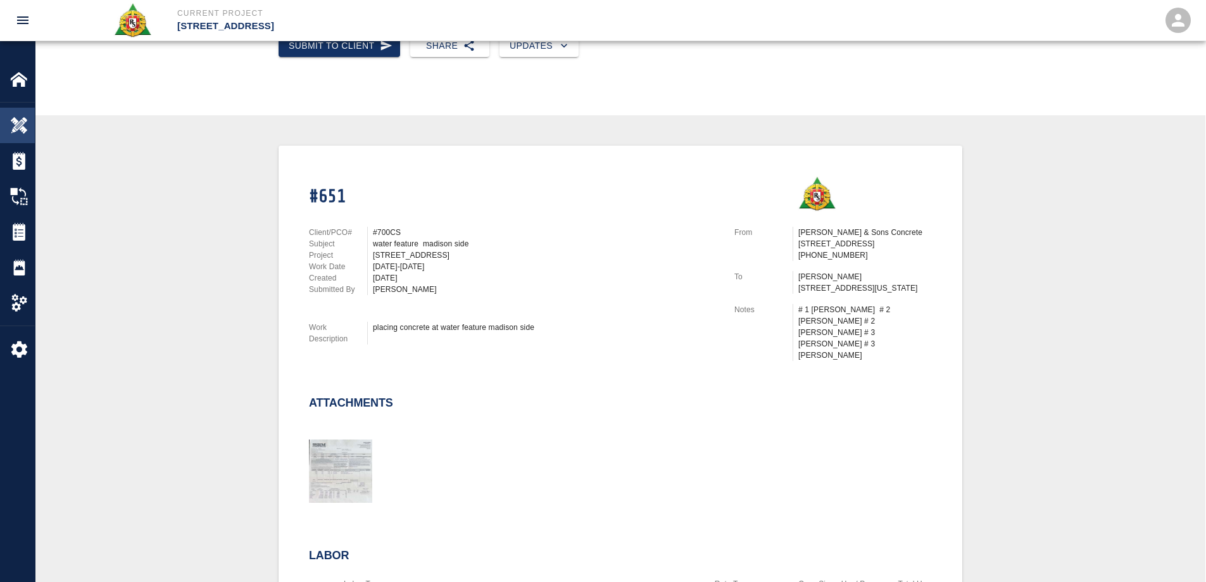
click at [19, 131] on img at bounding box center [19, 125] width 18 height 18
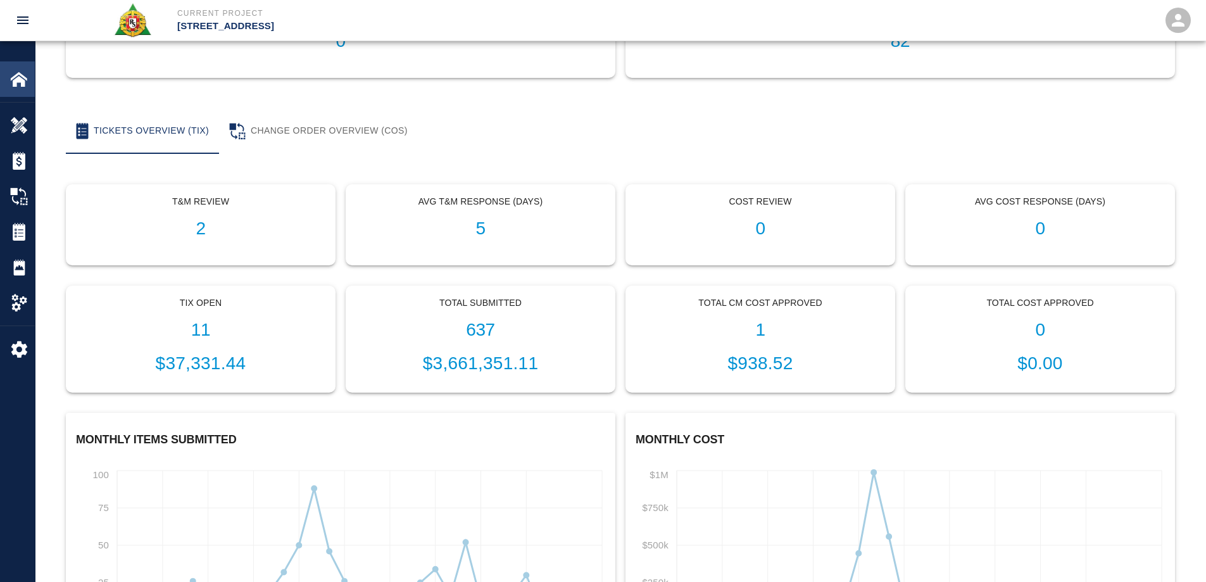
click at [22, 81] on img at bounding box center [19, 79] width 18 height 18
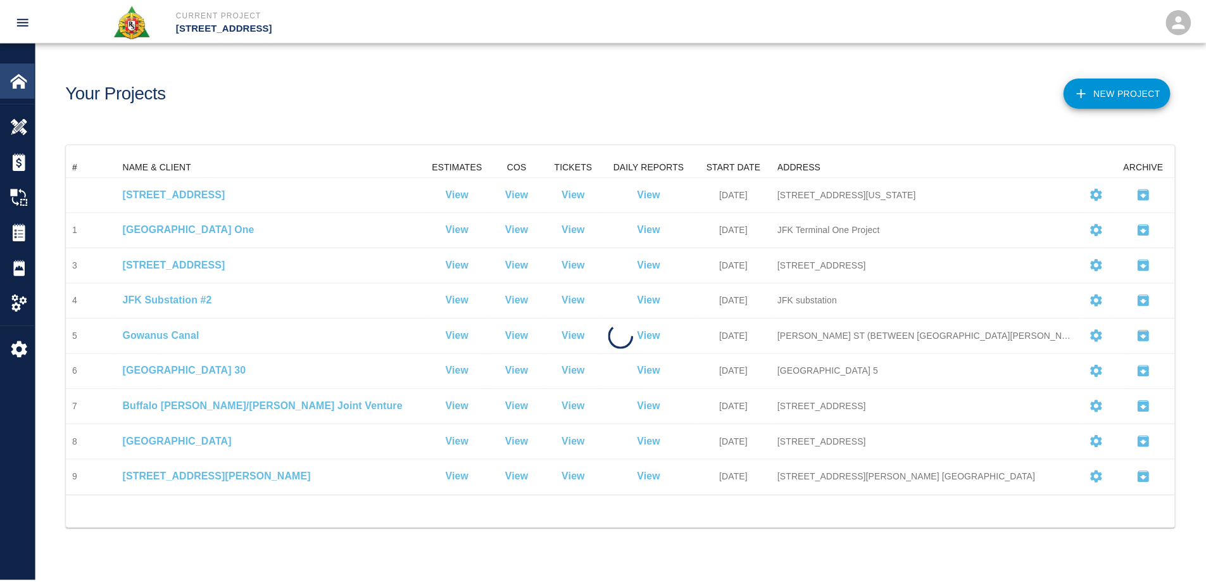
scroll to position [330, 1108]
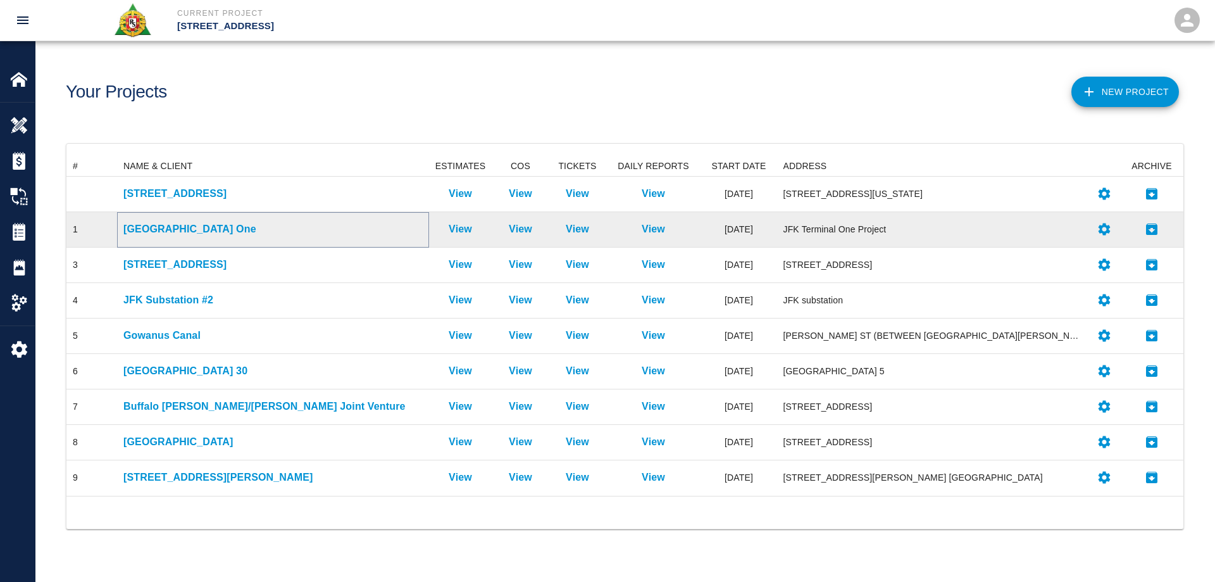
click at [189, 228] on p "[GEOGRAPHIC_DATA] One" at bounding box center [272, 229] width 299 height 15
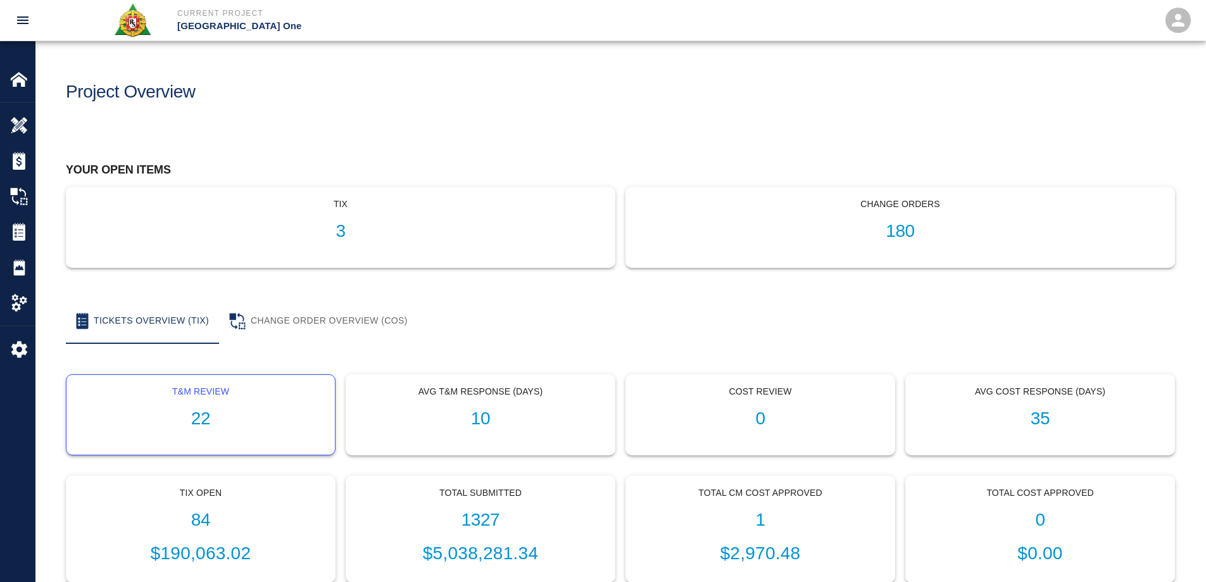
click at [197, 408] on h1 "22" at bounding box center [201, 418] width 248 height 21
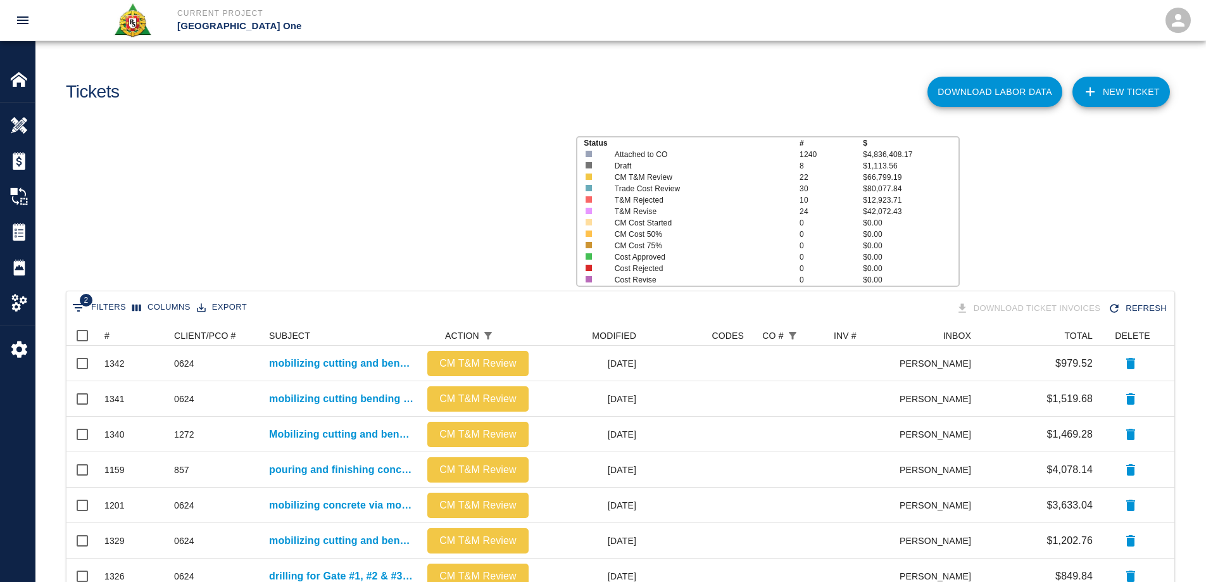
scroll to position [720, 1098]
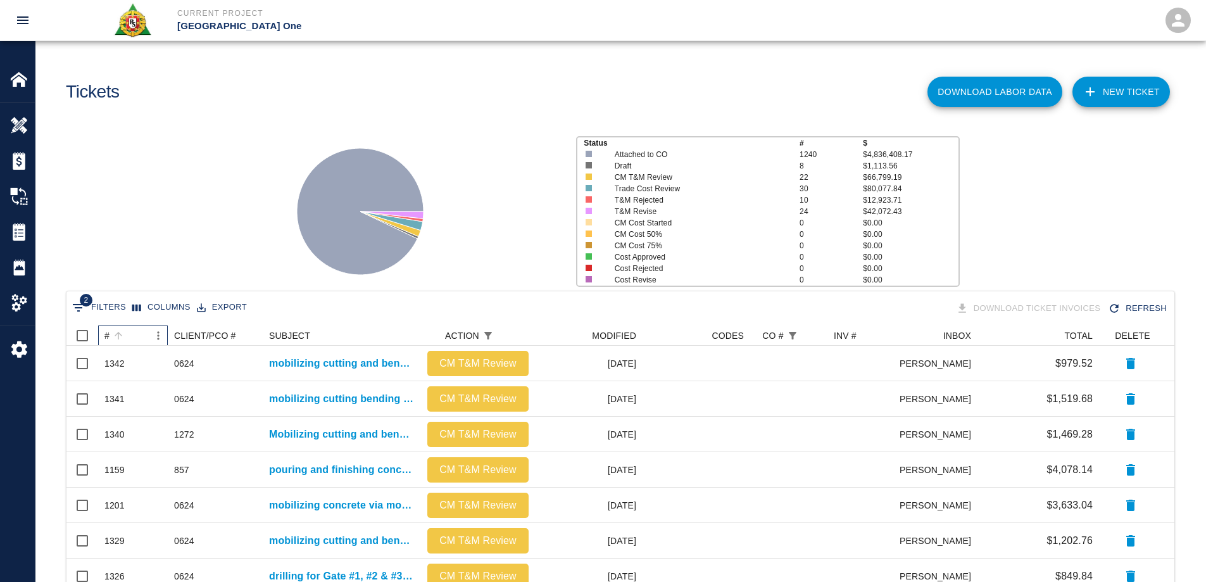
click at [107, 339] on div "#" at bounding box center [106, 335] width 5 height 20
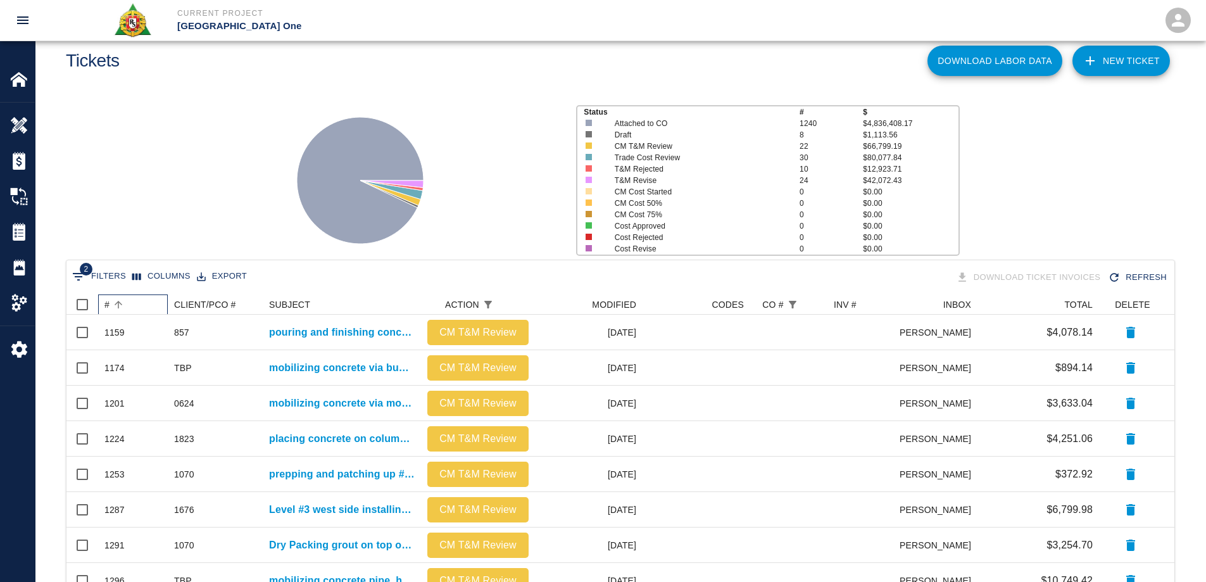
scroll to position [30, 0]
click at [106, 304] on div "#" at bounding box center [106, 305] width 5 height 20
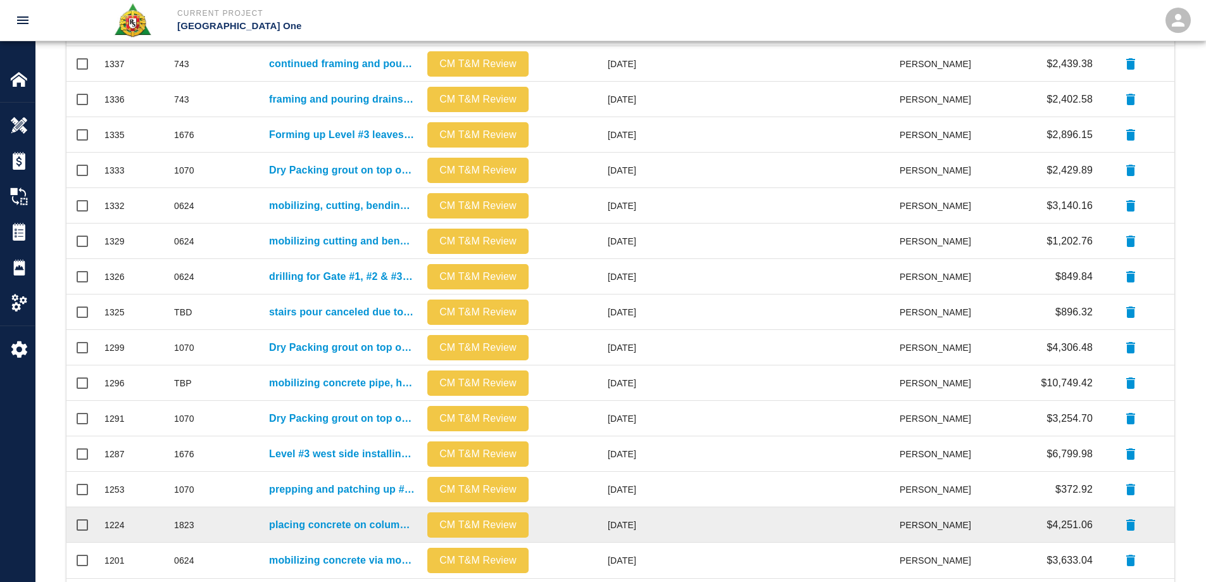
scroll to position [0, 0]
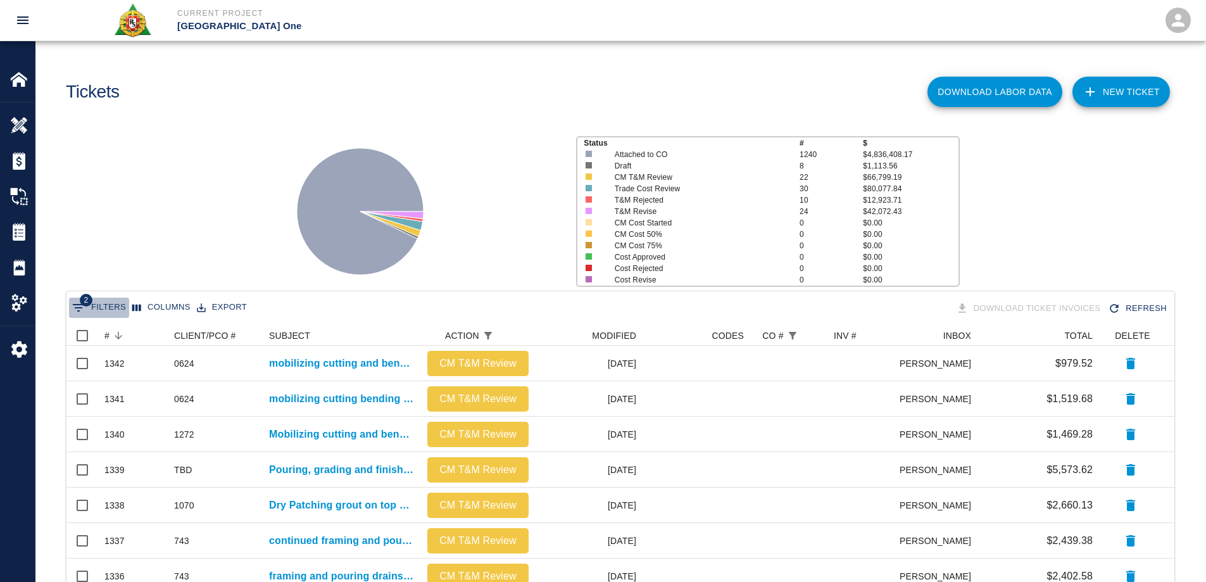
click at [81, 309] on icon "Show filters" at bounding box center [78, 307] width 15 height 15
select select "action_id"
select select "equals"
select select "change_order_number"
select select "isEmpty"
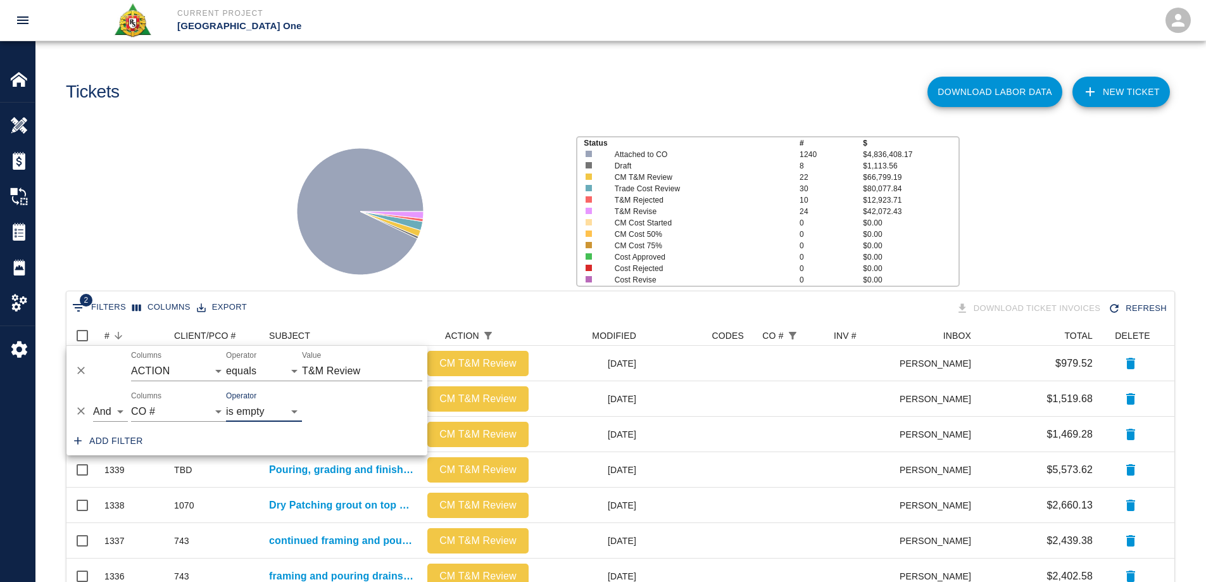
click at [165, 208] on div "Status # $ Attached to CO 1240 $4,836,408.17 Draft 8 $1,113.56 CM T&M Review 22…" at bounding box center [615, 206] width 1180 height 168
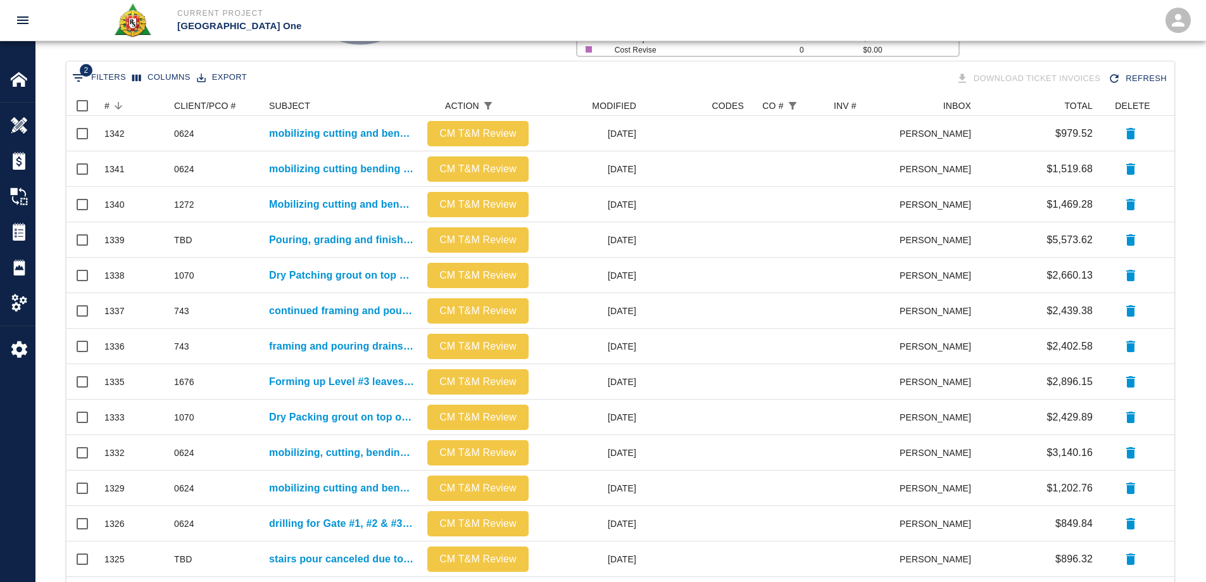
scroll to position [537, 0]
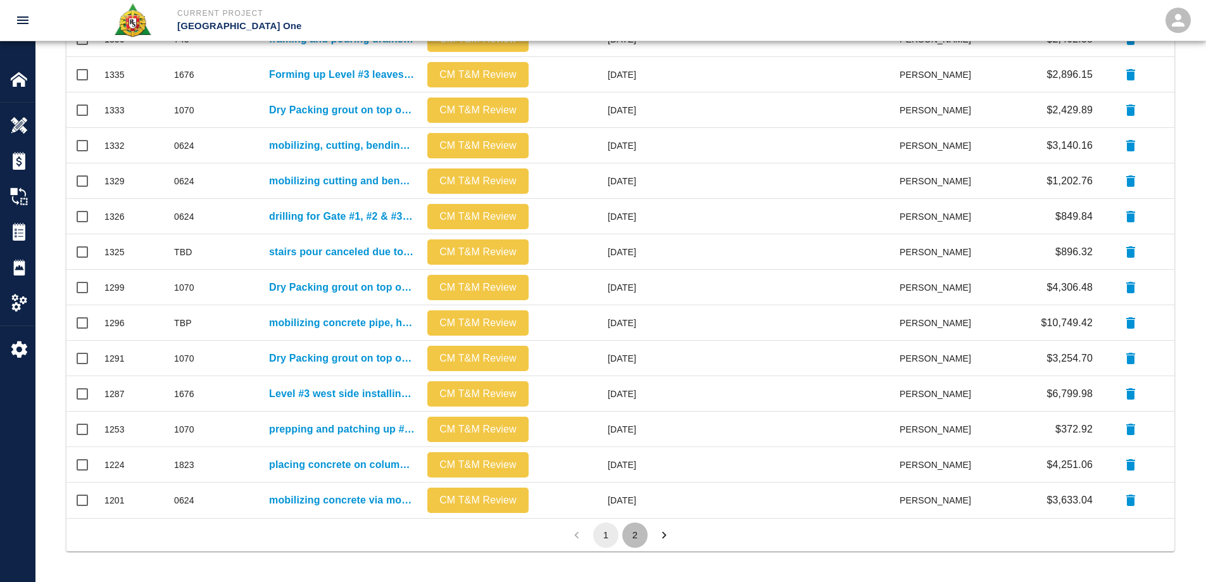
click at [633, 533] on button "2" at bounding box center [634, 534] width 25 height 25
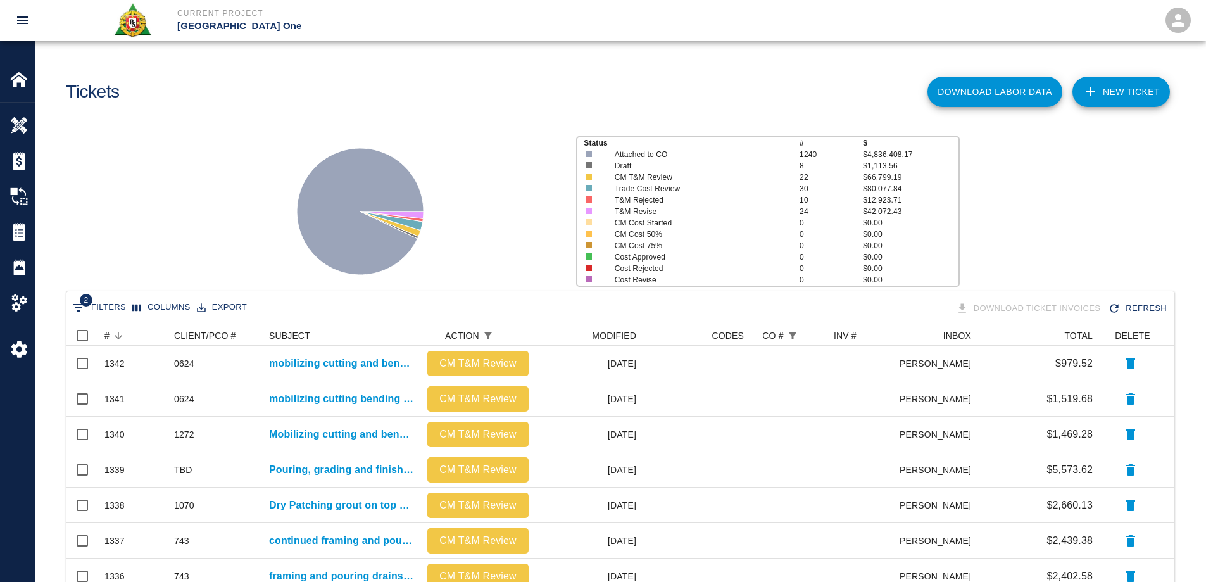
scroll to position [10, 10]
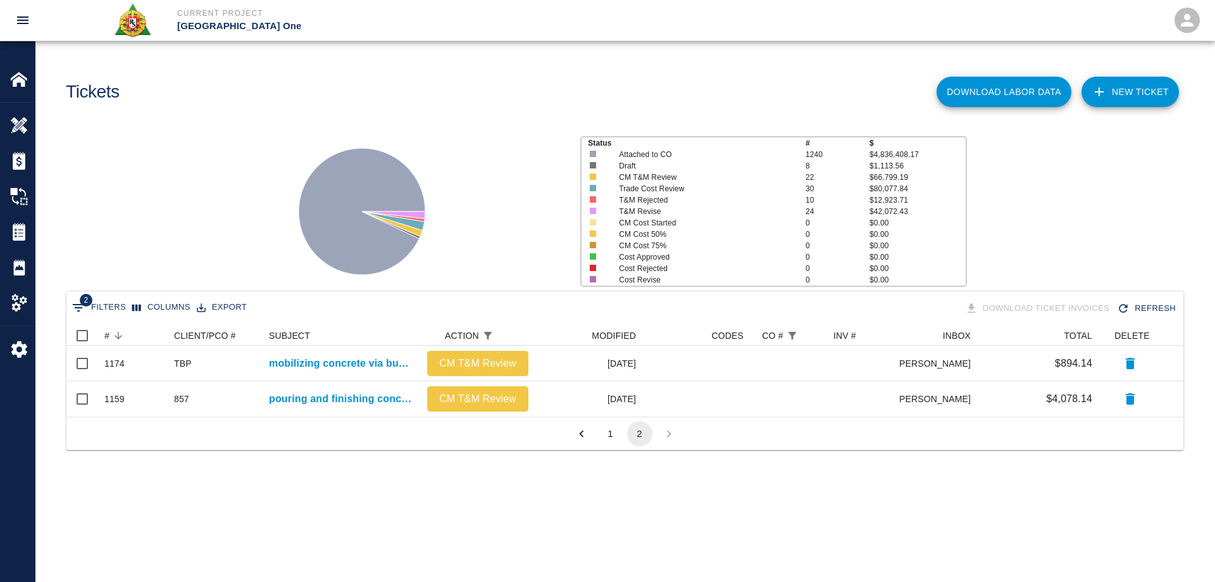
click at [612, 439] on button "1" at bounding box center [610, 433] width 25 height 25
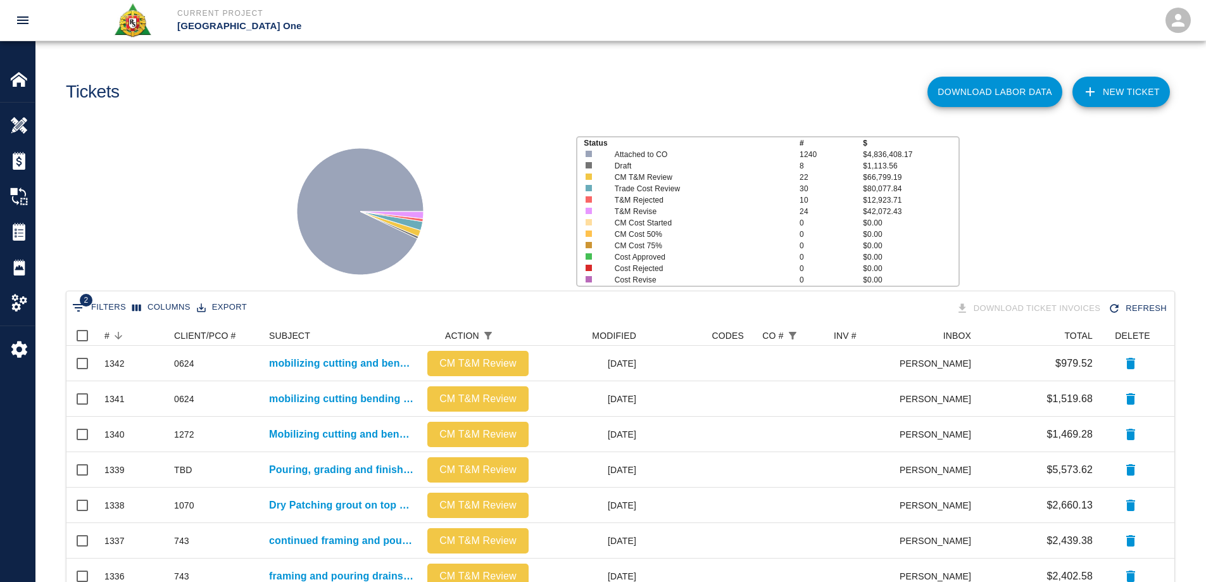
scroll to position [720, 1098]
click at [78, 313] on icon "Show filters" at bounding box center [78, 307] width 15 height 15
select select "action_id"
select select "equals"
select select "change_order_number"
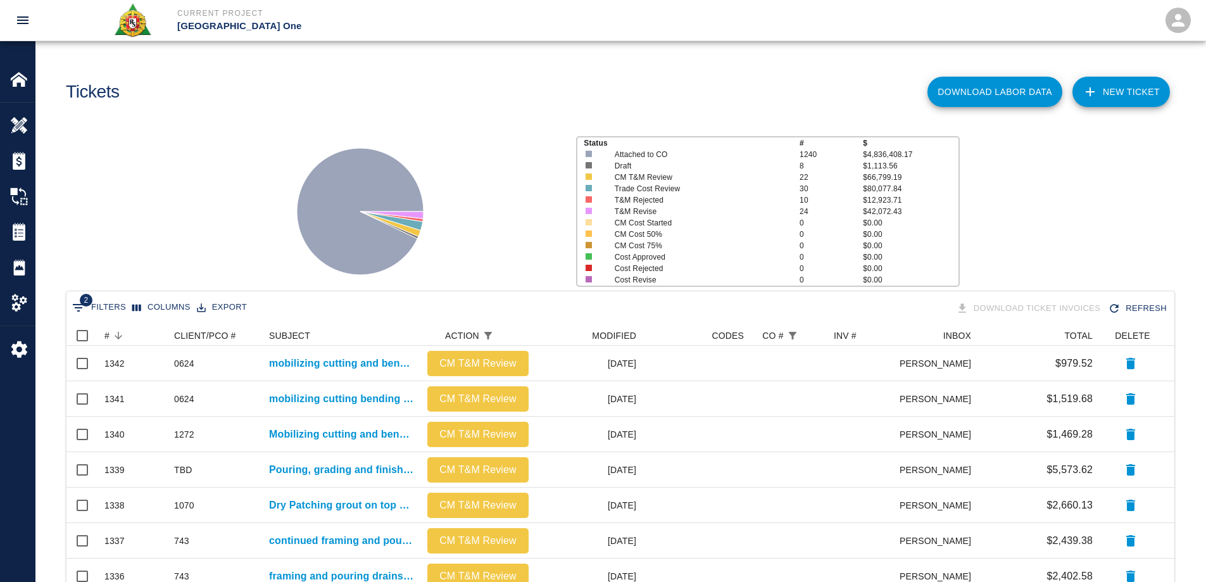
select select "isEmpty"
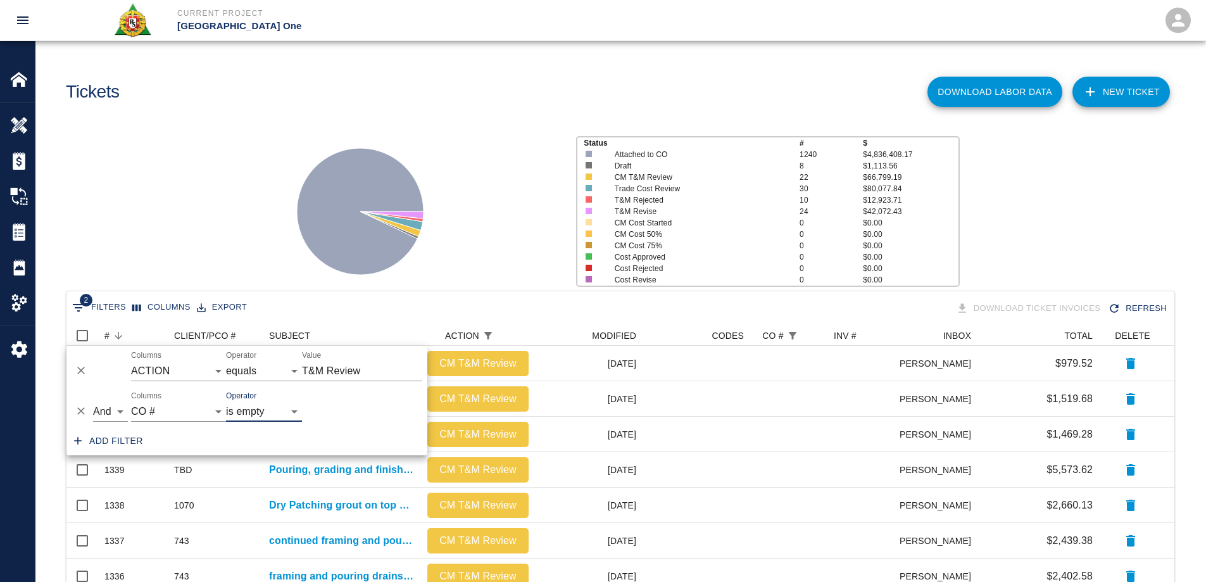
click at [81, 407] on icon "Delete" at bounding box center [81, 410] width 13 height 13
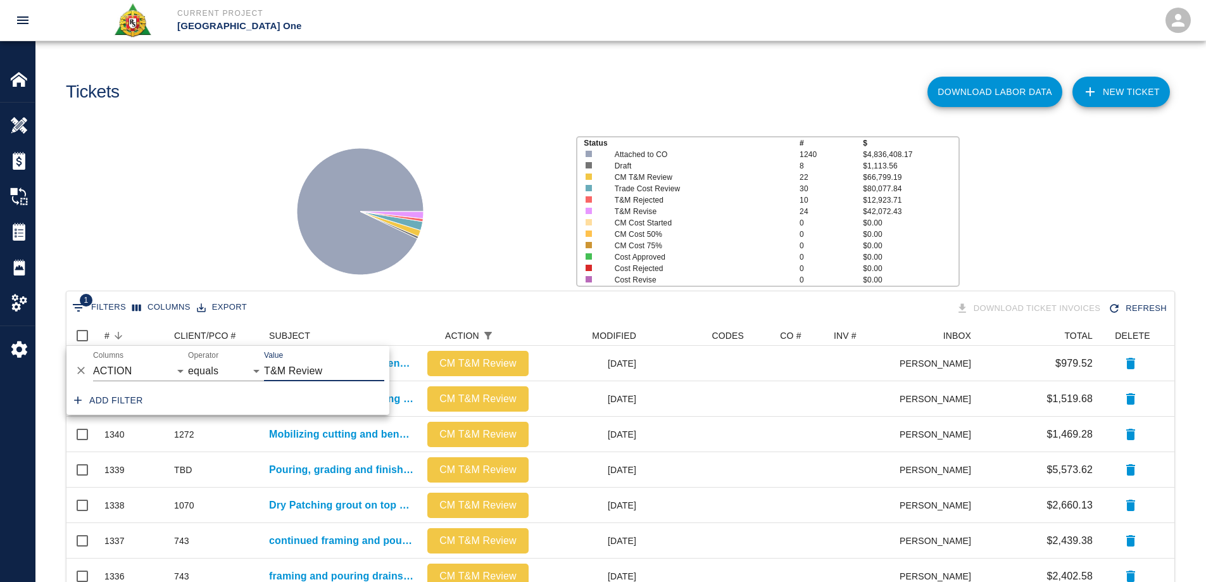
click at [239, 217] on div "Status # $ Attached to CO 1240 $4,836,408.17 Draft 8 $1,113.56 CM T&M Review 22…" at bounding box center [615, 206] width 1180 height 168
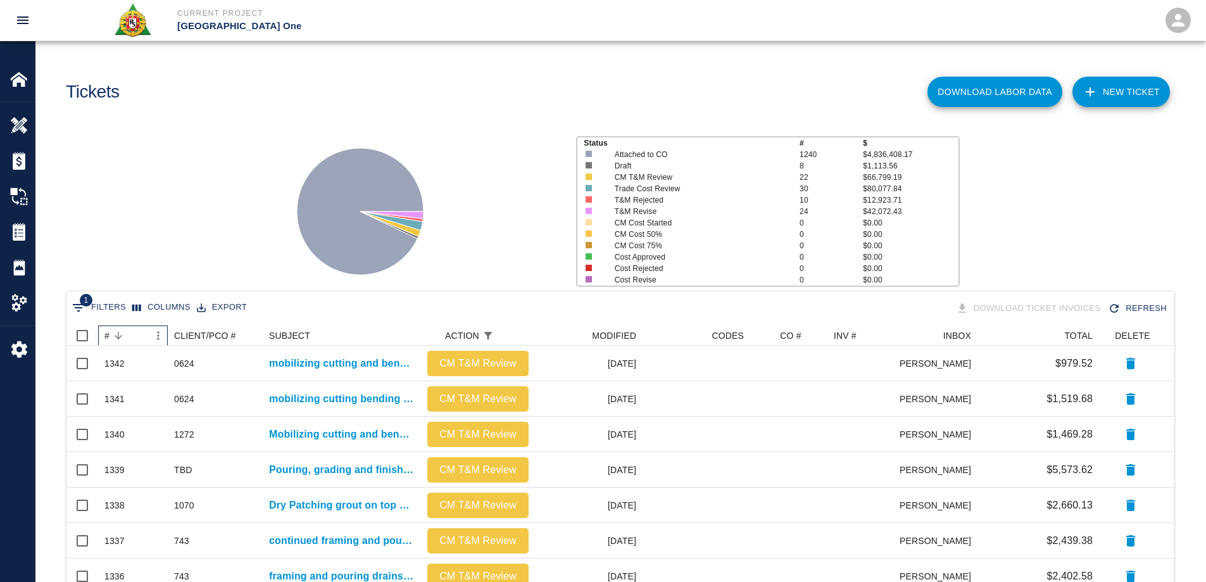
click at [106, 335] on div "#" at bounding box center [106, 335] width 5 height 20
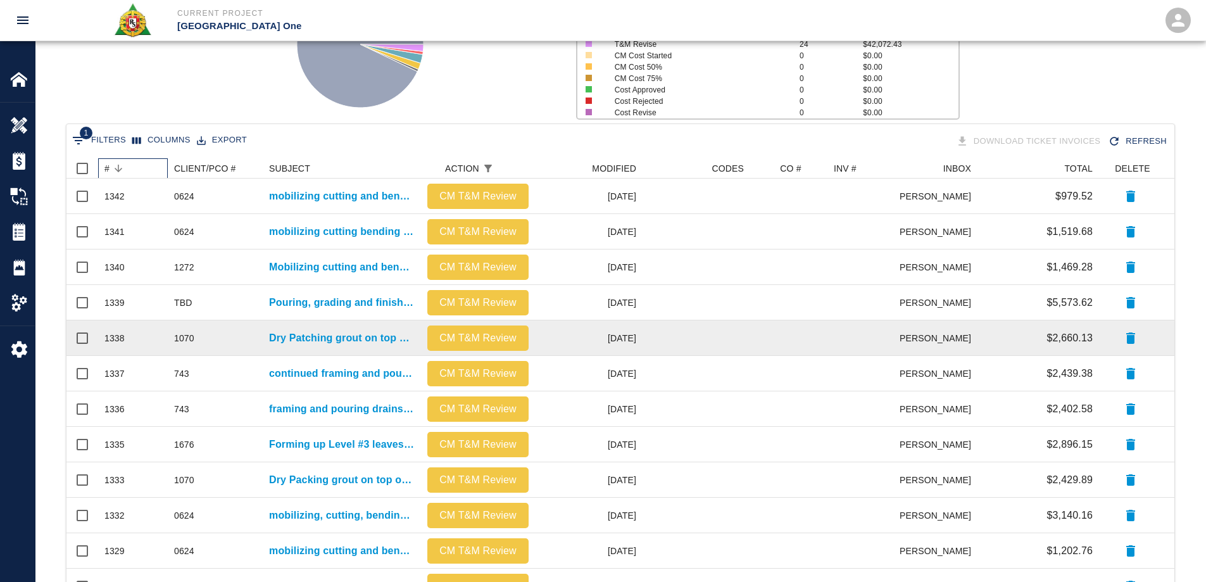
scroll to position [157, 0]
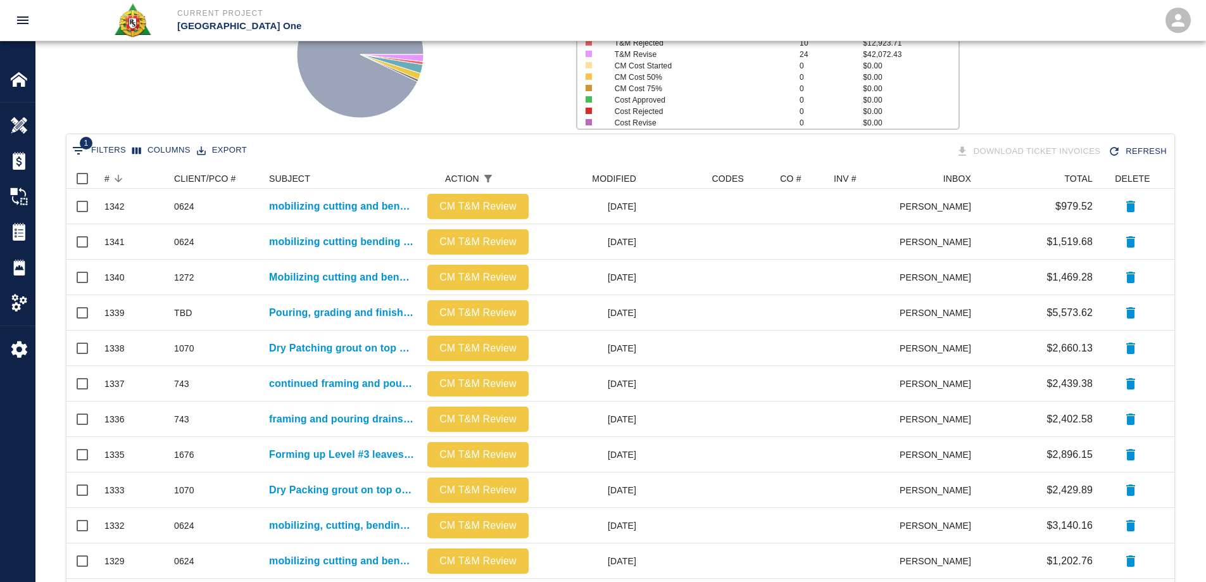
click at [81, 140] on span "1" at bounding box center [86, 143] width 13 height 13
select select "action_id"
select select "equals"
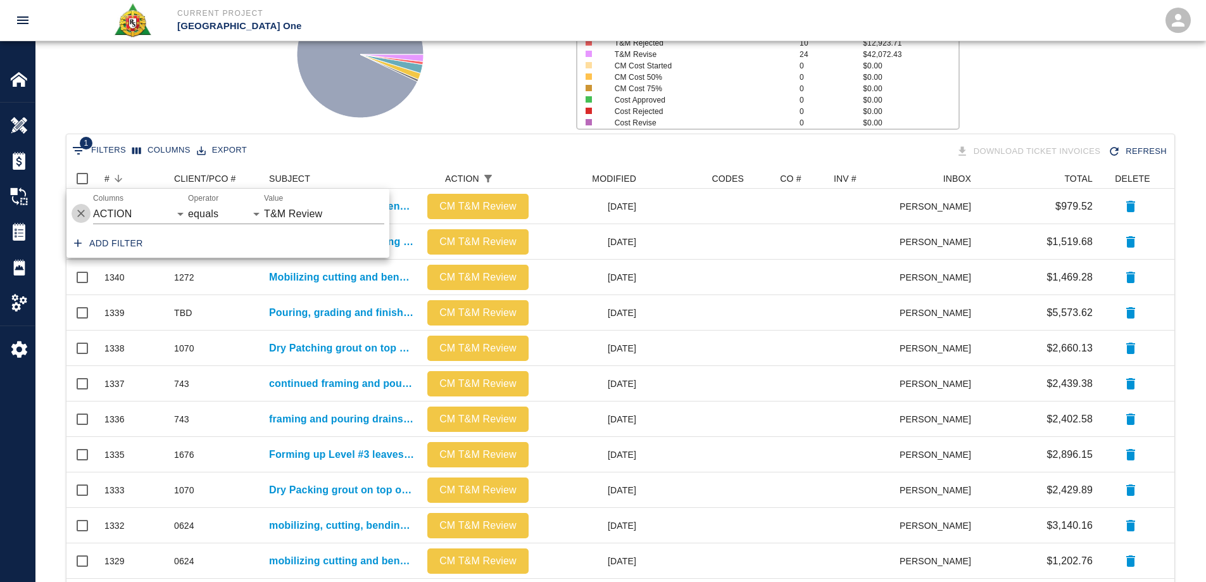
click at [75, 215] on icon "Delete" at bounding box center [81, 213] width 13 height 13
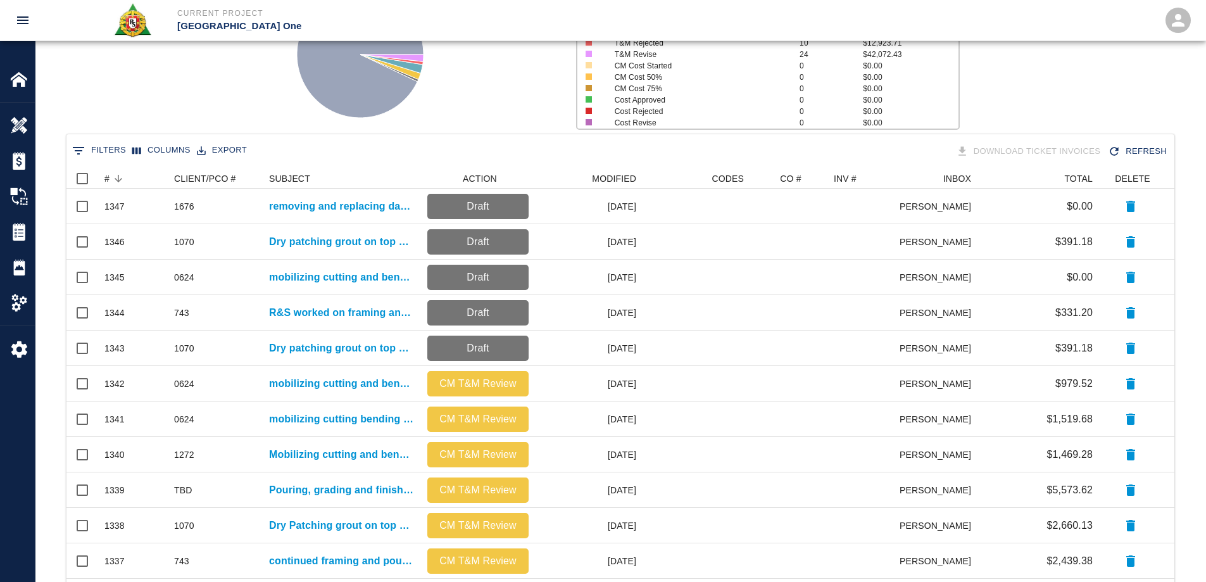
click at [227, 85] on div "Status # $ Attached to CO 1240 $4,836,408.17 Draft 8 $1,113.56 CM T&M Review 22…" at bounding box center [615, 49] width 1180 height 168
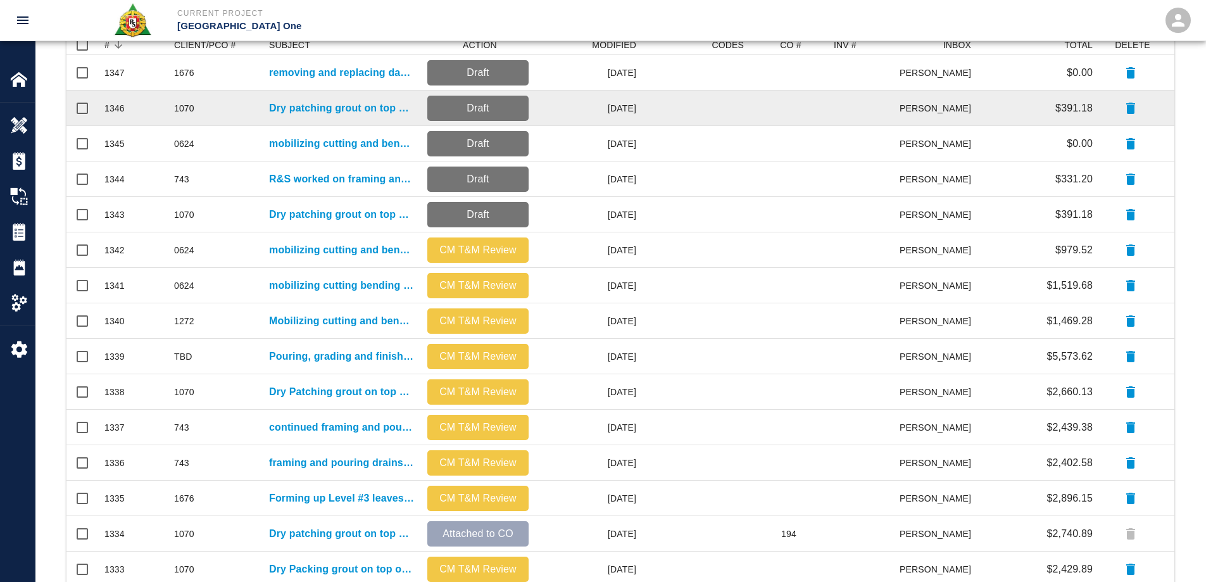
scroll to position [537, 0]
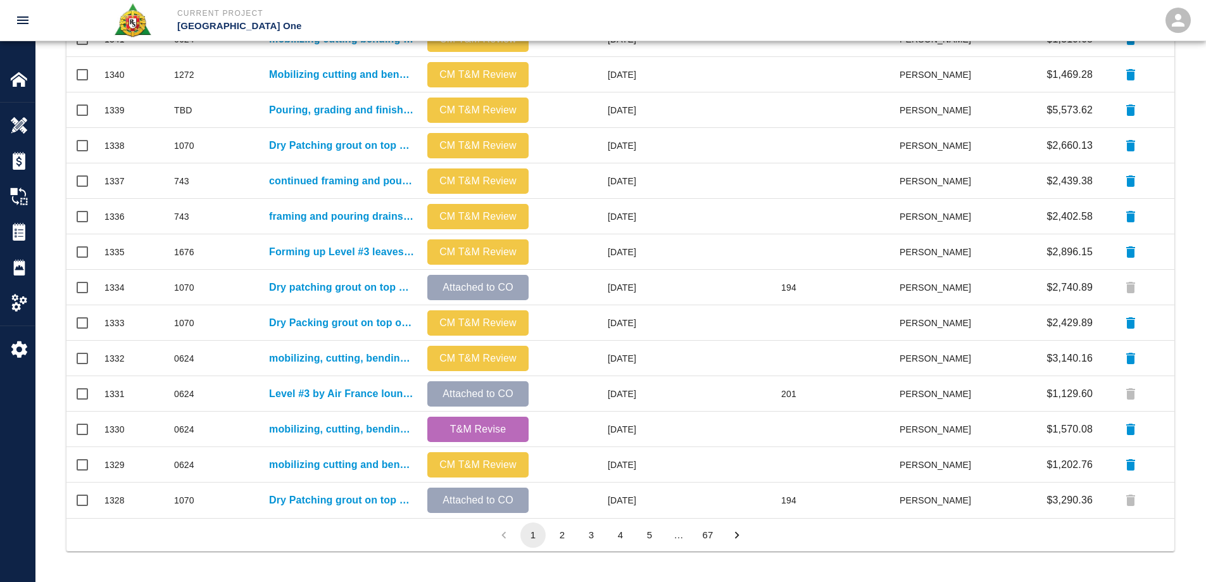
click at [568, 533] on button "2" at bounding box center [561, 534] width 25 height 25
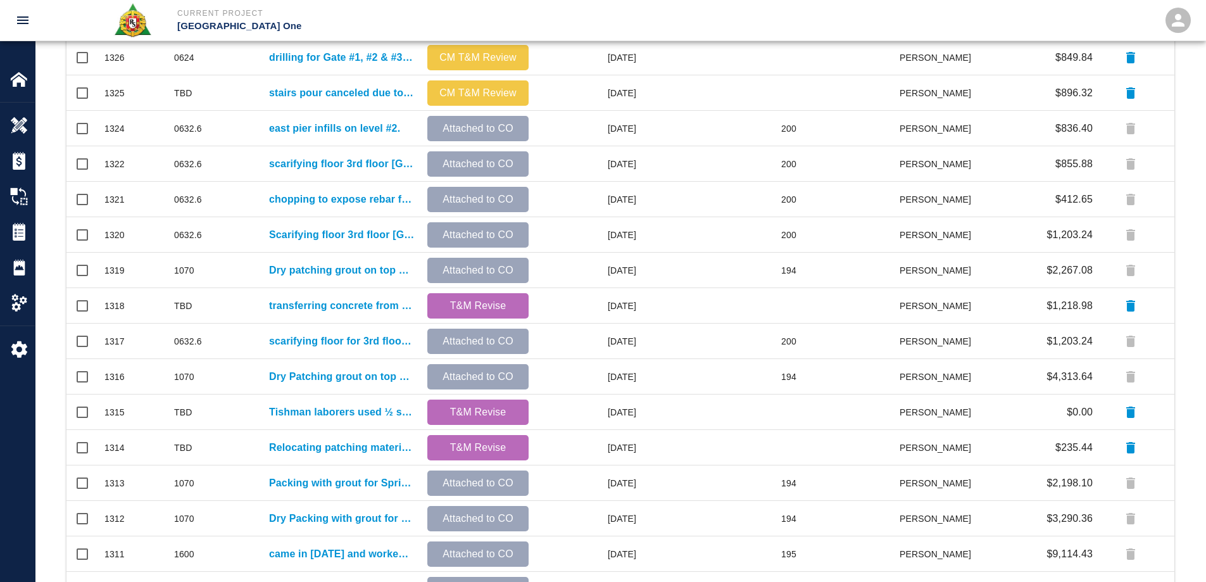
scroll to position [30, 0]
